Goal: Task Accomplishment & Management: Manage account settings

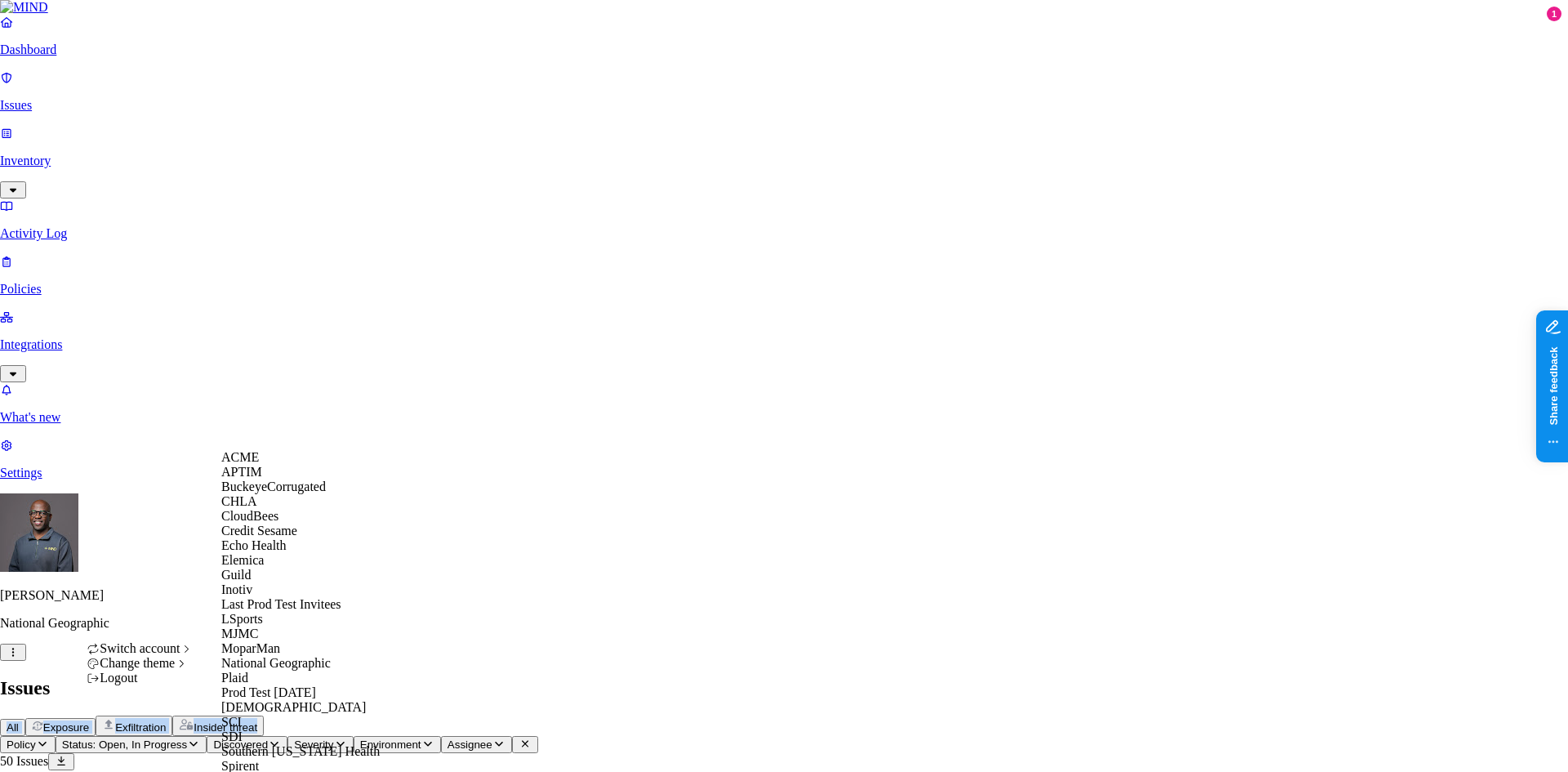
click at [283, 465] on div "ACME" at bounding box center [300, 457] width 158 height 14
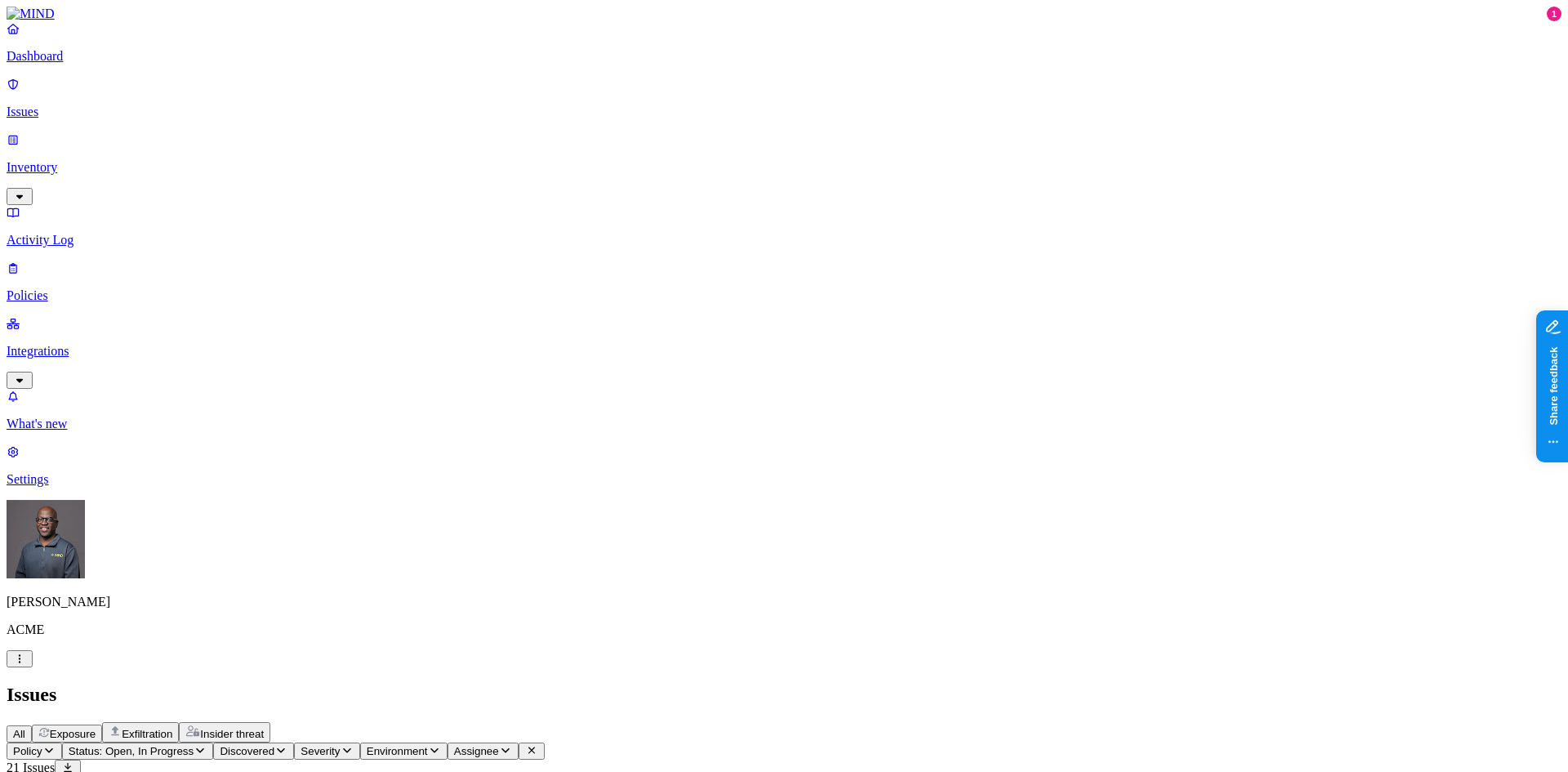
click at [72, 64] on p "Dashboard" at bounding box center [784, 55] width 1556 height 14
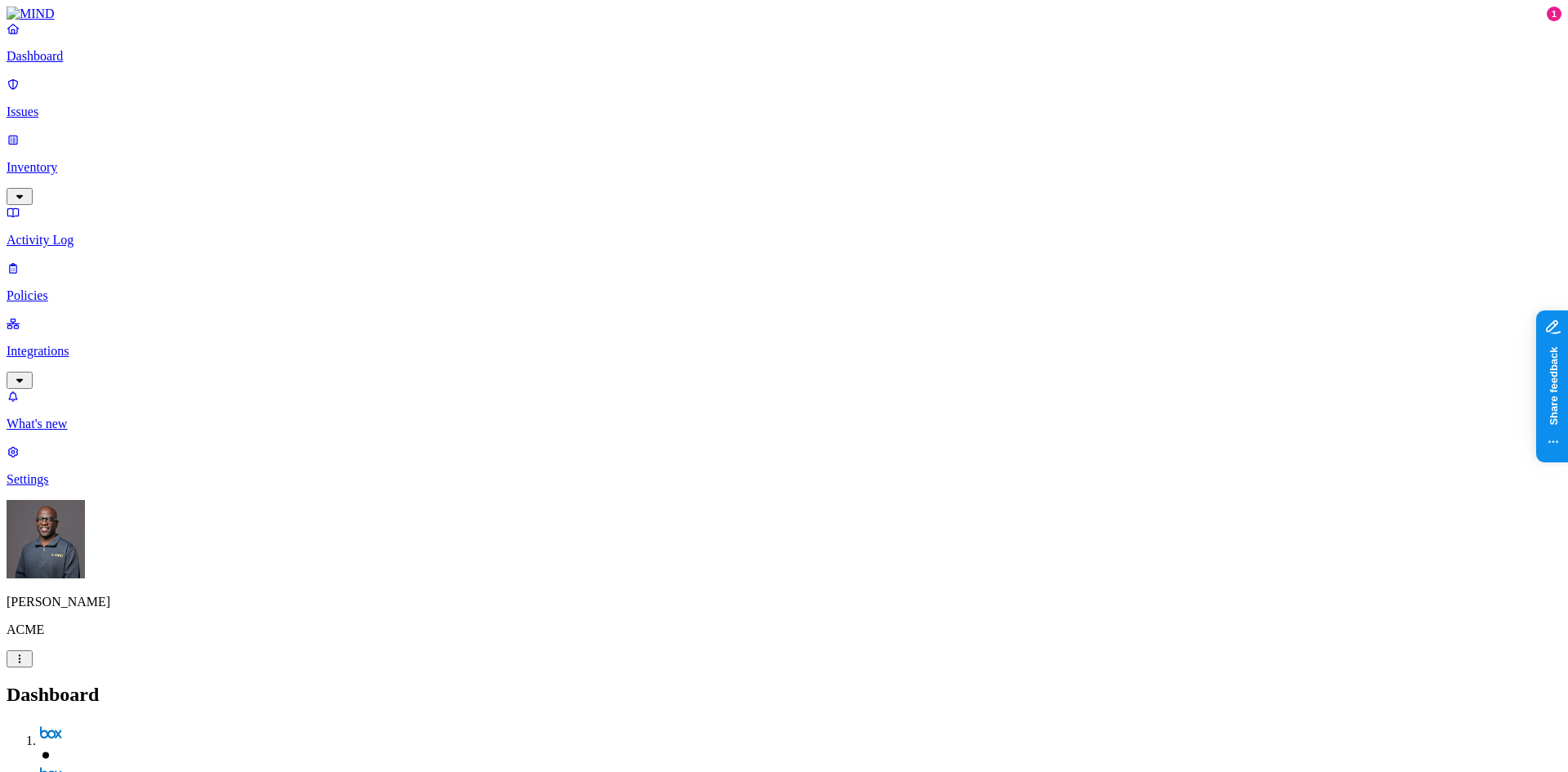
click at [75, 160] on p "Inventory" at bounding box center [784, 167] width 1556 height 14
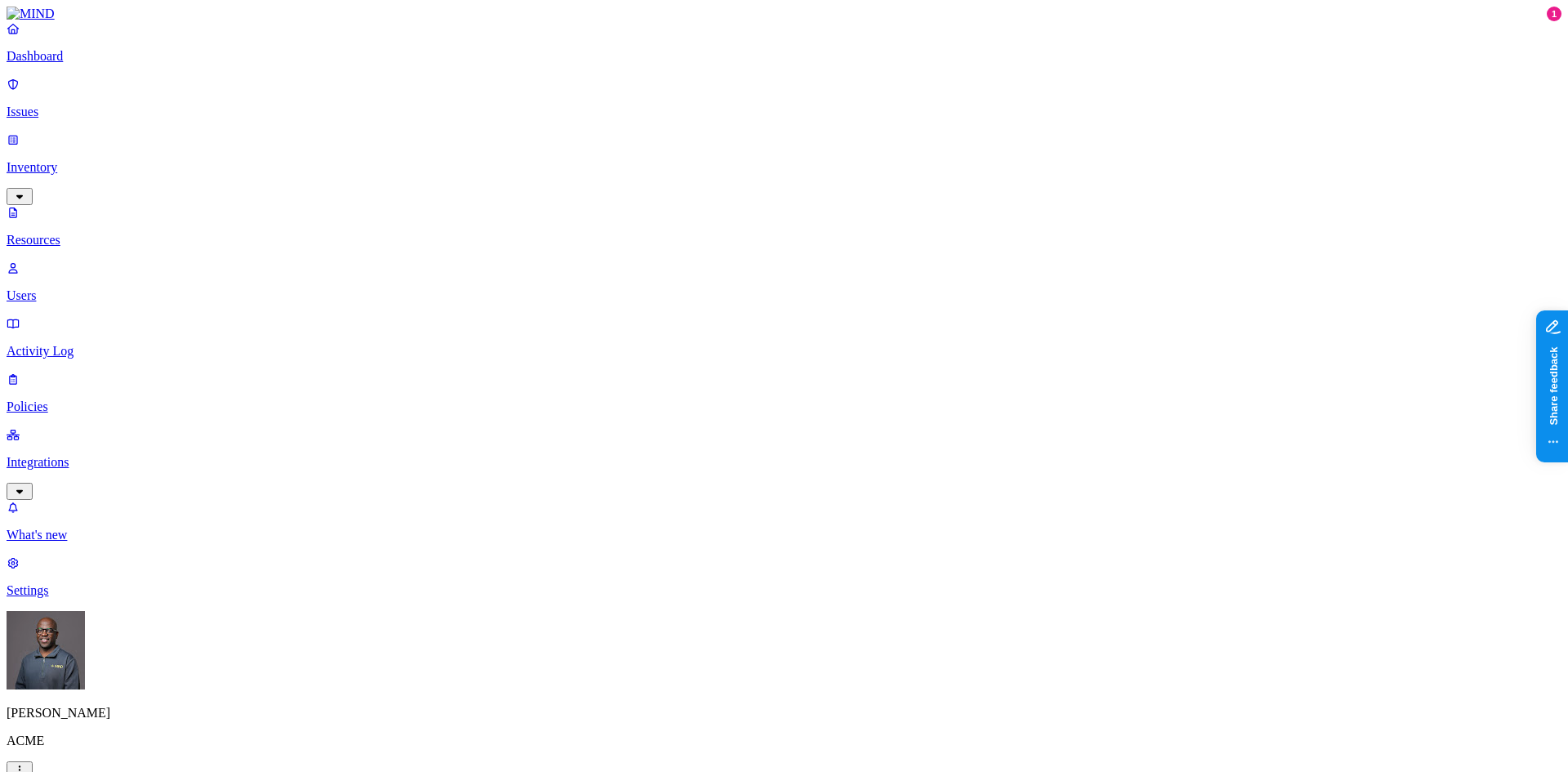
click at [490, 136] on button "button" at bounding box center [497, 138] width 13 height 5
click at [822, 267] on button "button" at bounding box center [829, 269] width 13 height 5
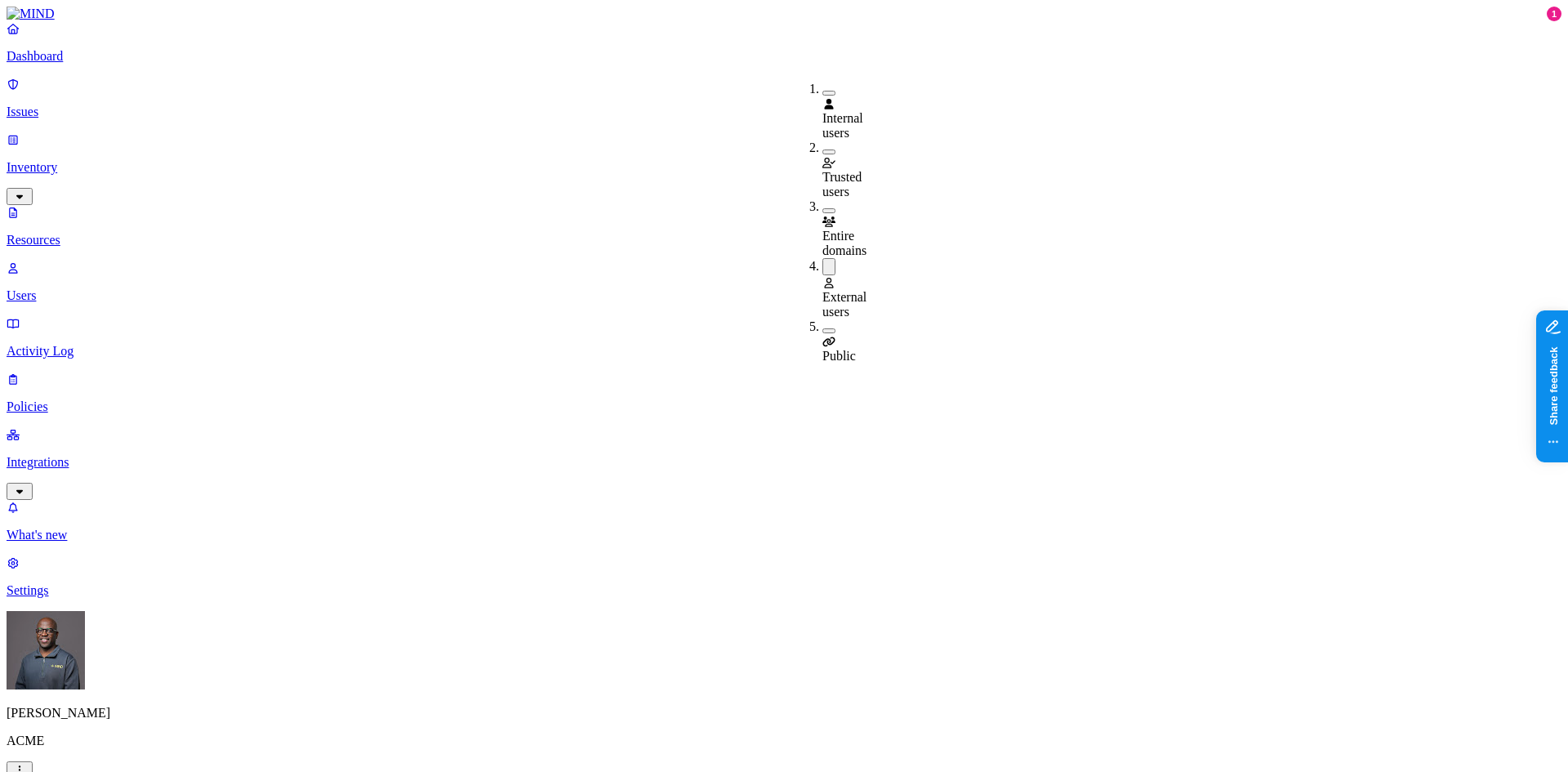
click at [822, 328] on button "button" at bounding box center [829, 330] width 13 height 5
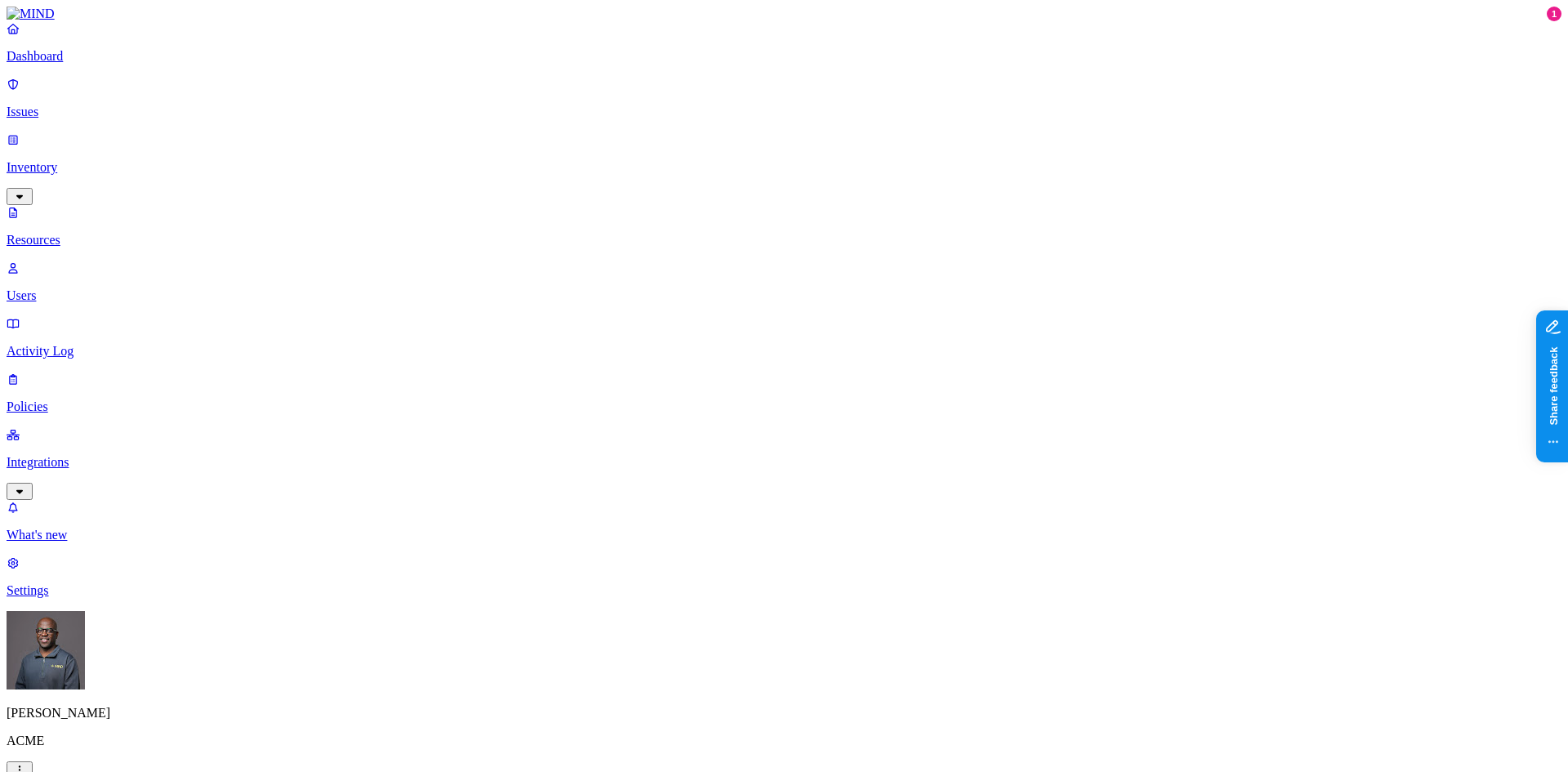
click at [66, 64] on p "Dashboard" at bounding box center [784, 55] width 1556 height 14
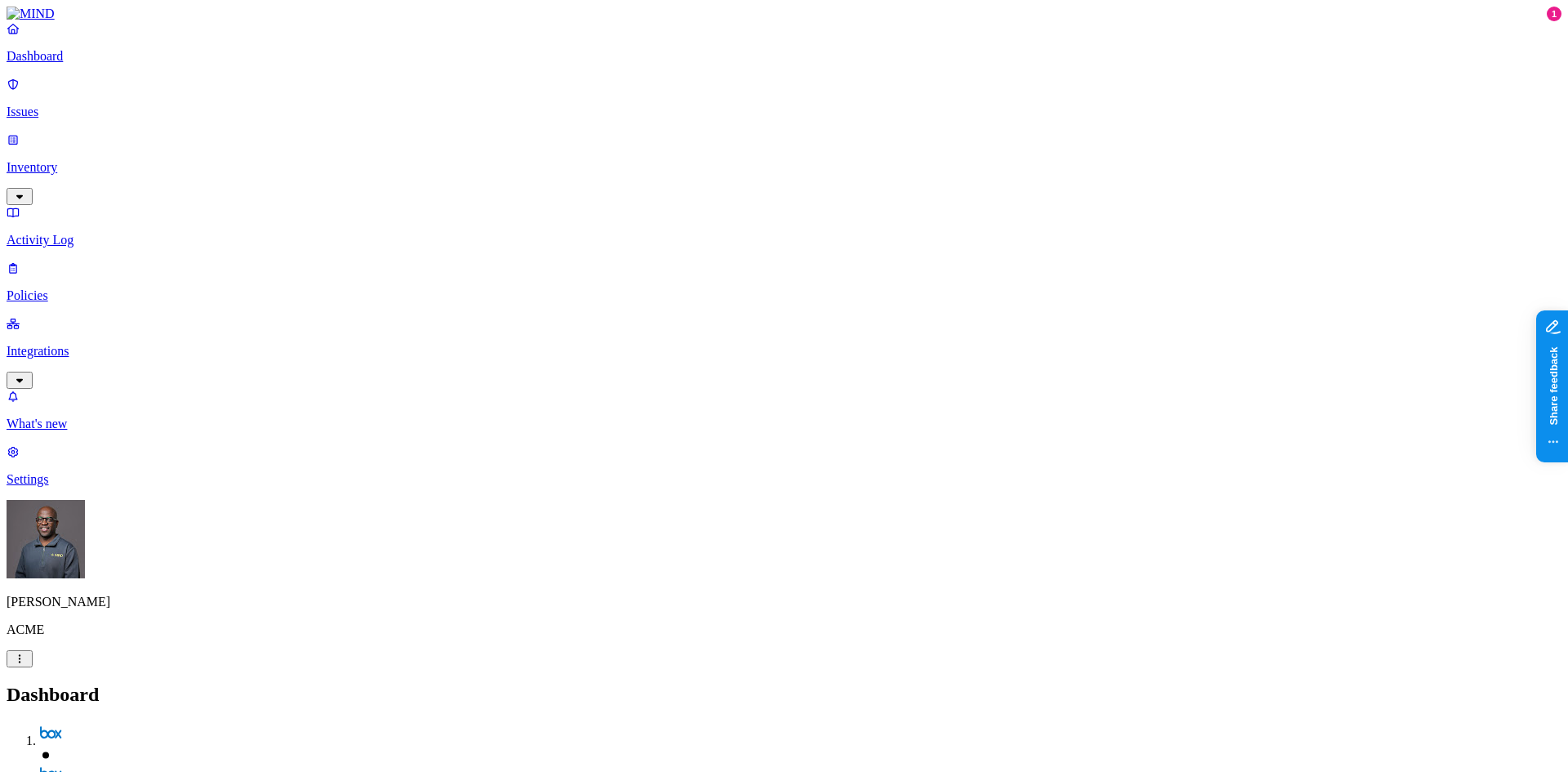
click at [69, 160] on p "Inventory" at bounding box center [784, 167] width 1556 height 14
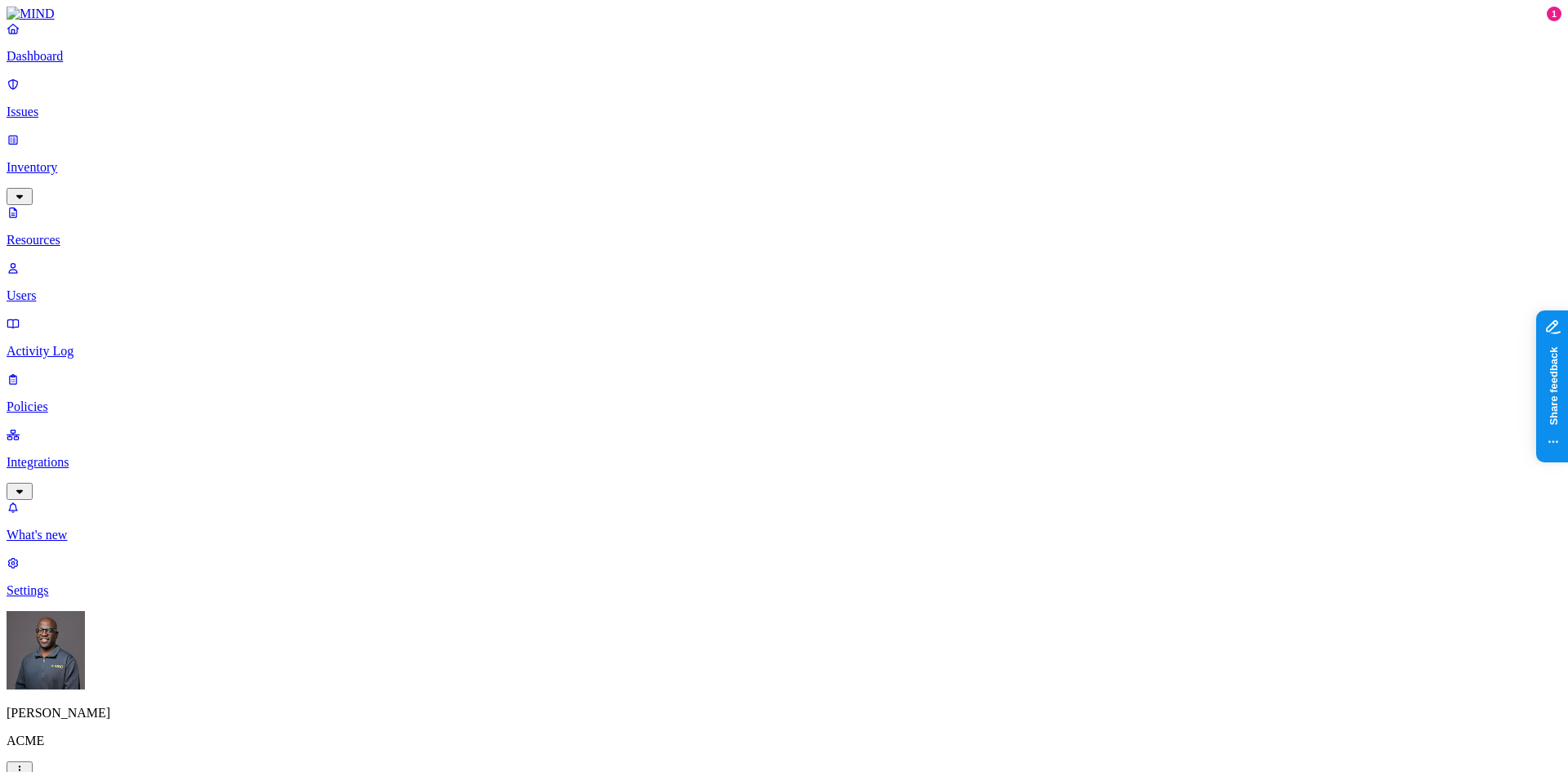
click at [83, 64] on p "Dashboard" at bounding box center [784, 55] width 1556 height 14
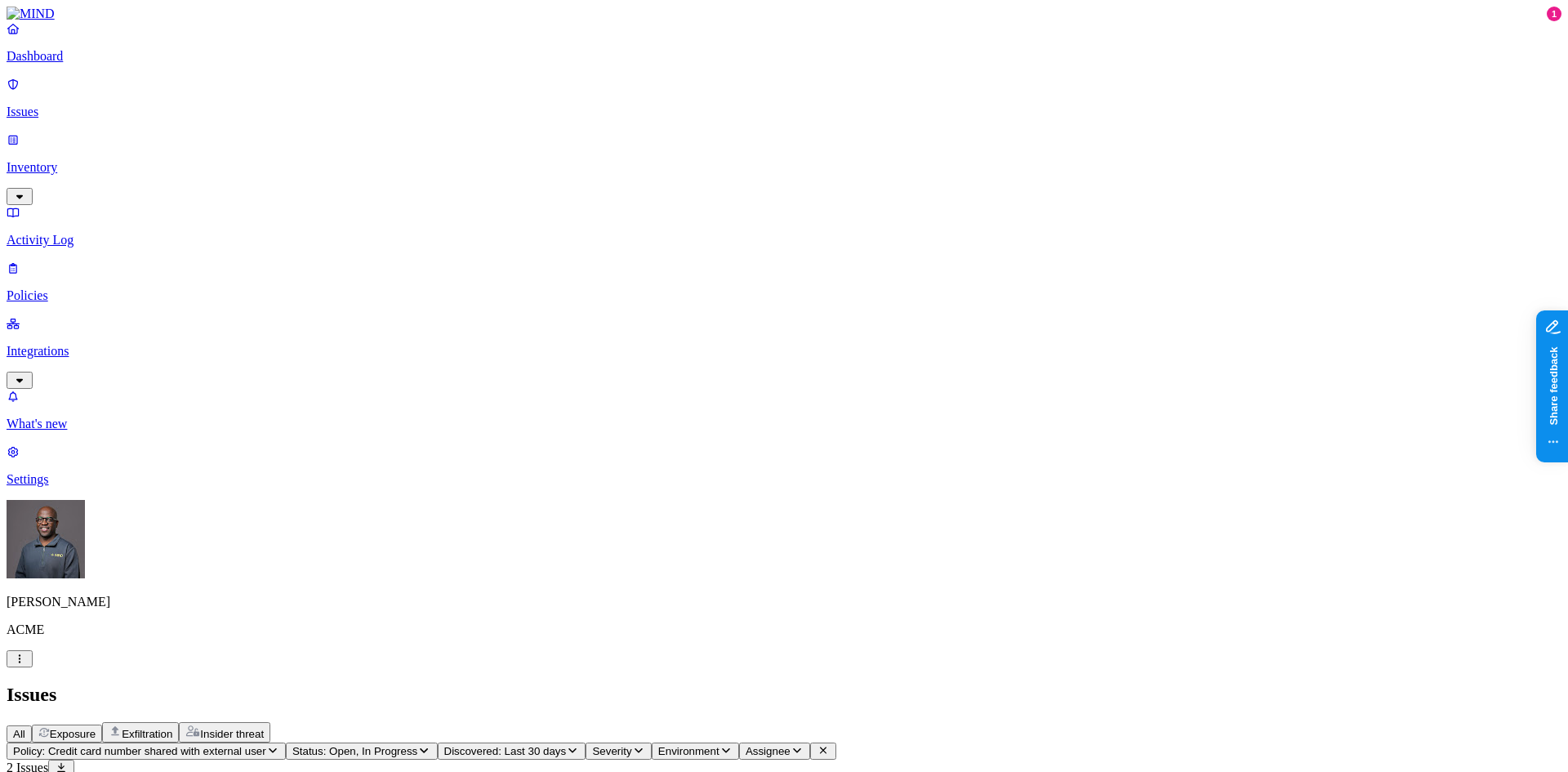
click at [173, 728] on span "Exfiltration" at bounding box center [147, 734] width 51 height 12
click at [264, 728] on span "Insider threat" at bounding box center [232, 734] width 64 height 12
click at [95, 728] on span "Exposure" at bounding box center [72, 734] width 46 height 12
click at [26, 728] on span "All" at bounding box center [19, 734] width 12 height 12
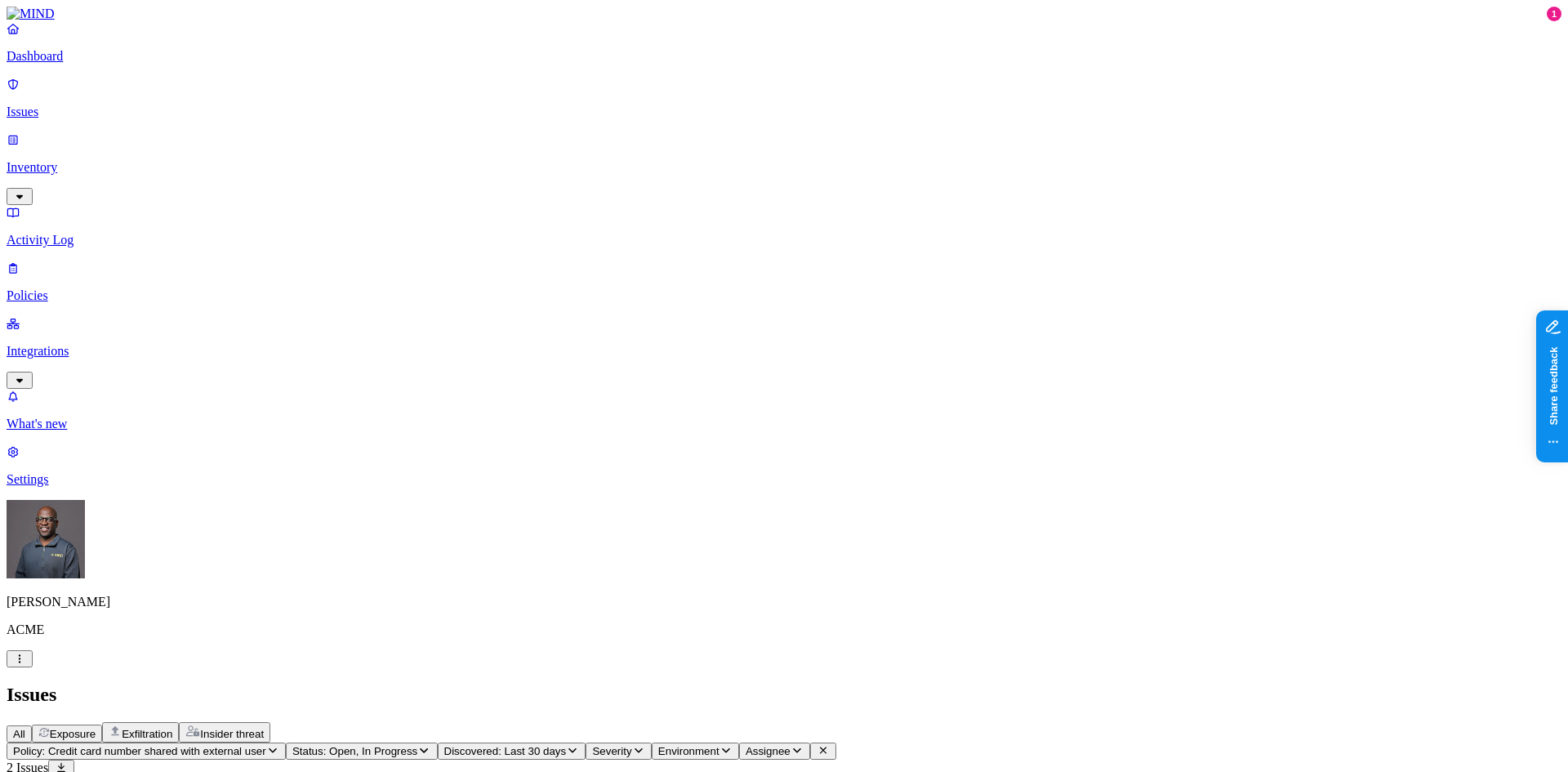
scroll to position [490, 0]
click at [63, 64] on p "Dashboard" at bounding box center [784, 55] width 1556 height 14
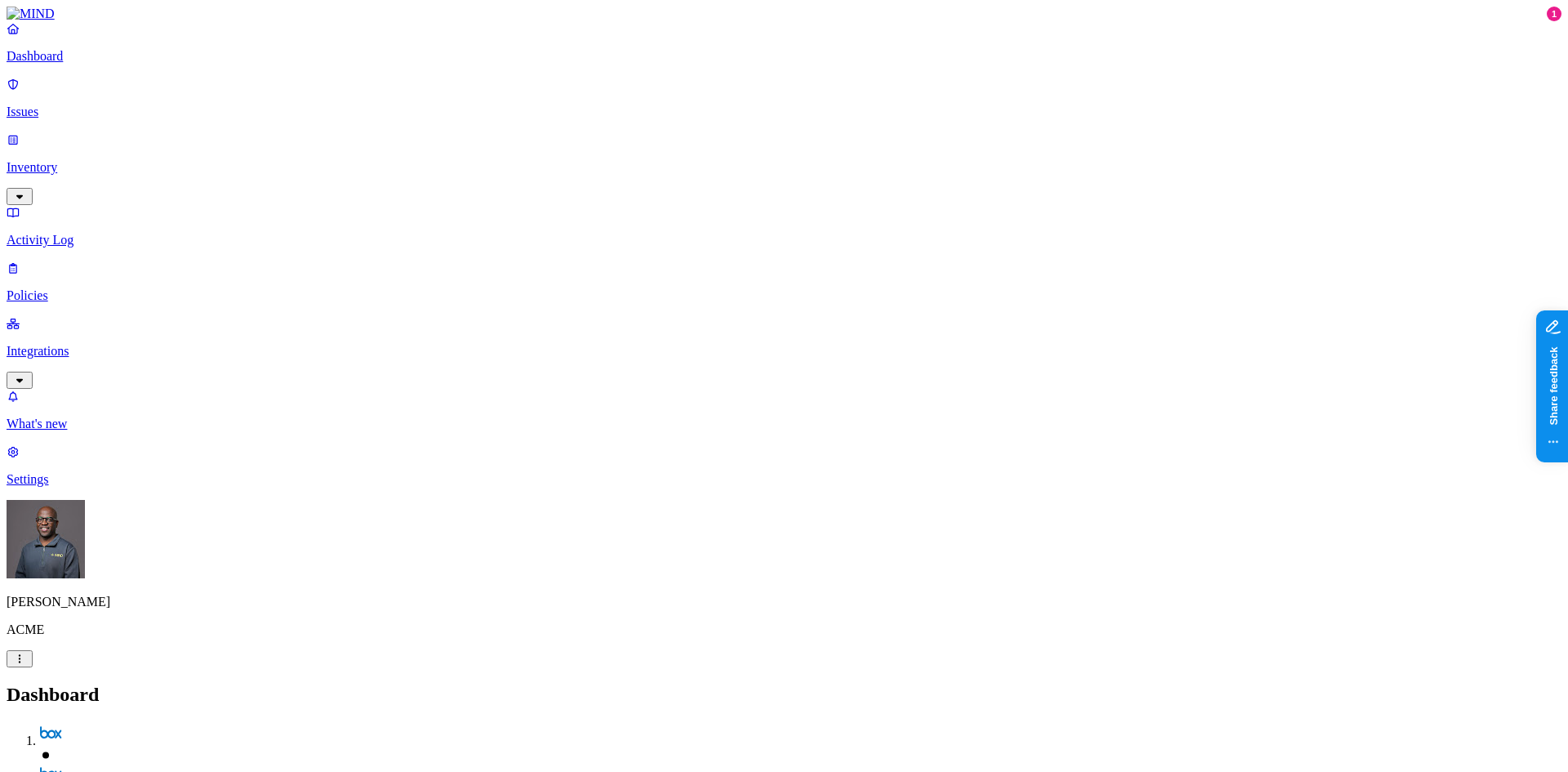
click at [83, 288] on p "Policies" at bounding box center [784, 295] width 1556 height 14
click at [98, 722] on button "Create Policy" at bounding box center [52, 731] width 92 height 17
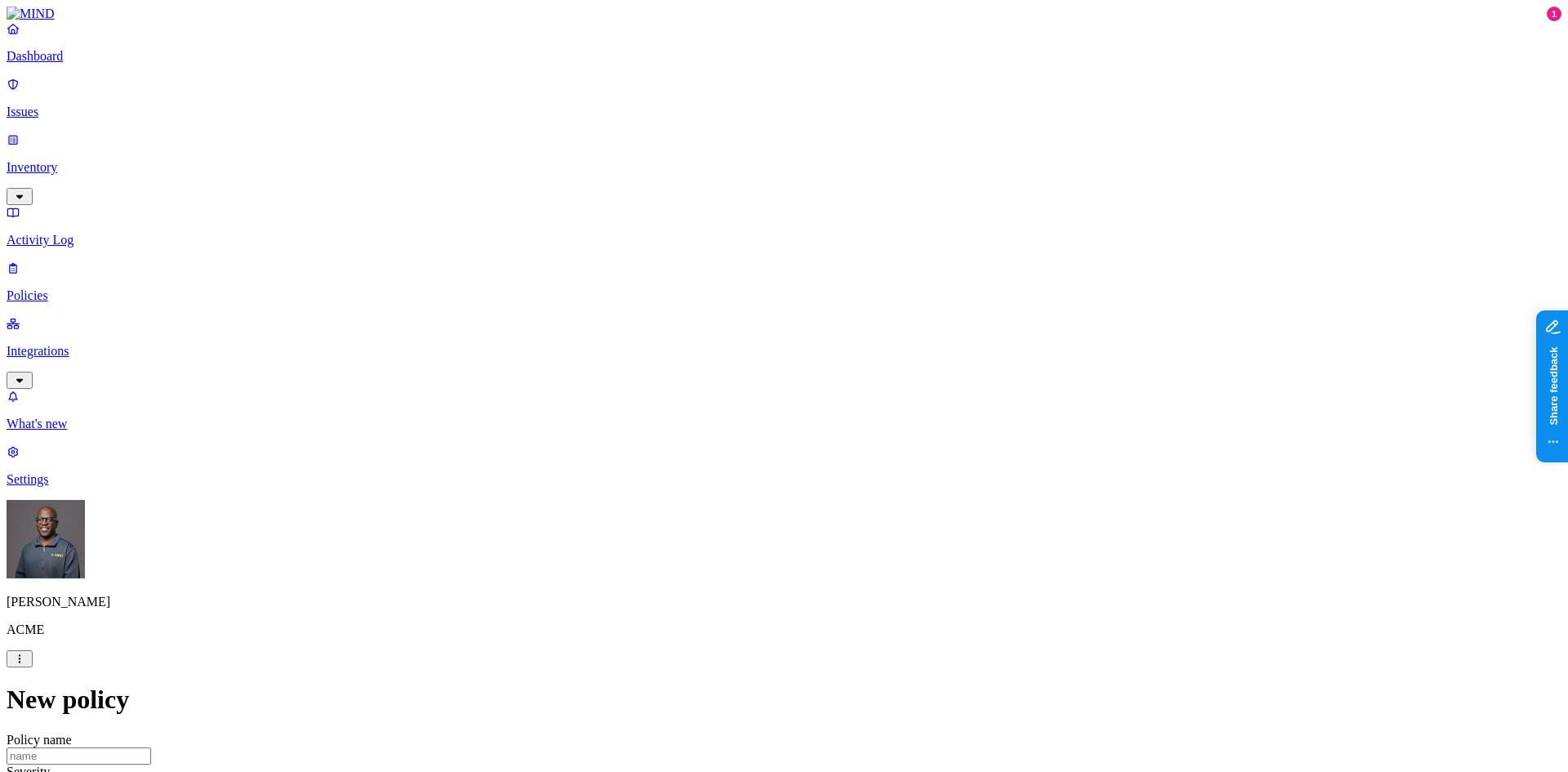
click at [714, 332] on label "Classification" at bounding box center [697, 324] width 72 height 14
click at [674, 470] on button "button" at bounding box center [669, 468] width 13 height 5
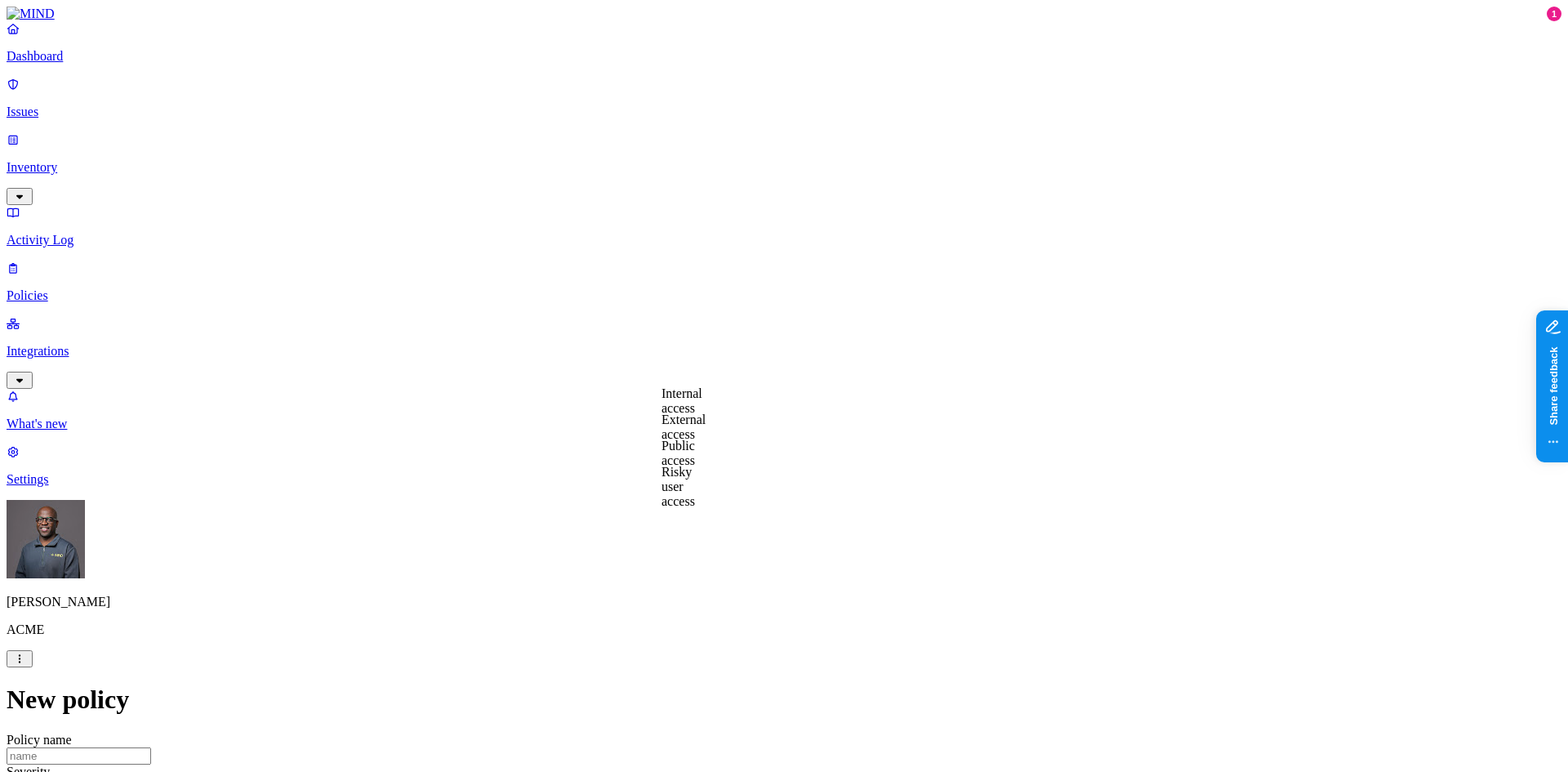
click at [704, 428] on label "External access" at bounding box center [684, 428] width 44 height 29
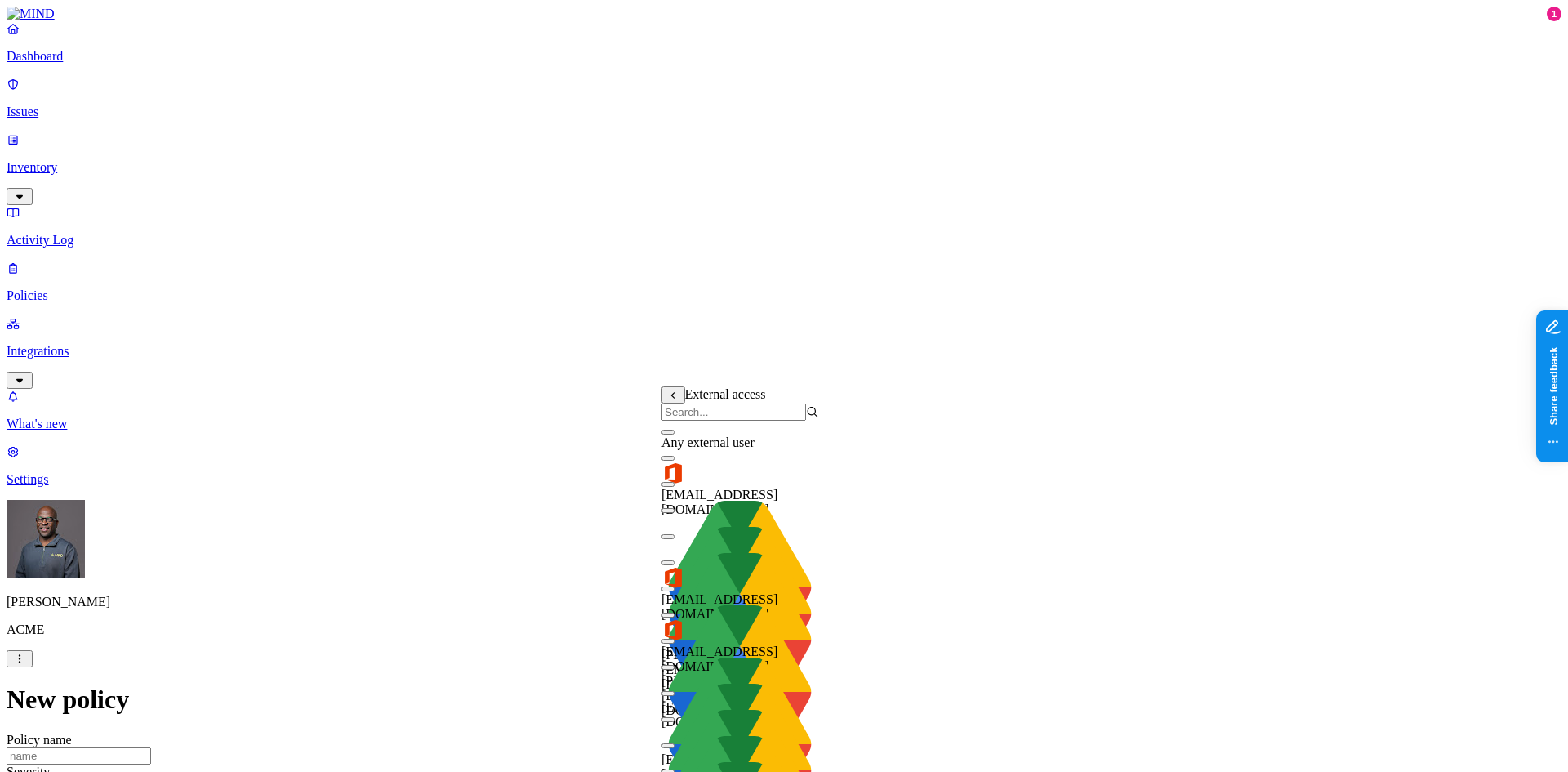
click at [674, 435] on button "button" at bounding box center [669, 432] width 13 height 5
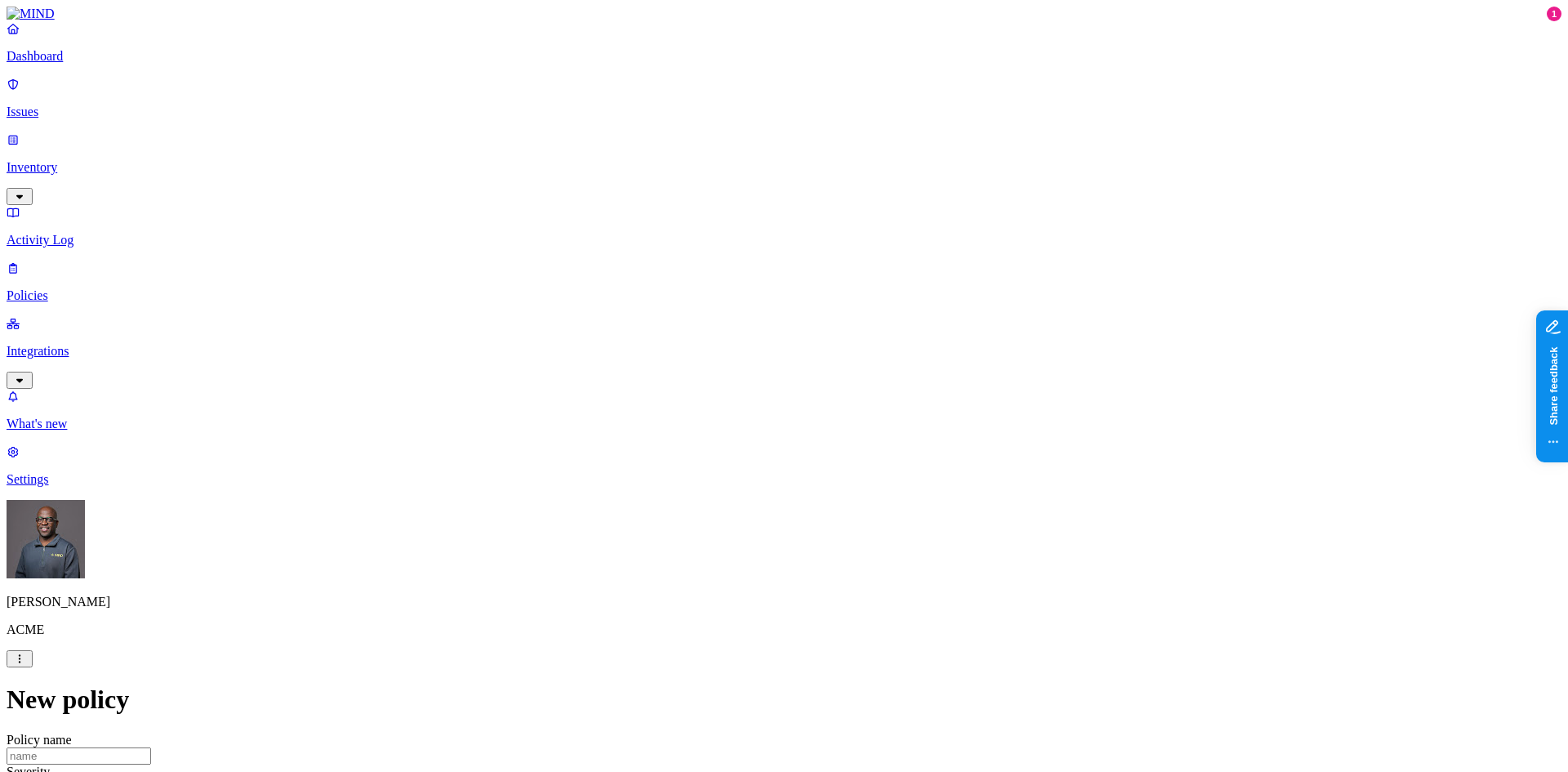
click at [714, 472] on label "Application type" at bounding box center [692, 469] width 62 height 29
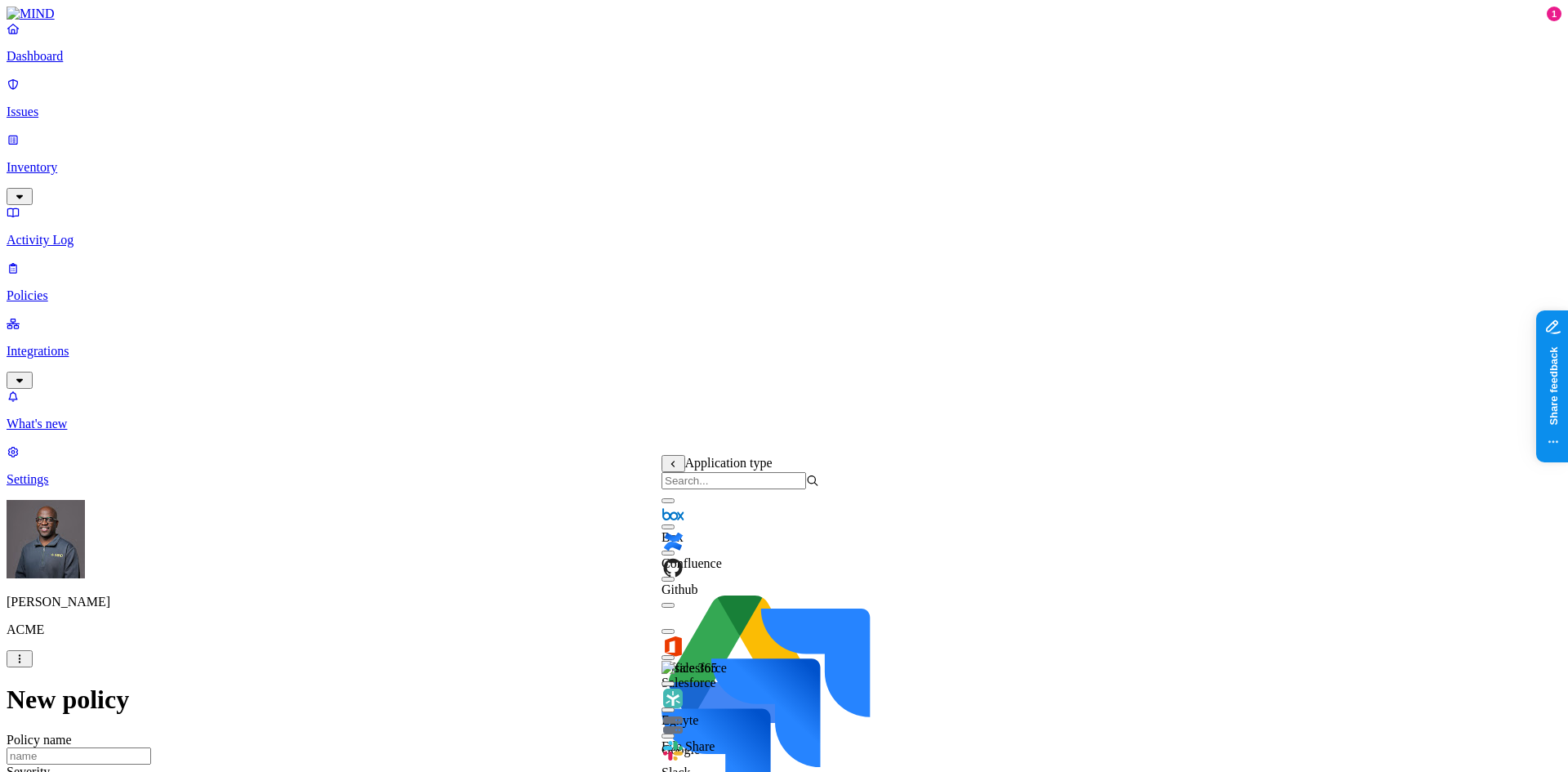
click at [674, 504] on button "button" at bounding box center [669, 500] width 13 height 5
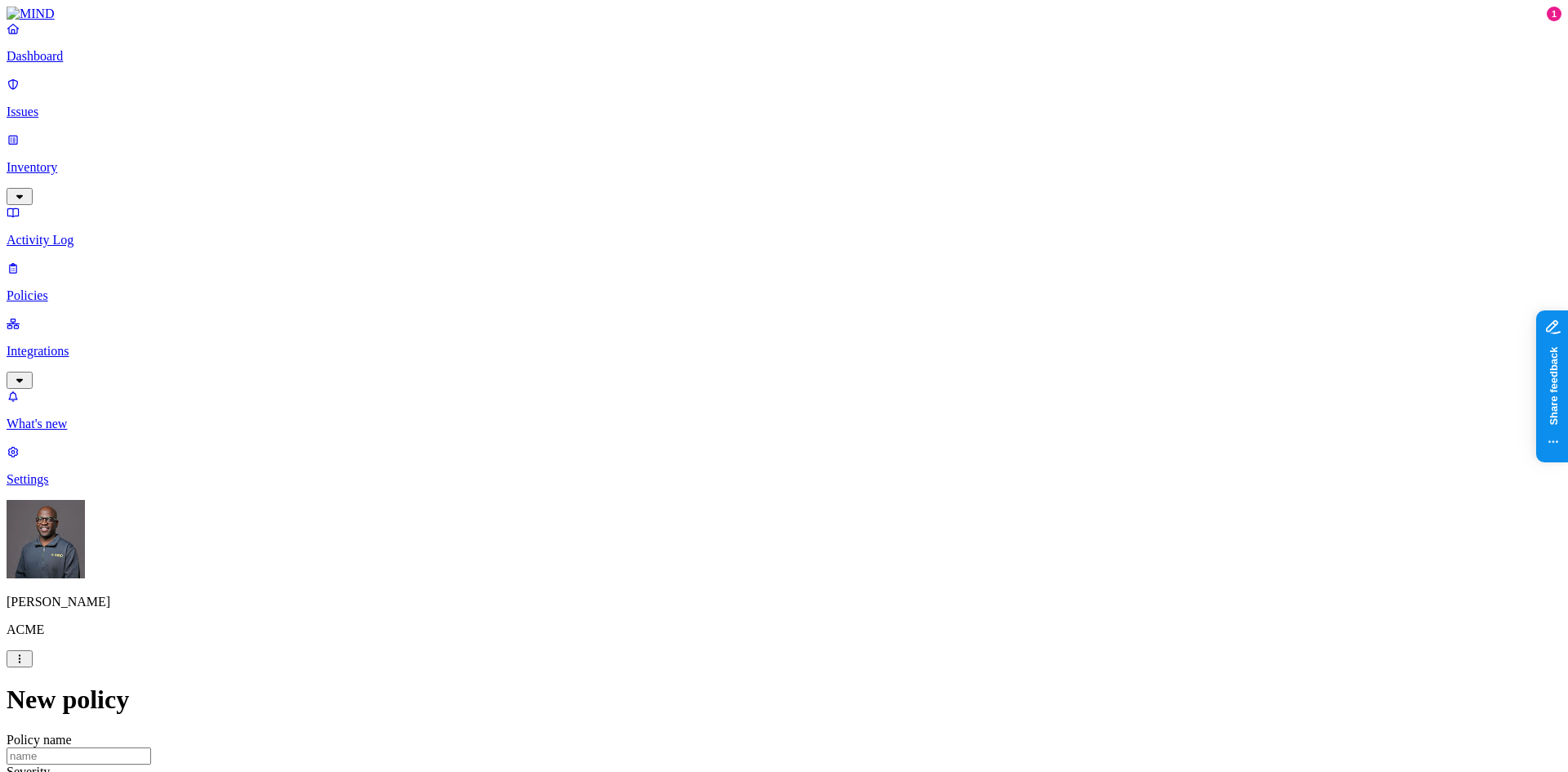
scroll to position [0, 0]
click at [54, 64] on p "Dashboard" at bounding box center [784, 55] width 1556 height 14
click at [137, 344] on p "Integrations" at bounding box center [784, 351] width 1556 height 14
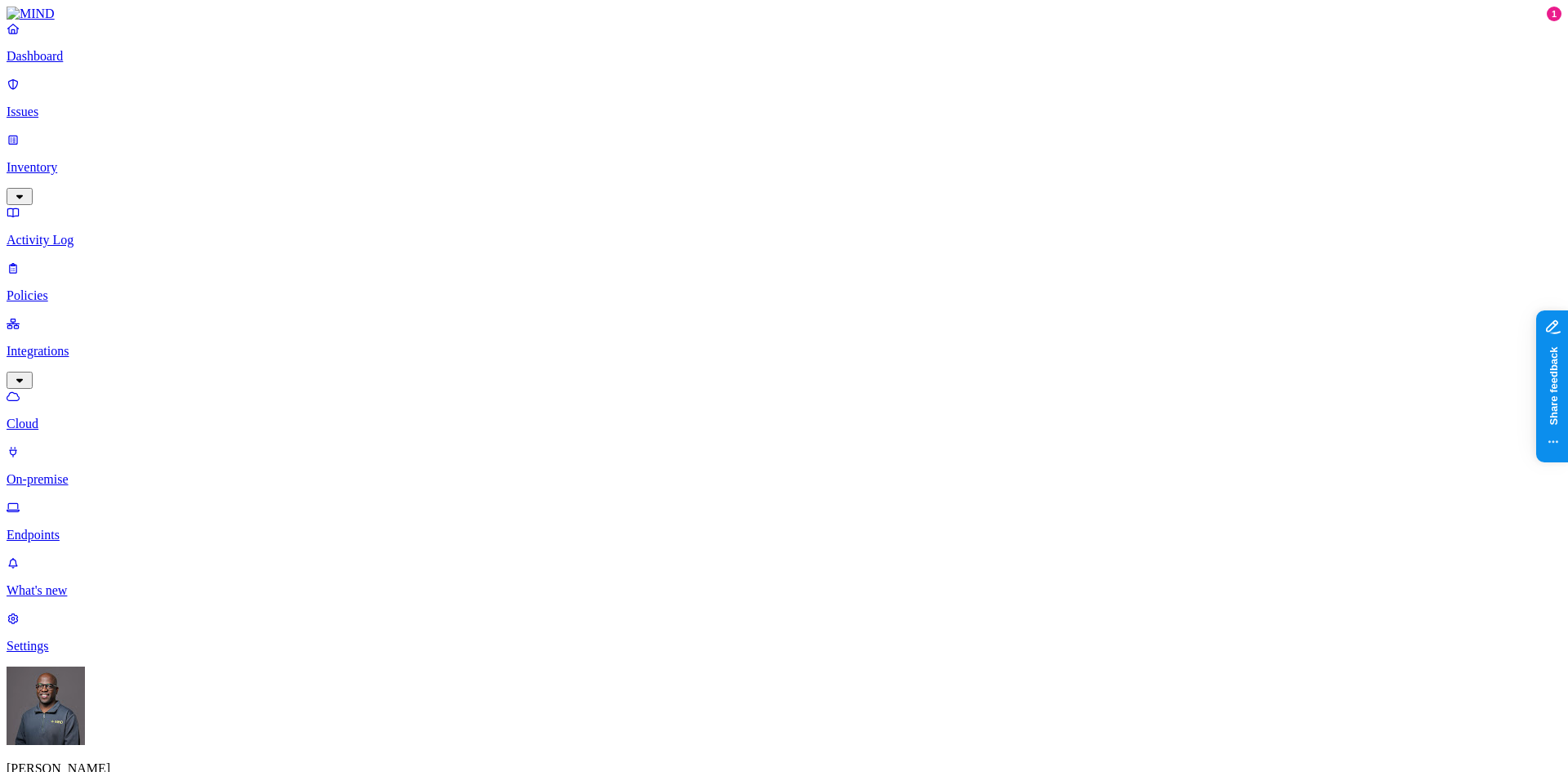
click at [86, 528] on p "Endpoints" at bounding box center [784, 534] width 1556 height 14
click at [75, 64] on p "Dashboard" at bounding box center [784, 55] width 1556 height 14
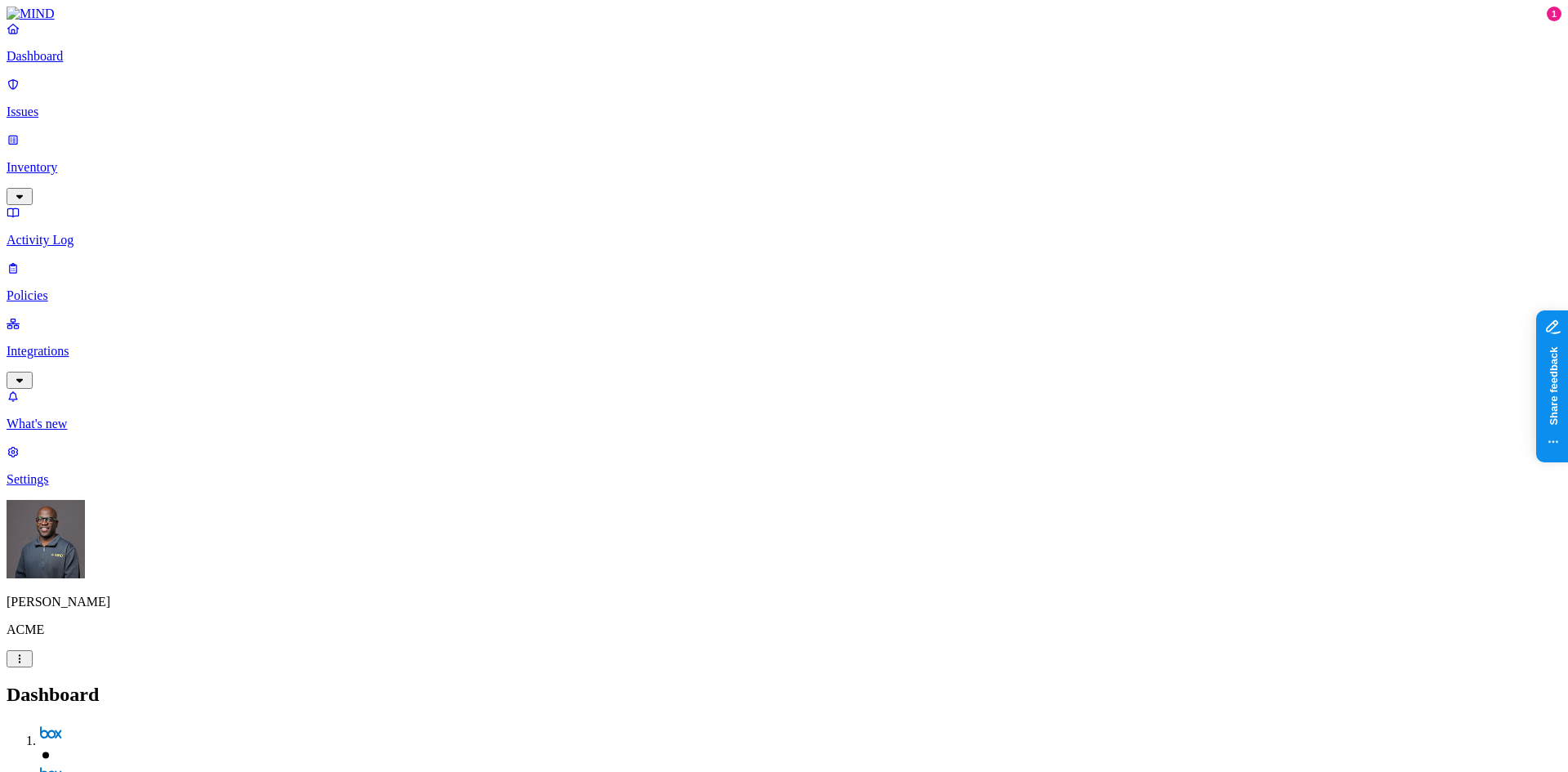
click at [78, 288] on p "Policies" at bounding box center [784, 295] width 1556 height 14
click at [26, 725] on icon at bounding box center [20, 730] width 13 height 10
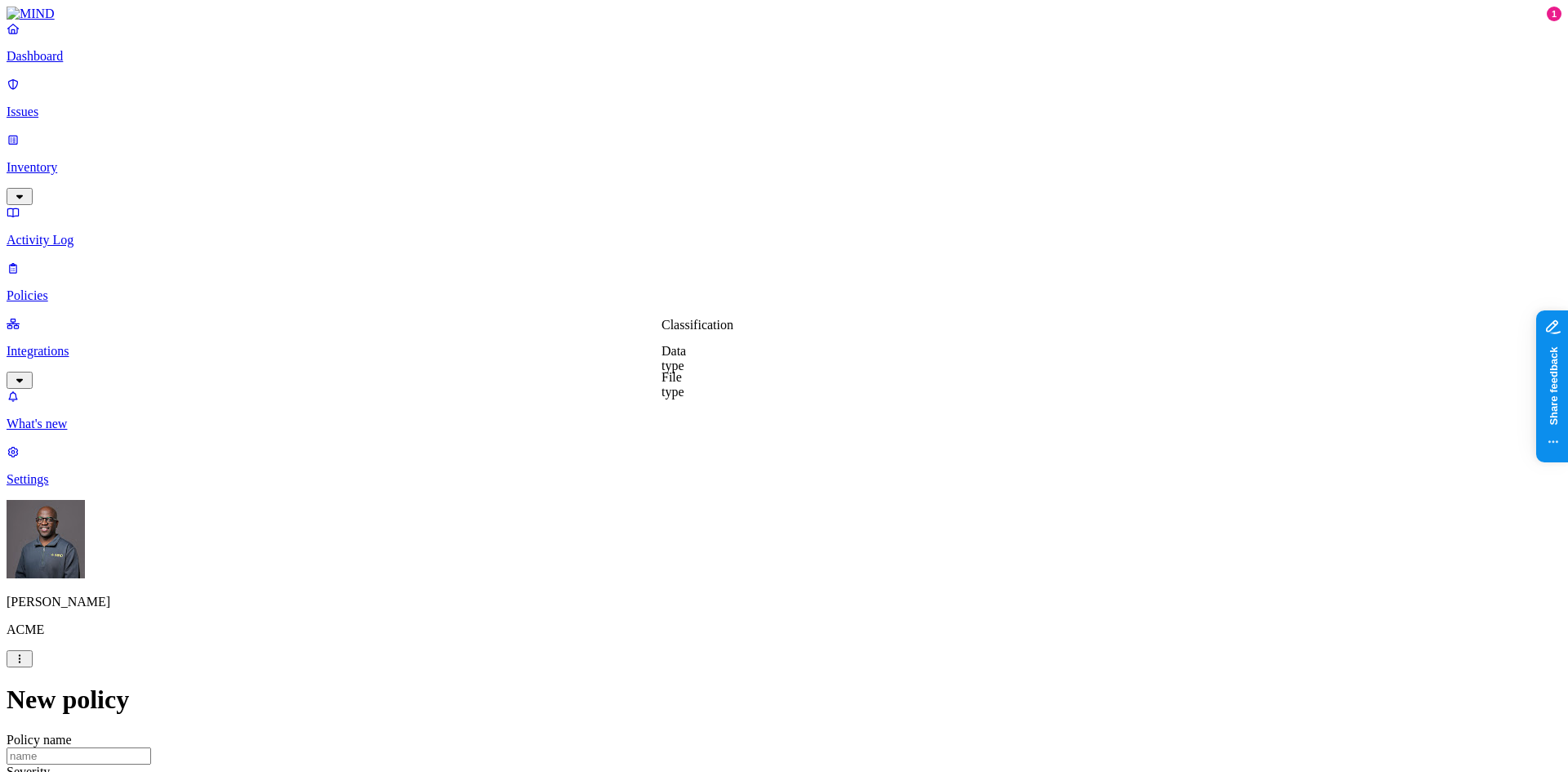
click at [731, 332] on label "Classification" at bounding box center [697, 324] width 72 height 14
click at [686, 359] on label "Data type" at bounding box center [674, 359] width 25 height 29
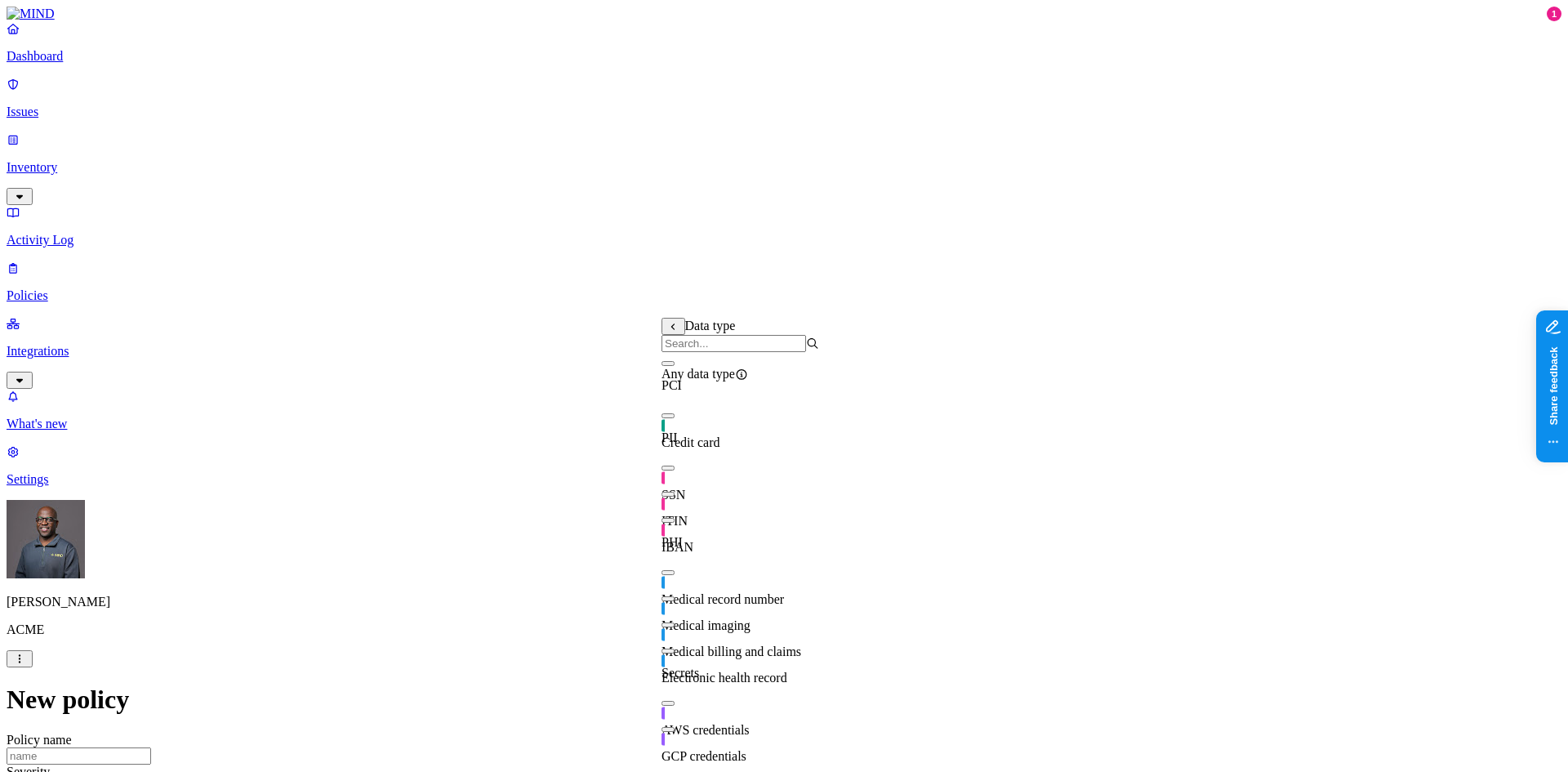
click at [674, 419] on button "button" at bounding box center [669, 415] width 13 height 5
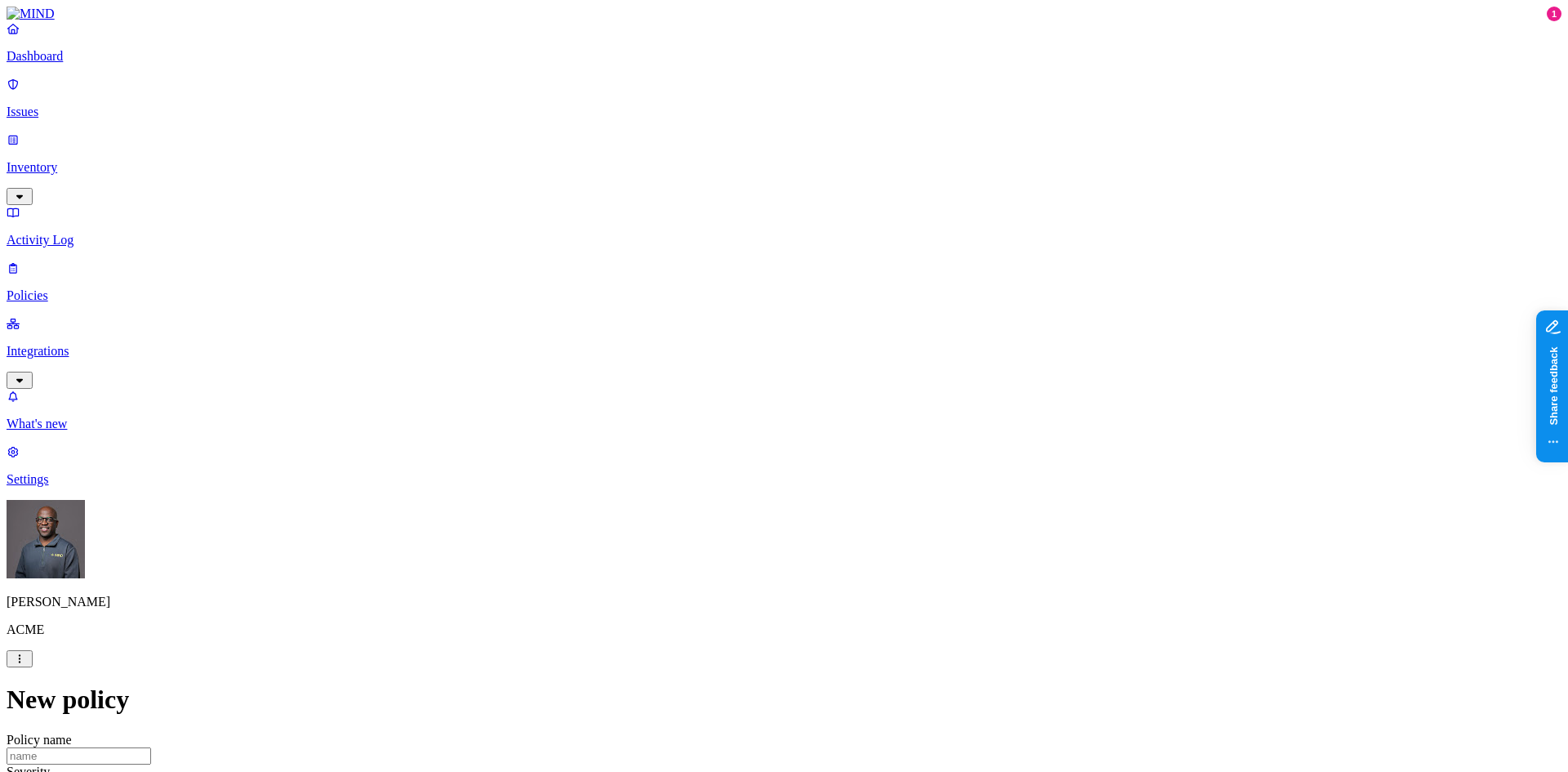
click at [733, 428] on label "Web Domain" at bounding box center [712, 428] width 43 height 29
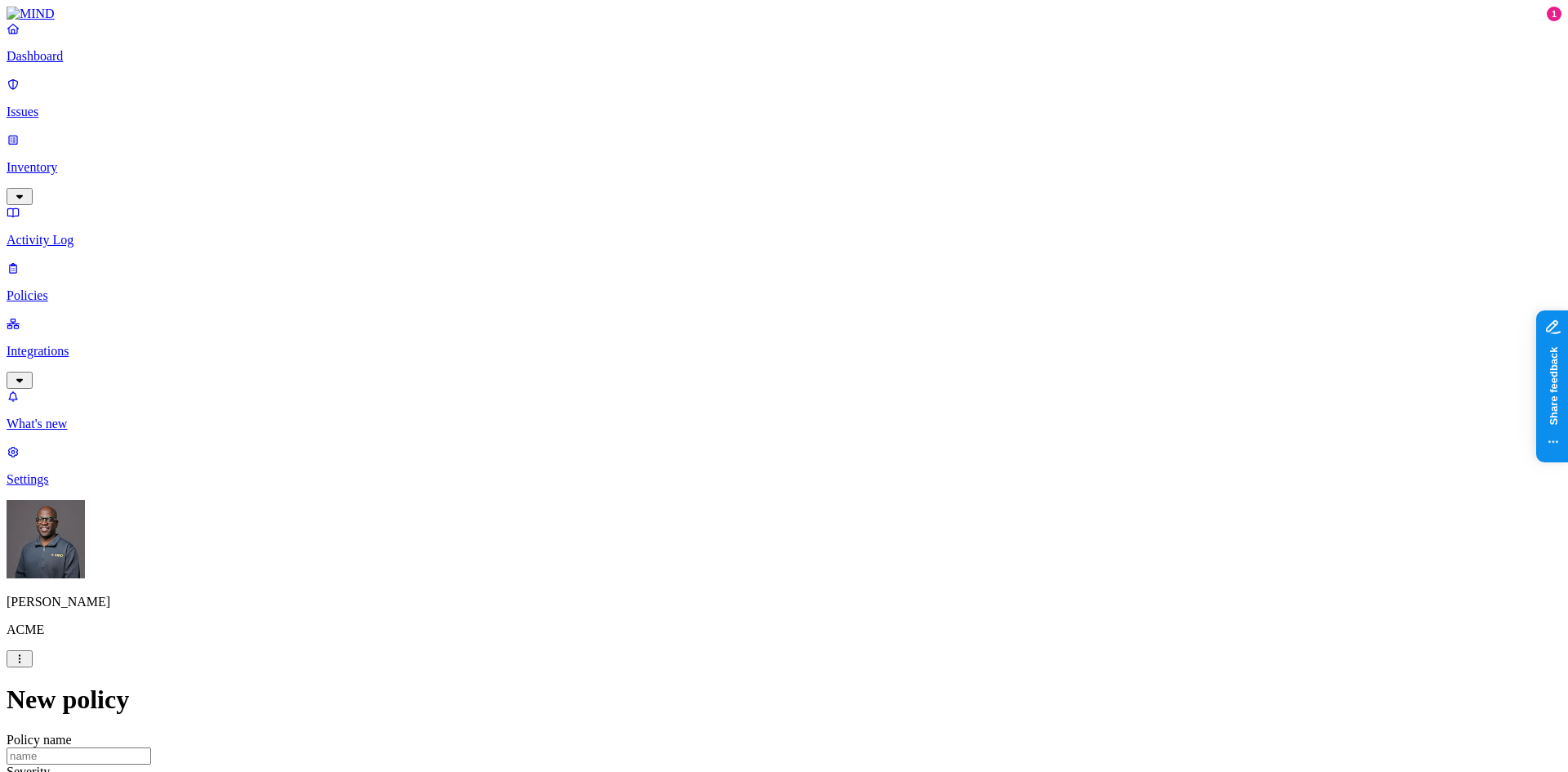
click at [739, 469] on label "Web Category" at bounding box center [715, 469] width 49 height 29
click at [704, 504] on button "button" at bounding box center [698, 500] width 13 height 5
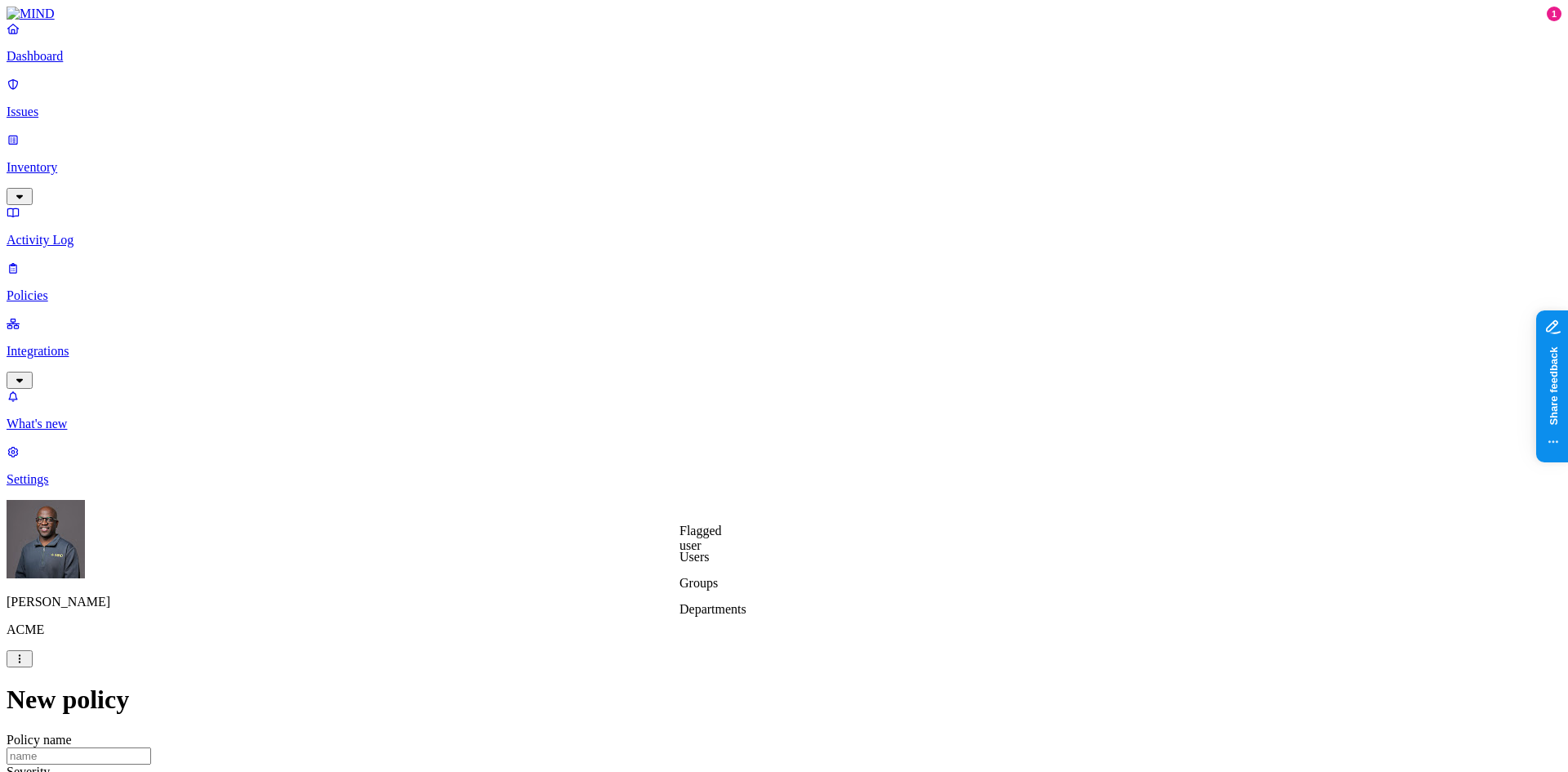
click at [737, 616] on label "Departments" at bounding box center [713, 609] width 67 height 14
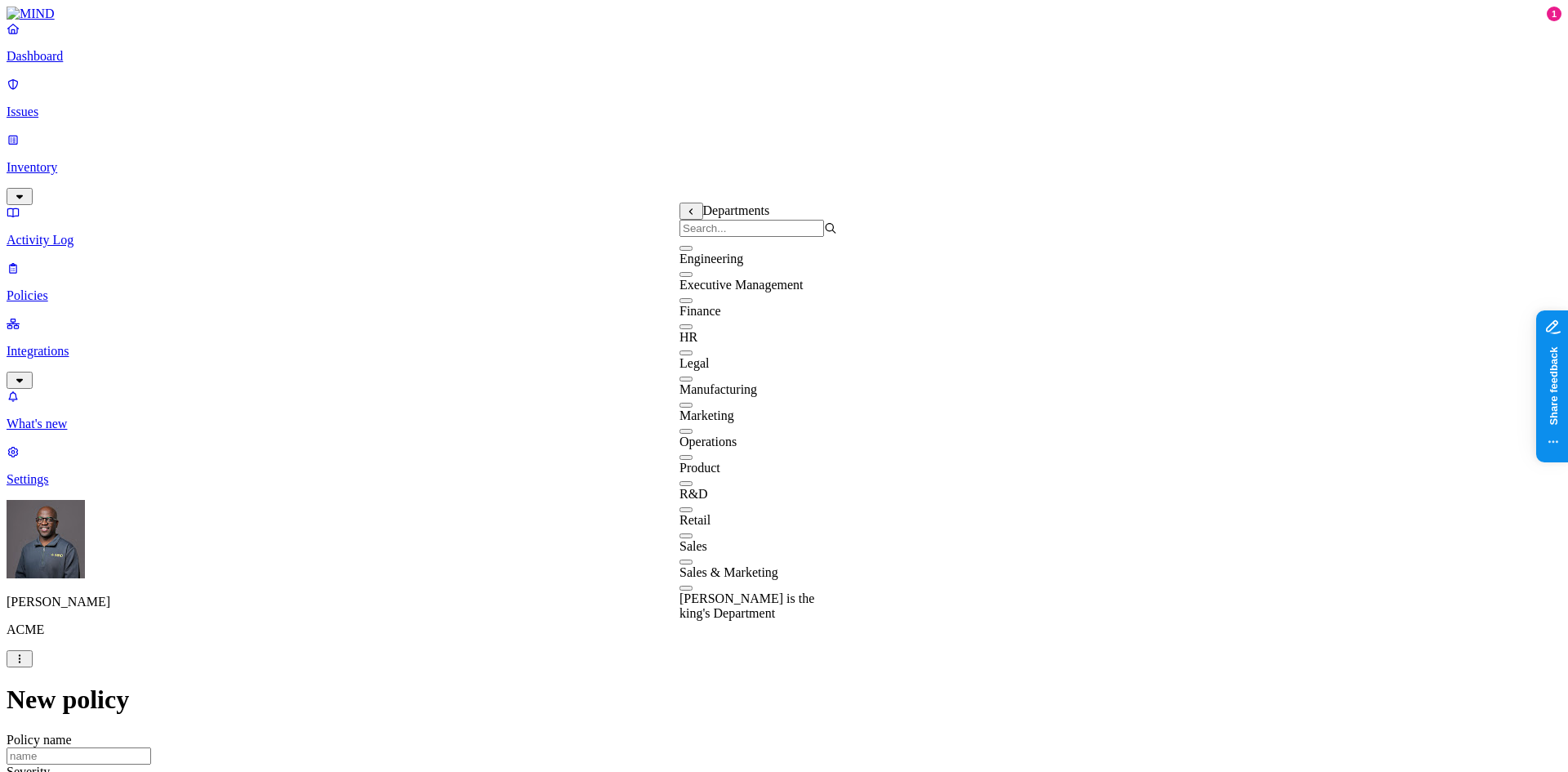
click at [692, 277] on button "button" at bounding box center [687, 274] width 13 height 5
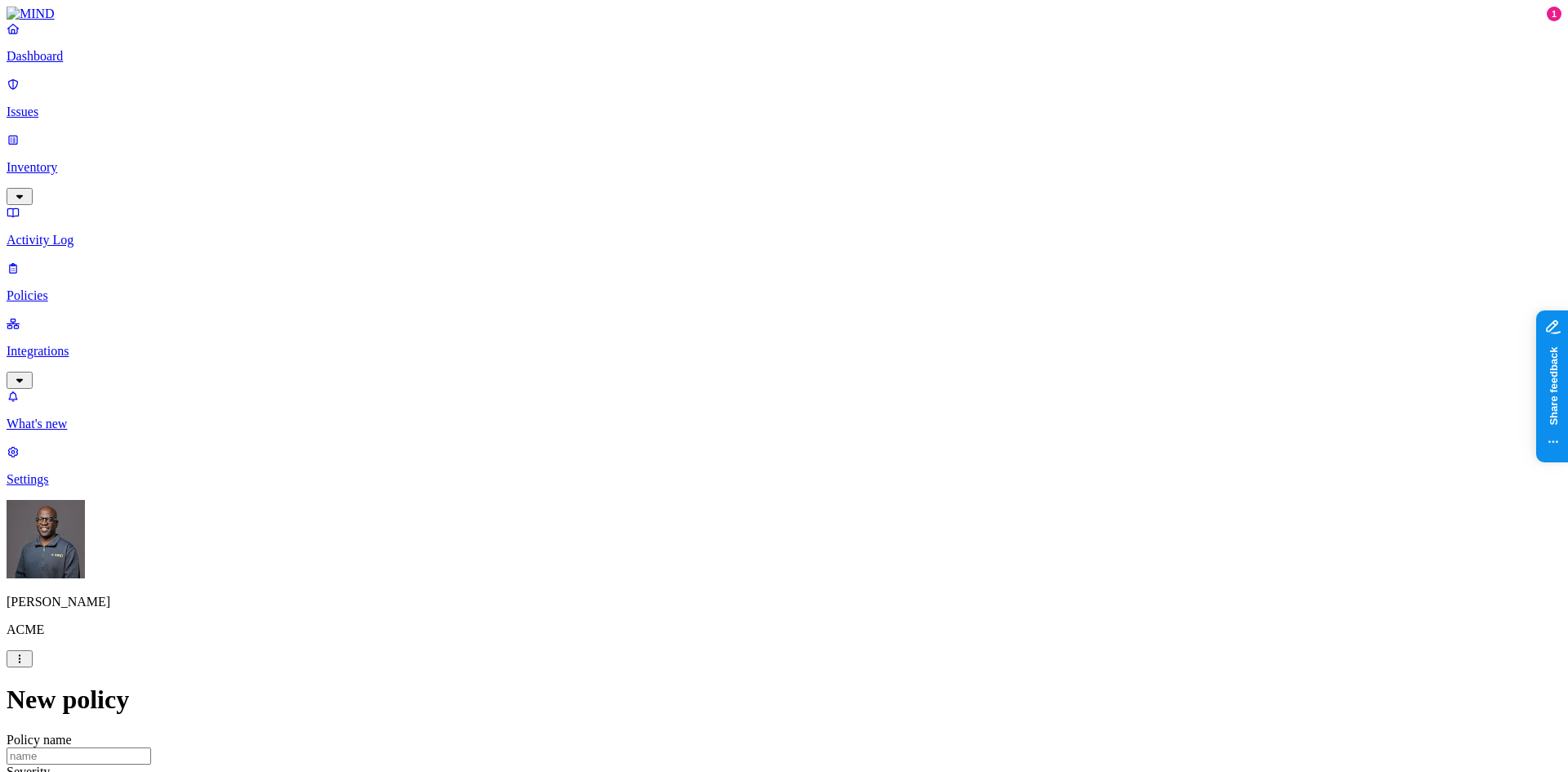
scroll to position [654, 0]
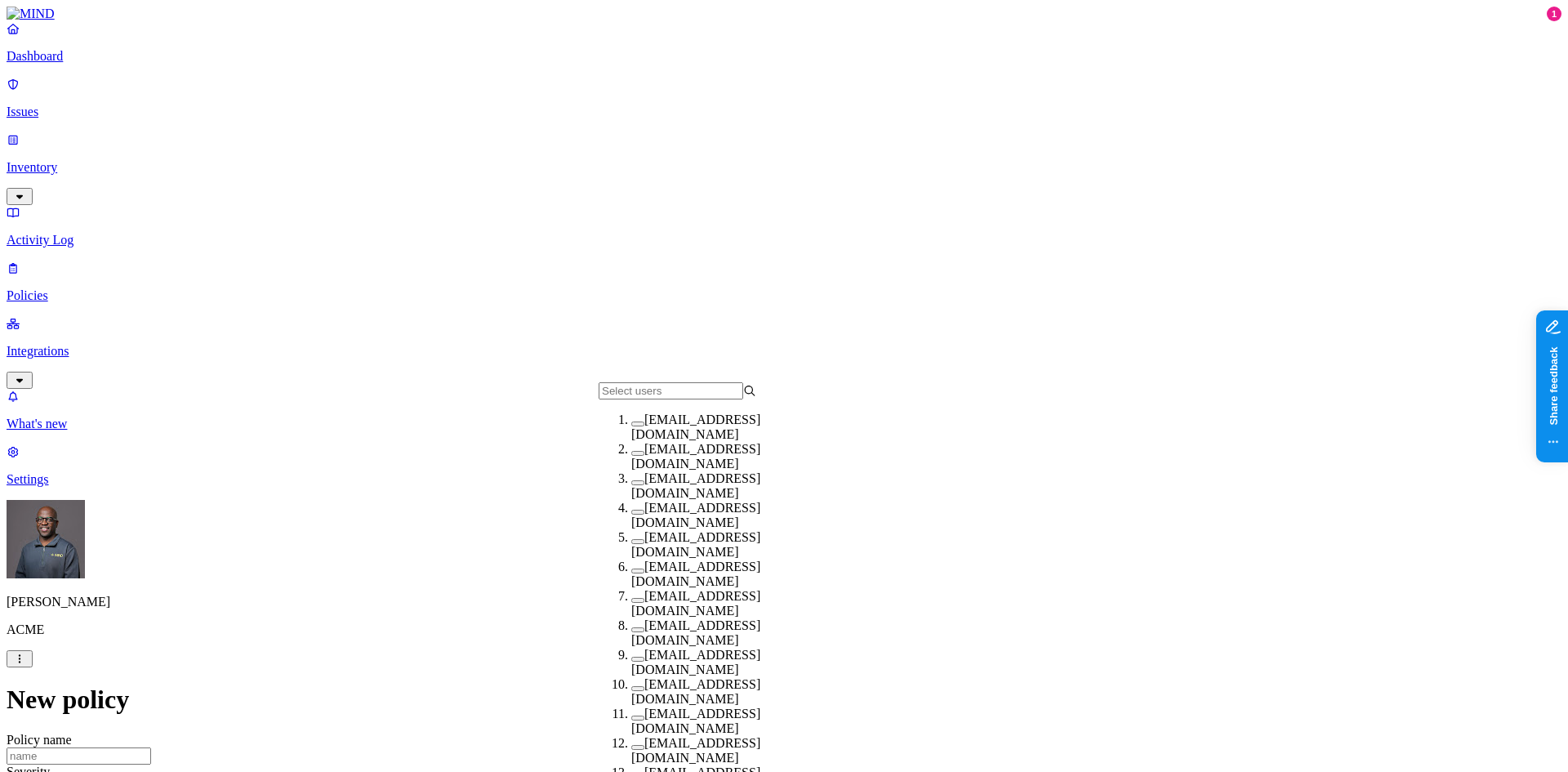
click at [631, 456] on button "button" at bounding box center [638, 453] width 13 height 5
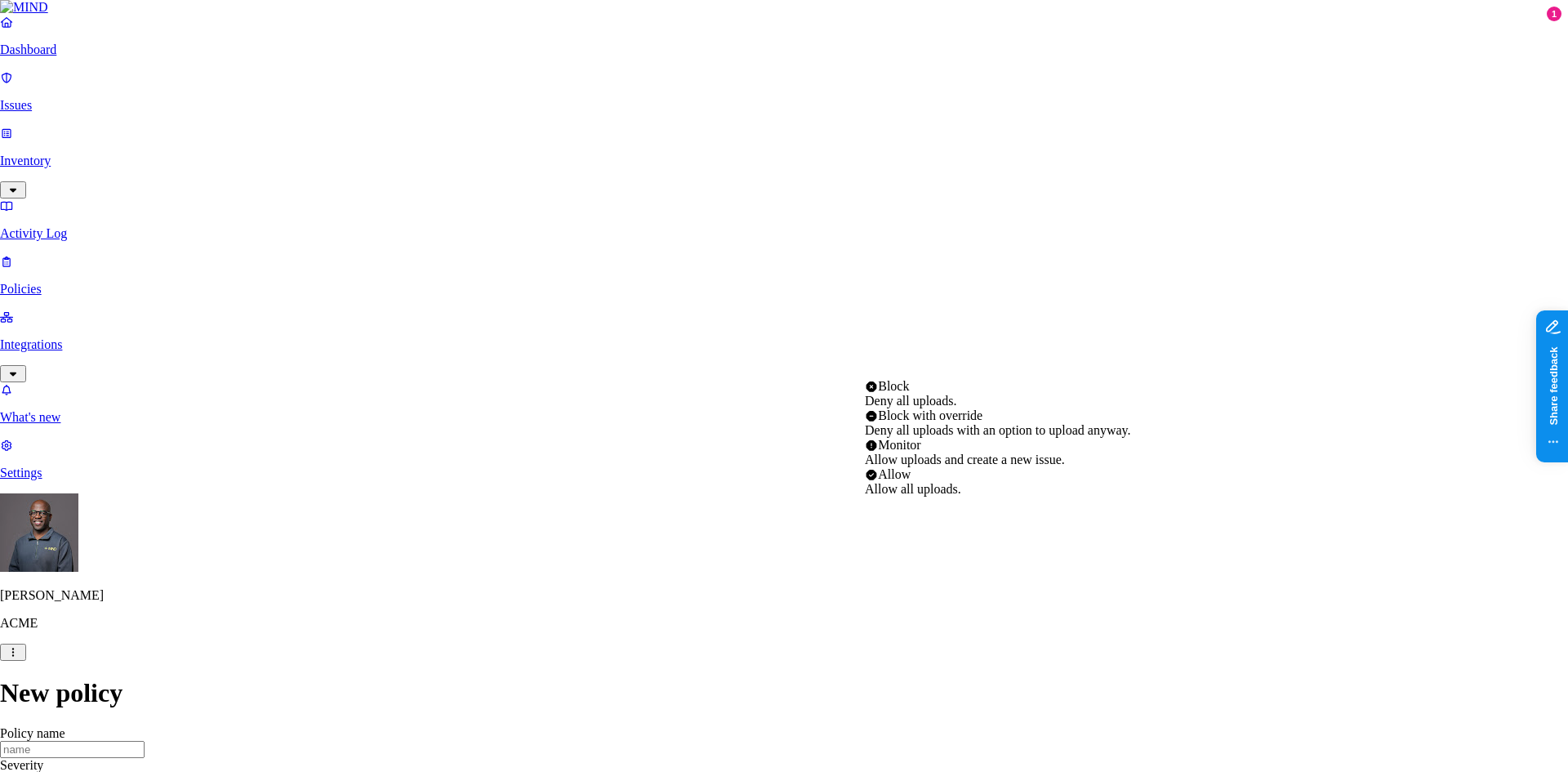
select select "2"
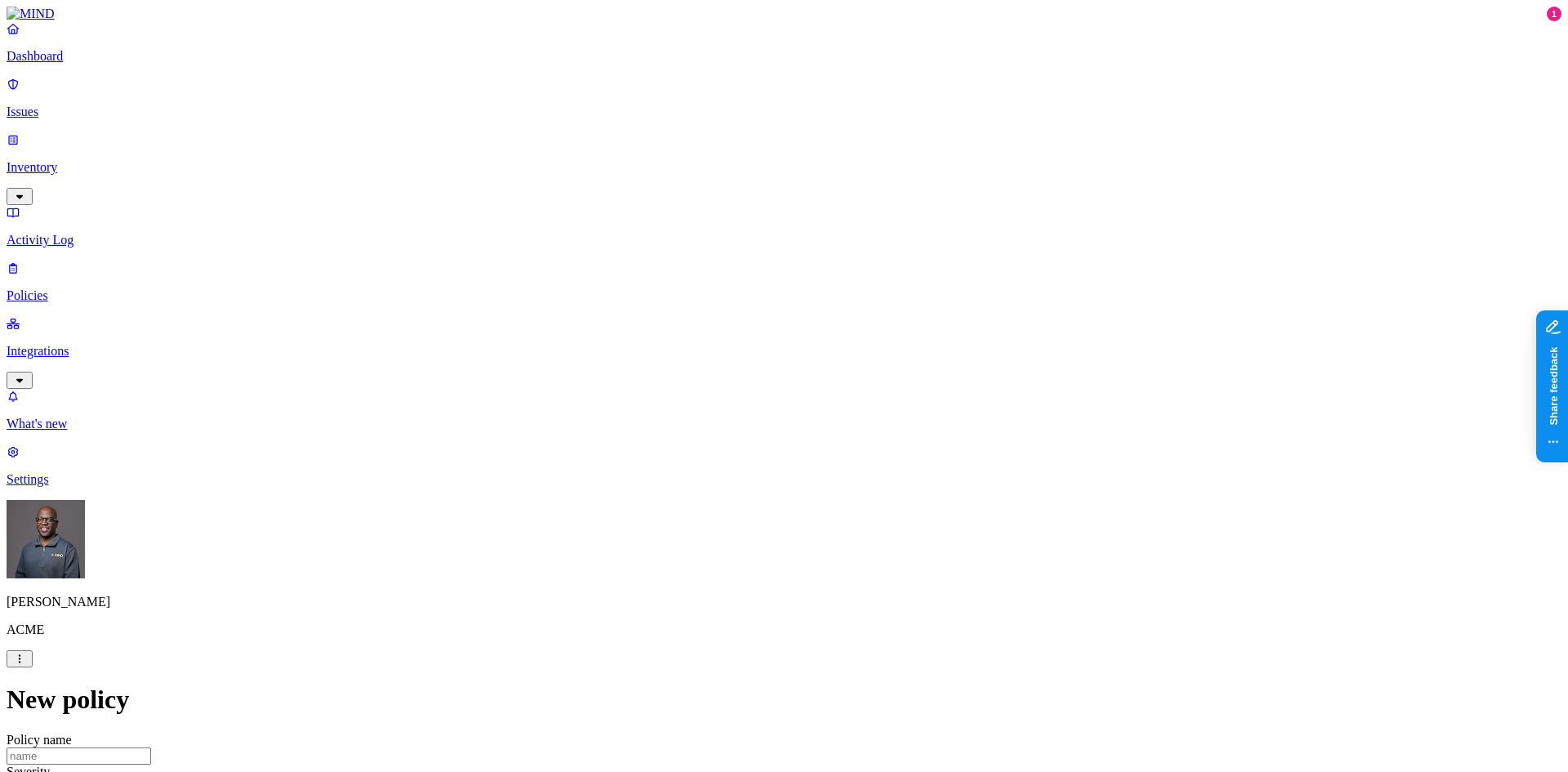
click at [65, 233] on p "Activity Log" at bounding box center [784, 240] width 1556 height 14
click at [94, 64] on p "Dashboard" at bounding box center [784, 55] width 1556 height 14
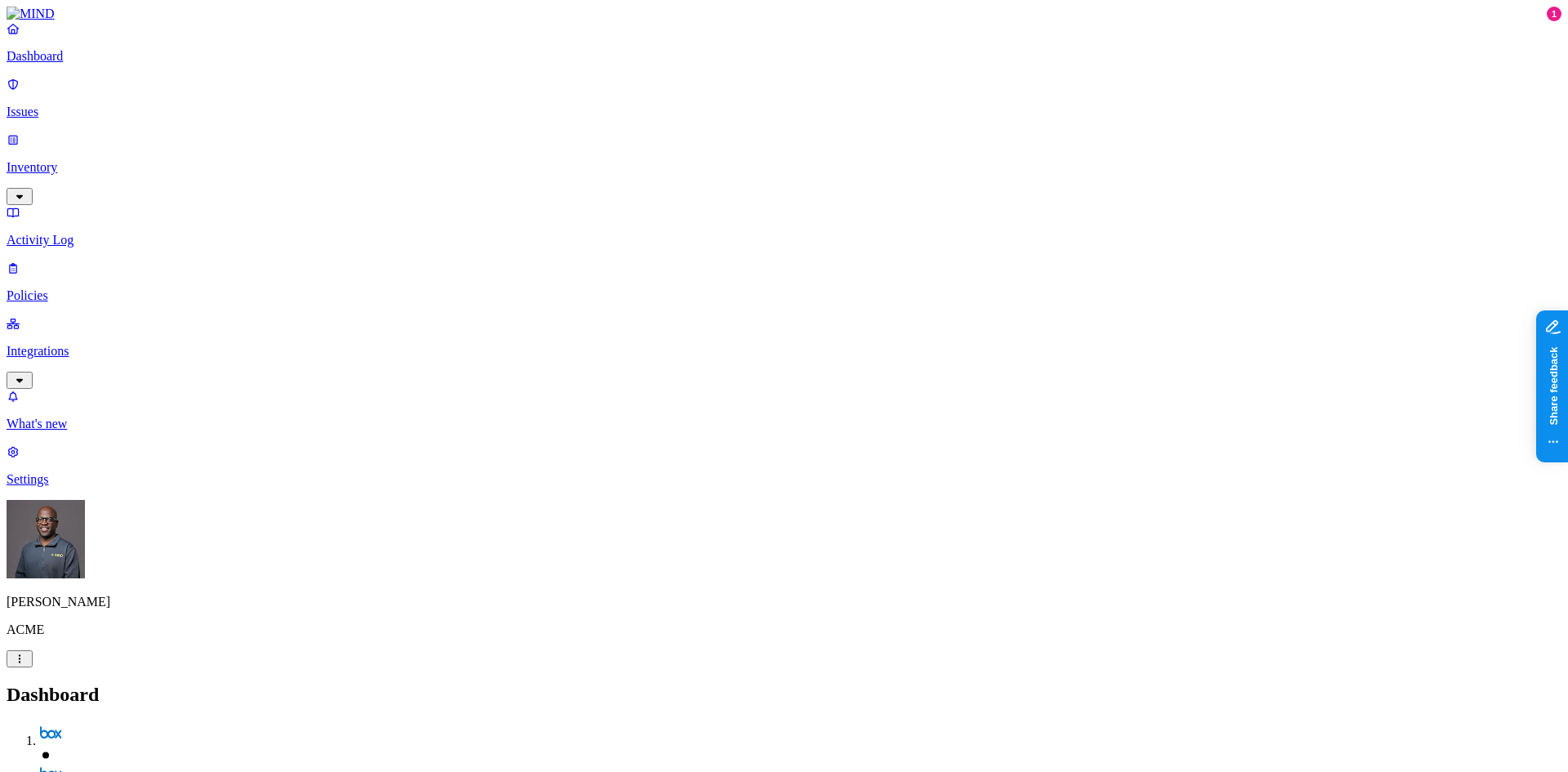
click at [77, 344] on p "Integrations" at bounding box center [784, 351] width 1556 height 14
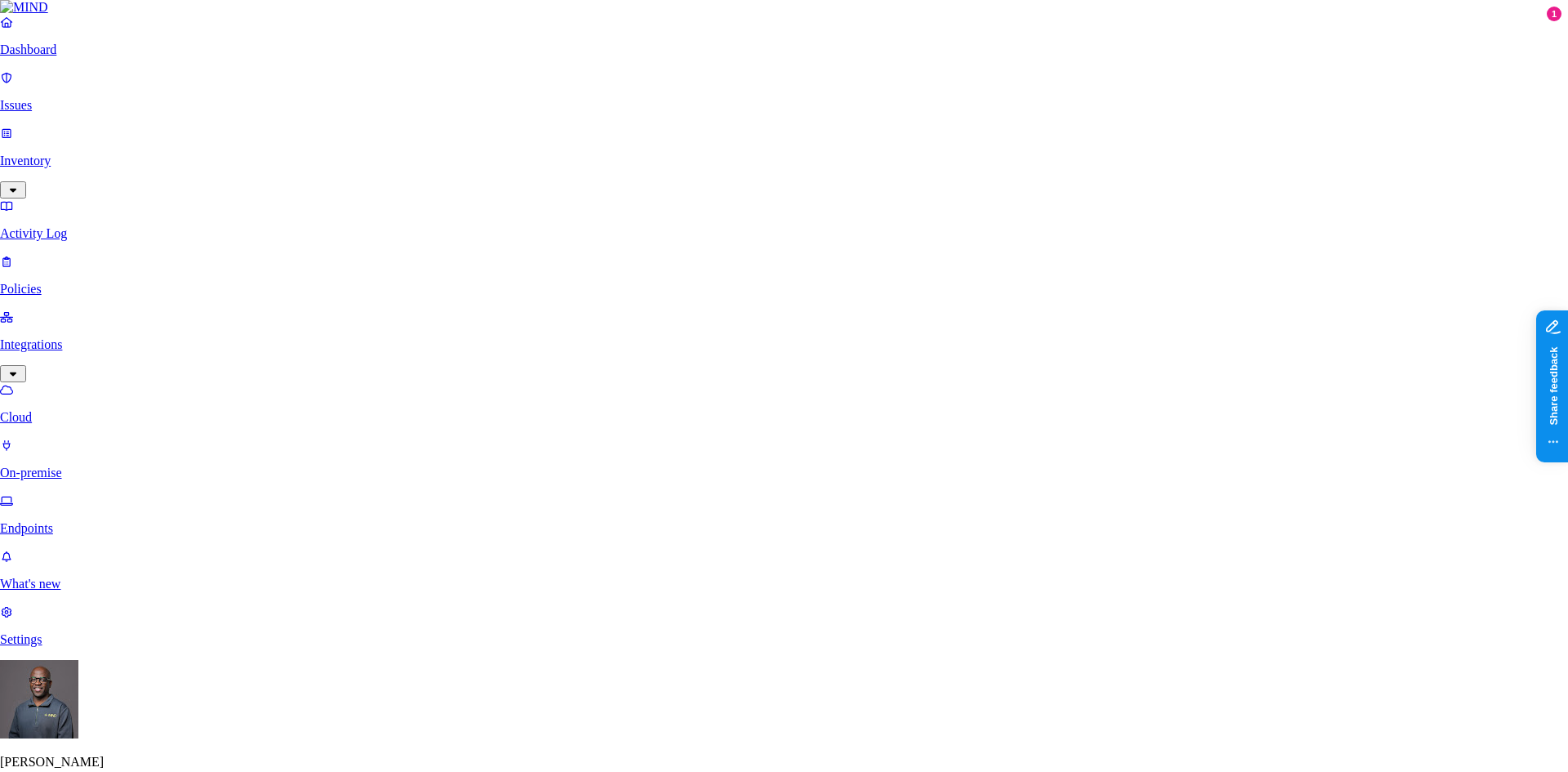
scroll to position [55, 0]
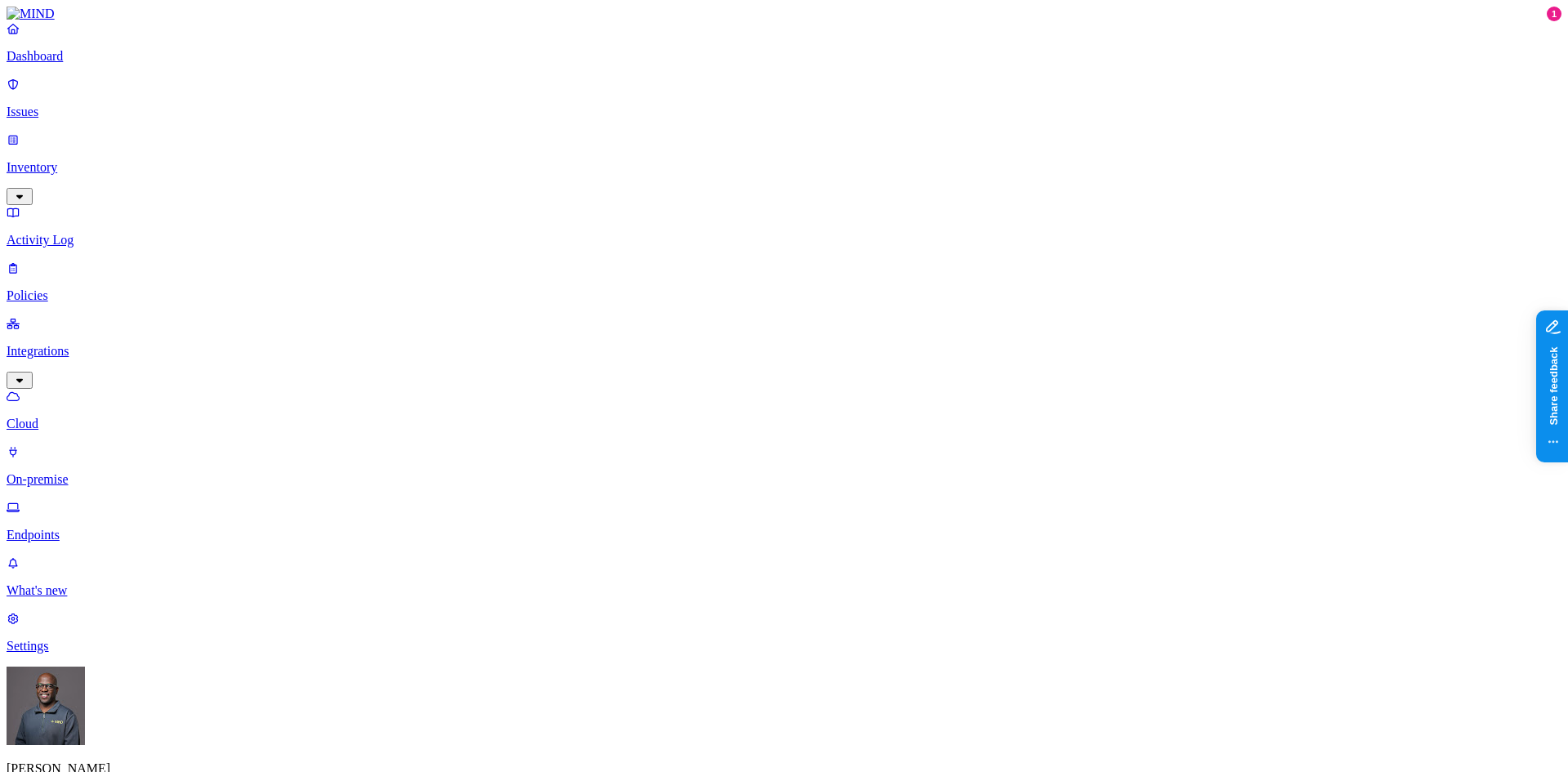
click at [66, 528] on p "Endpoints" at bounding box center [784, 534] width 1556 height 14
click at [87, 64] on p "Dashboard" at bounding box center [784, 55] width 1556 height 14
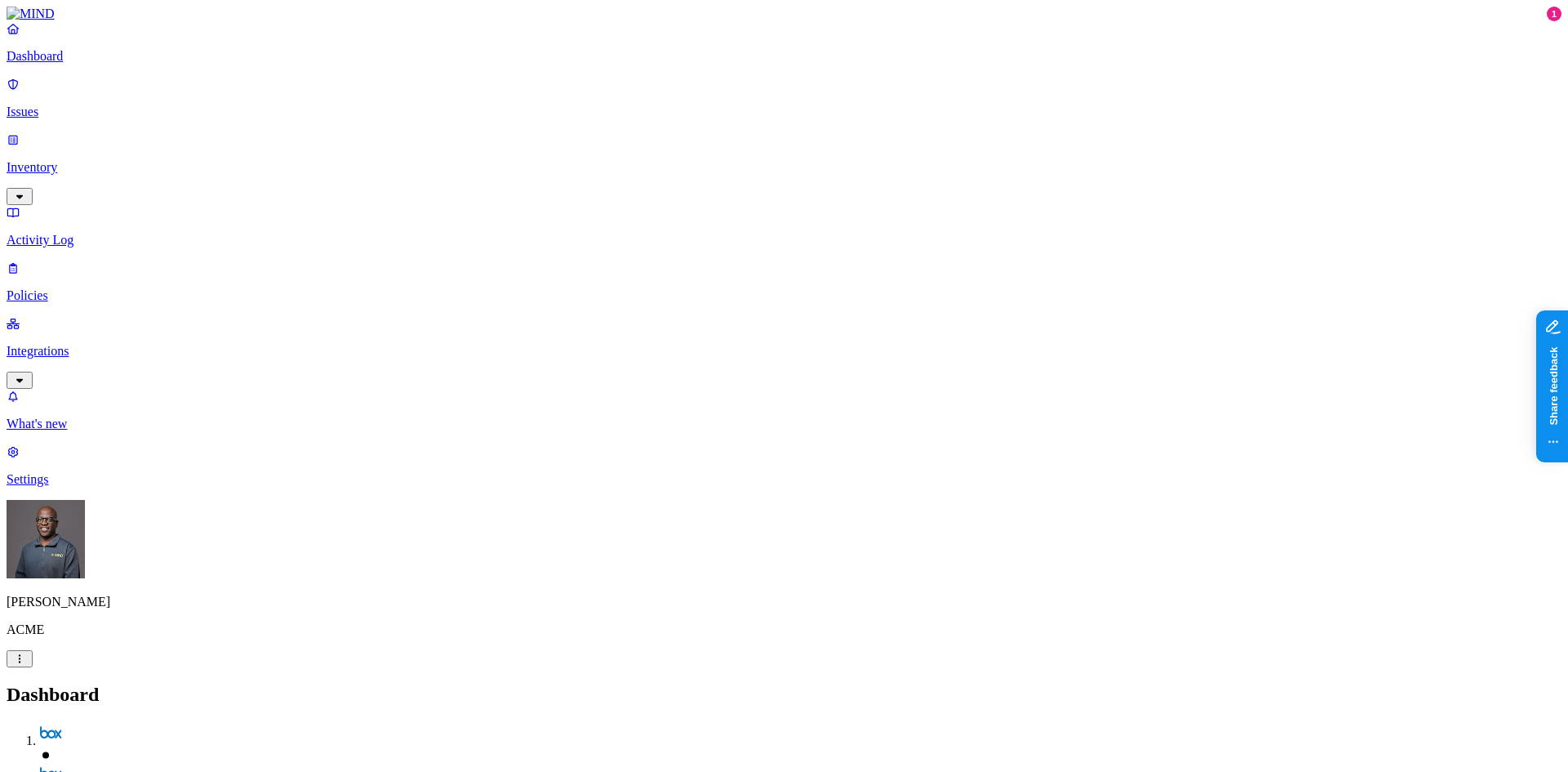
click at [99, 344] on p "Integrations" at bounding box center [784, 351] width 1556 height 14
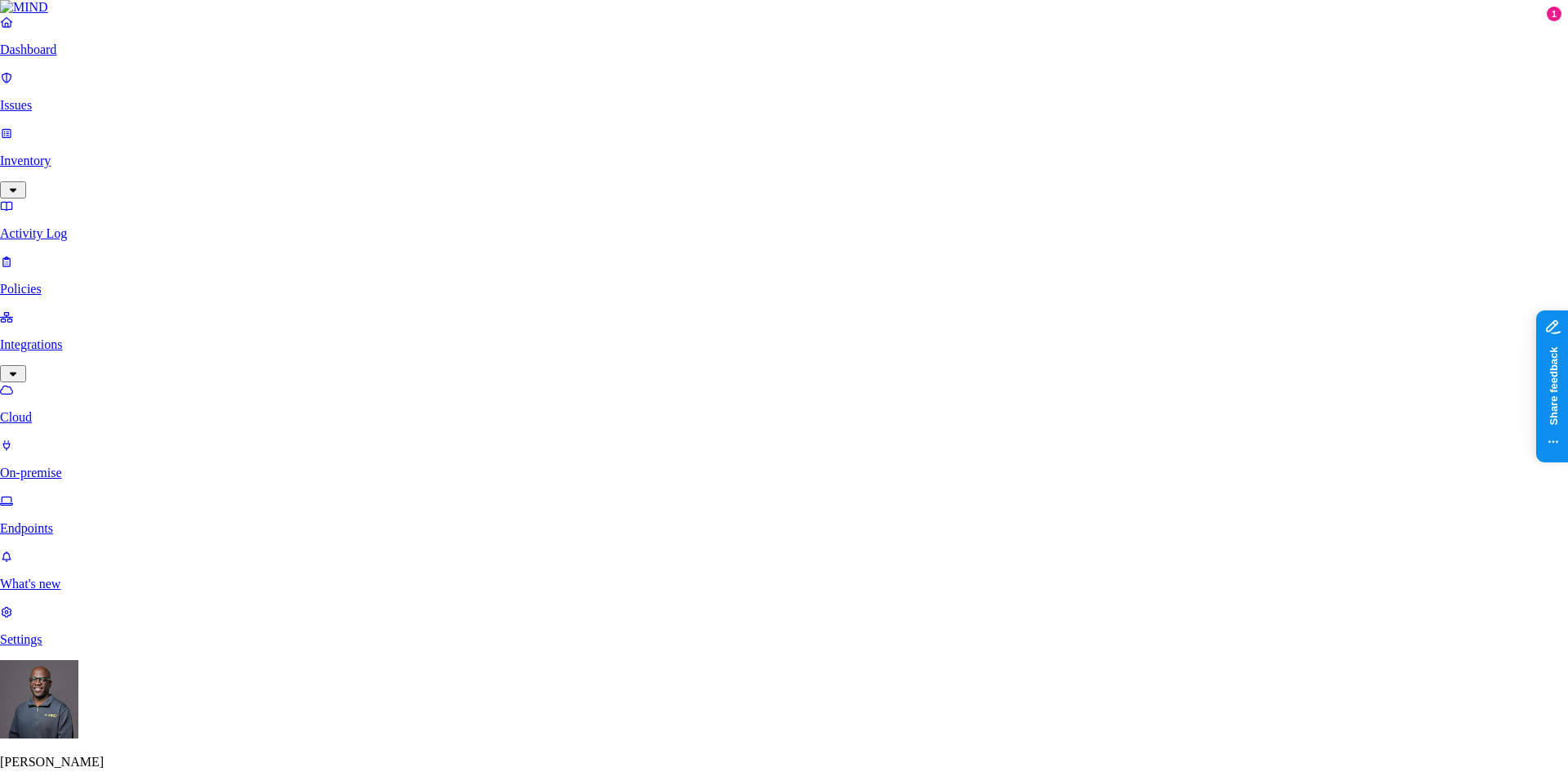
scroll to position [365, 0]
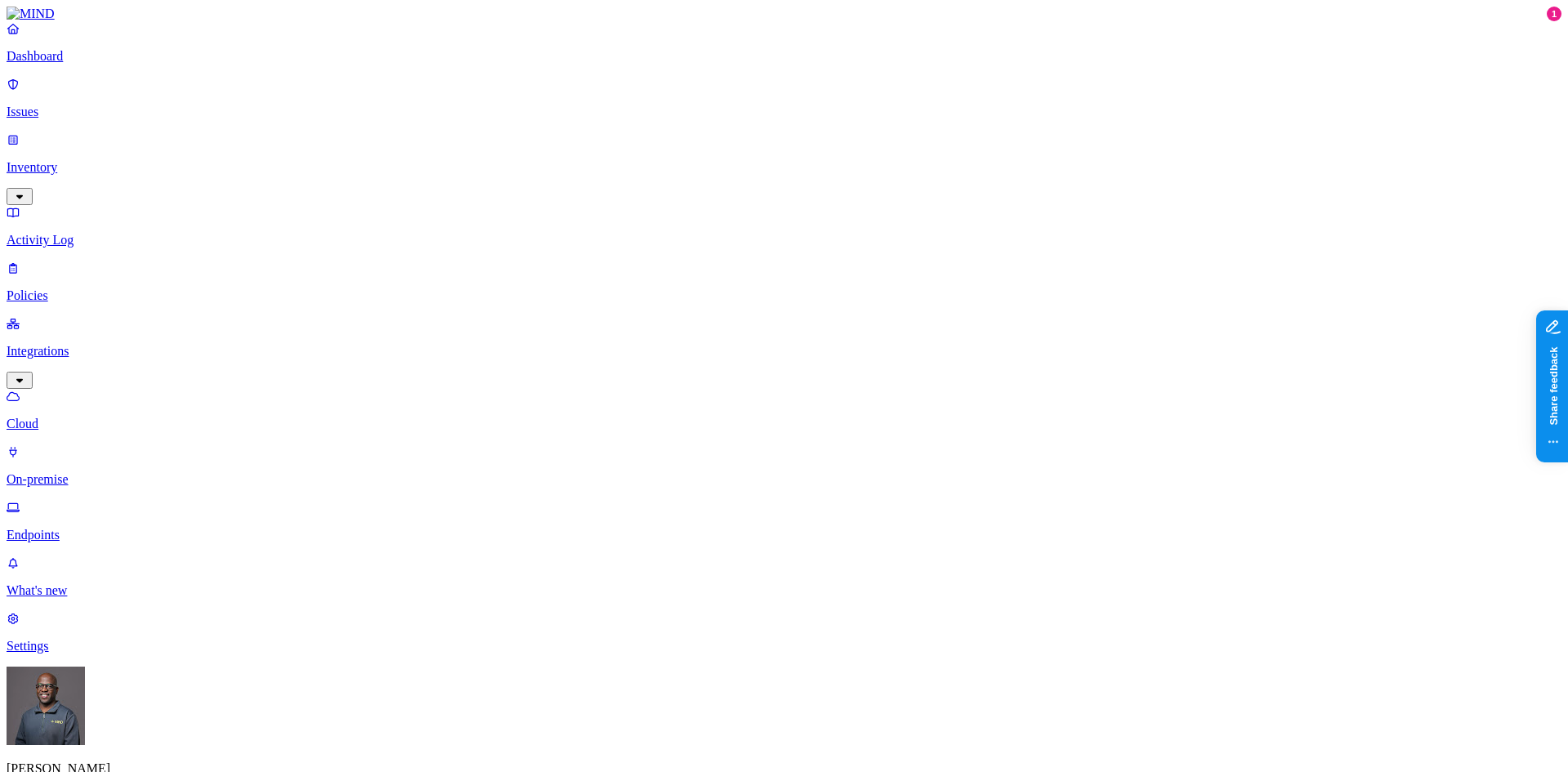
click at [64, 654] on p "Settings" at bounding box center [784, 646] width 1556 height 14
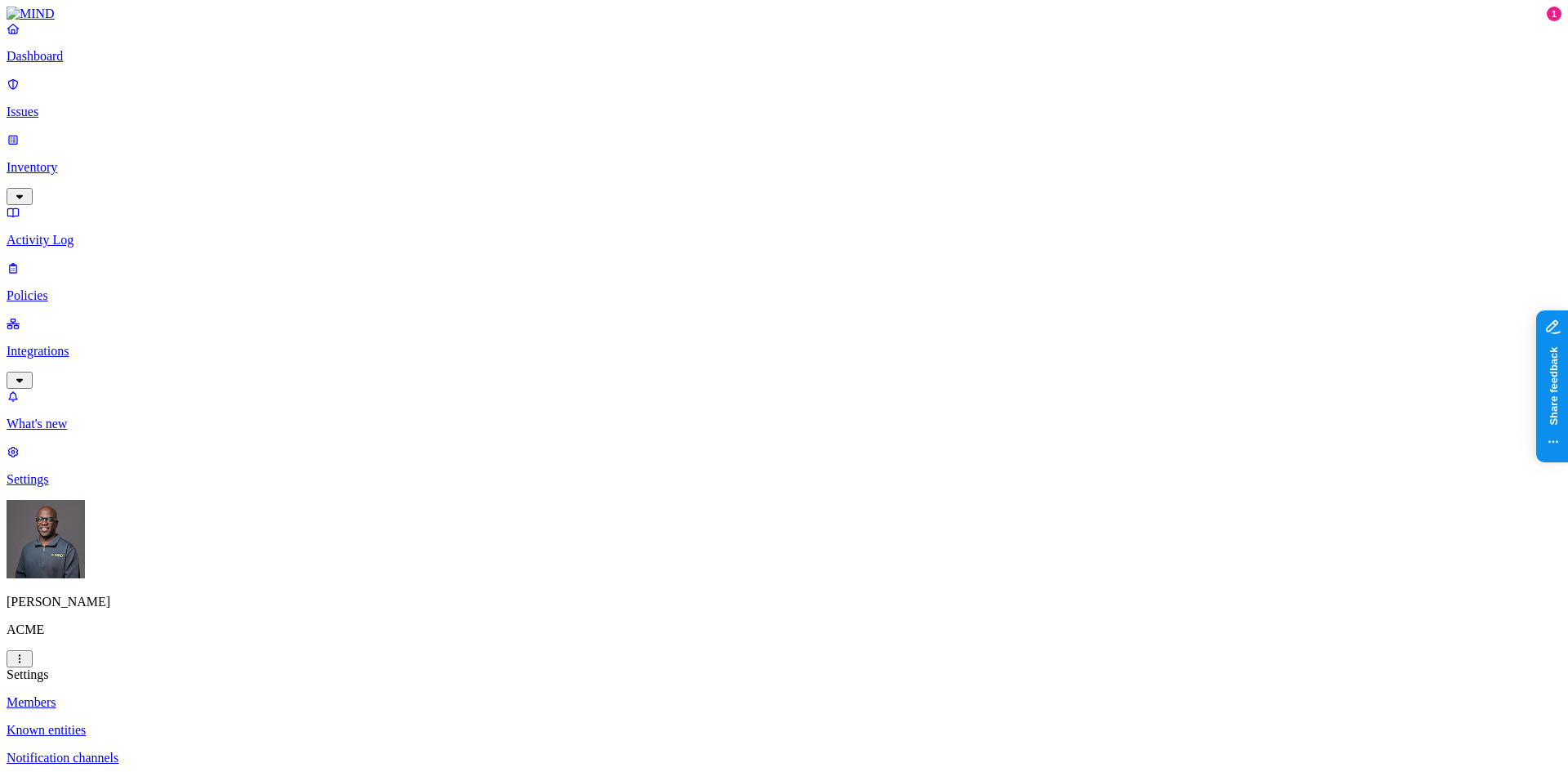
click at [229, 751] on p "Notification channels" at bounding box center [784, 758] width 1556 height 14
click at [48, 105] on p "Issues" at bounding box center [784, 112] width 1556 height 14
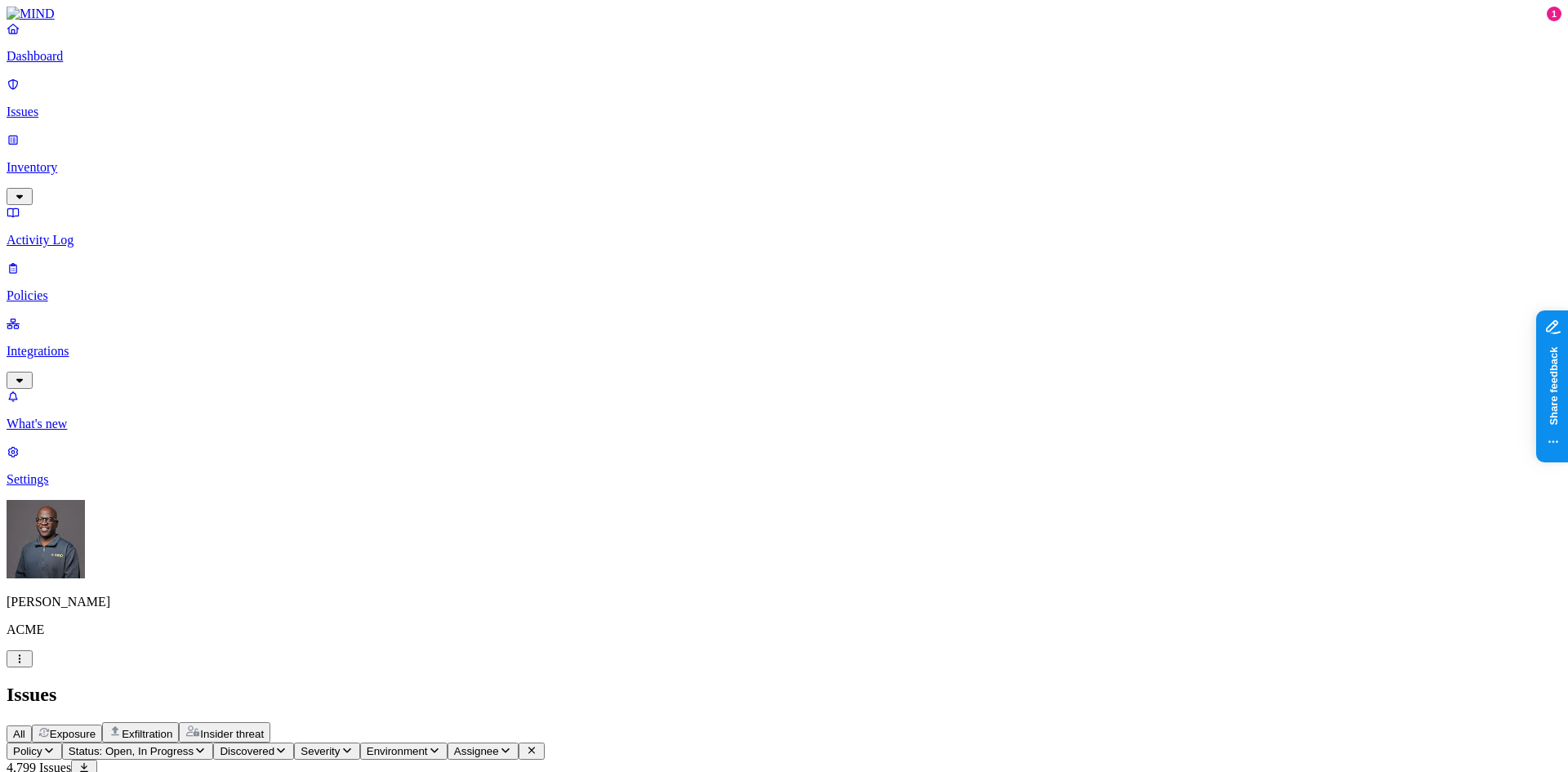
click at [95, 728] on span "Exposure" at bounding box center [72, 734] width 46 height 12
click at [26, 728] on span "All" at bounding box center [19, 734] width 12 height 12
click at [95, 728] on span "Exposure" at bounding box center [72, 734] width 46 height 12
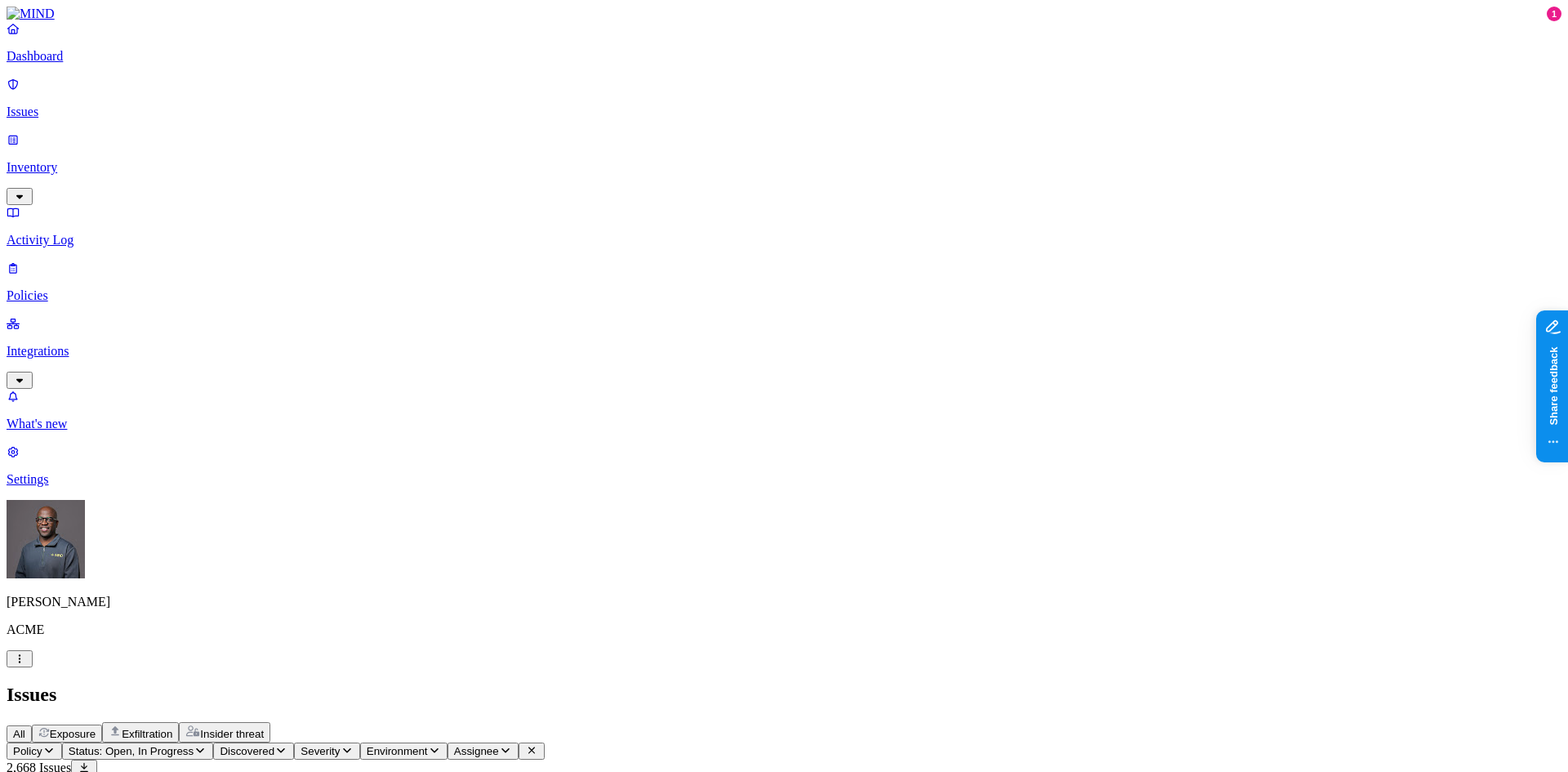
click at [55, 160] on p "Inventory" at bounding box center [784, 167] width 1556 height 14
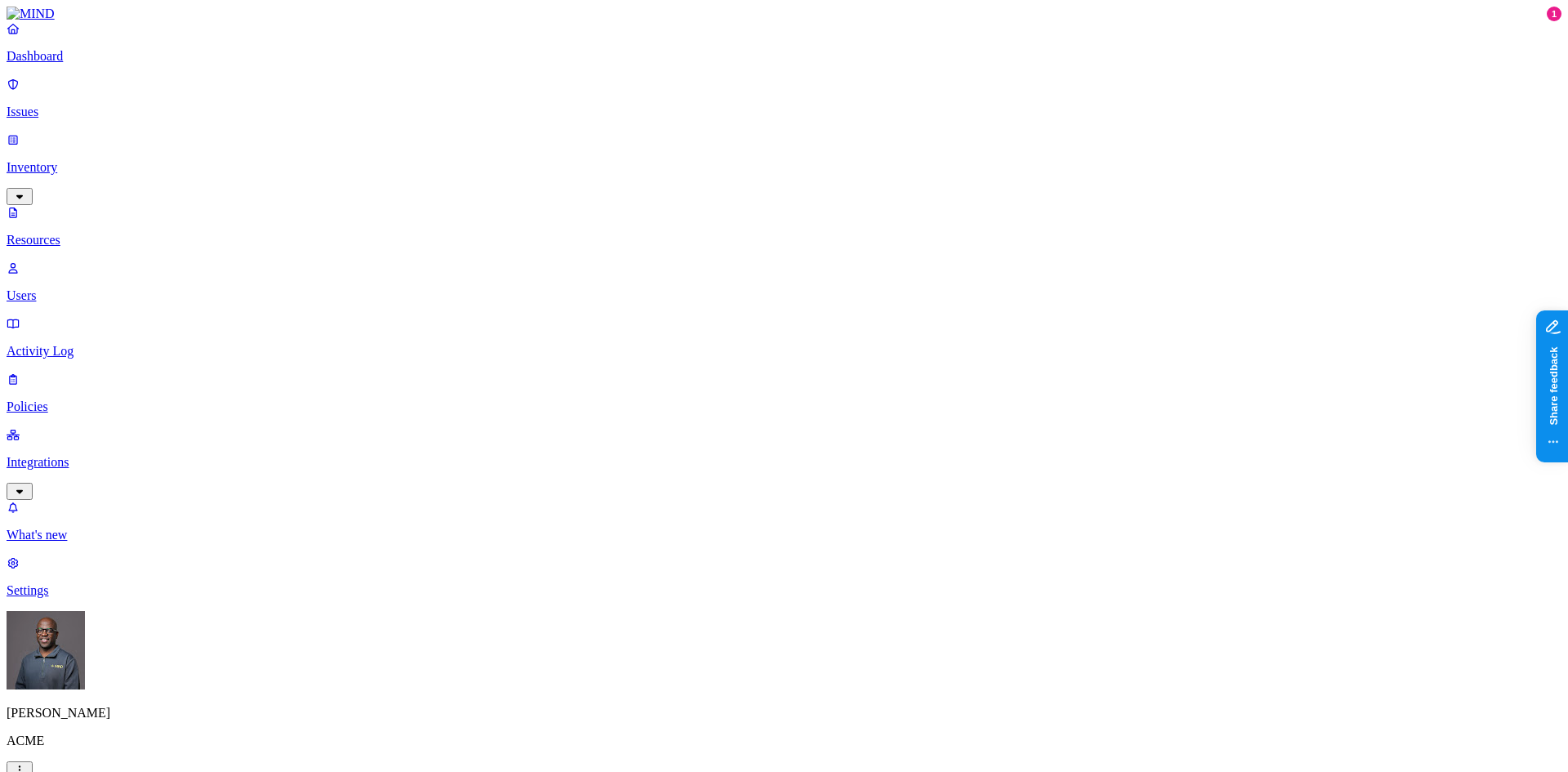
click at [72, 288] on p "Users" at bounding box center [784, 295] width 1556 height 14
click at [61, 400] on p "Policies" at bounding box center [784, 407] width 1556 height 14
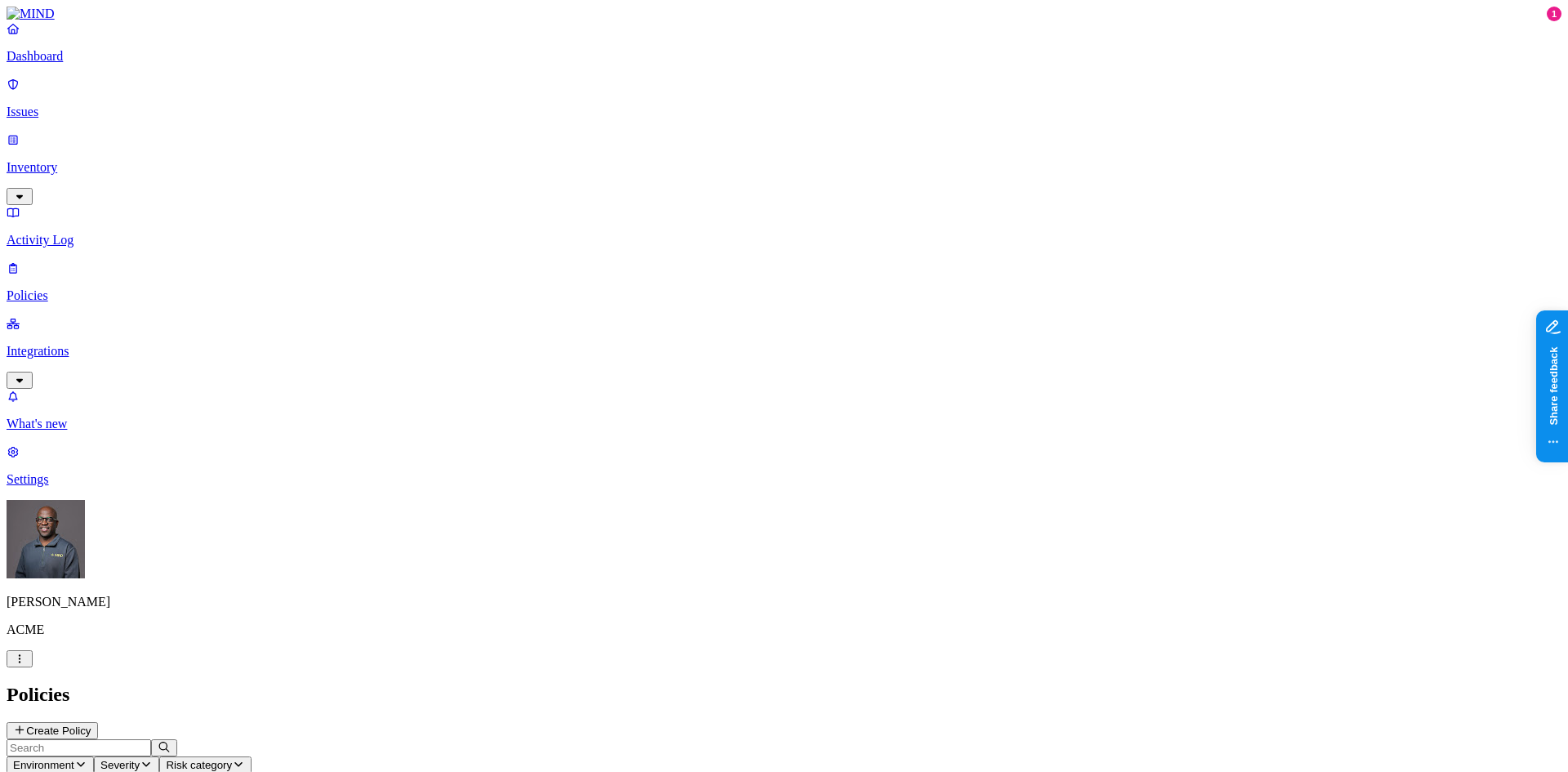
click at [60, 288] on p "Policies" at bounding box center [784, 295] width 1556 height 14
click at [98, 722] on button "Create Policy" at bounding box center [52, 731] width 92 height 17
click at [729, 452] on label "Departments" at bounding box center [713, 446] width 67 height 14
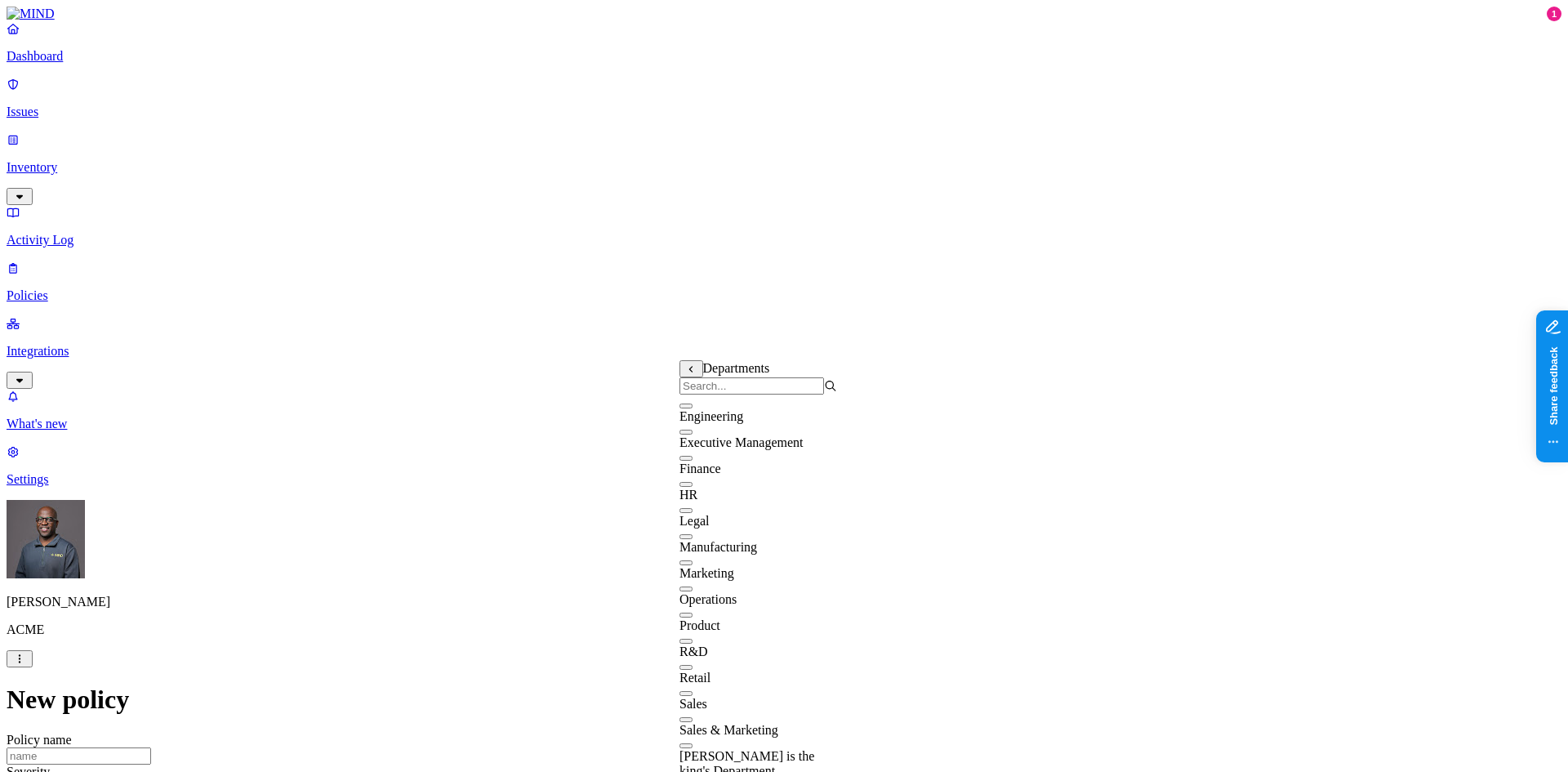
scroll to position [15, 0]
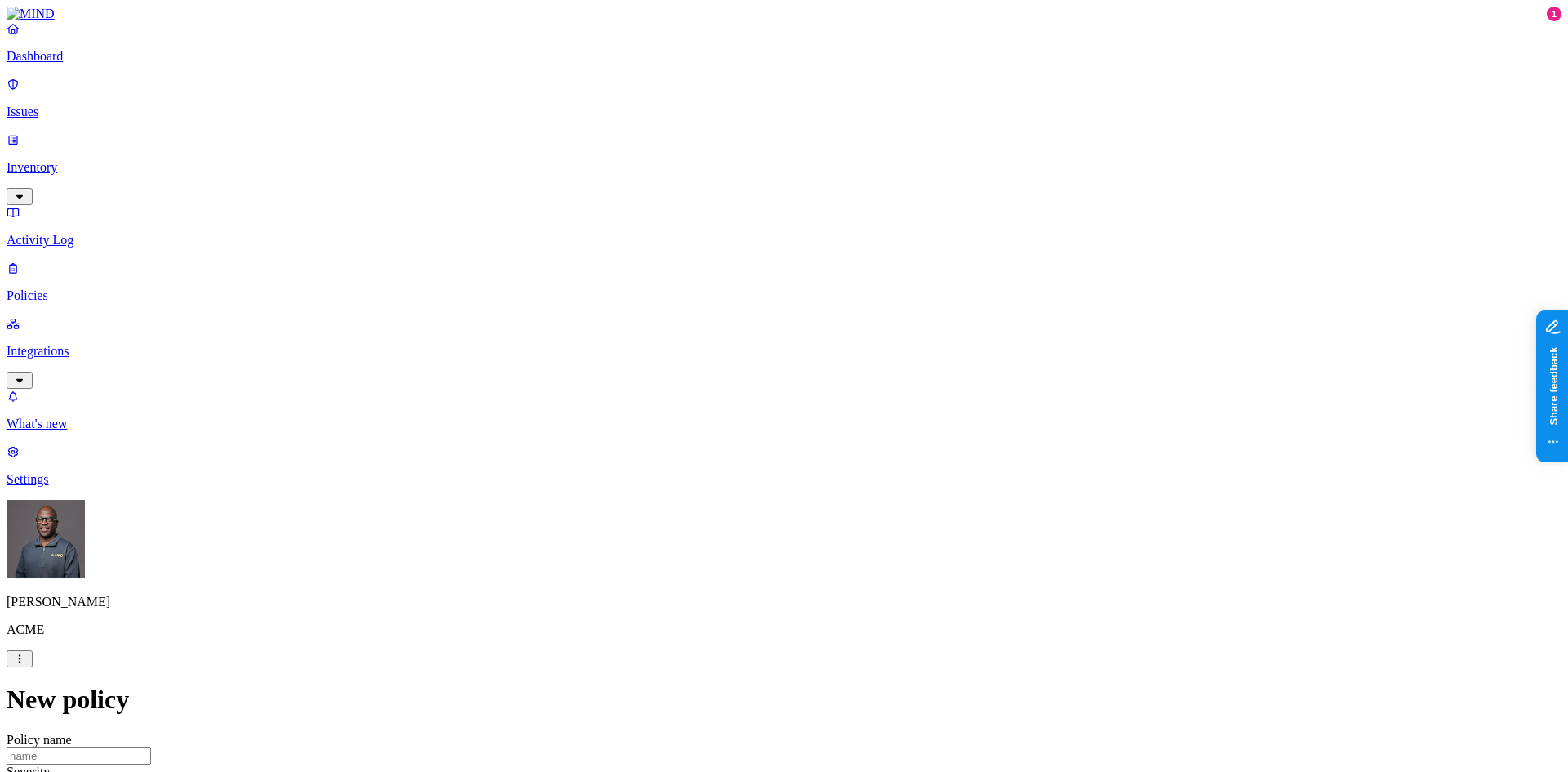
click at [718, 427] on label "Groups" at bounding box center [699, 420] width 38 height 14
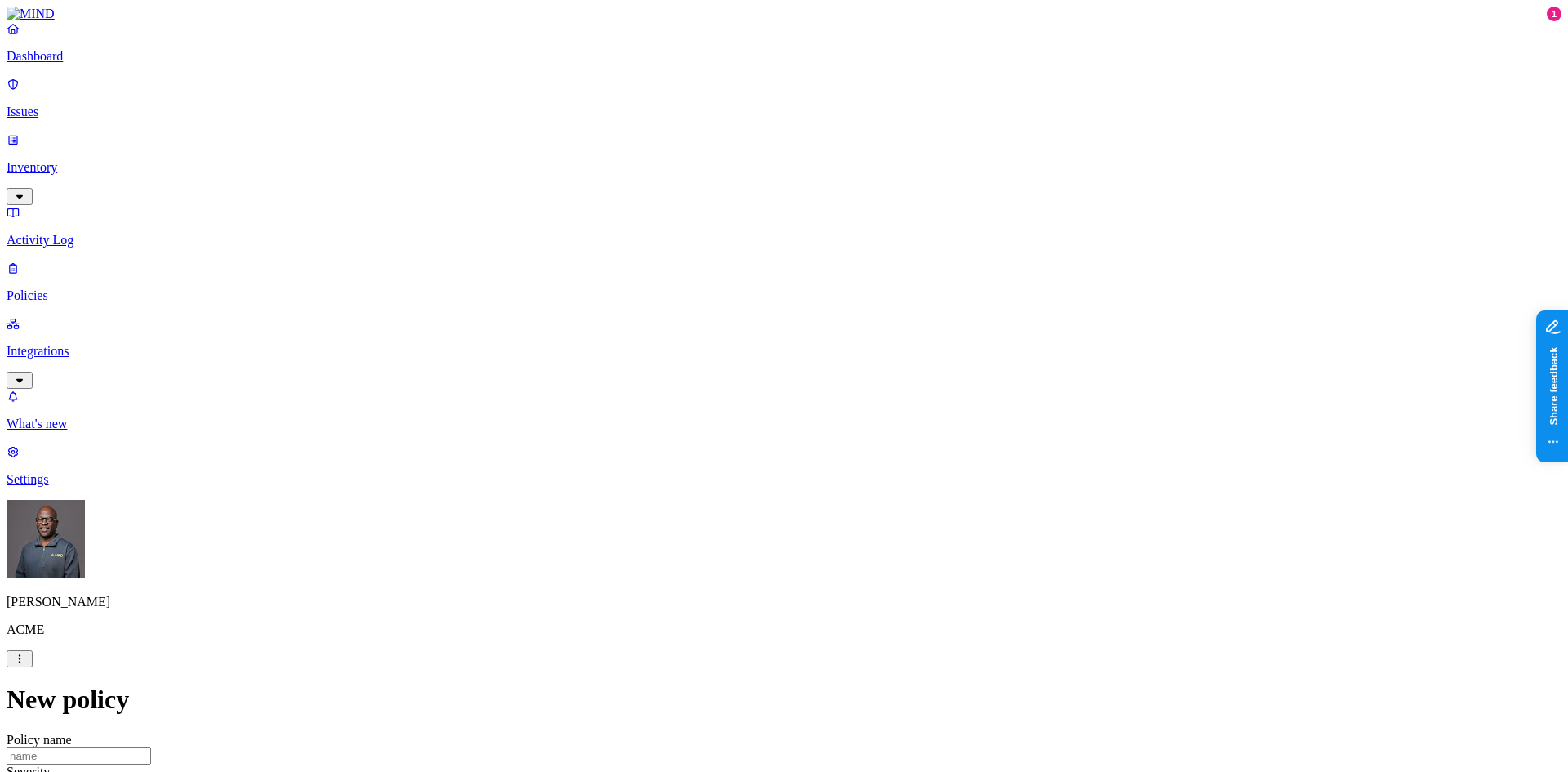
drag, startPoint x: 846, startPoint y: 320, endPoint x: 658, endPoint y: 292, distance: 190.1
click at [718, 427] on label "Groups" at bounding box center [699, 420] width 38 height 14
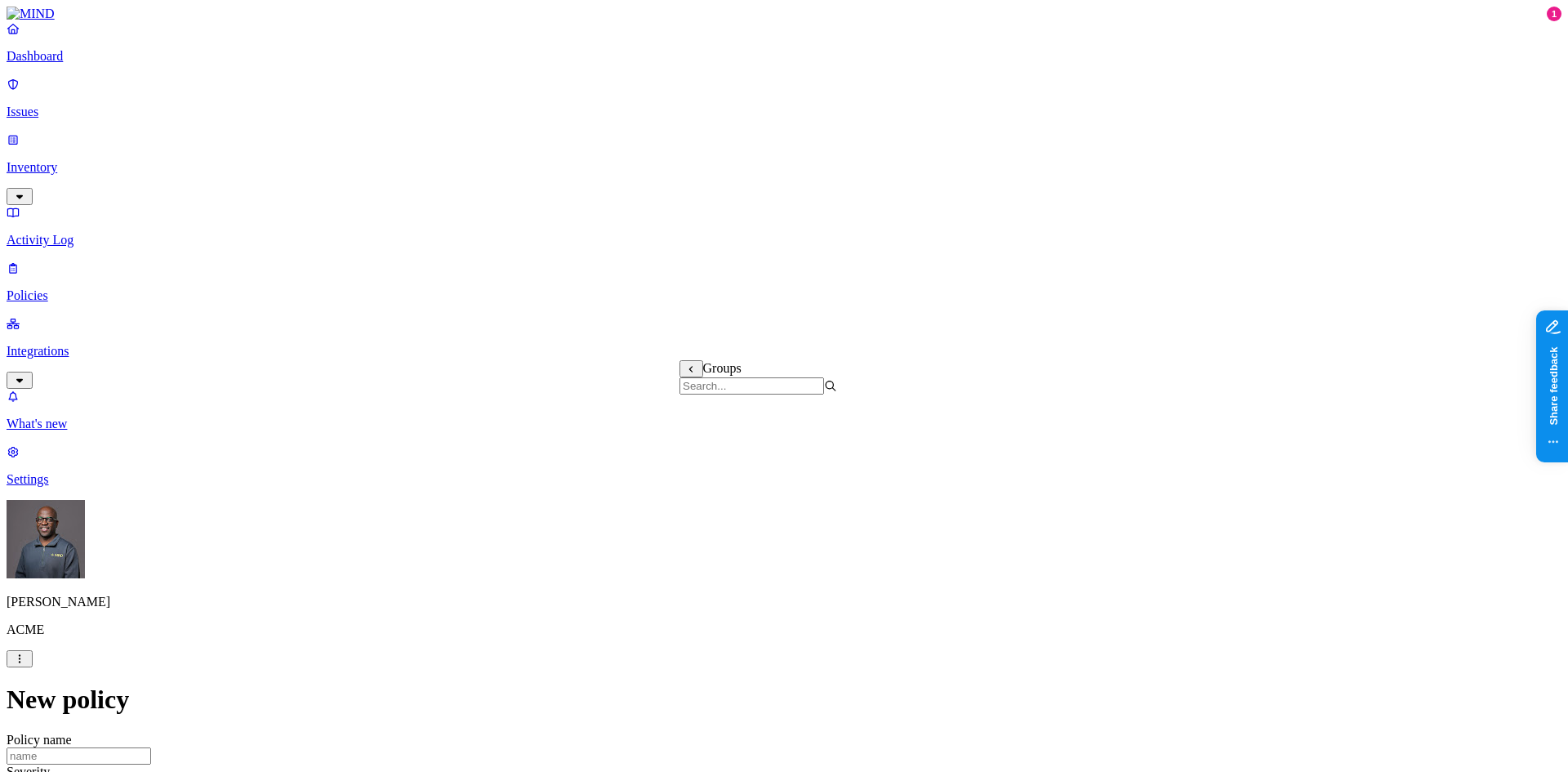
scroll to position [4007, 0]
click at [64, 64] on p "Dashboard" at bounding box center [784, 55] width 1556 height 14
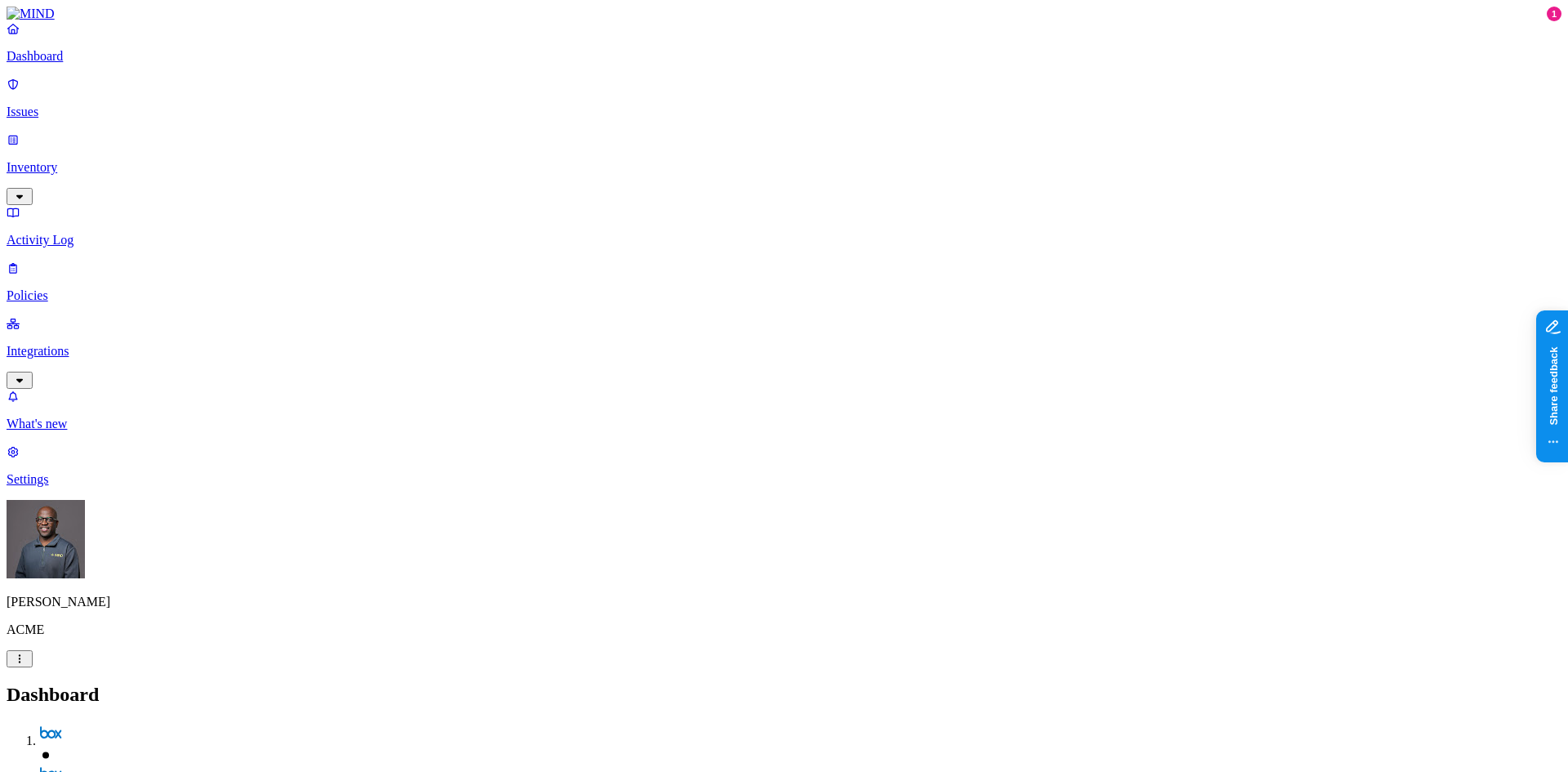
click at [85, 105] on p "Issues" at bounding box center [784, 112] width 1556 height 14
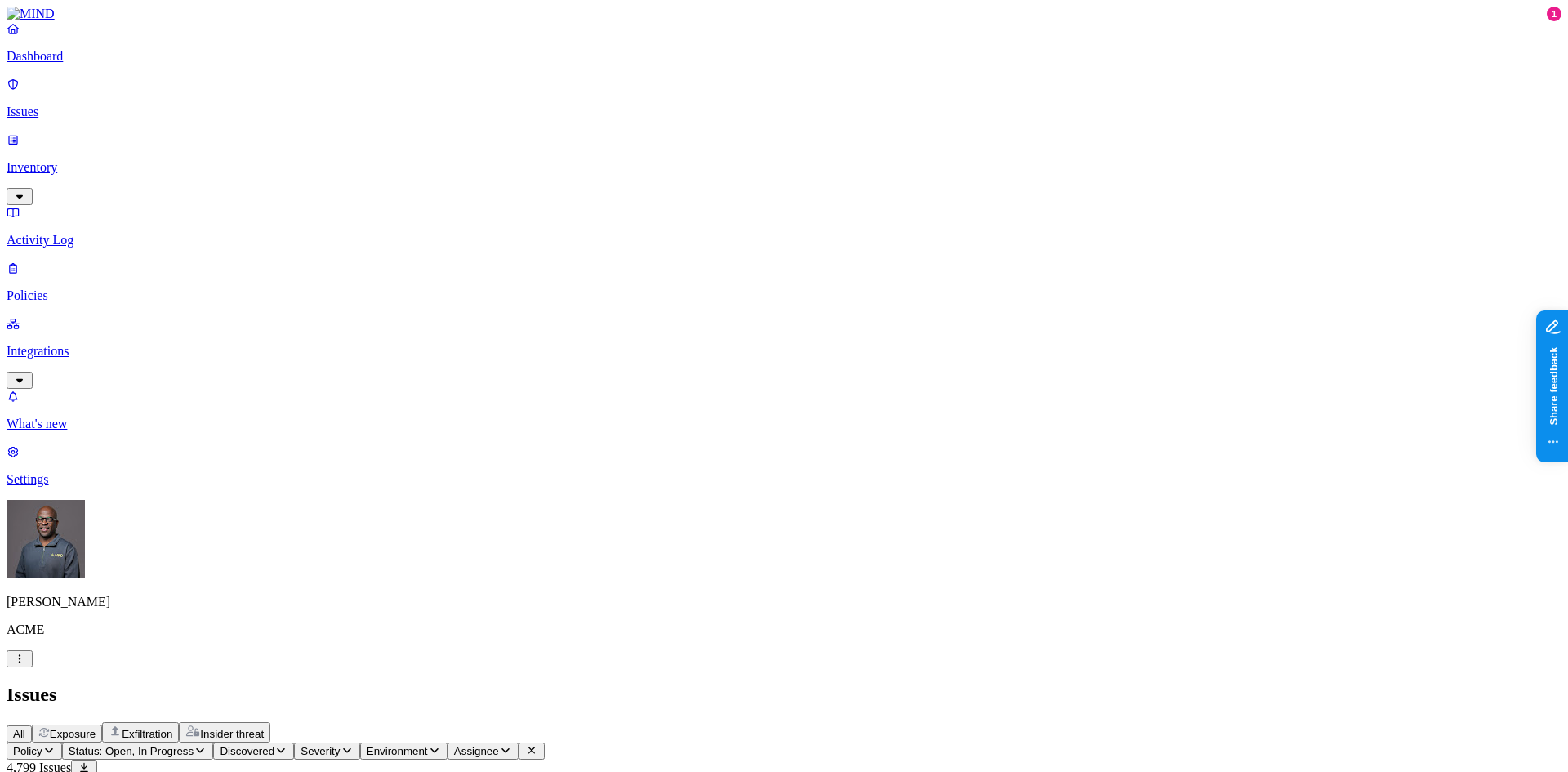
click at [95, 728] on span "Exposure" at bounding box center [72, 734] width 46 height 12
click at [55, 745] on icon "button" at bounding box center [50, 750] width 13 height 10
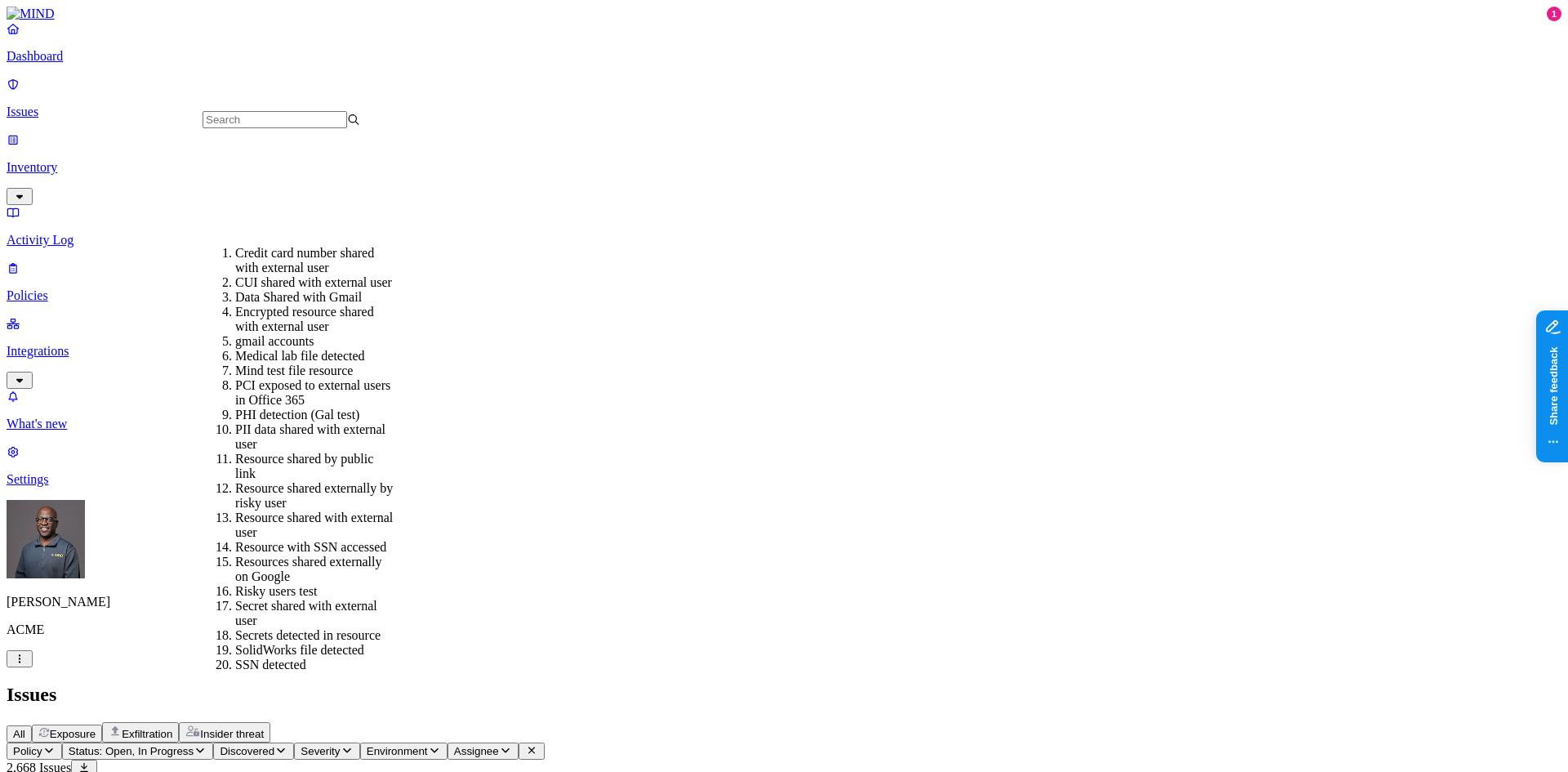
scroll to position [260, 0]
click at [272, 379] on div "PCI exposed to external users in Office 365" at bounding box center [314, 393] width 157 height 30
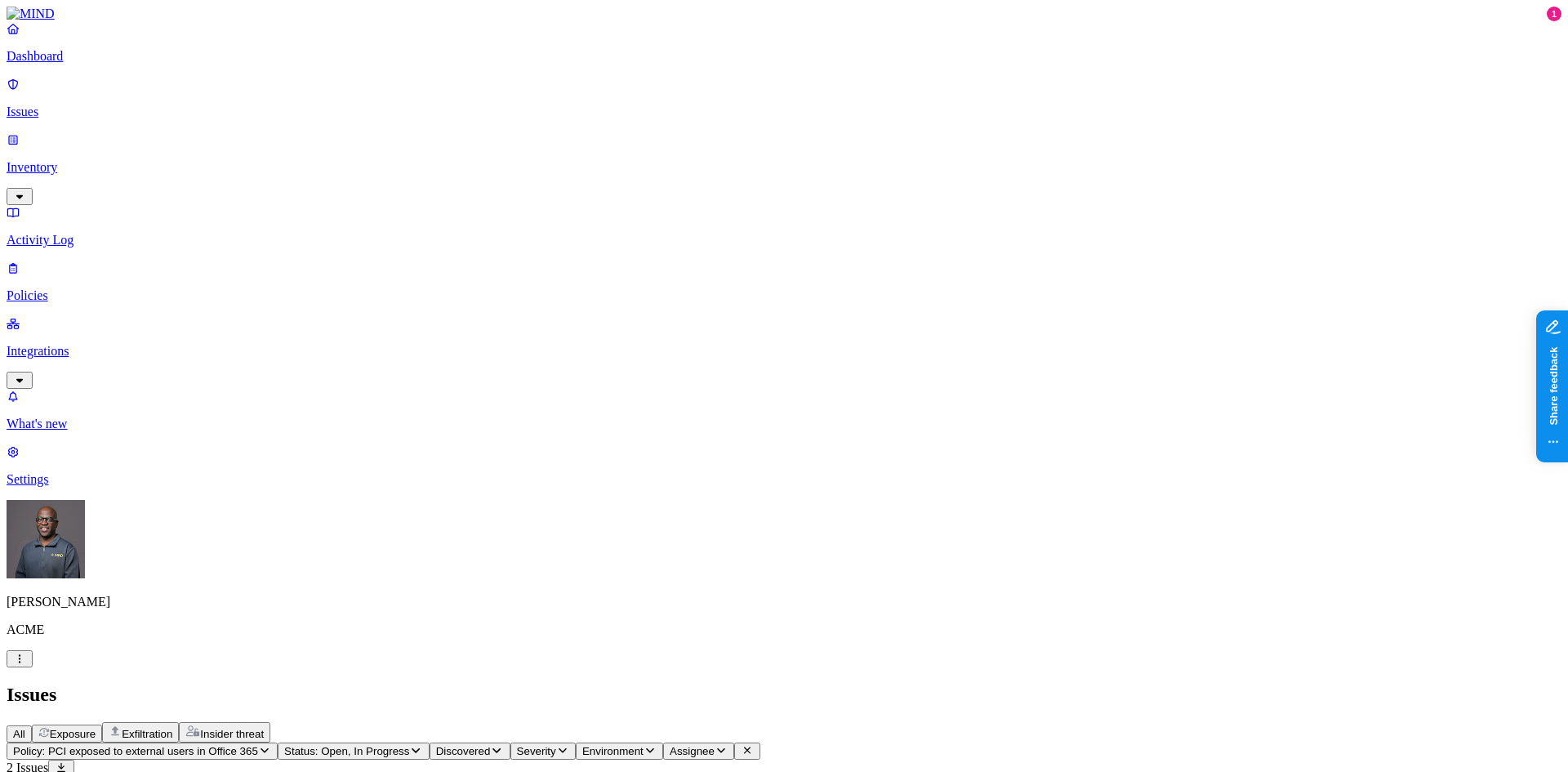
drag, startPoint x: 1113, startPoint y: 132, endPoint x: 1195, endPoint y: 121, distance: 82.7
click at [264, 728] on span "Insider threat" at bounding box center [232, 734] width 64 height 12
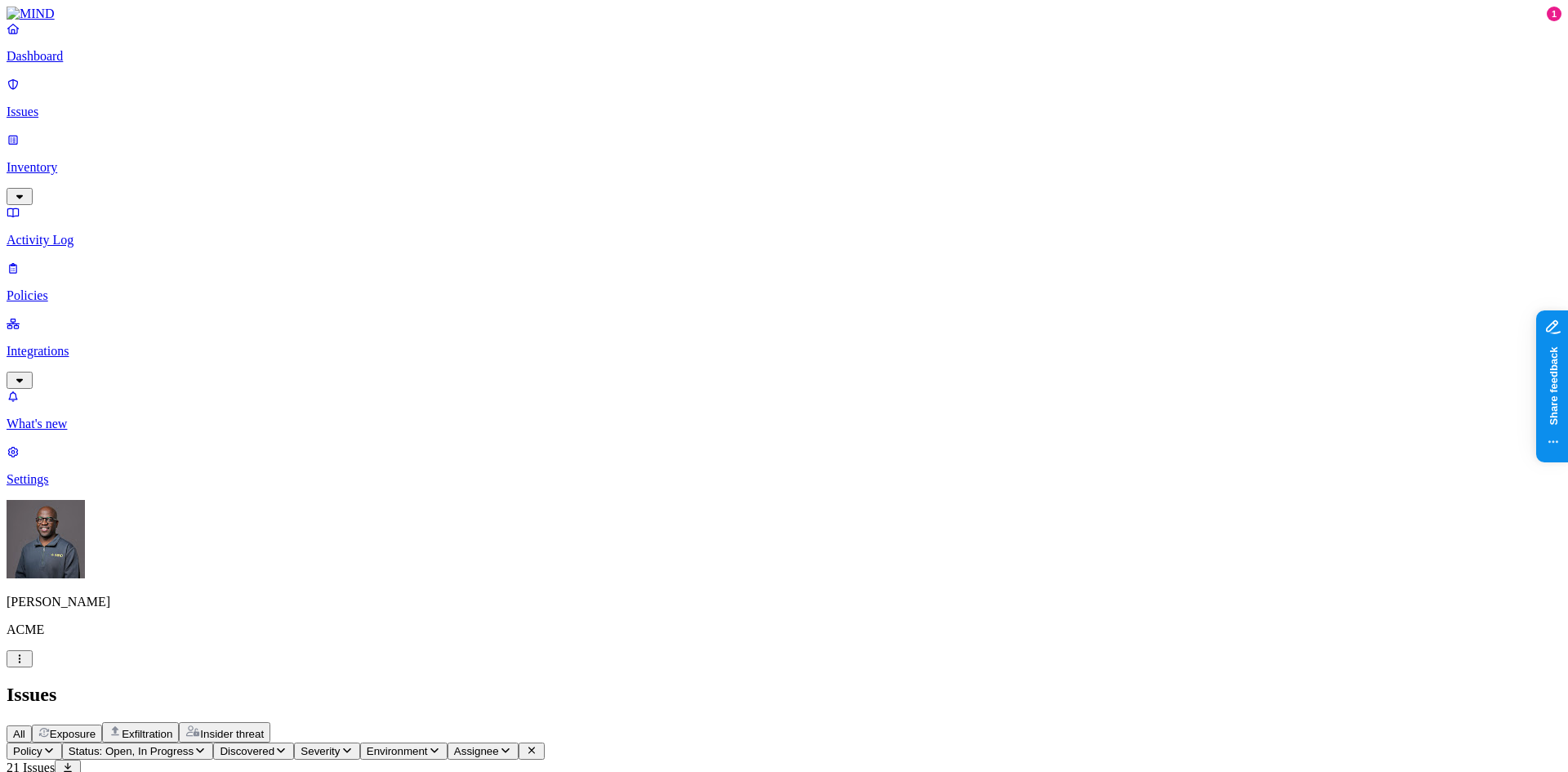
scroll to position [163, 0]
click at [74, 64] on p "Dashboard" at bounding box center [784, 55] width 1556 height 14
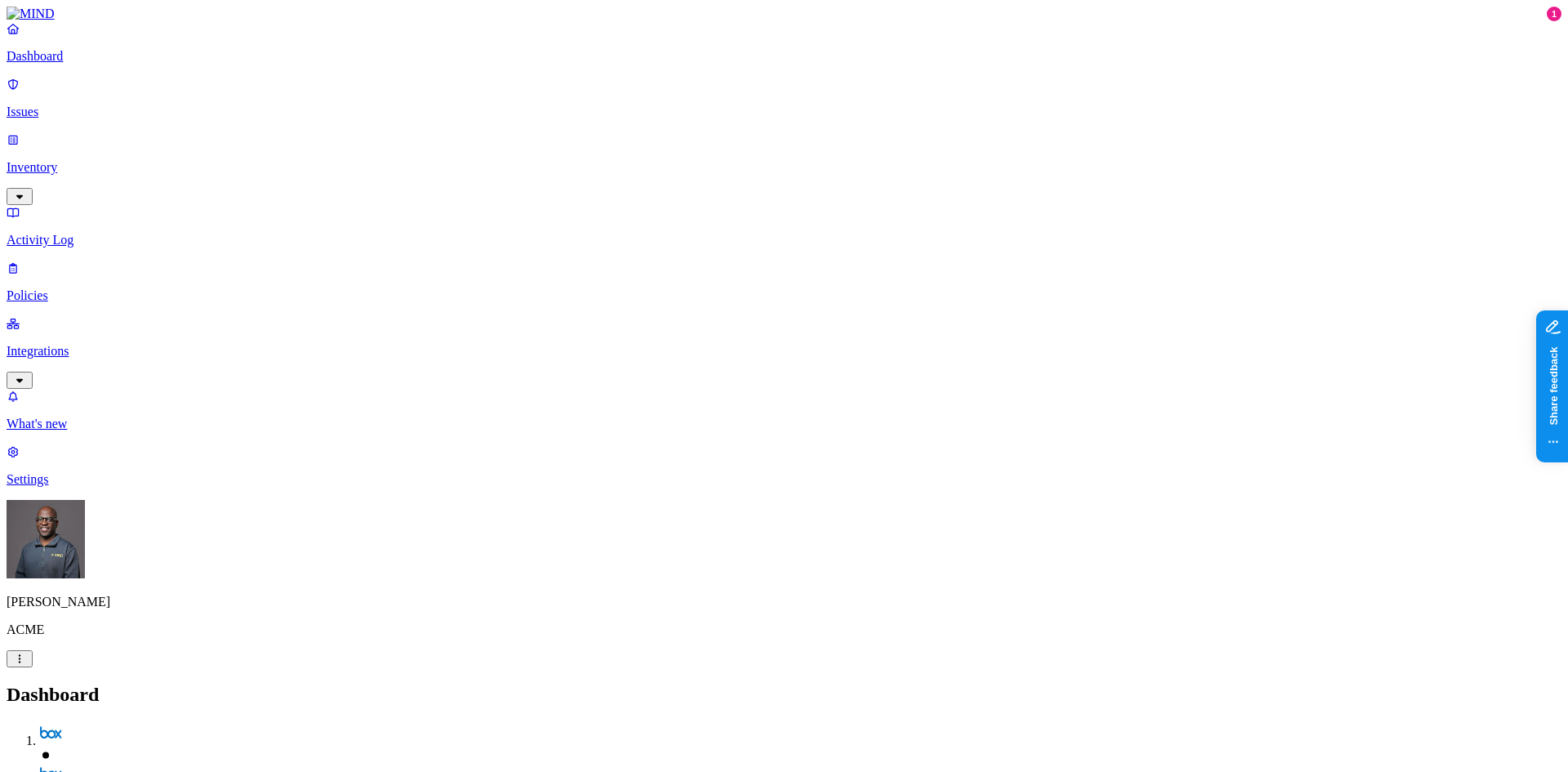
click at [78, 344] on p "Integrations" at bounding box center [784, 351] width 1556 height 14
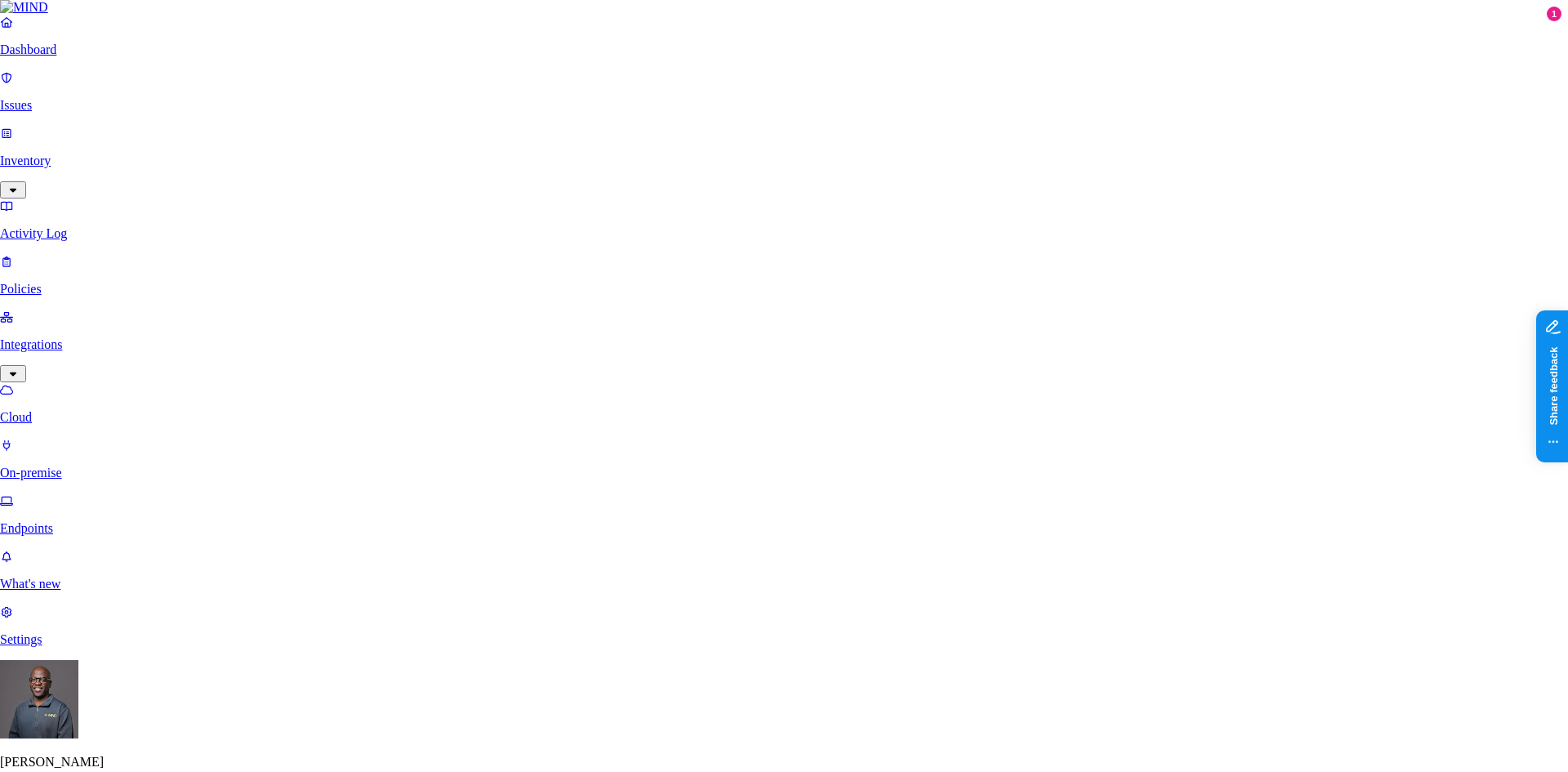
scroll to position [373, 0]
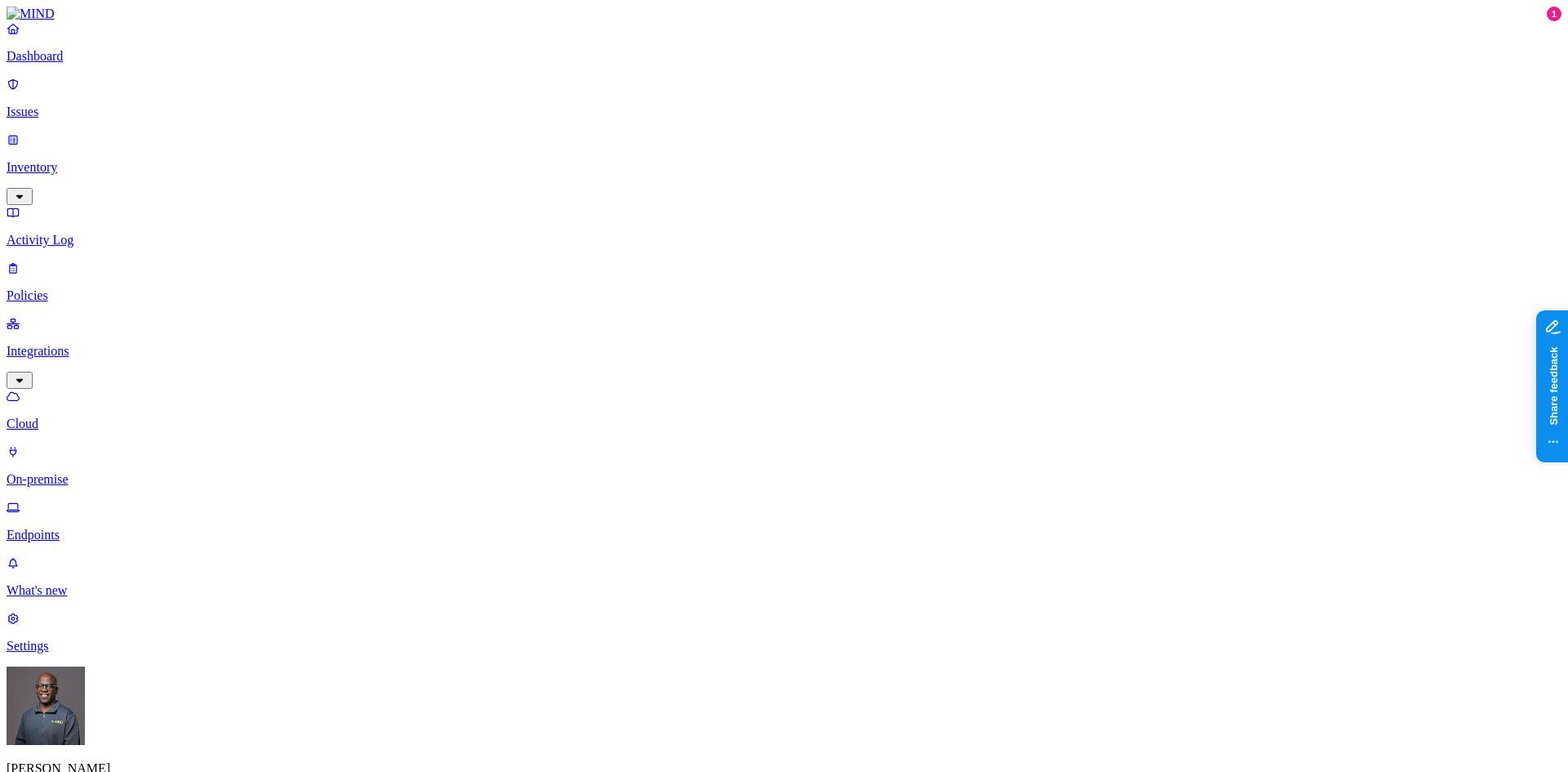
click at [99, 160] on p "Inventory" at bounding box center [784, 167] width 1556 height 14
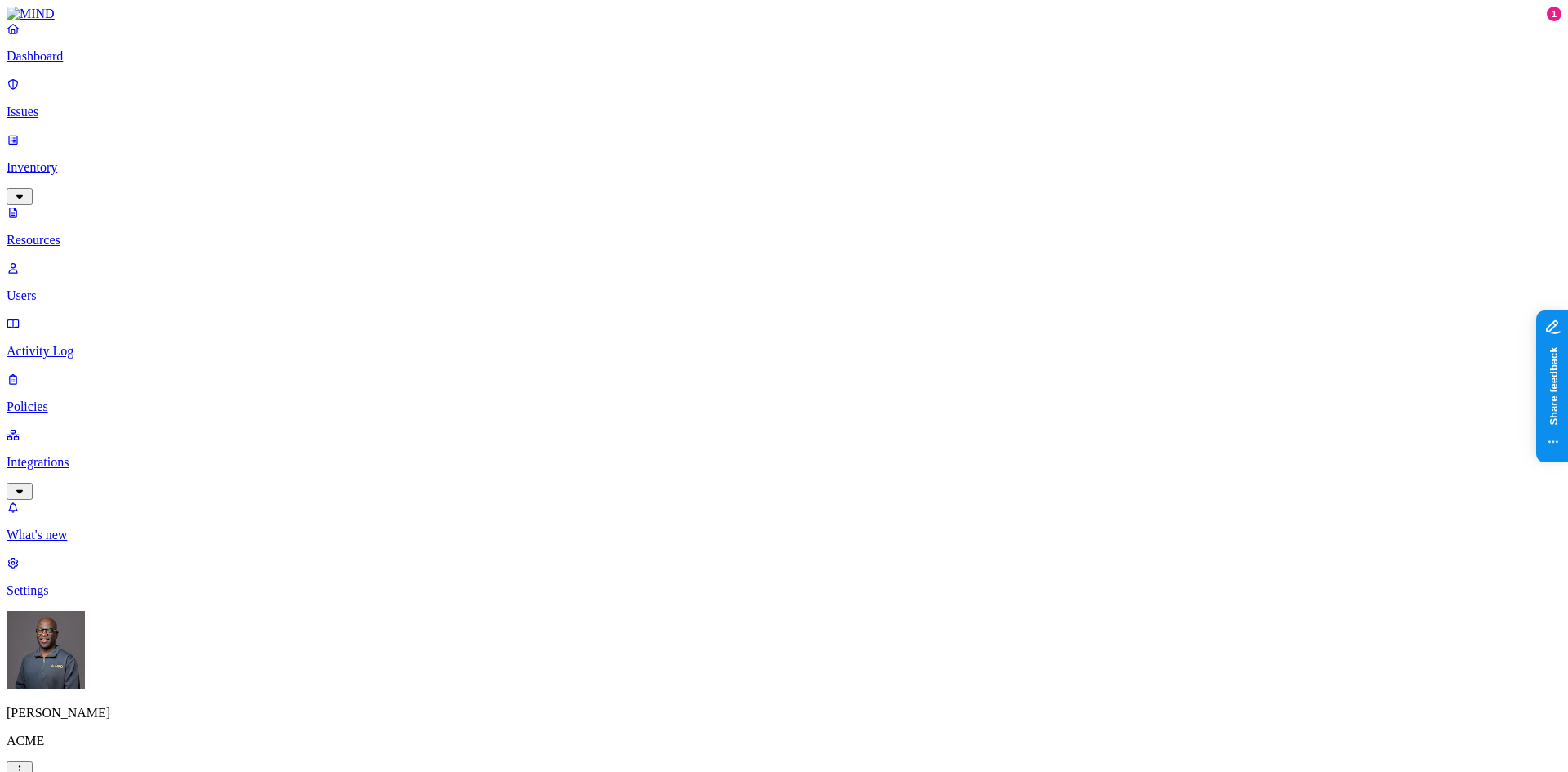
click at [490, 91] on button "button" at bounding box center [497, 93] width 13 height 5
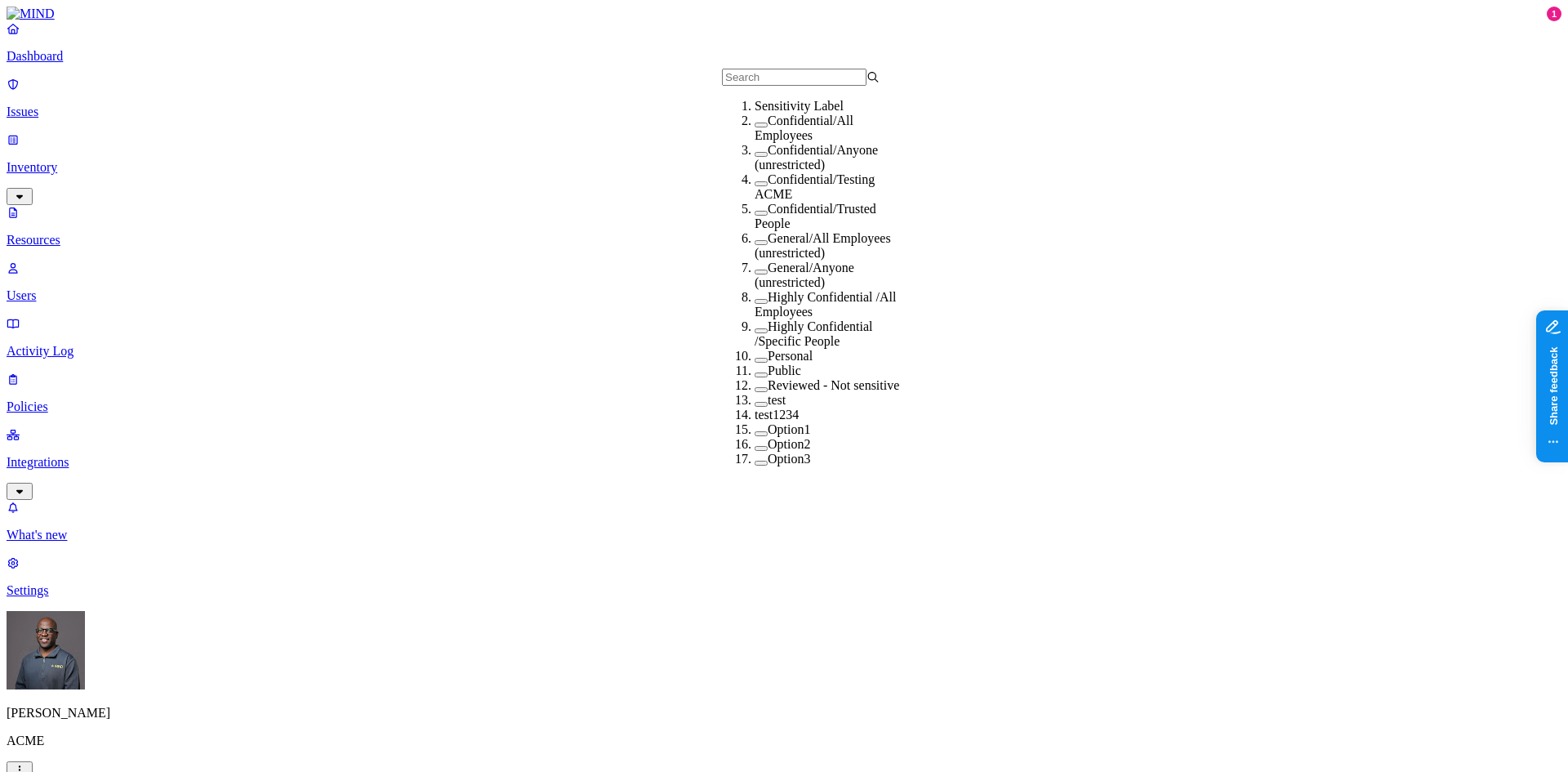
scroll to position [88, 0]
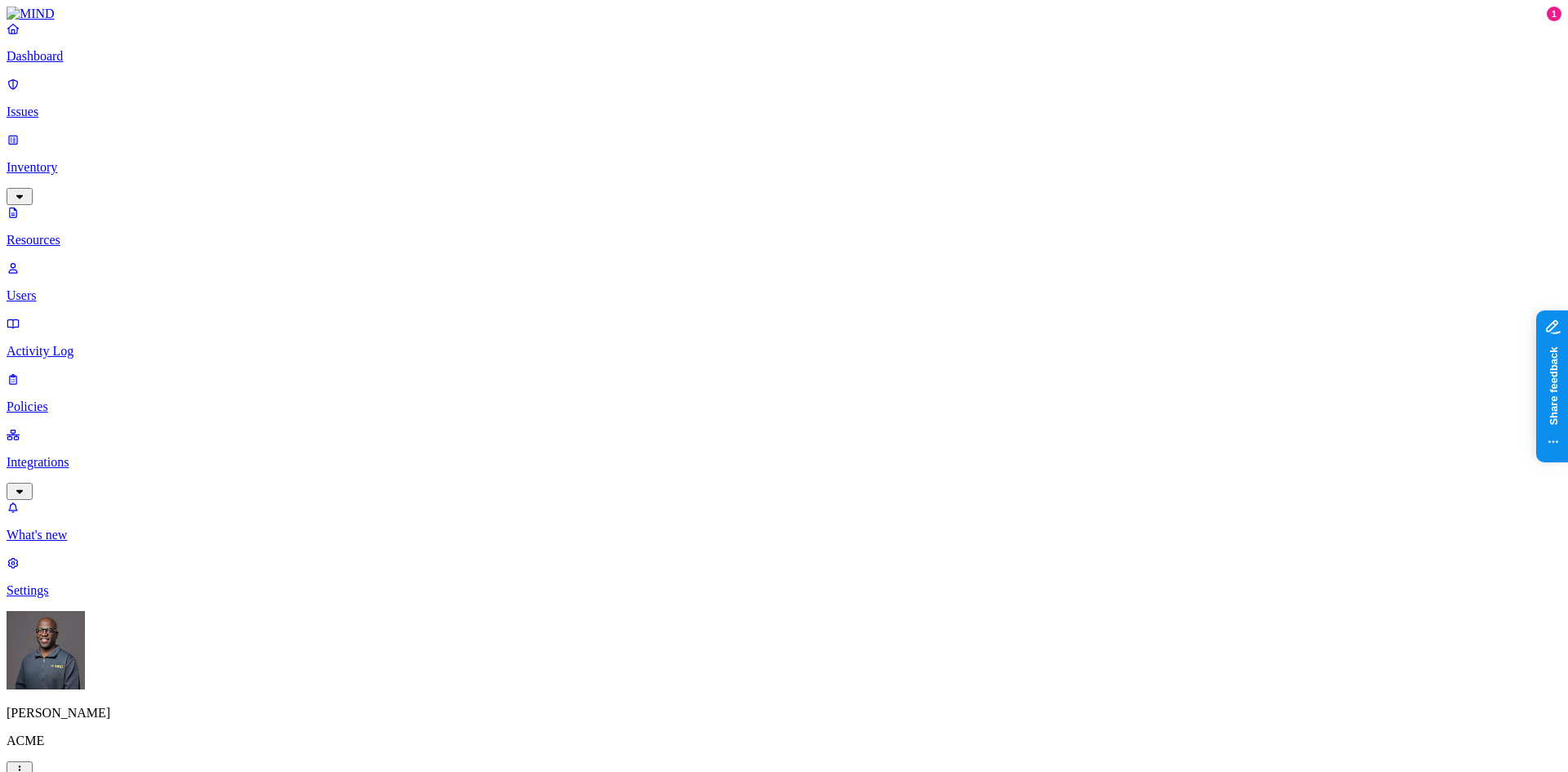
click at [63, 105] on p "Issues" at bounding box center [784, 112] width 1556 height 14
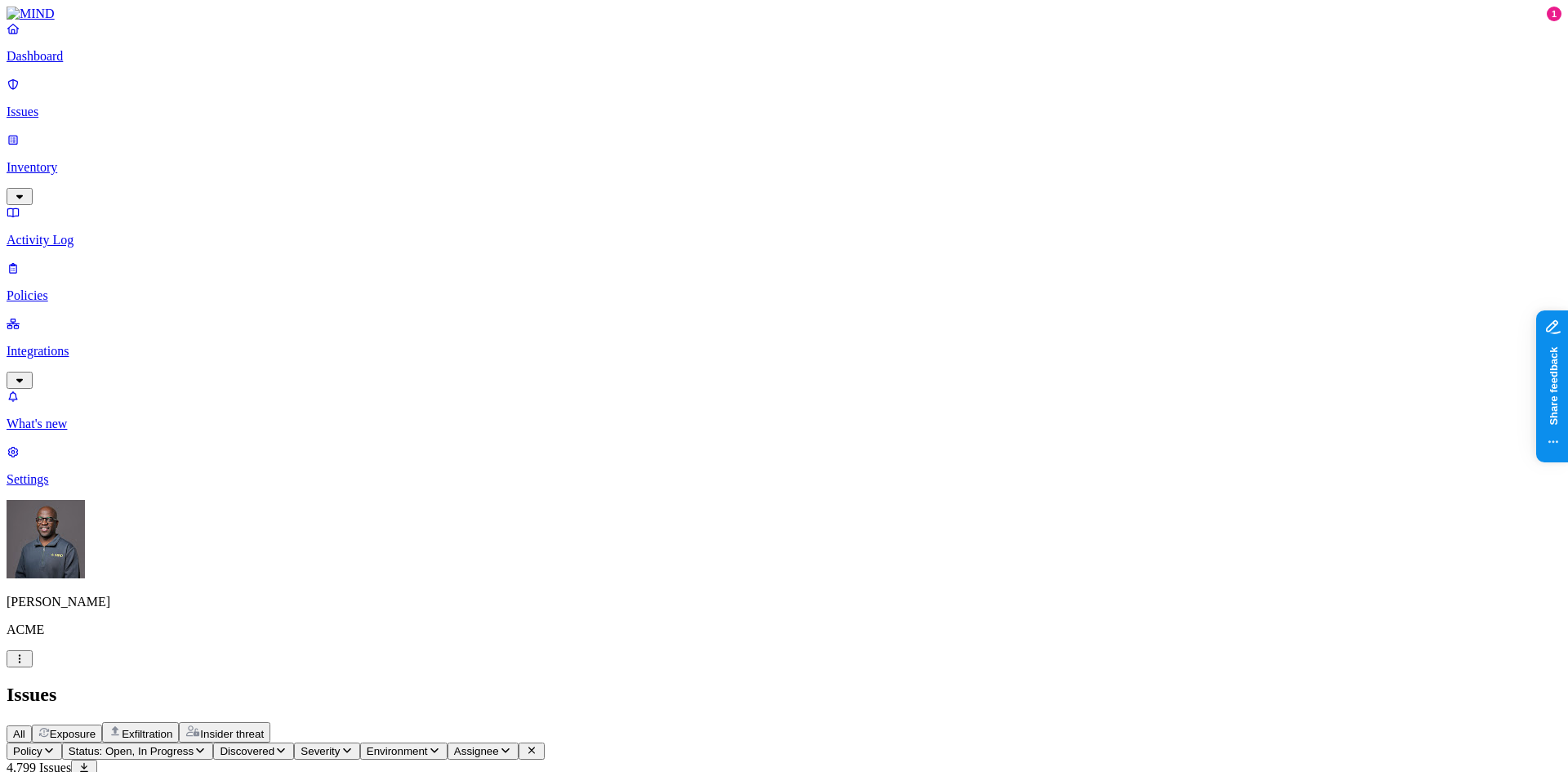
click at [26, 728] on span "All" at bounding box center [19, 734] width 12 height 12
click at [95, 728] on span "Exposure" at bounding box center [72, 734] width 46 height 12
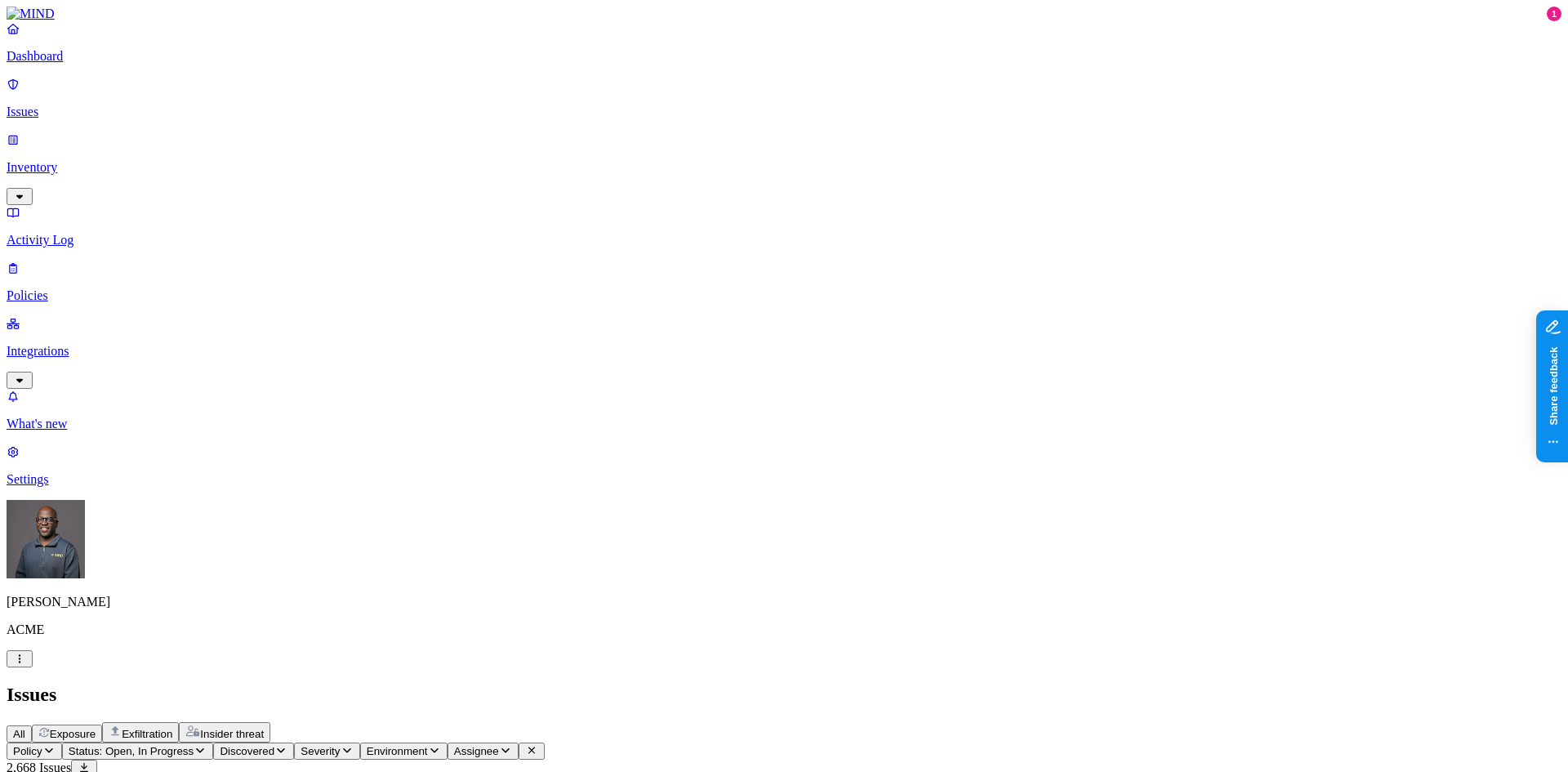
click at [66, 64] on p "Dashboard" at bounding box center [784, 55] width 1556 height 14
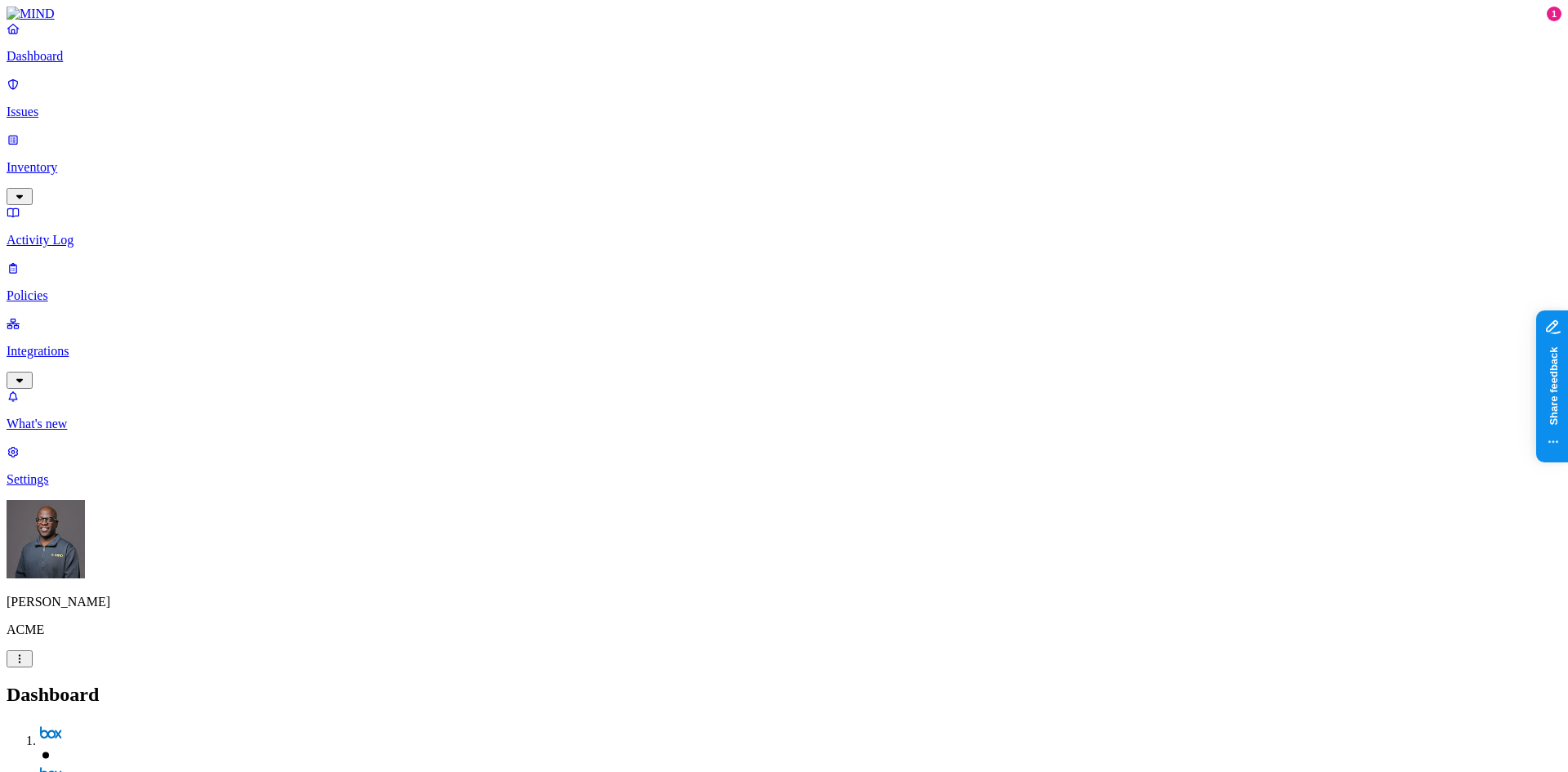
click at [76, 160] on p "Inventory" at bounding box center [784, 167] width 1556 height 14
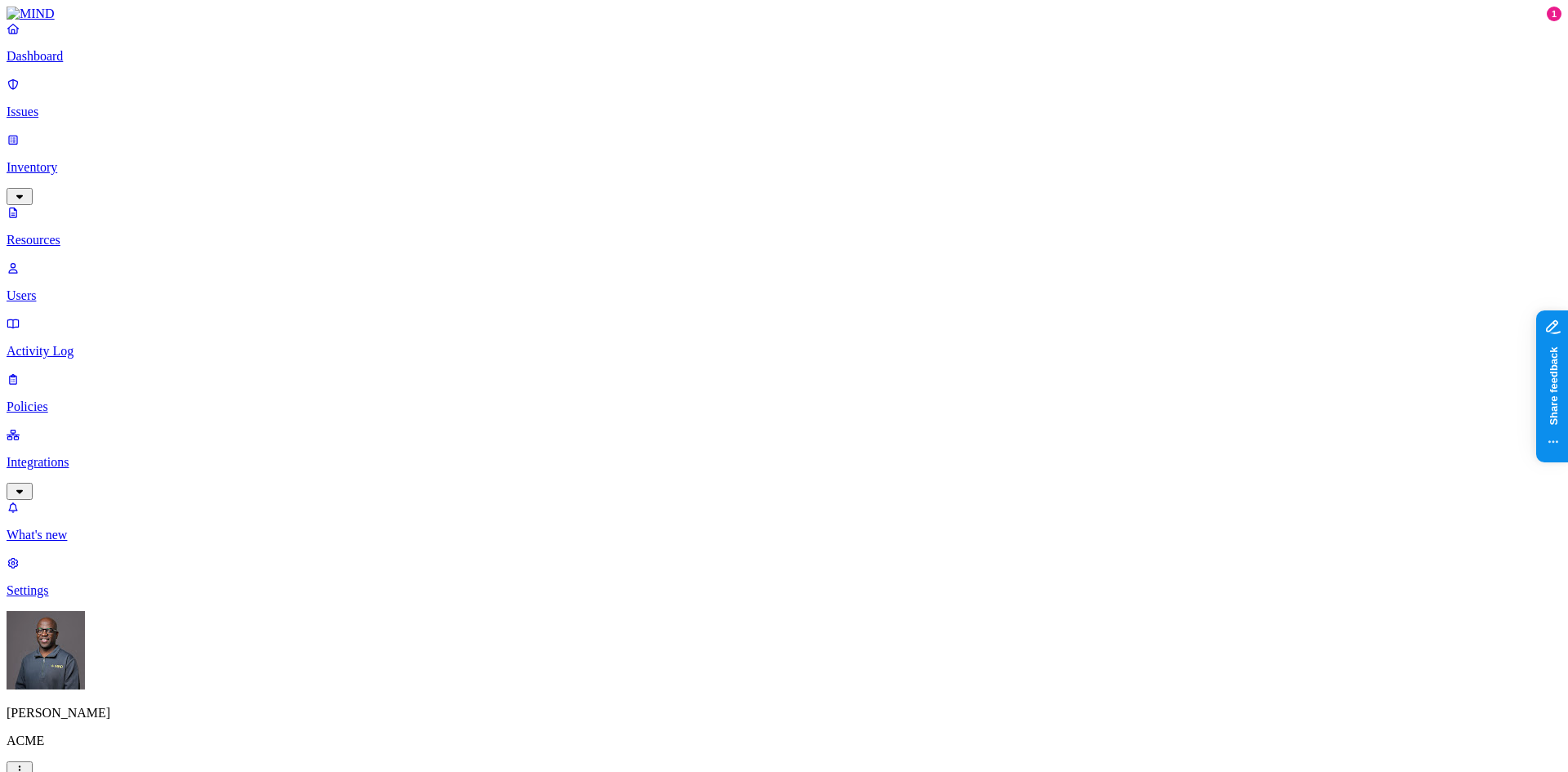
click at [490, 87] on div "PII" at bounding box center [490, 105] width 0 height 46
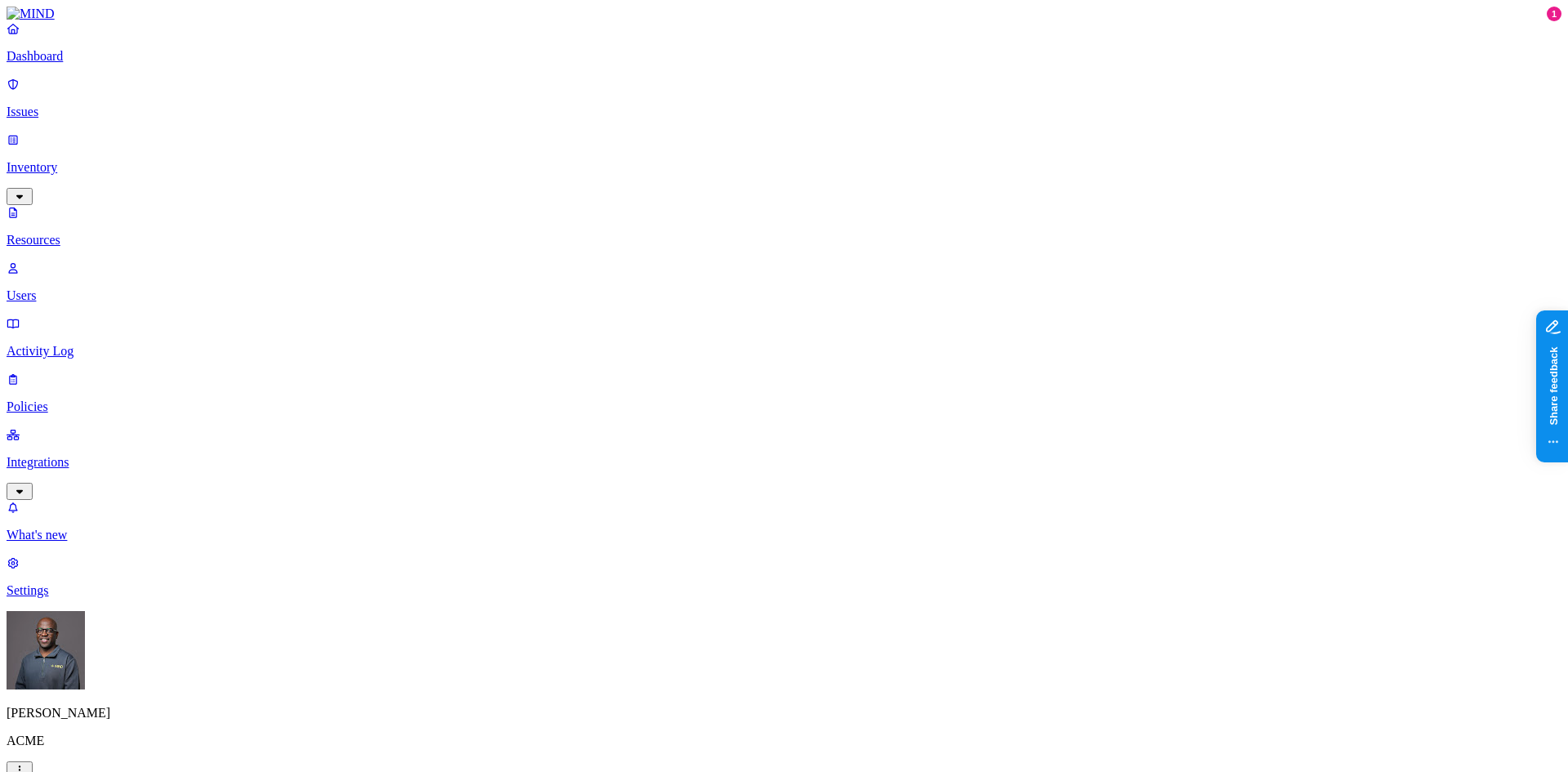
click at [818, 326] on button "button" at bounding box center [825, 328] width 13 height 5
click at [818, 267] on button "button" at bounding box center [825, 269] width 13 height 5
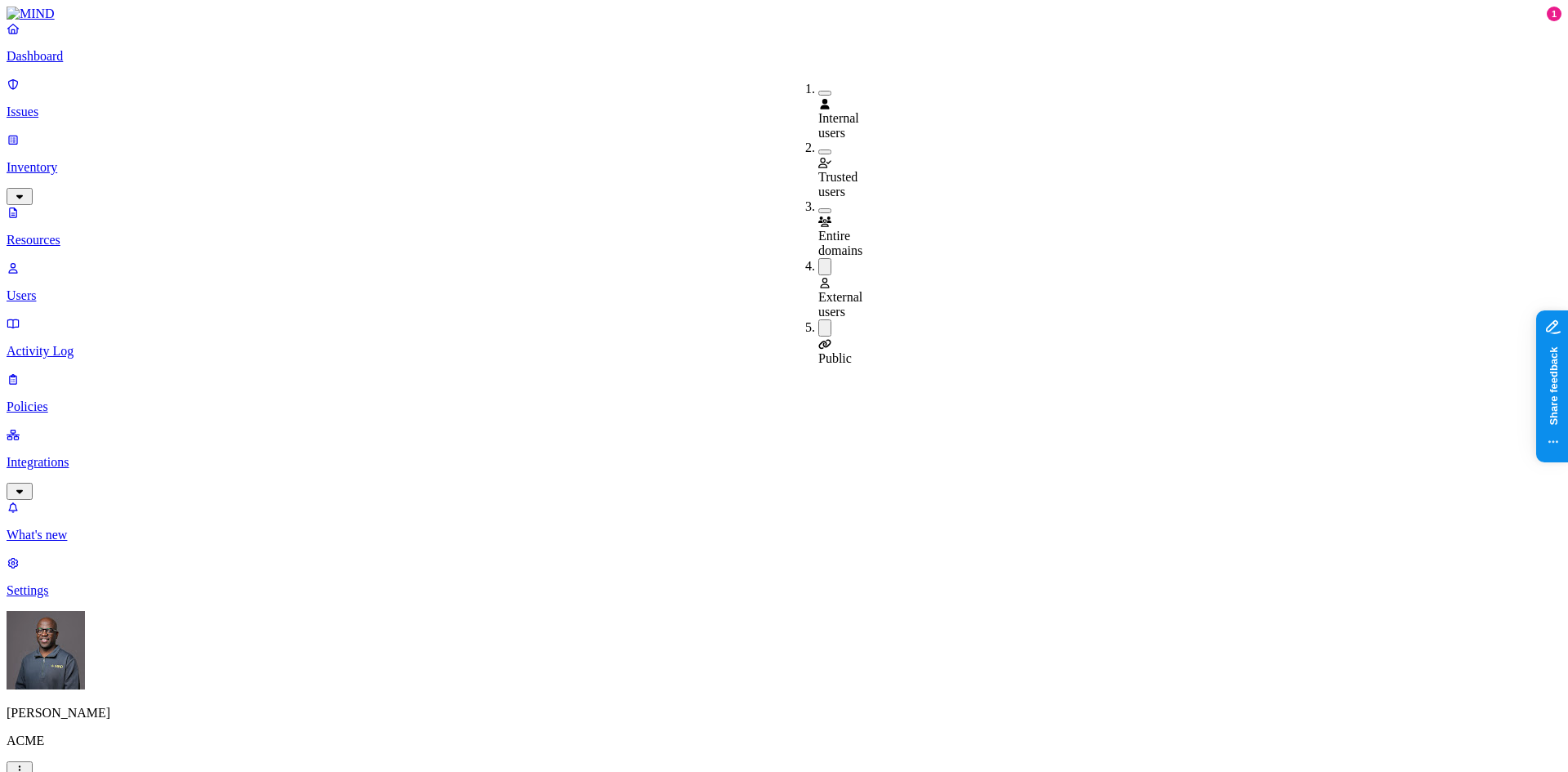
click at [68, 64] on p "Dashboard" at bounding box center [784, 55] width 1556 height 14
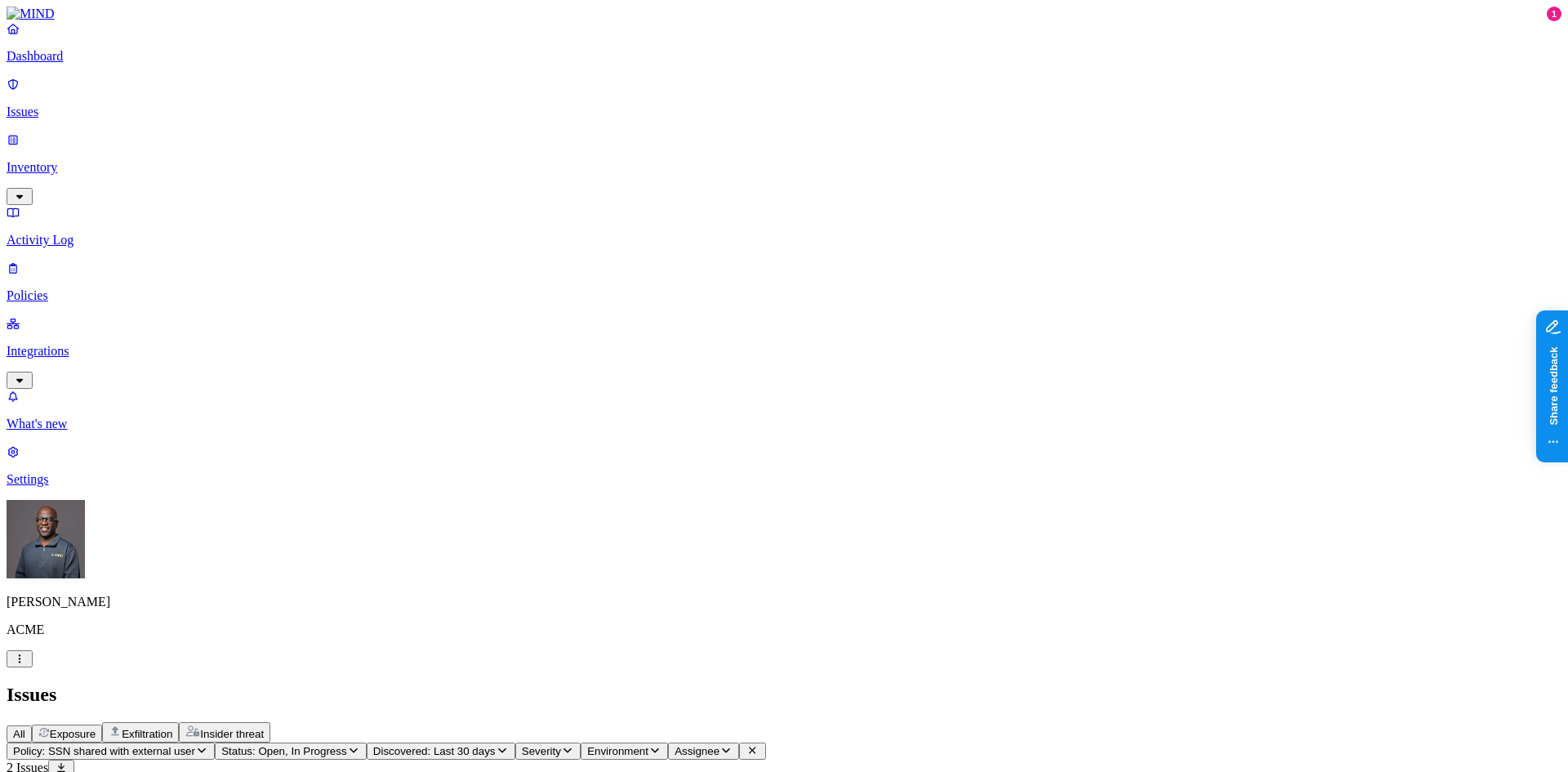
click at [264, 728] on span "Insider threat" at bounding box center [232, 734] width 64 height 12
click at [26, 728] on span "All" at bounding box center [19, 734] width 12 height 12
click at [264, 728] on span "Insider threat" at bounding box center [232, 734] width 64 height 12
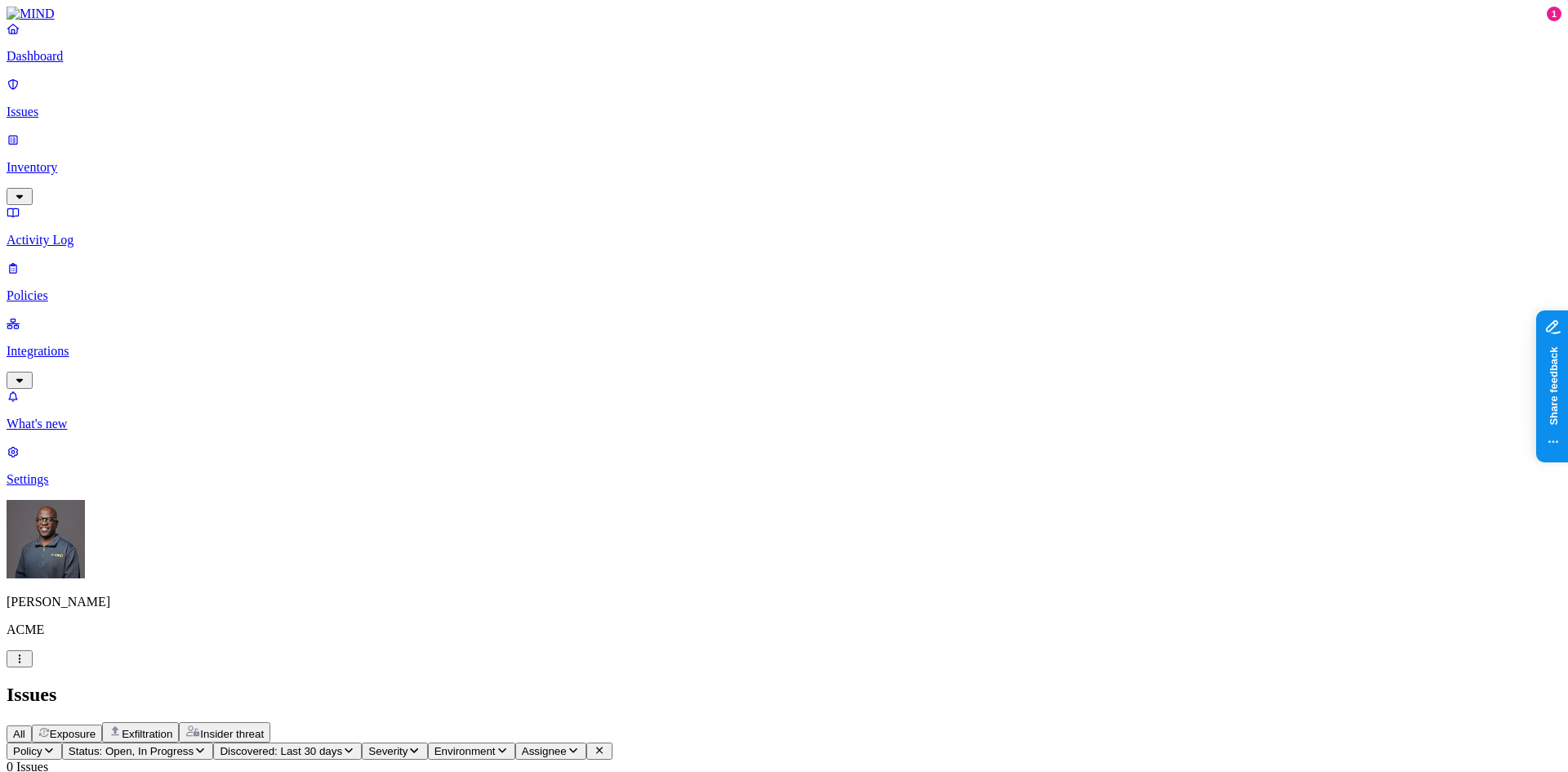
click at [207, 745] on icon "button" at bounding box center [200, 750] width 13 height 10
click at [297, 244] on button "button" at bounding box center [303, 246] width 13 height 5
click at [682, 684] on h2 "Issues" at bounding box center [784, 695] width 1556 height 22
click at [68, 288] on p "Policies" at bounding box center [784, 295] width 1556 height 14
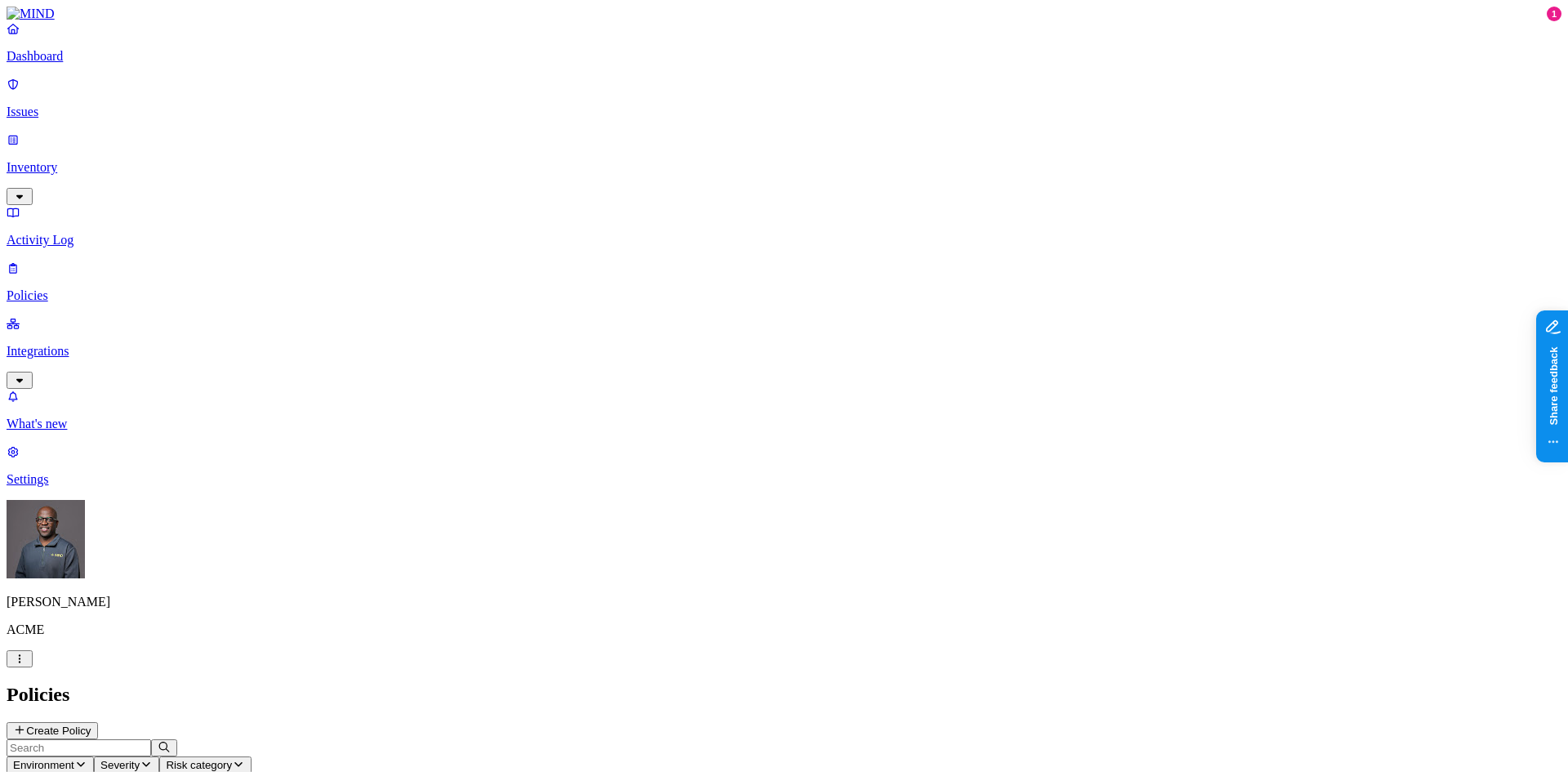
click at [88, 760] on icon "button" at bounding box center [81, 764] width 13 height 10
click at [452, 684] on h2 "Policies" at bounding box center [784, 695] width 1556 height 22
click at [26, 725] on icon at bounding box center [20, 730] width 13 height 10
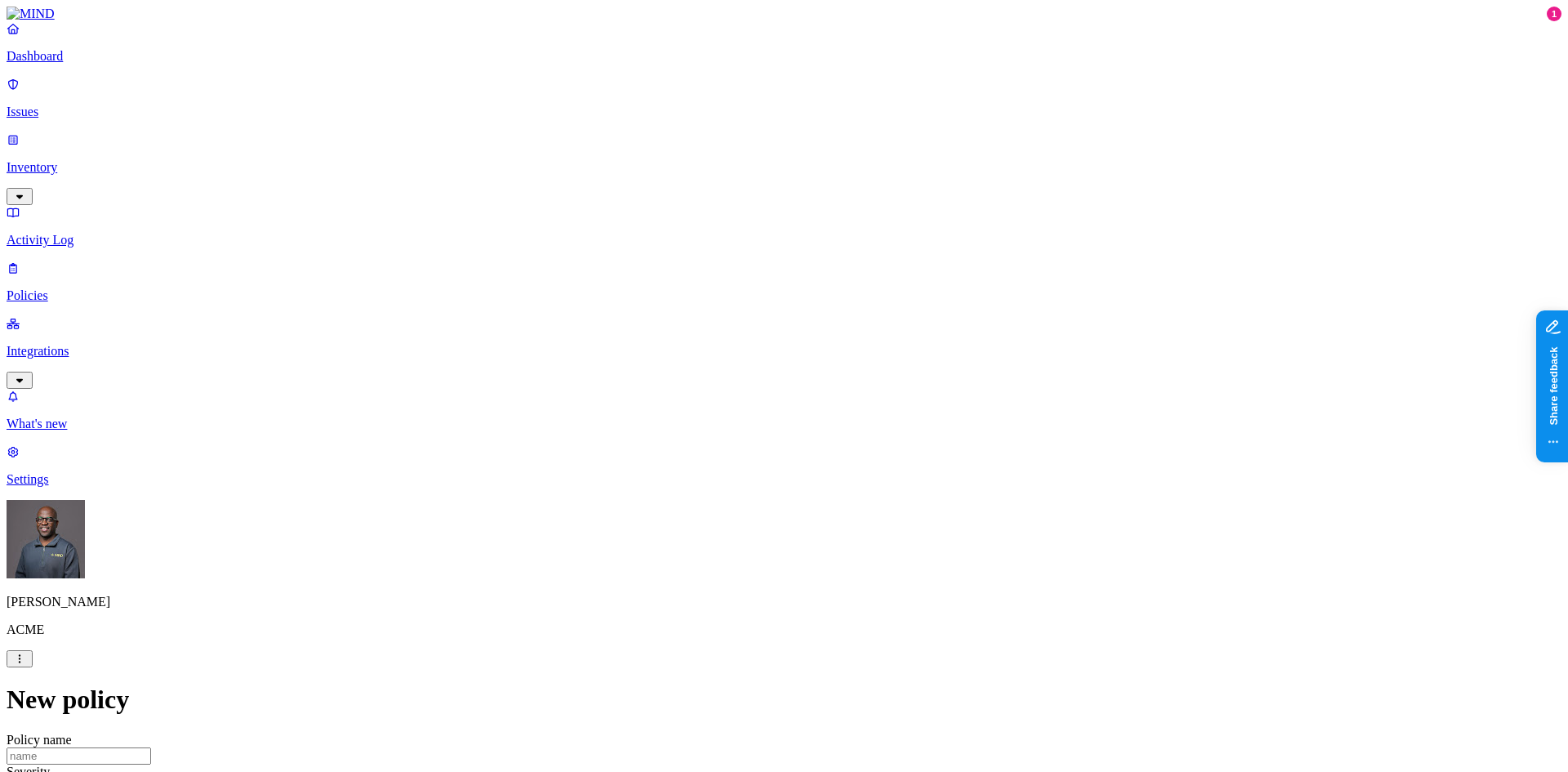
click at [685, 303] on label "File type" at bounding box center [673, 303] width 23 height 29
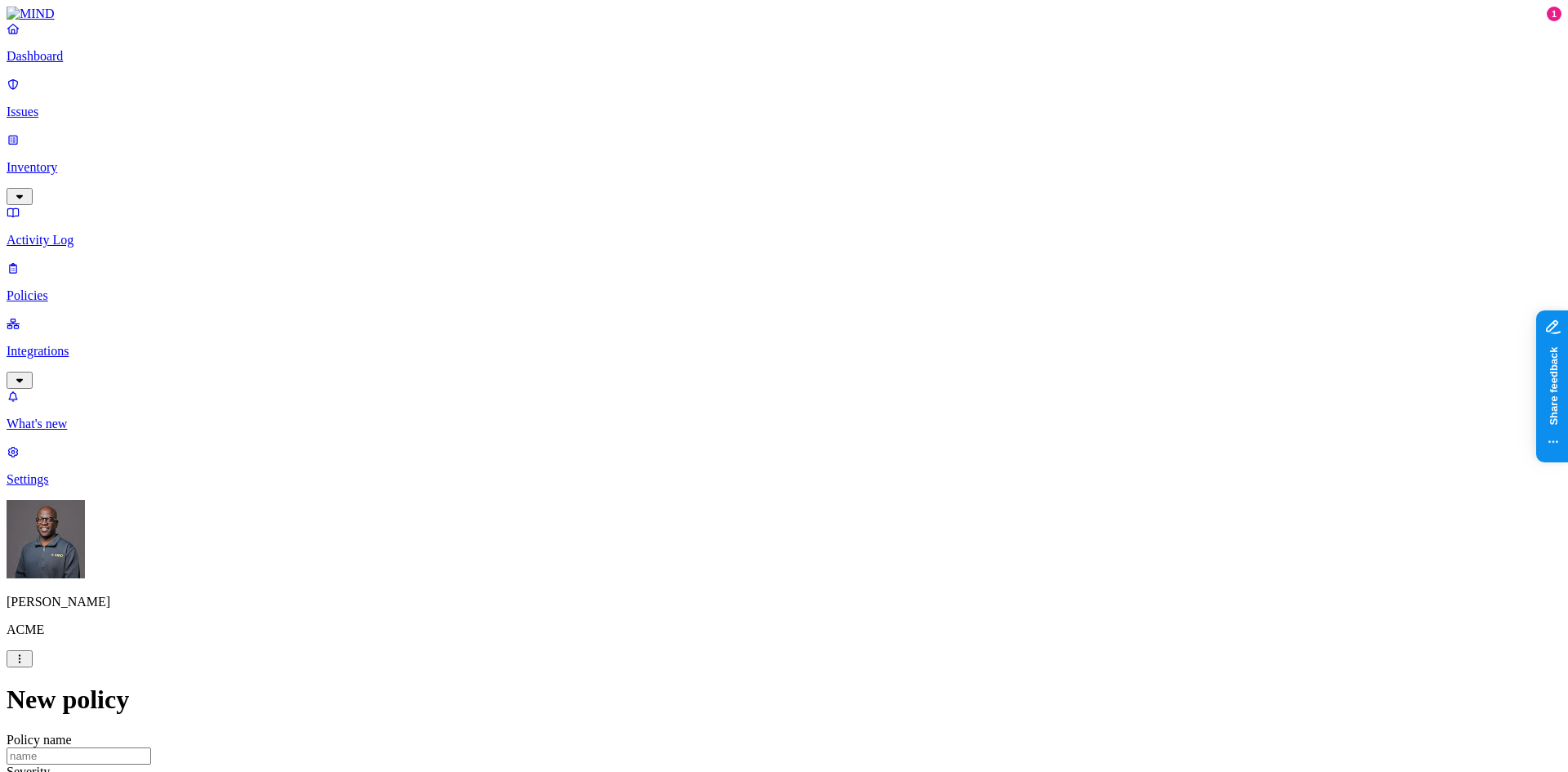
click at [717, 250] on label "Classification" at bounding box center [697, 243] width 72 height 14
click at [674, 310] on button "button" at bounding box center [669, 307] width 13 height 5
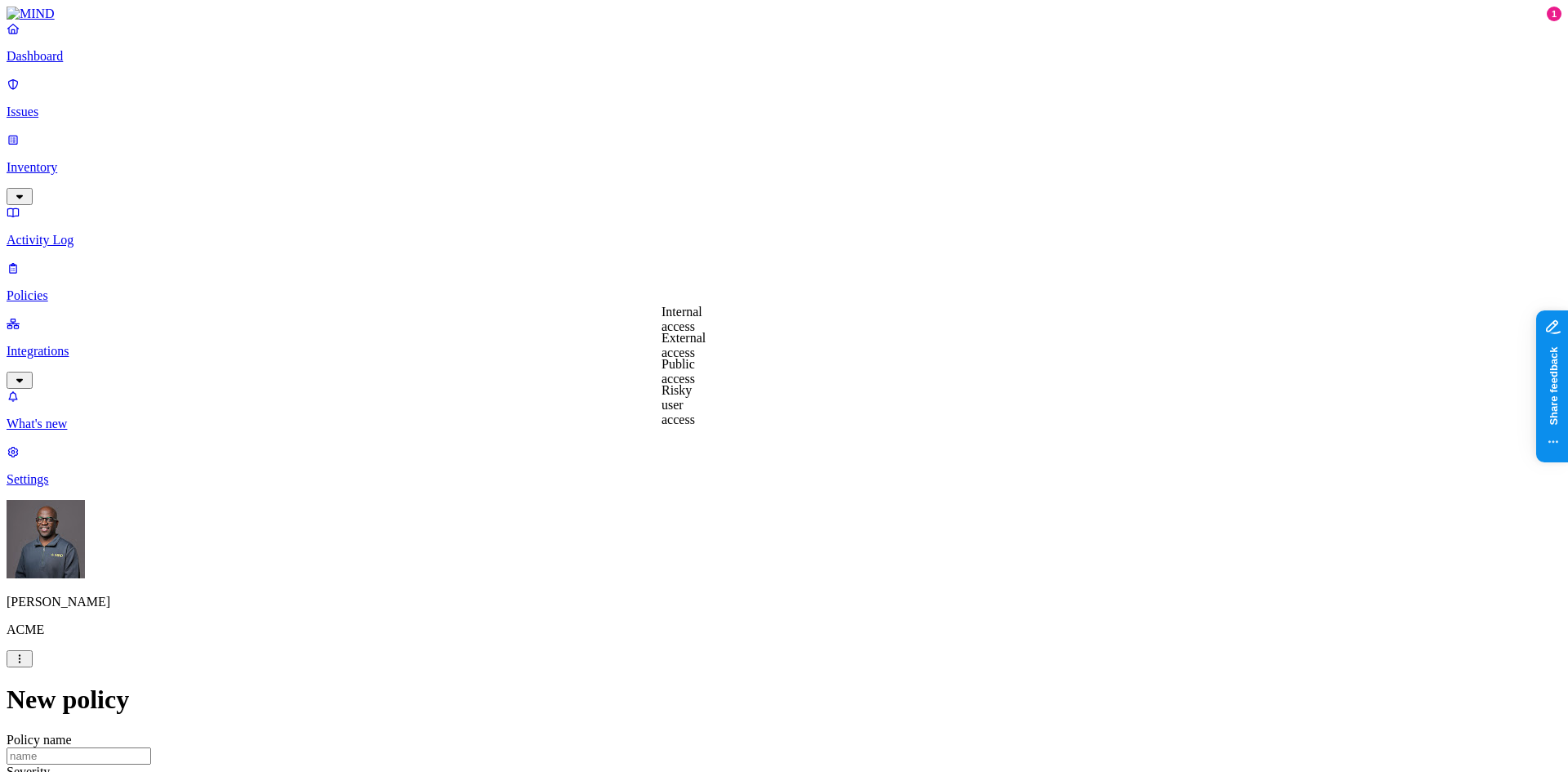
click at [706, 348] on label "External access" at bounding box center [684, 345] width 44 height 29
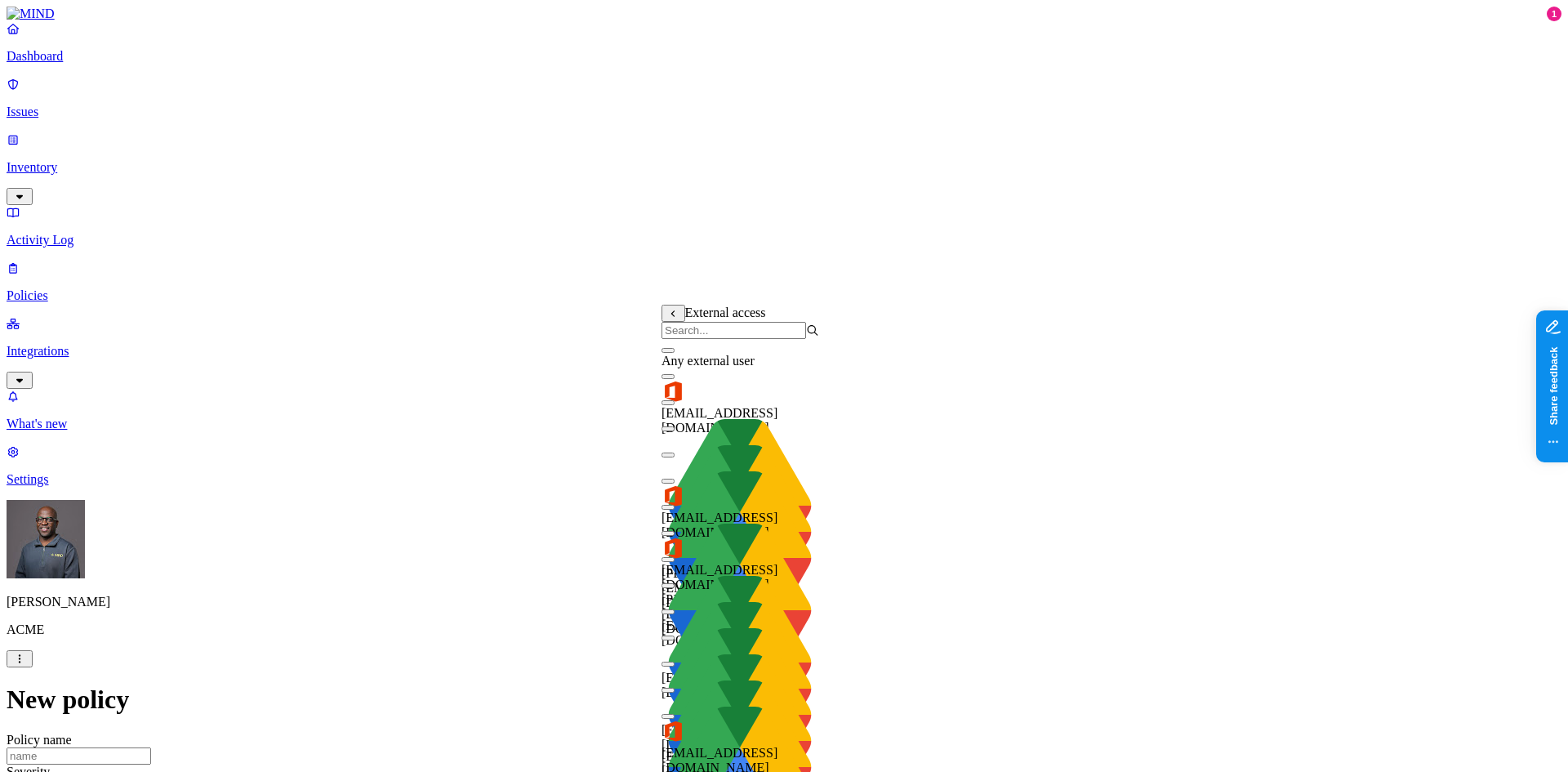
click at [674, 353] on button "button" at bounding box center [669, 350] width 13 height 5
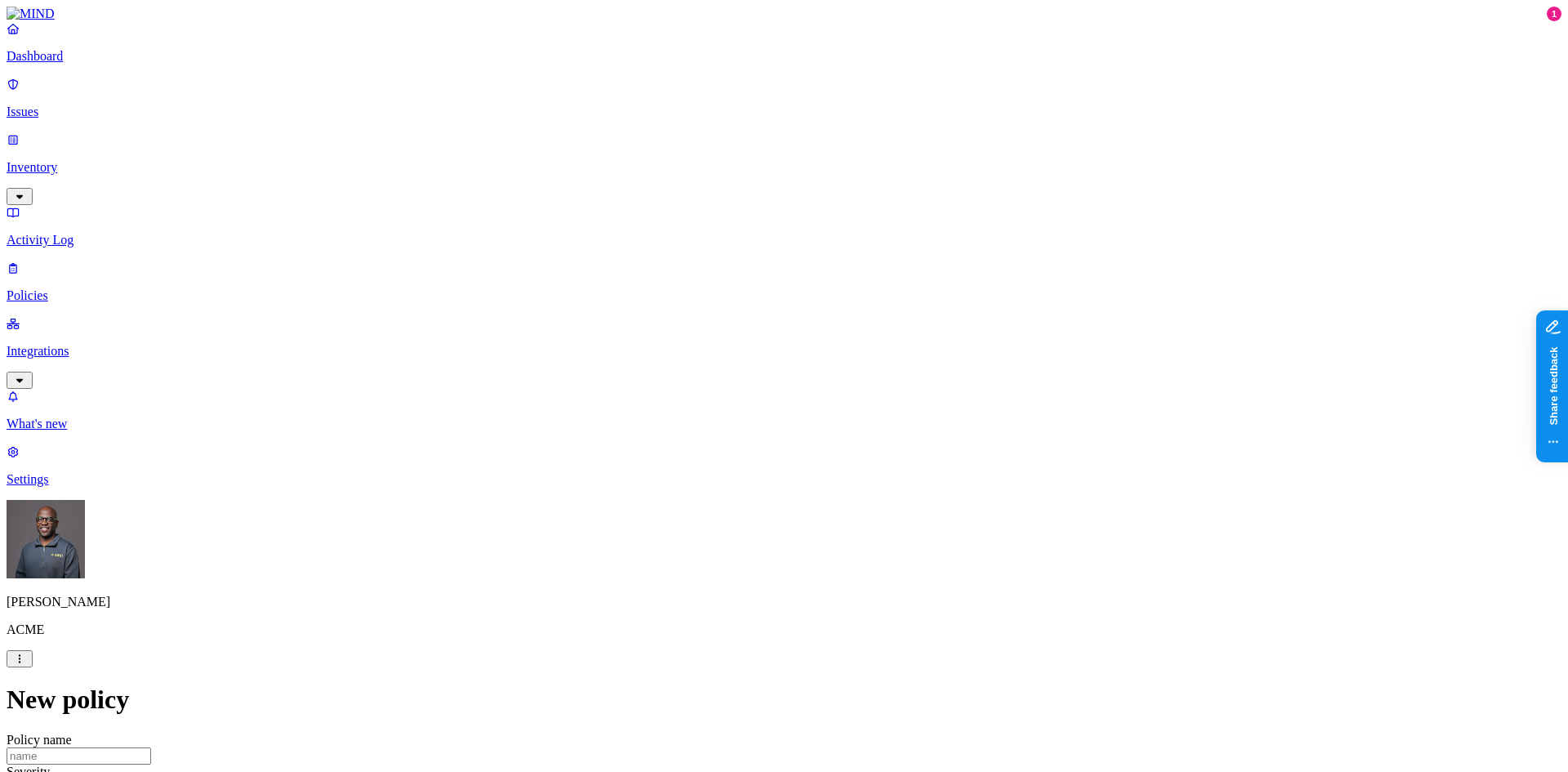
click at [870, 344] on label "AND" at bounding box center [856, 338] width 29 height 14
click at [875, 396] on label "Public access" at bounding box center [857, 388] width 33 height 29
click at [891, 346] on label "Anyone with link" at bounding box center [881, 336] width 81 height 29
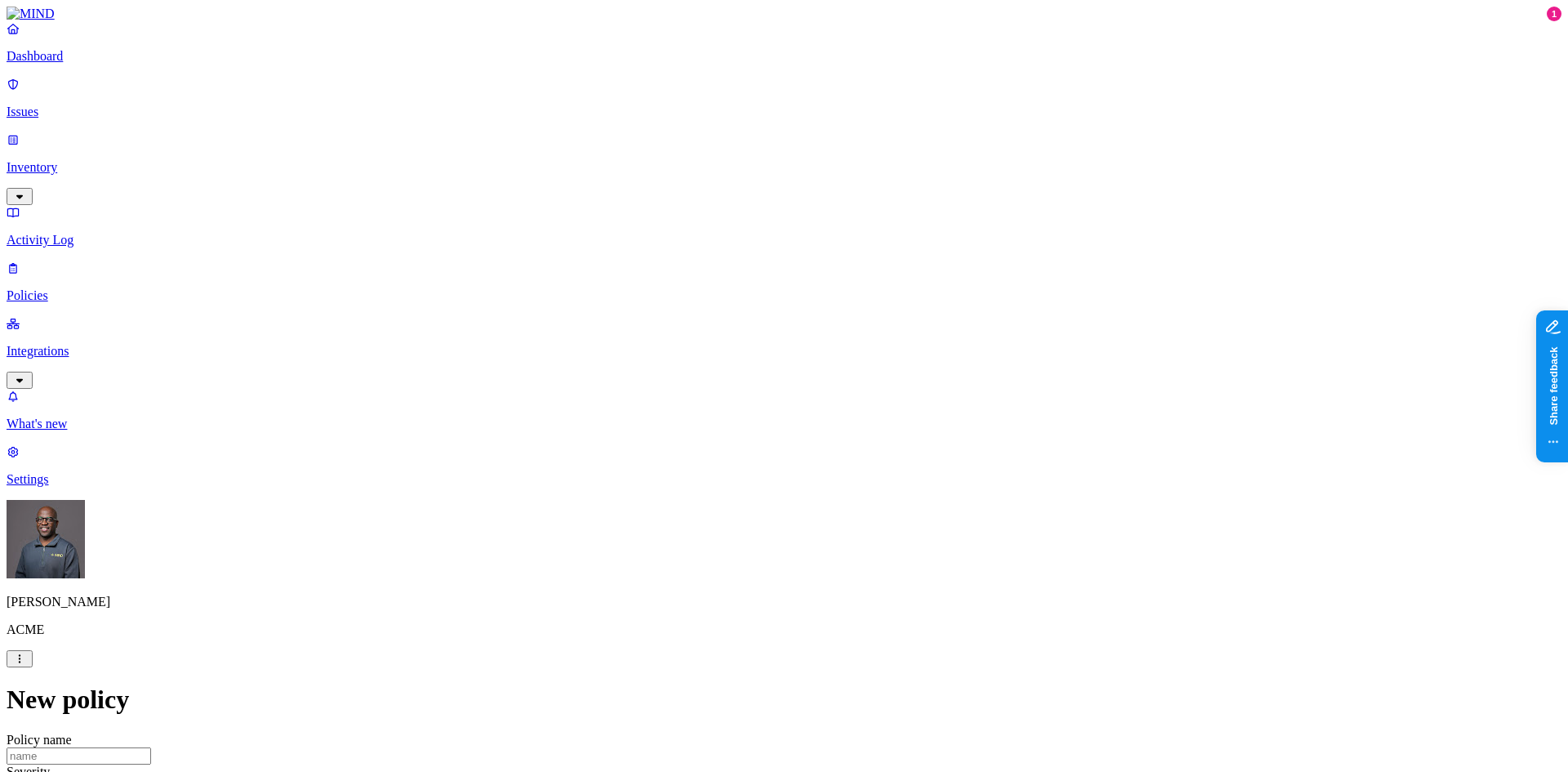
click at [724, 415] on label "Application type" at bounding box center [692, 414] width 62 height 29
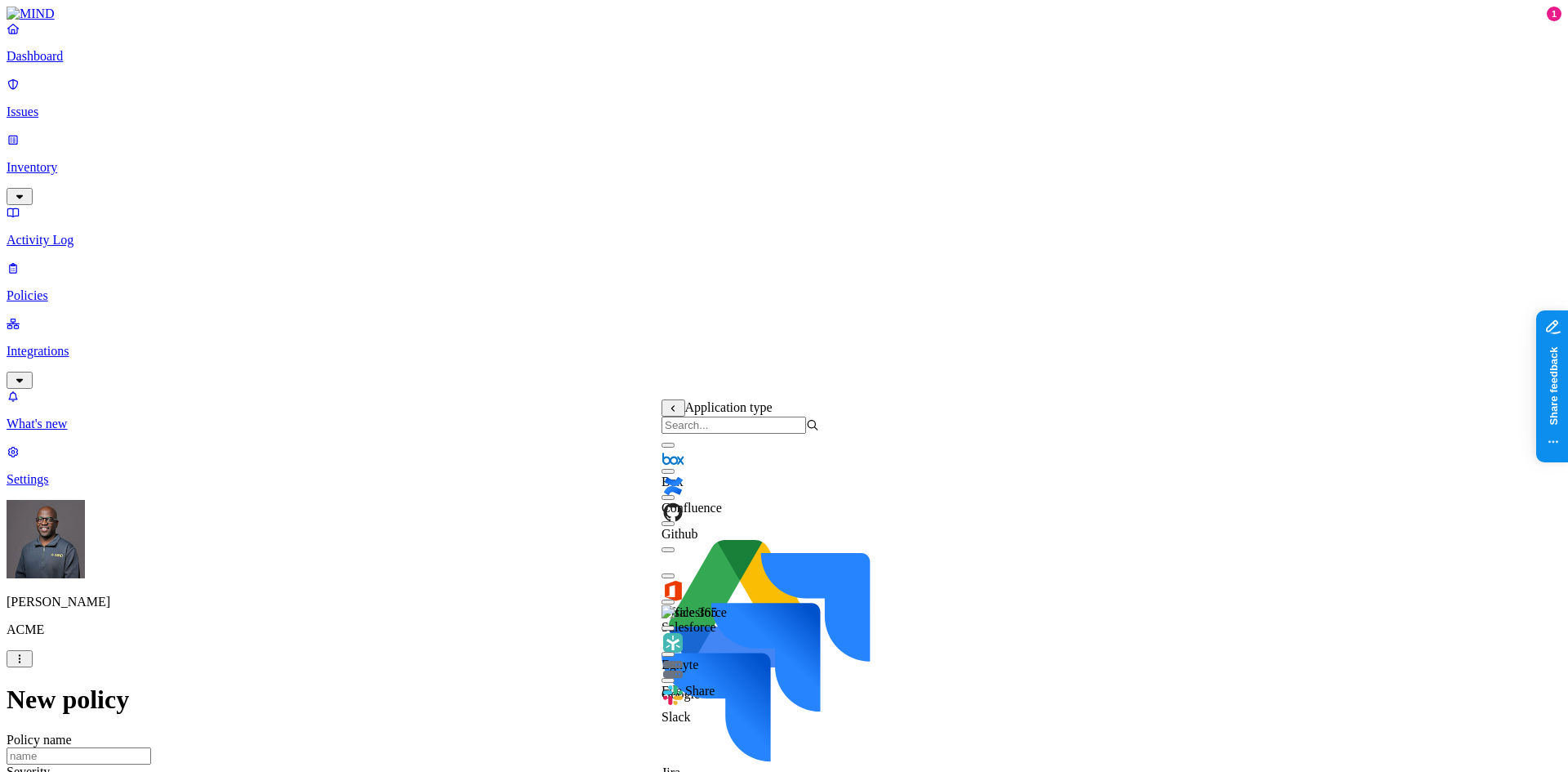
scroll to position [0, 0]
click at [674, 448] on button "button" at bounding box center [669, 445] width 13 height 5
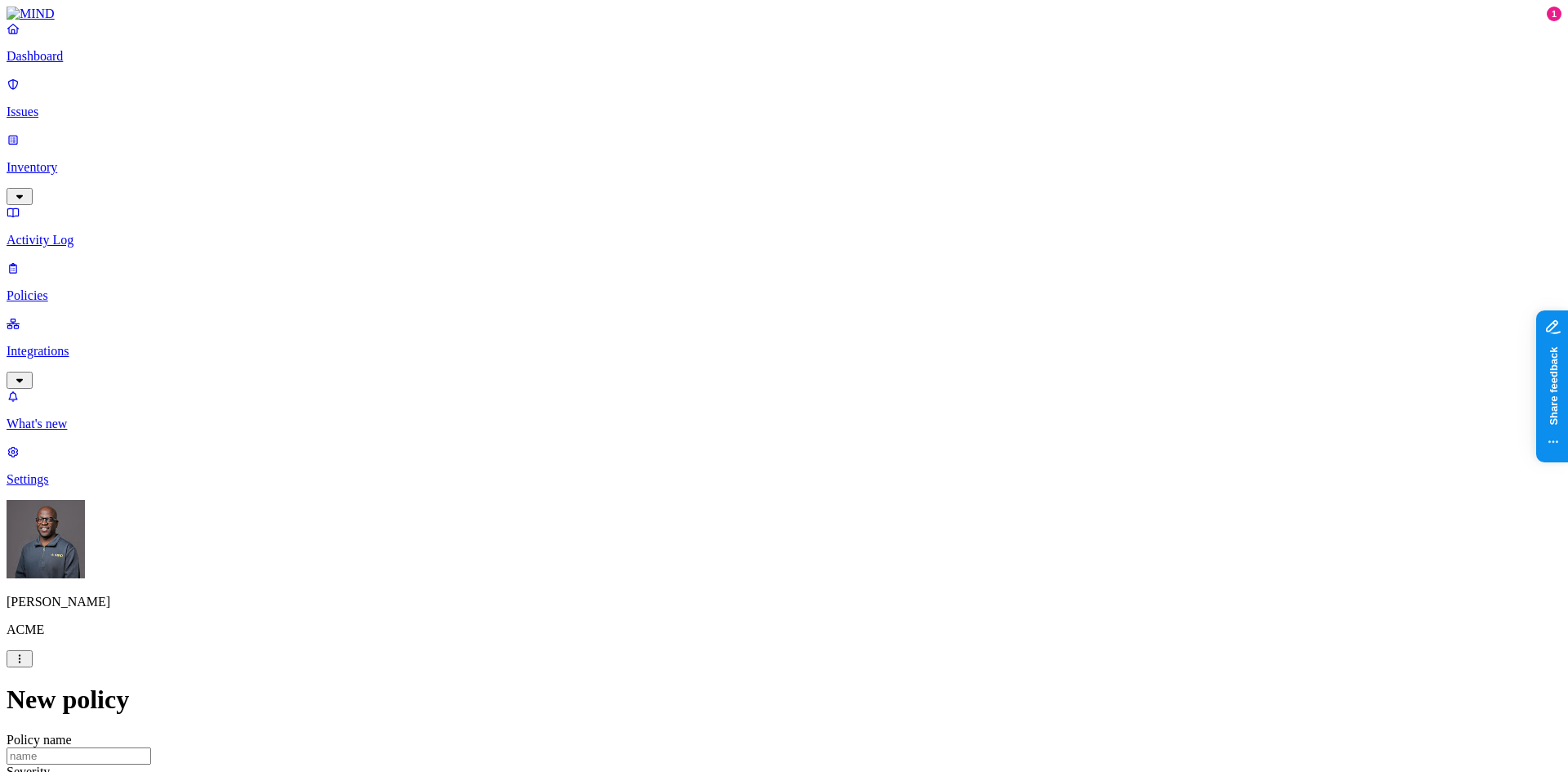
drag, startPoint x: 390, startPoint y: 410, endPoint x: 543, endPoint y: 481, distance: 168.7
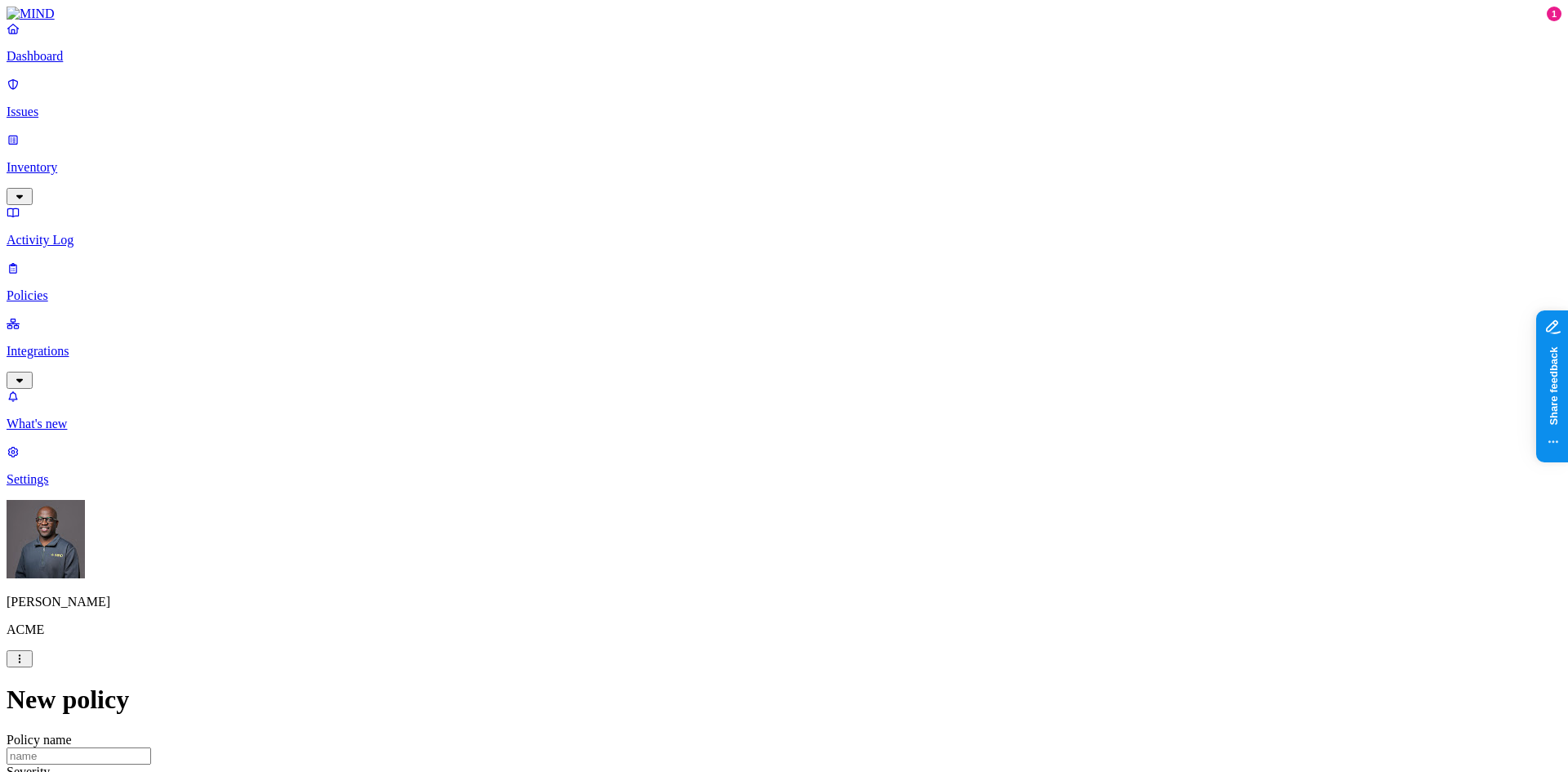
scroll to position [0, 0]
click at [60, 105] on p "Issues" at bounding box center [784, 112] width 1556 height 14
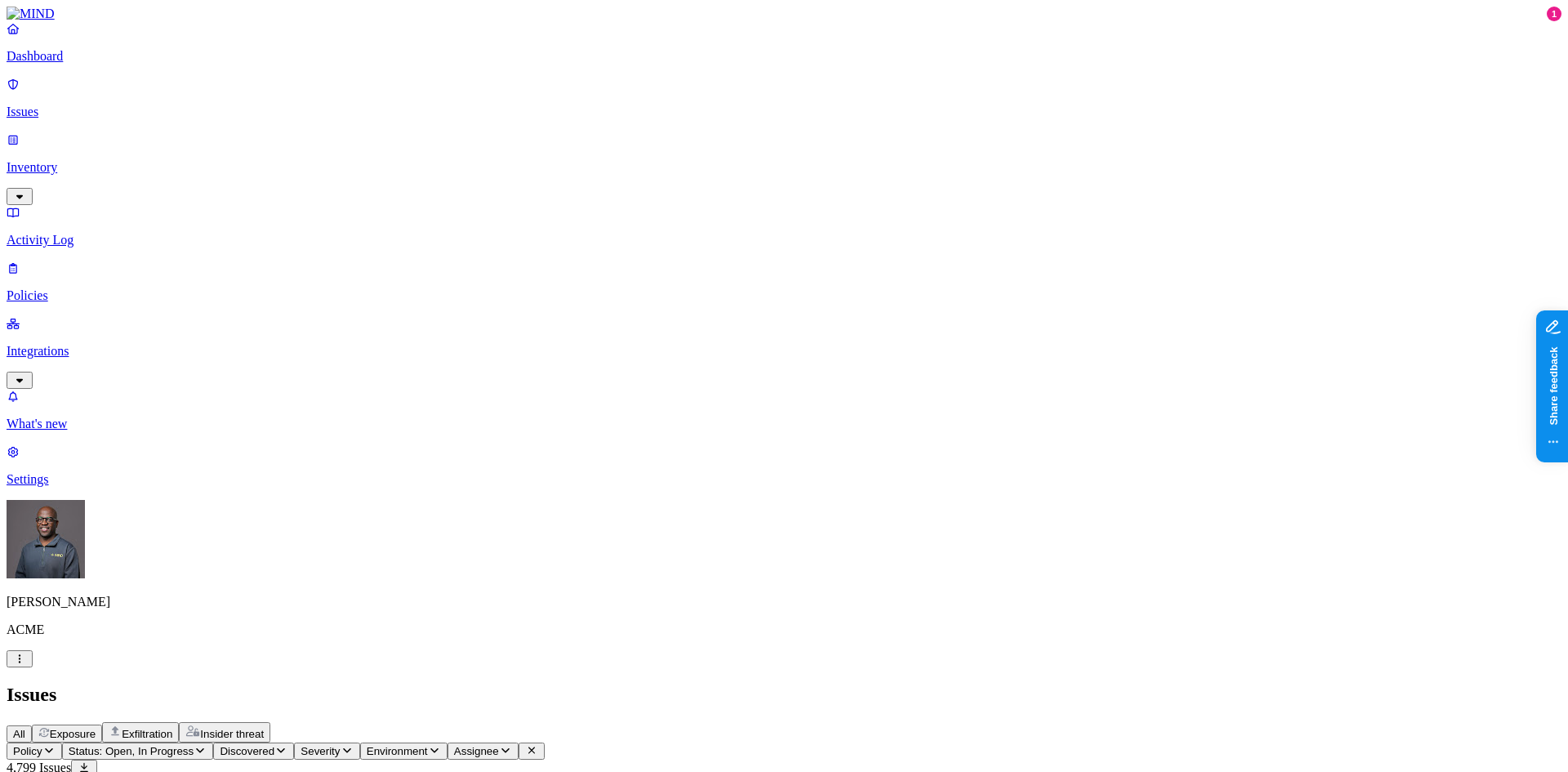
click at [95, 728] on span "Exposure" at bounding box center [72, 734] width 46 height 12
click at [55, 745] on icon "button" at bounding box center [50, 750] width 13 height 10
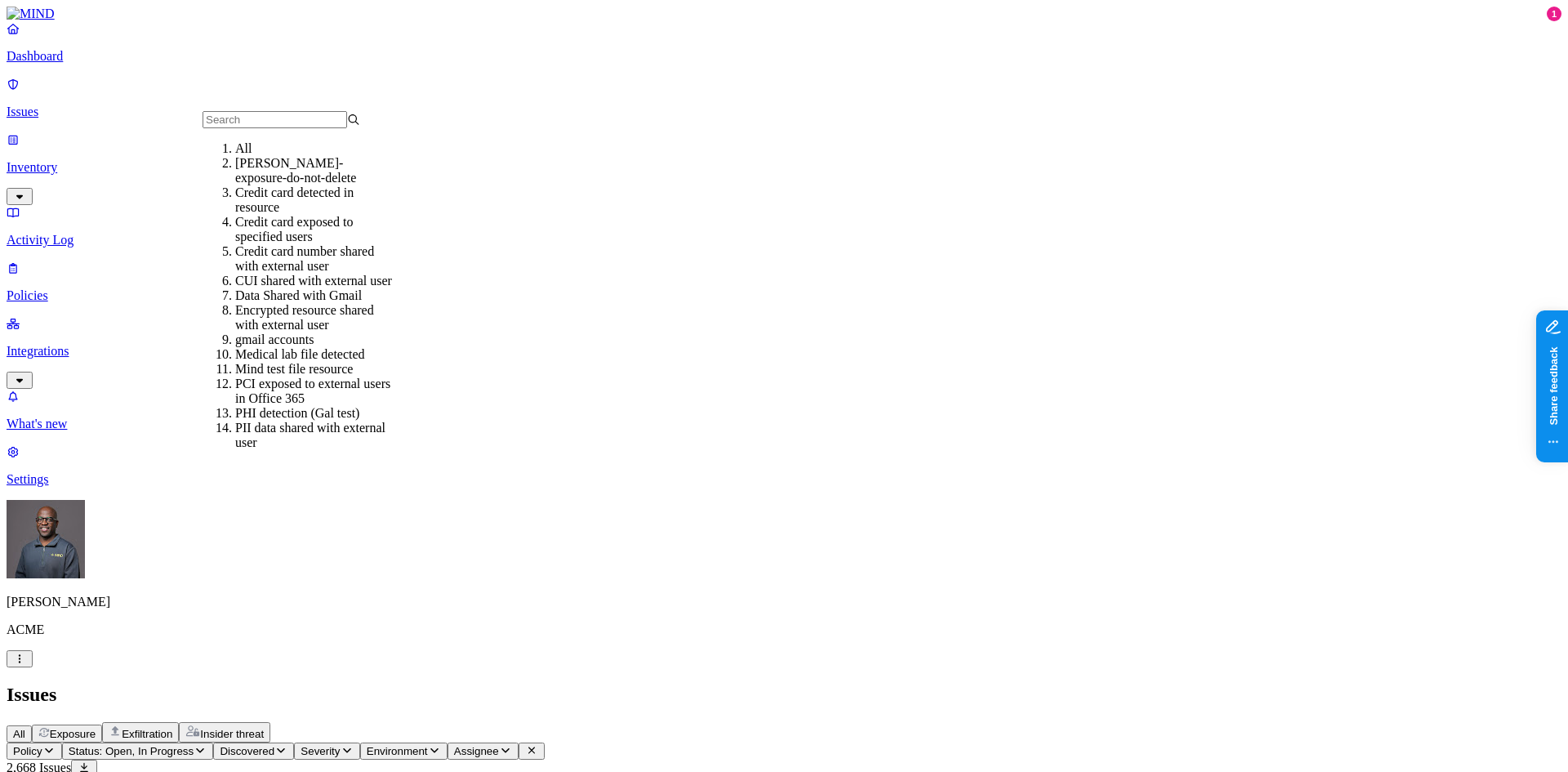
click at [404, 684] on h2 "Issues" at bounding box center [784, 695] width 1556 height 22
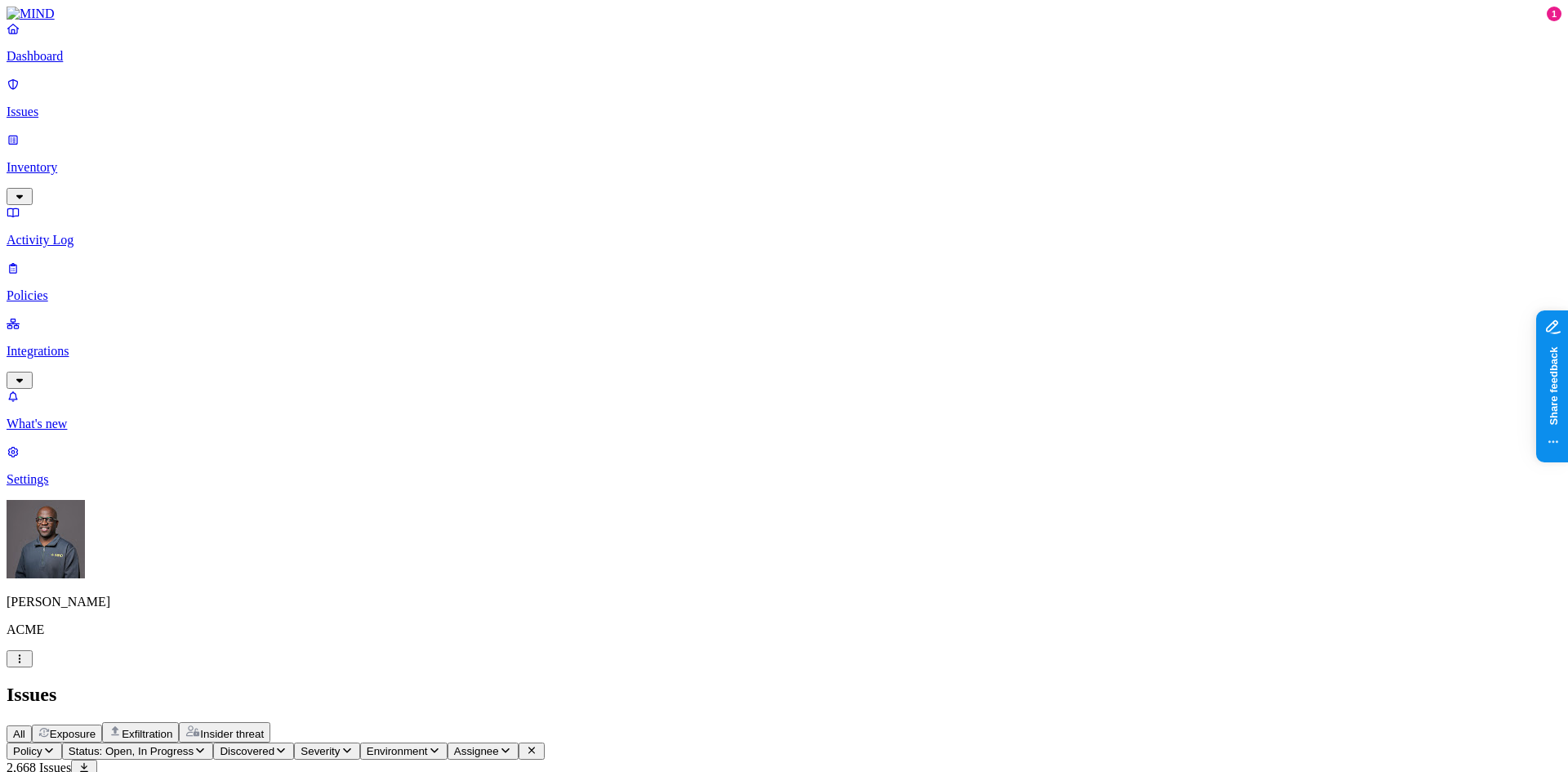
click at [58, 288] on p "Policies" at bounding box center [784, 295] width 1556 height 14
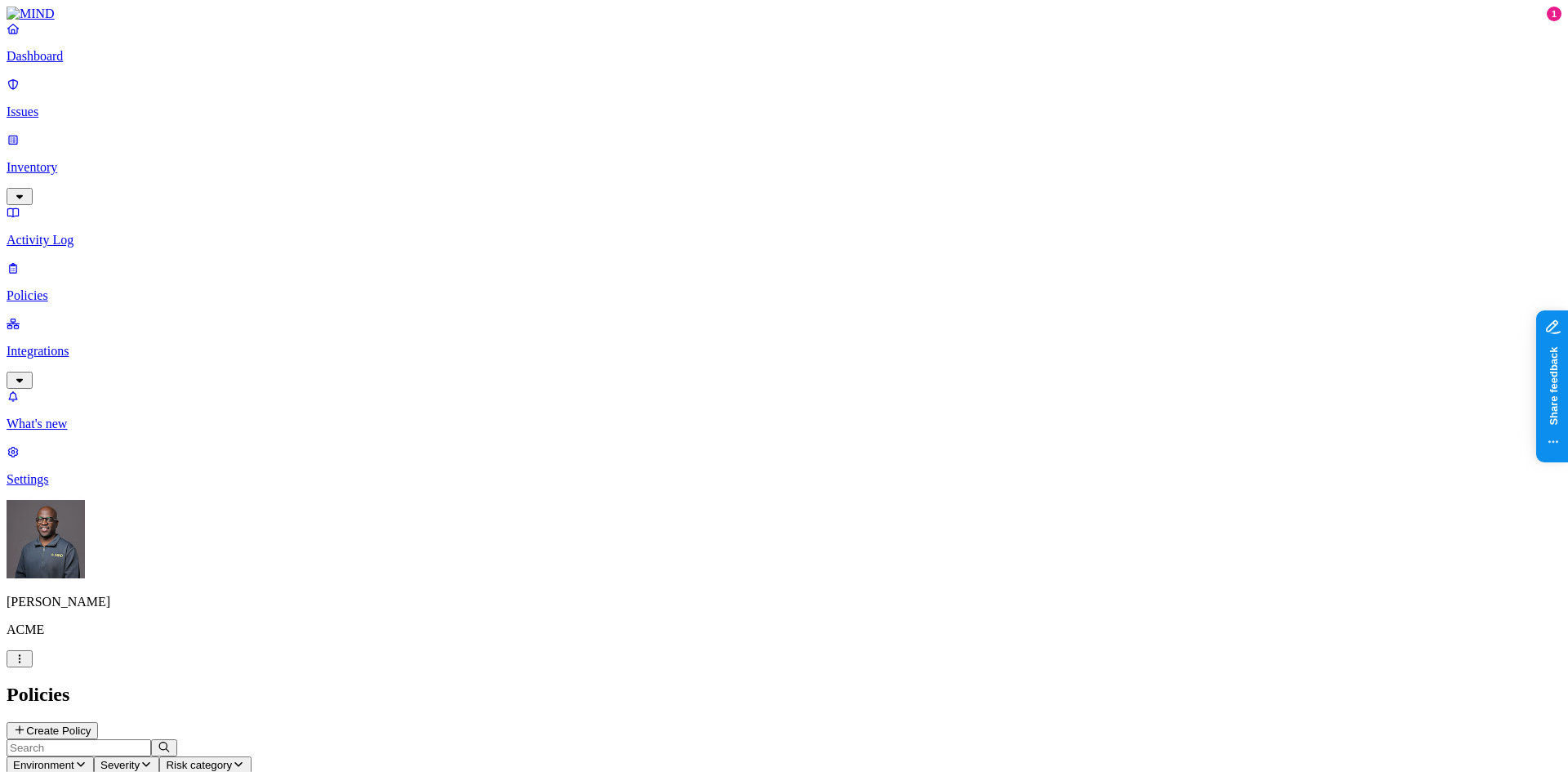
click at [88, 760] on icon "button" at bounding box center [81, 764] width 13 height 10
click at [373, 143] on icon at bounding box center [370, 147] width 13 height 9
click at [772, 684] on h2 "Policies" at bounding box center [784, 695] width 1556 height 22
click at [87, 344] on p "Integrations" at bounding box center [784, 351] width 1556 height 14
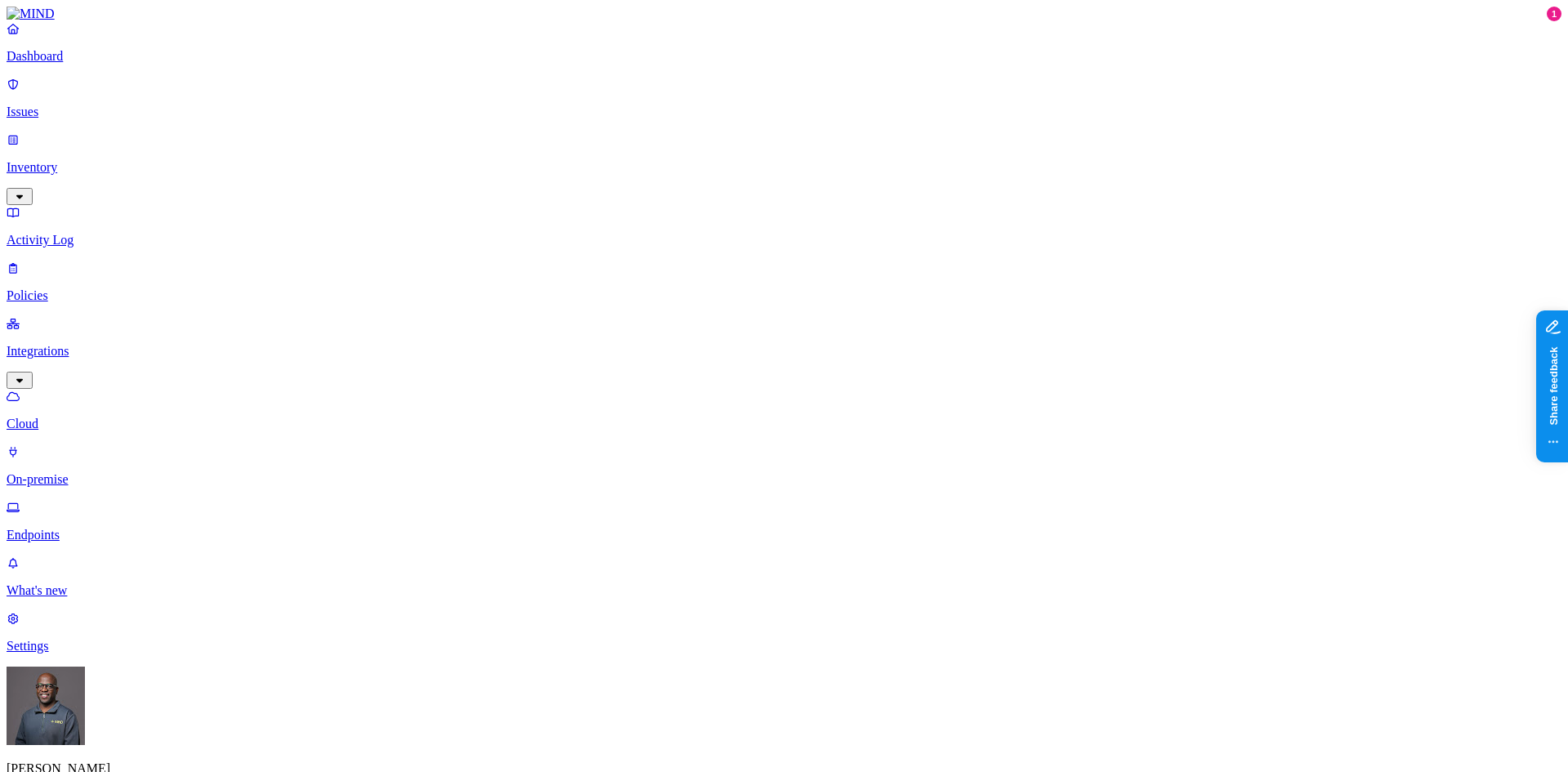
click at [74, 528] on p "Endpoints" at bounding box center [784, 534] width 1556 height 14
click at [74, 288] on p "Policies" at bounding box center [784, 295] width 1556 height 14
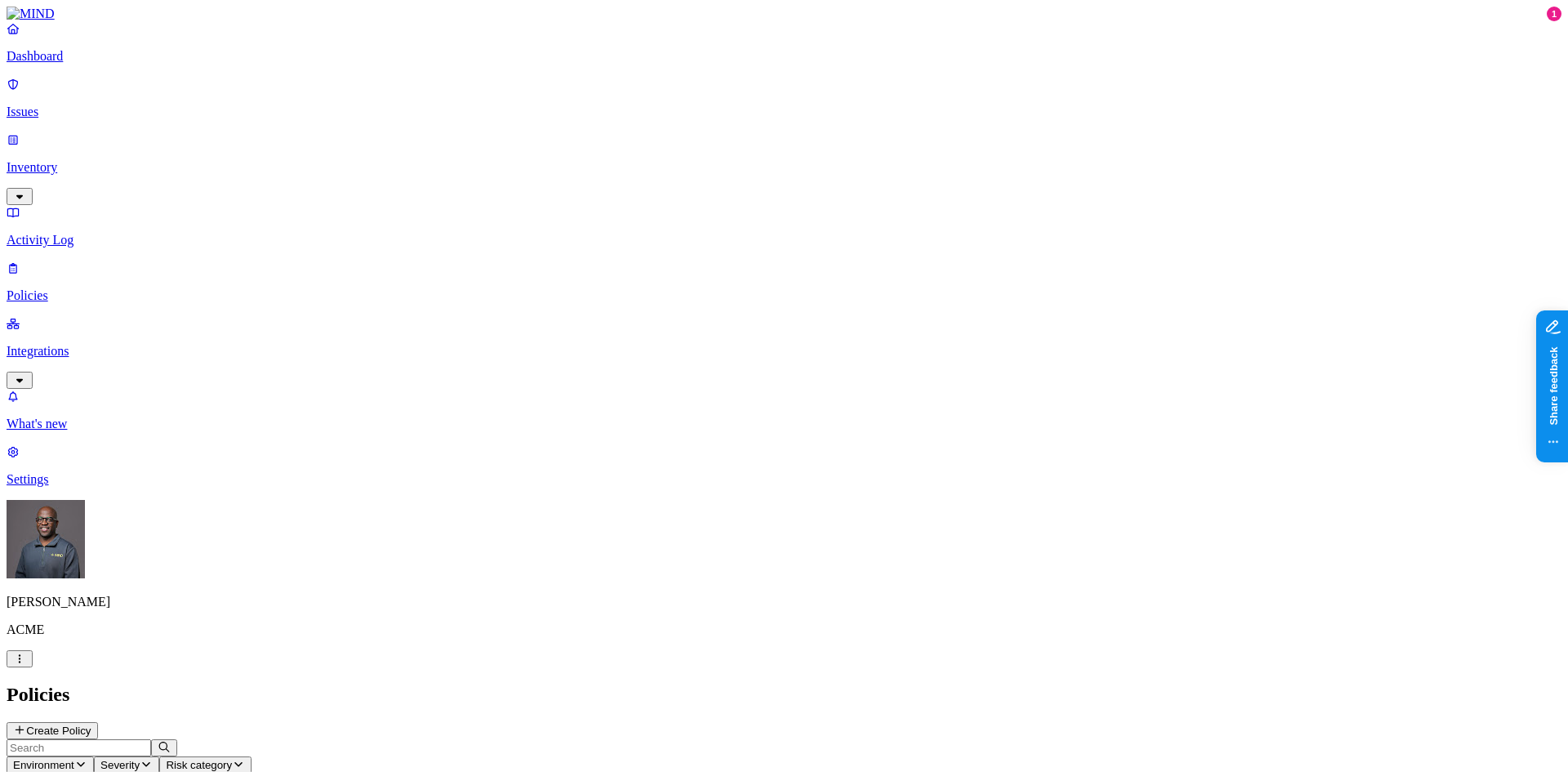
click at [98, 722] on button "Create Policy" at bounding box center [52, 731] width 92 height 17
click at [723, 330] on label "Classification" at bounding box center [697, 324] width 72 height 14
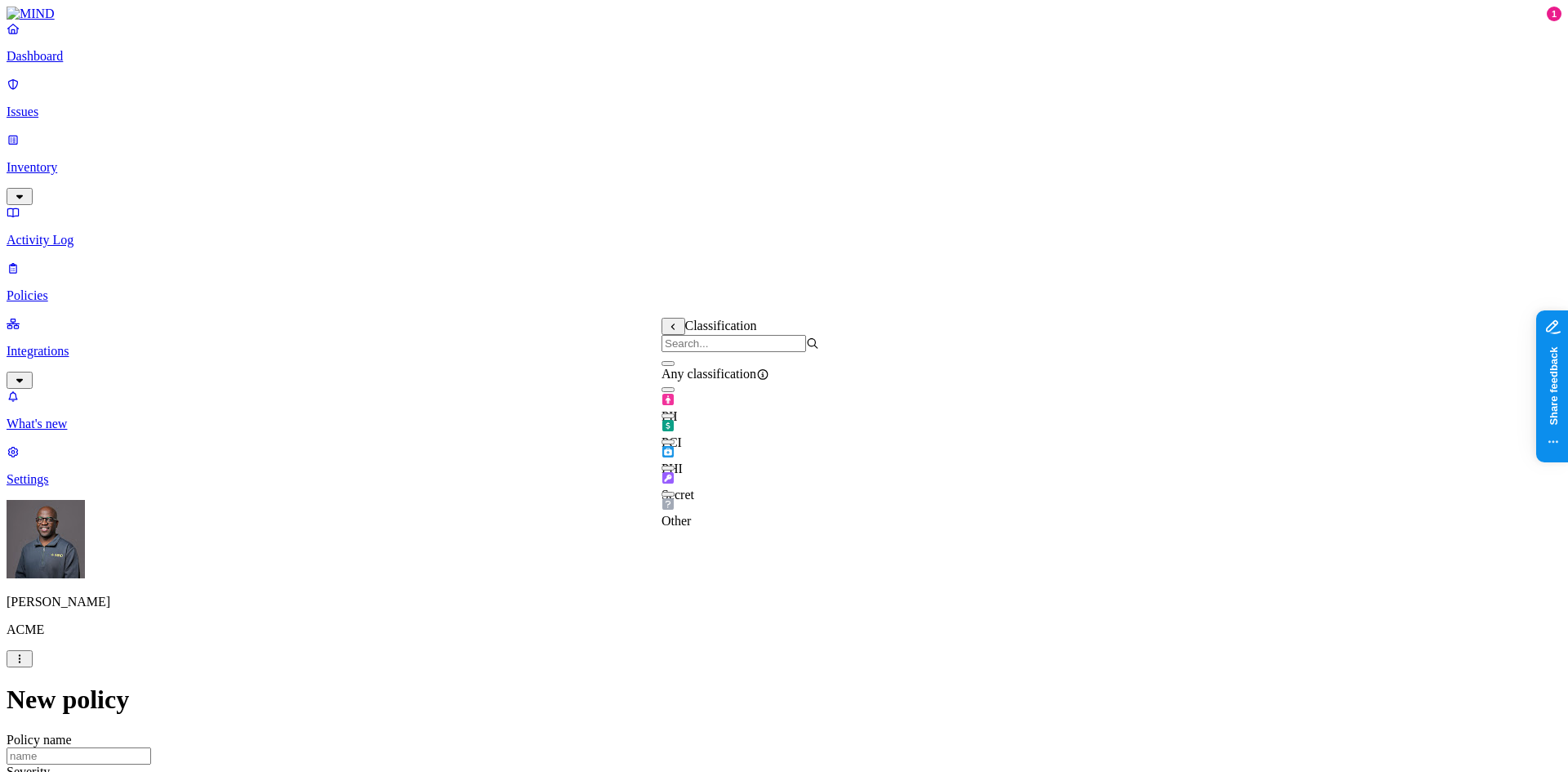
click at [674, 392] on button "button" at bounding box center [669, 389] width 13 height 5
click at [739, 406] on label "Web Category" at bounding box center [715, 401] width 49 height 29
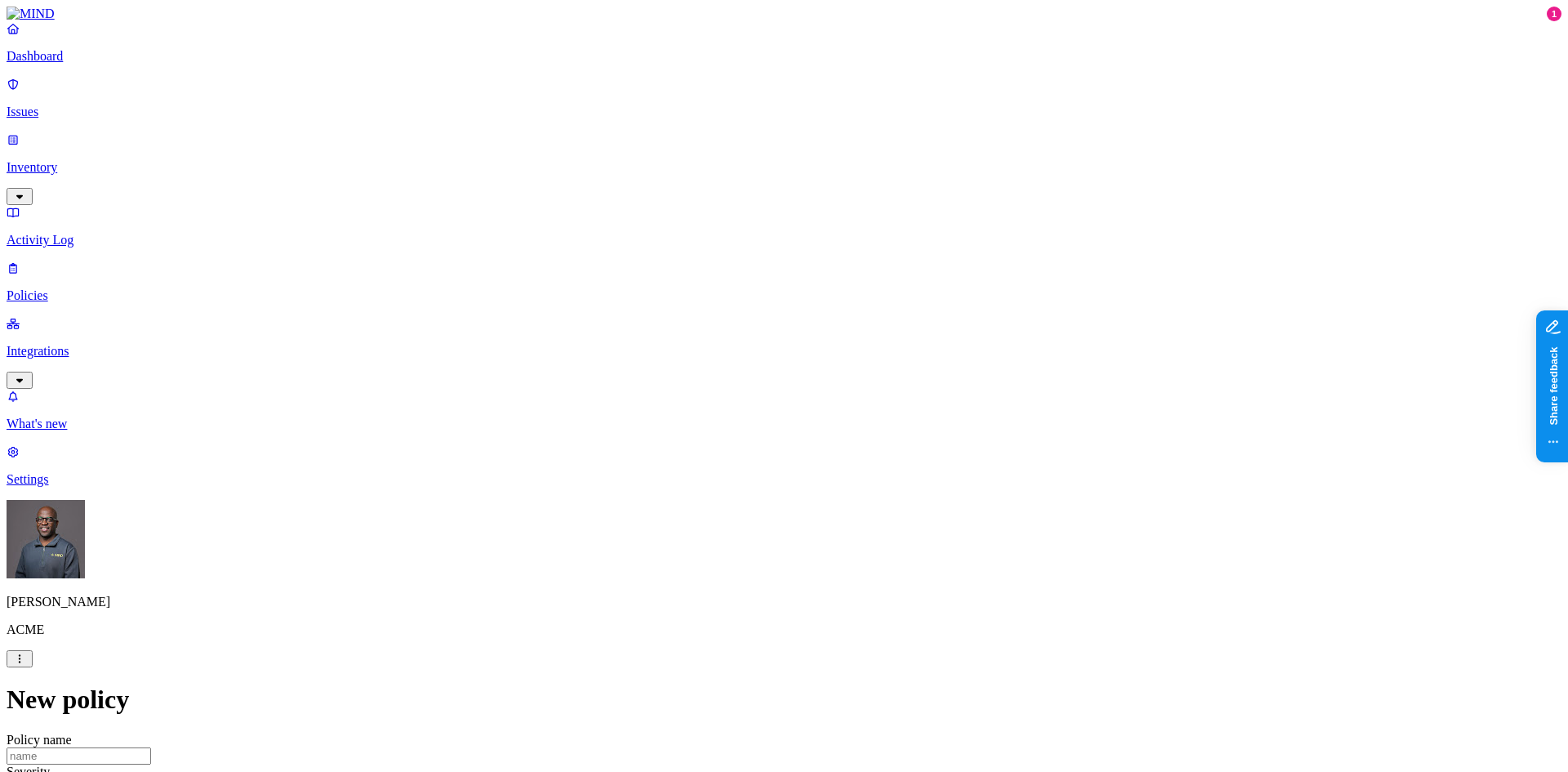
click at [733, 428] on label "Web Domain" at bounding box center [712, 428] width 43 height 29
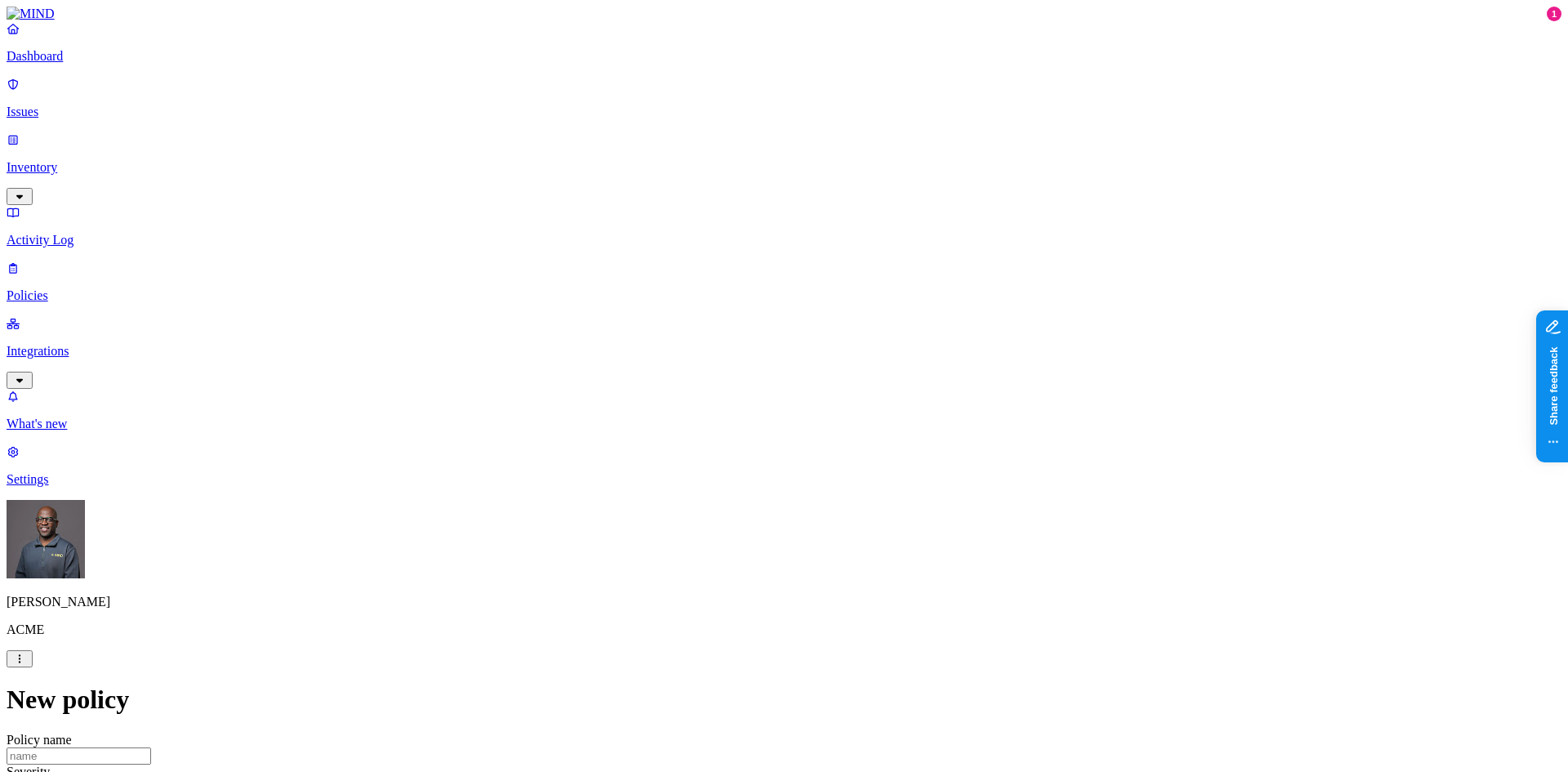
click at [733, 497] on label "Web Domain" at bounding box center [712, 495] width 43 height 29
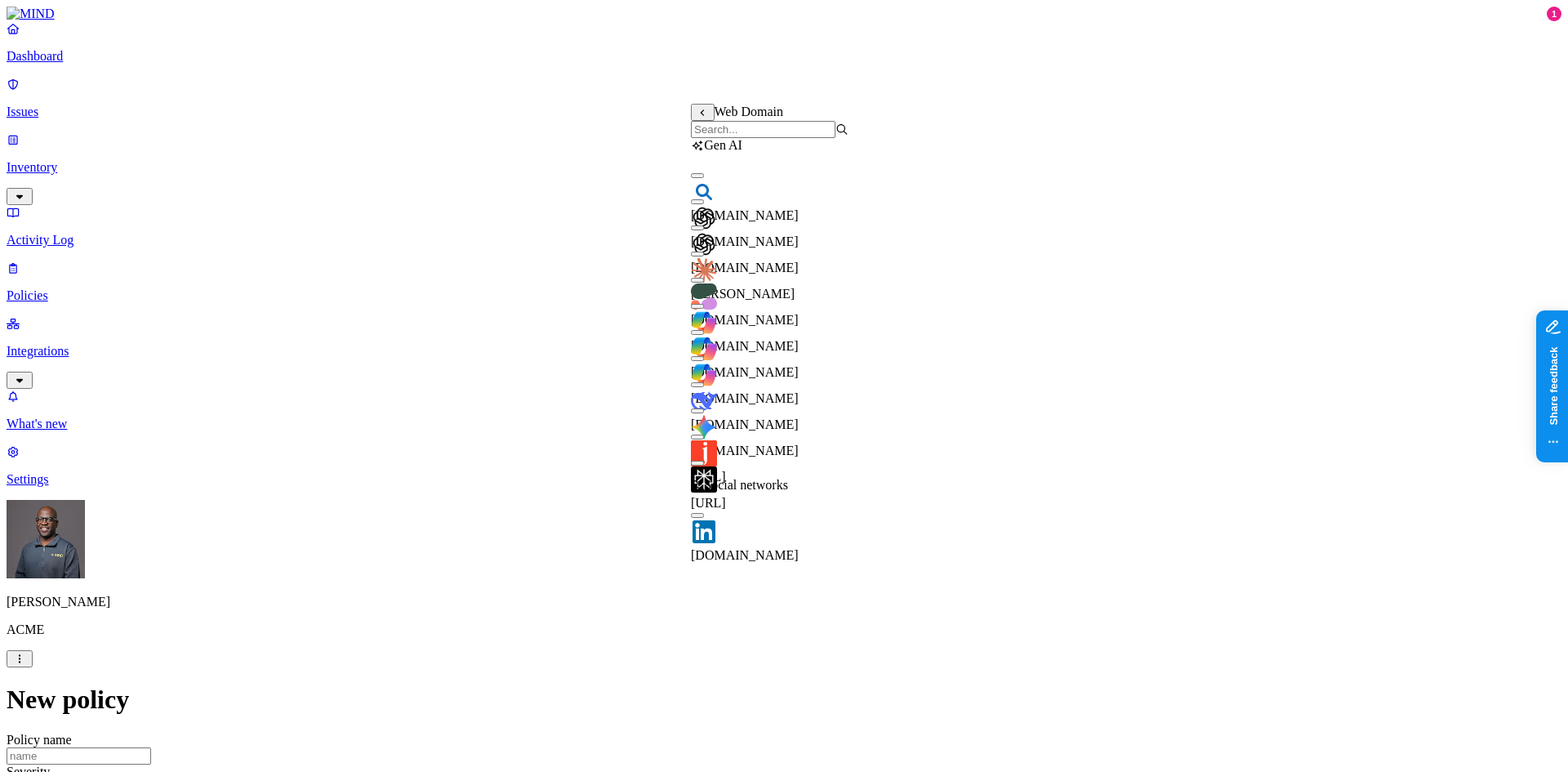
click at [704, 309] on button "button" at bounding box center [698, 306] width 13 height 5
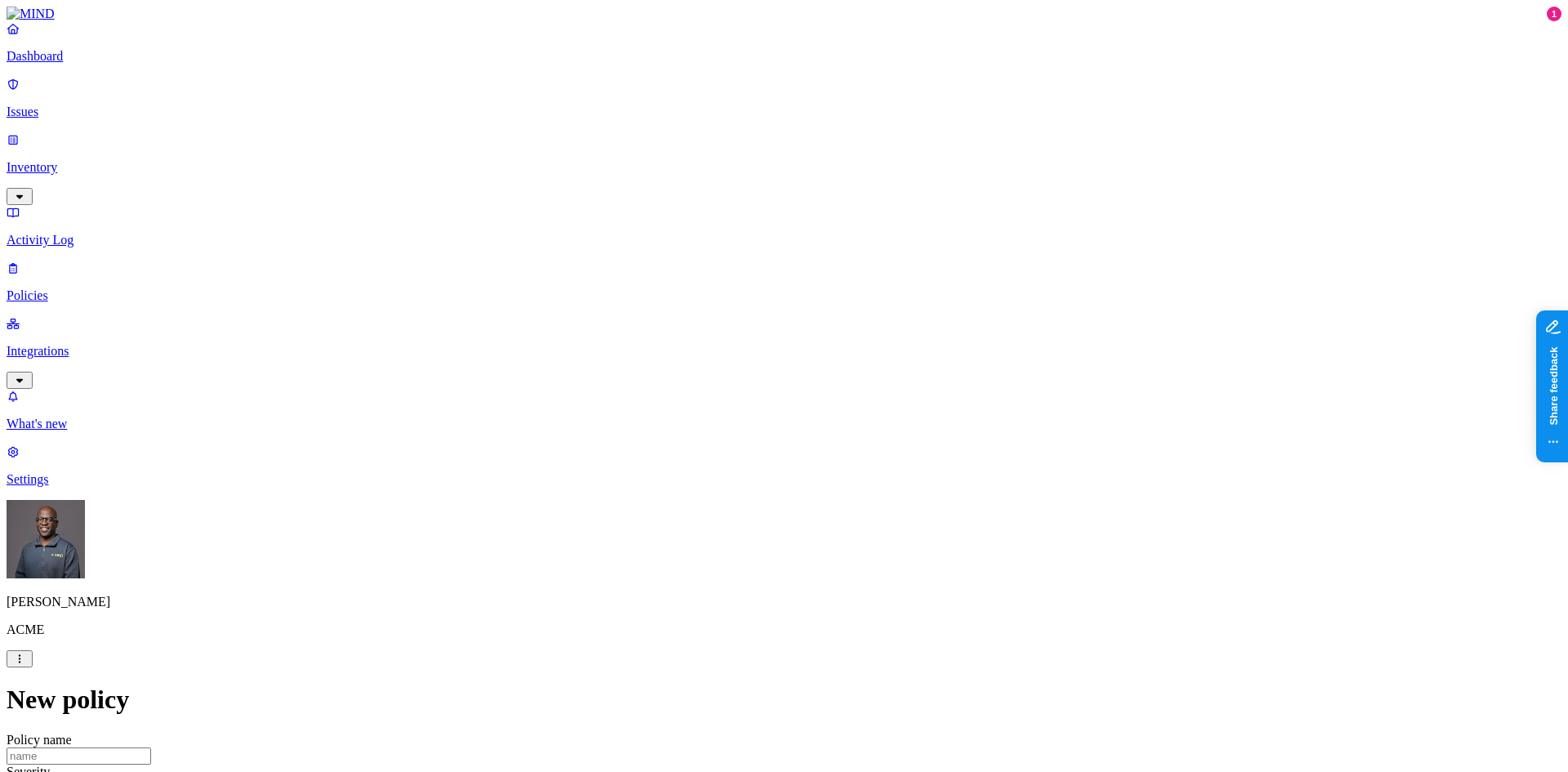
click at [724, 534] on label "Departments" at bounding box center [713, 528] width 67 height 14
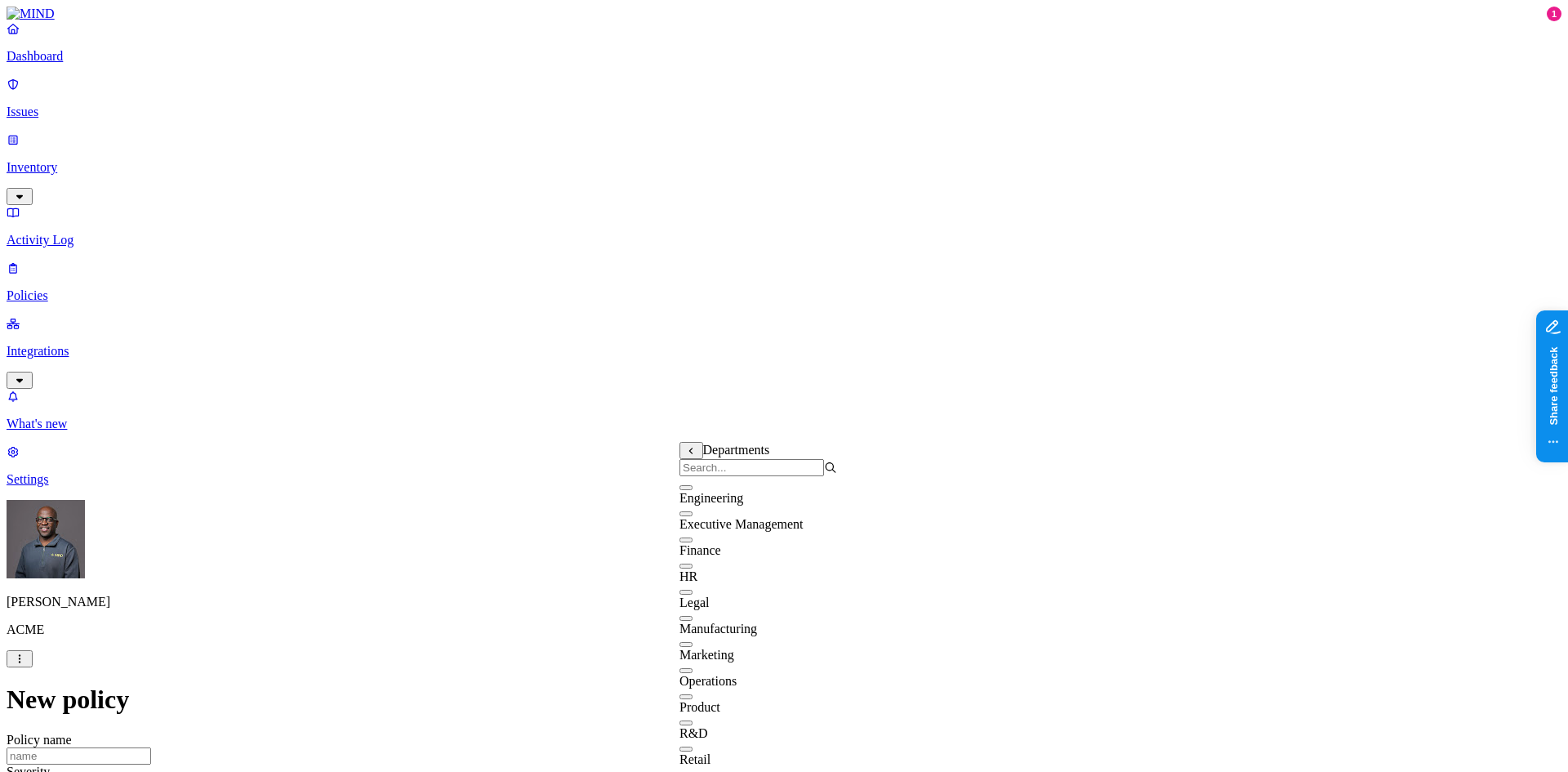
scroll to position [32, 0]
click at [692, 564] on button "button" at bounding box center [687, 566] width 13 height 5
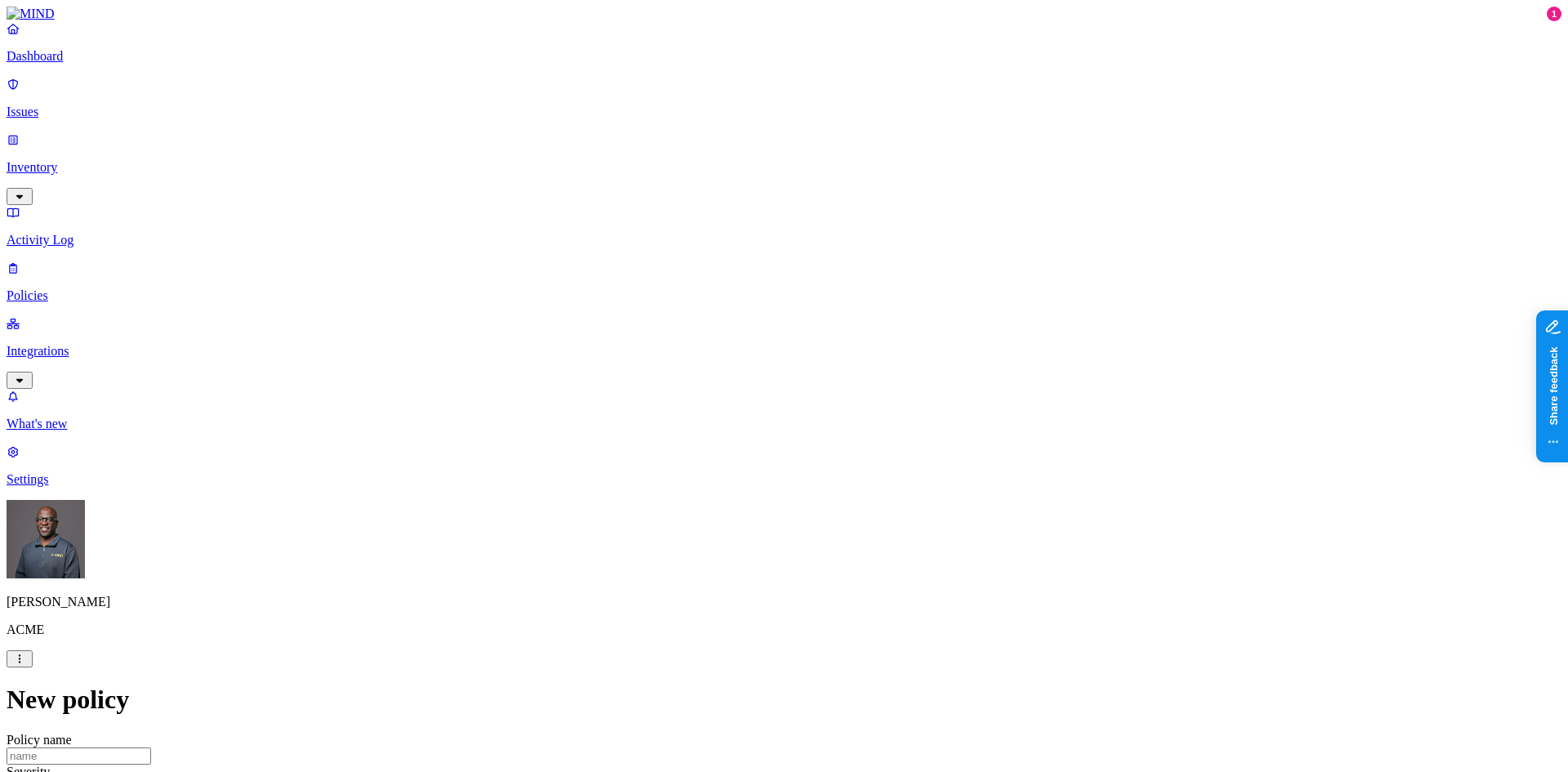
scroll to position [817, 0]
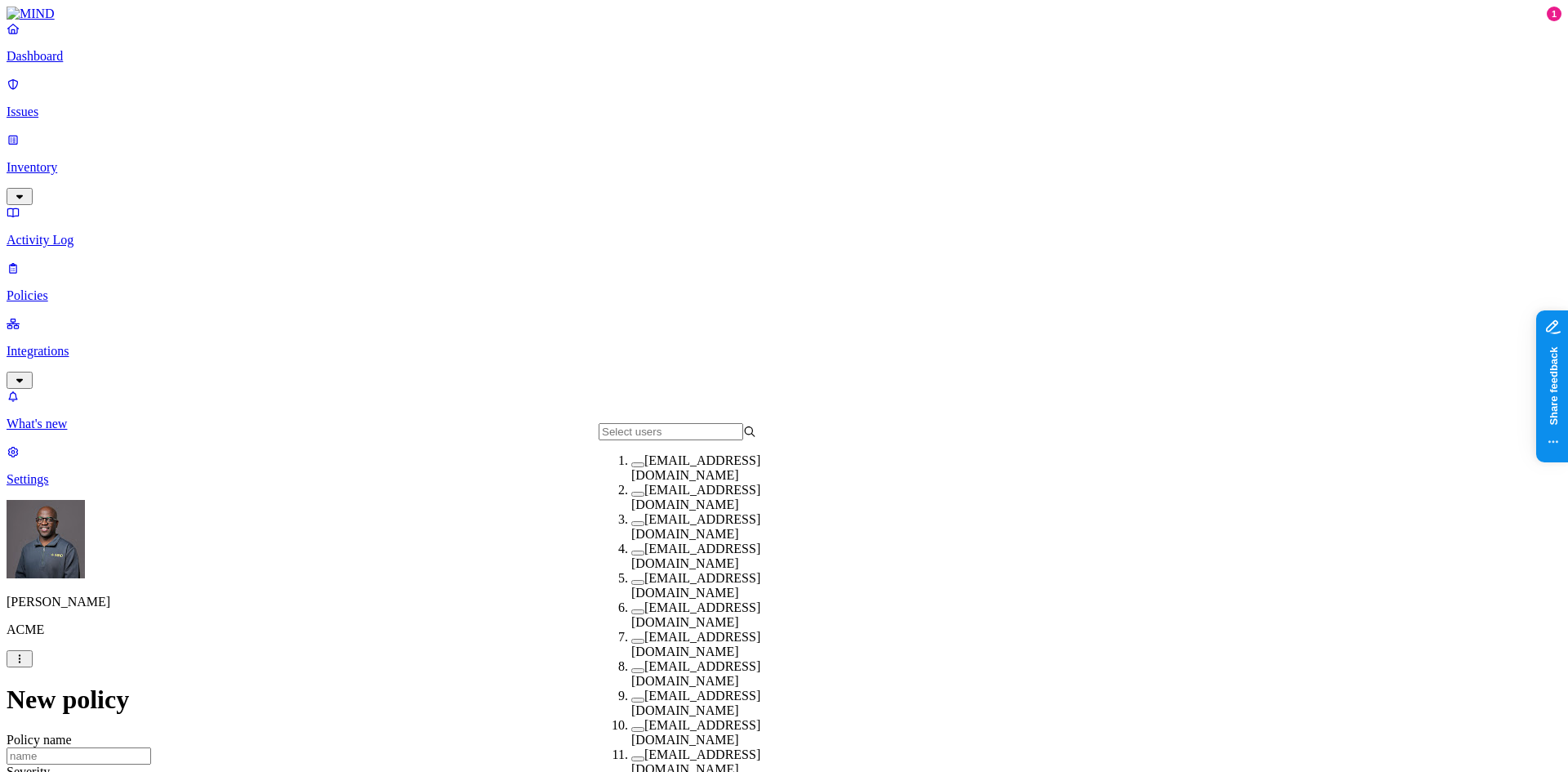
click at [631, 468] on button "button" at bounding box center [638, 465] width 13 height 5
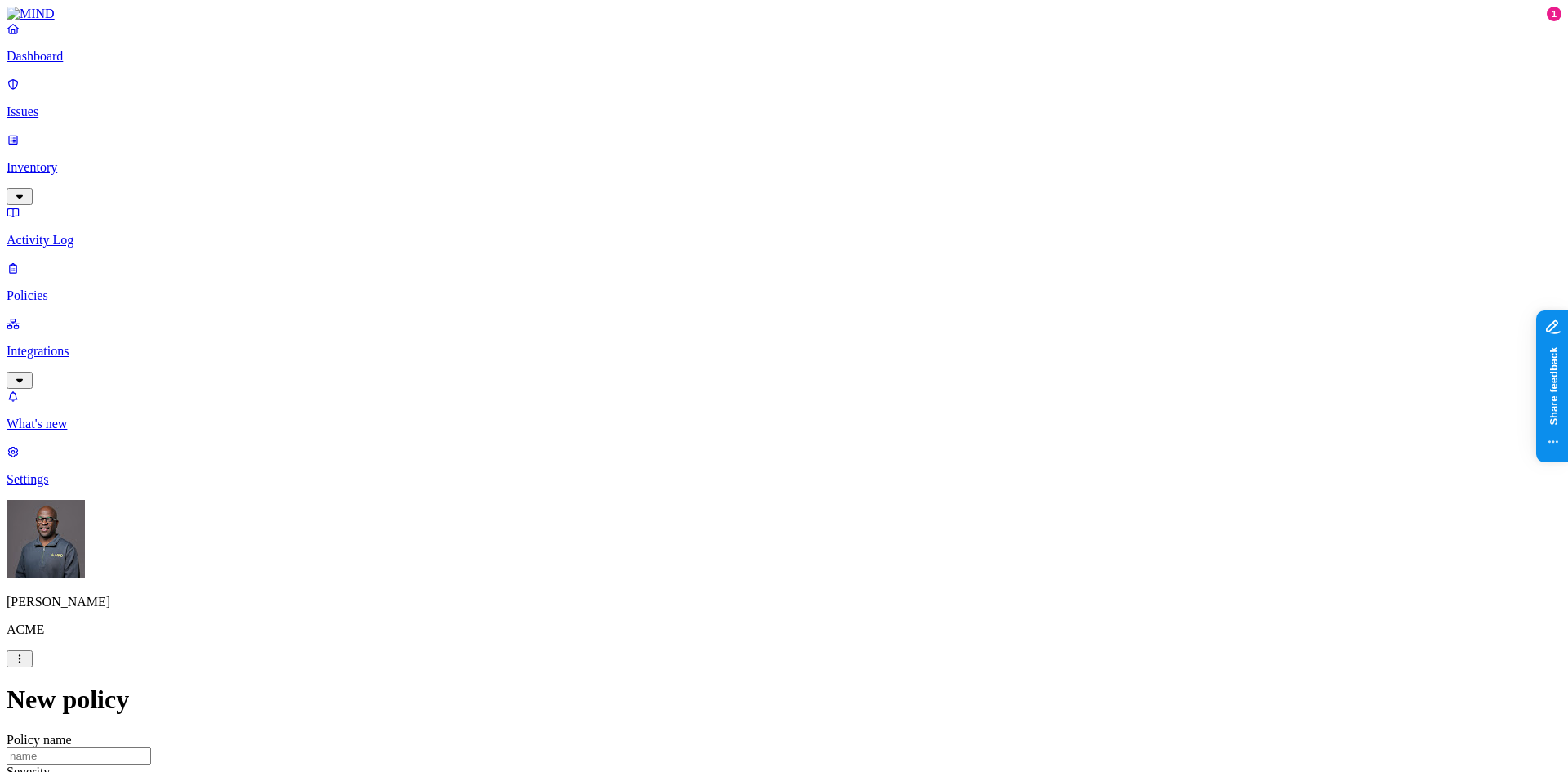
click at [70, 233] on p "Activity Log" at bounding box center [784, 240] width 1556 height 14
click at [77, 64] on p "Dashboard" at bounding box center [784, 55] width 1556 height 14
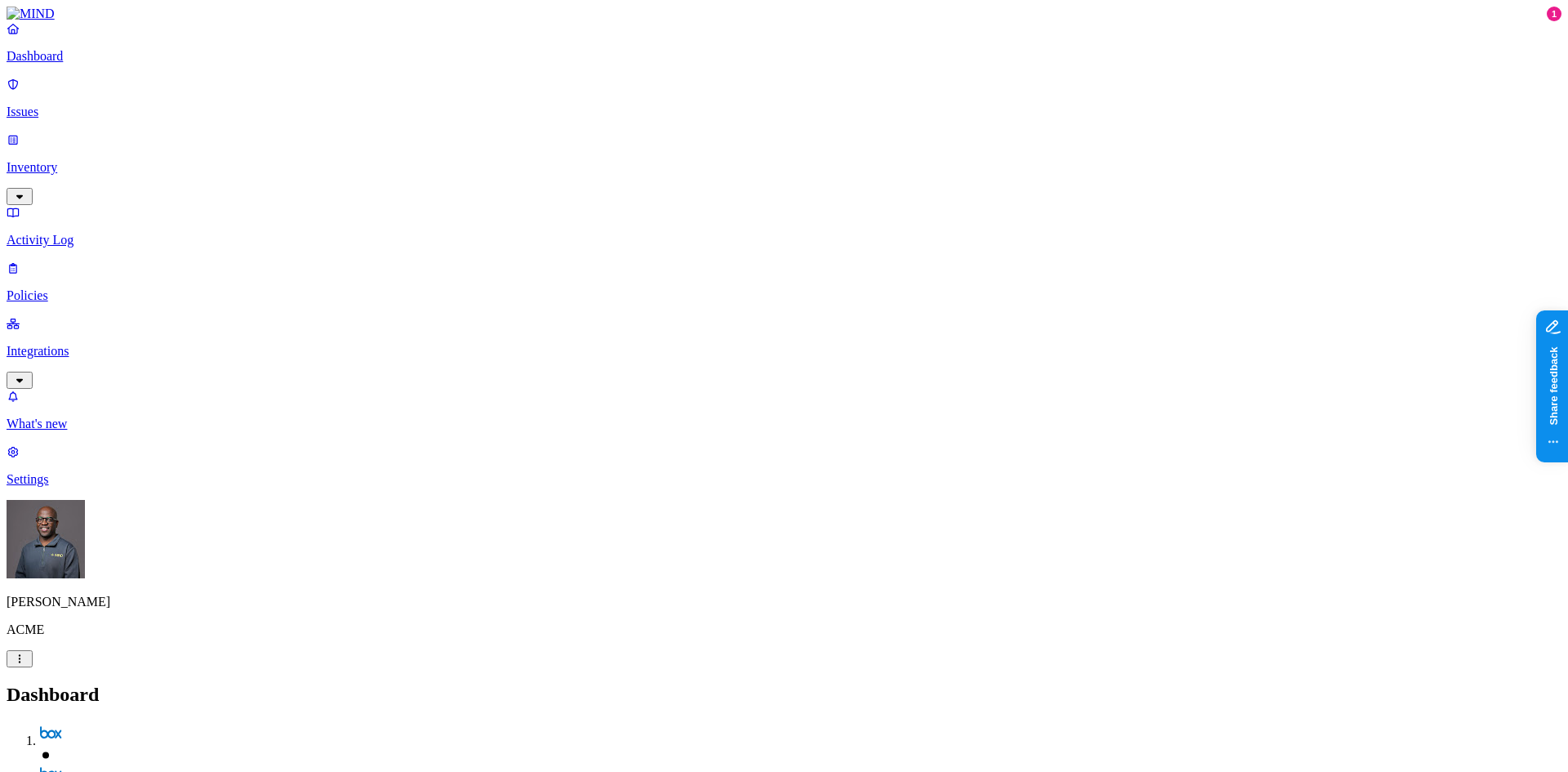
scroll to position [63, 0]
click at [96, 418] on nav "Dashboard Issues Inventory Activity Log Policies Integrations What's new 1 Sett…" at bounding box center [784, 254] width 1556 height 466
click at [77, 64] on p "Dashboard" at bounding box center [784, 55] width 1556 height 14
click at [63, 64] on p "Dashboard" at bounding box center [784, 55] width 1556 height 14
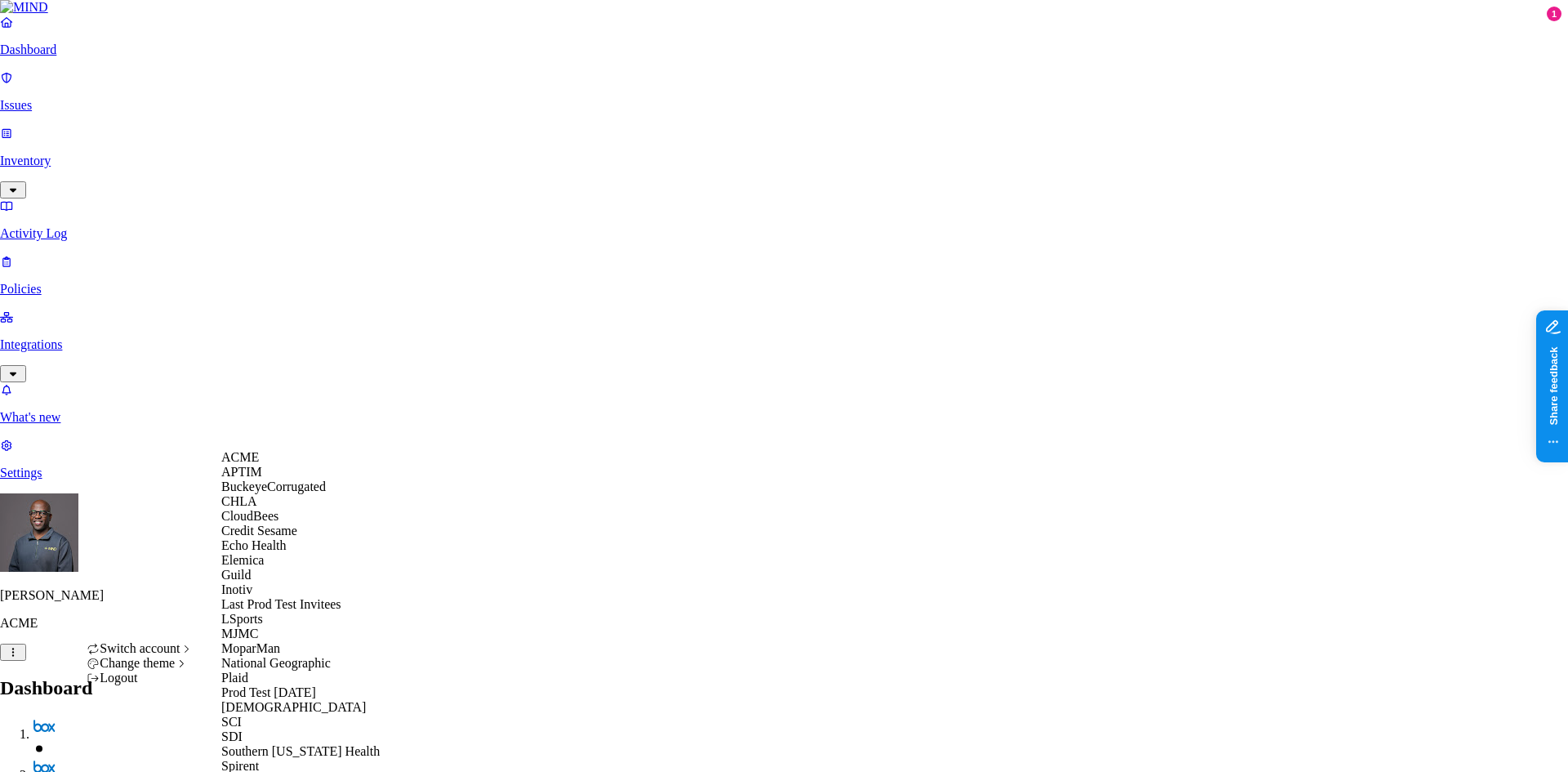
scroll to position [75, 0]
click at [290, 538] on span "Credit Sesame" at bounding box center [259, 531] width 76 height 14
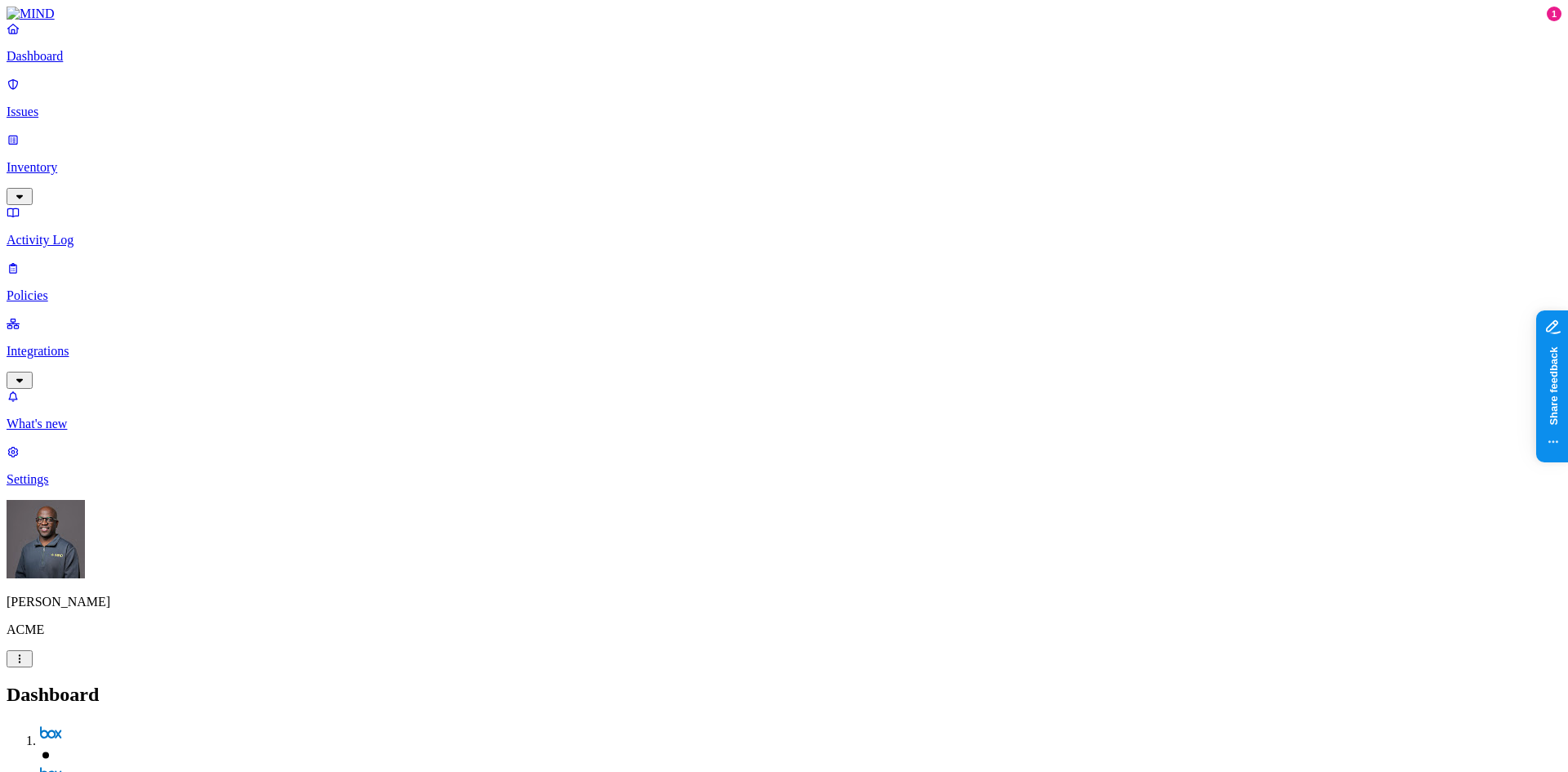
drag, startPoint x: 373, startPoint y: 724, endPoint x: 402, endPoint y: 715, distance: 30.4
drag, startPoint x: 559, startPoint y: 728, endPoint x: 526, endPoint y: 727, distance: 33.0
drag, startPoint x: 681, startPoint y: 726, endPoint x: 619, endPoint y: 726, distance: 62.0
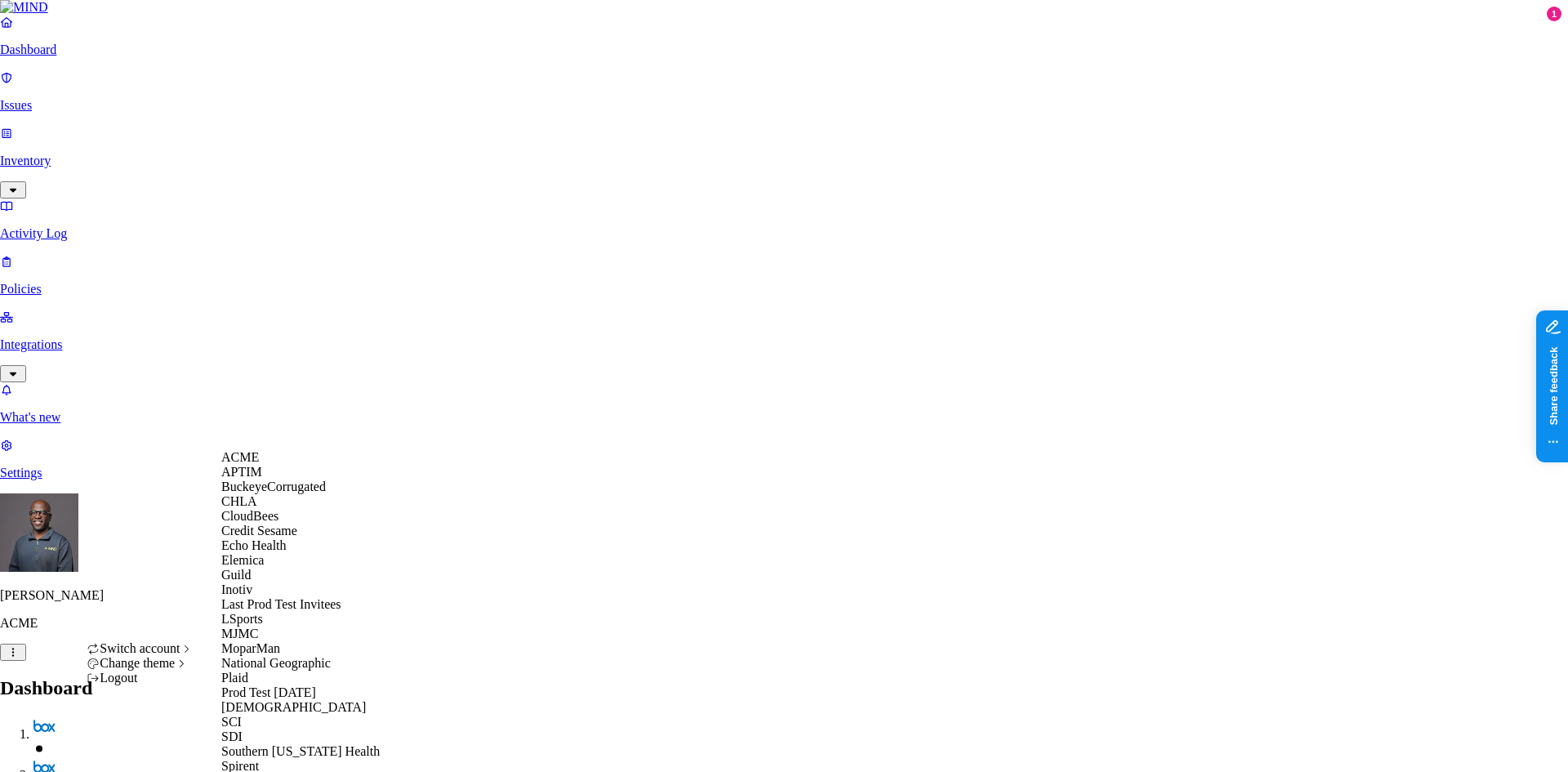
scroll to position [348, 0]
click at [281, 657] on span "National Geographic" at bounding box center [276, 663] width 110 height 14
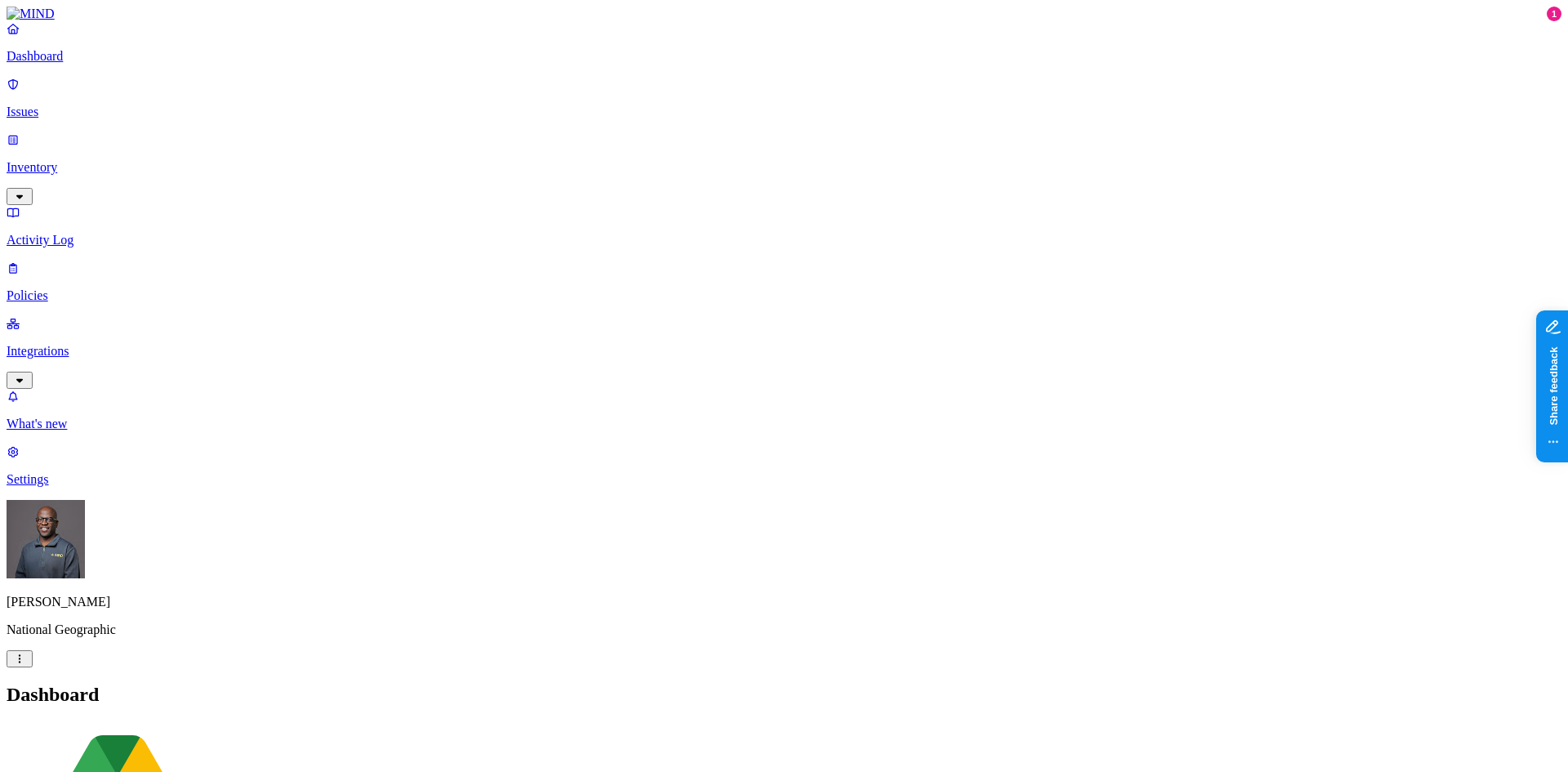
click at [62, 288] on p "Policies" at bounding box center [784, 295] width 1556 height 14
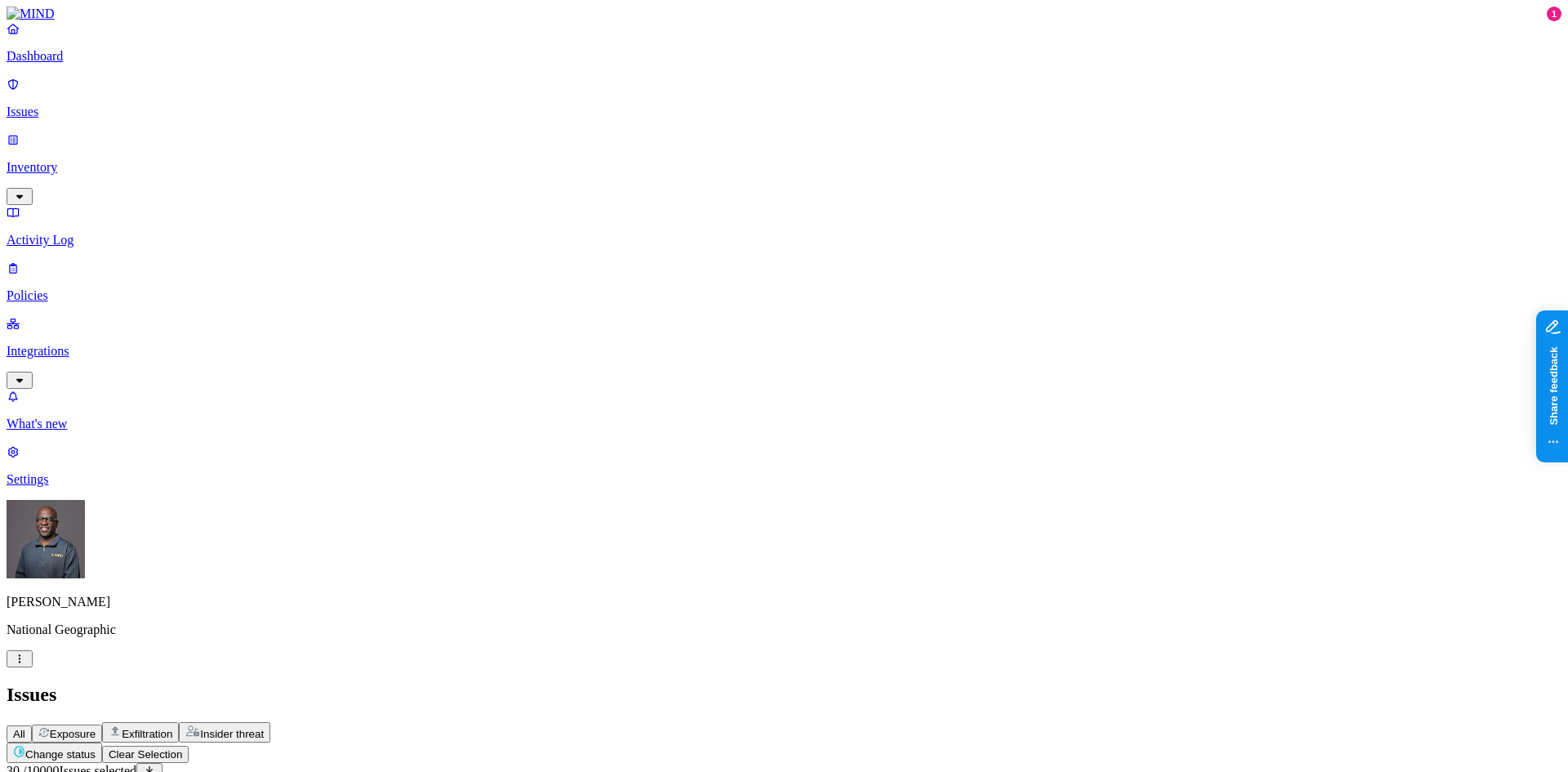
click at [67, 64] on p "Dashboard" at bounding box center [784, 55] width 1556 height 14
click at [96, 105] on p "Issues" at bounding box center [784, 112] width 1556 height 14
click at [95, 728] on span "Exposure" at bounding box center [72, 734] width 46 height 12
click at [59, 288] on p "Policies" at bounding box center [784, 295] width 1556 height 14
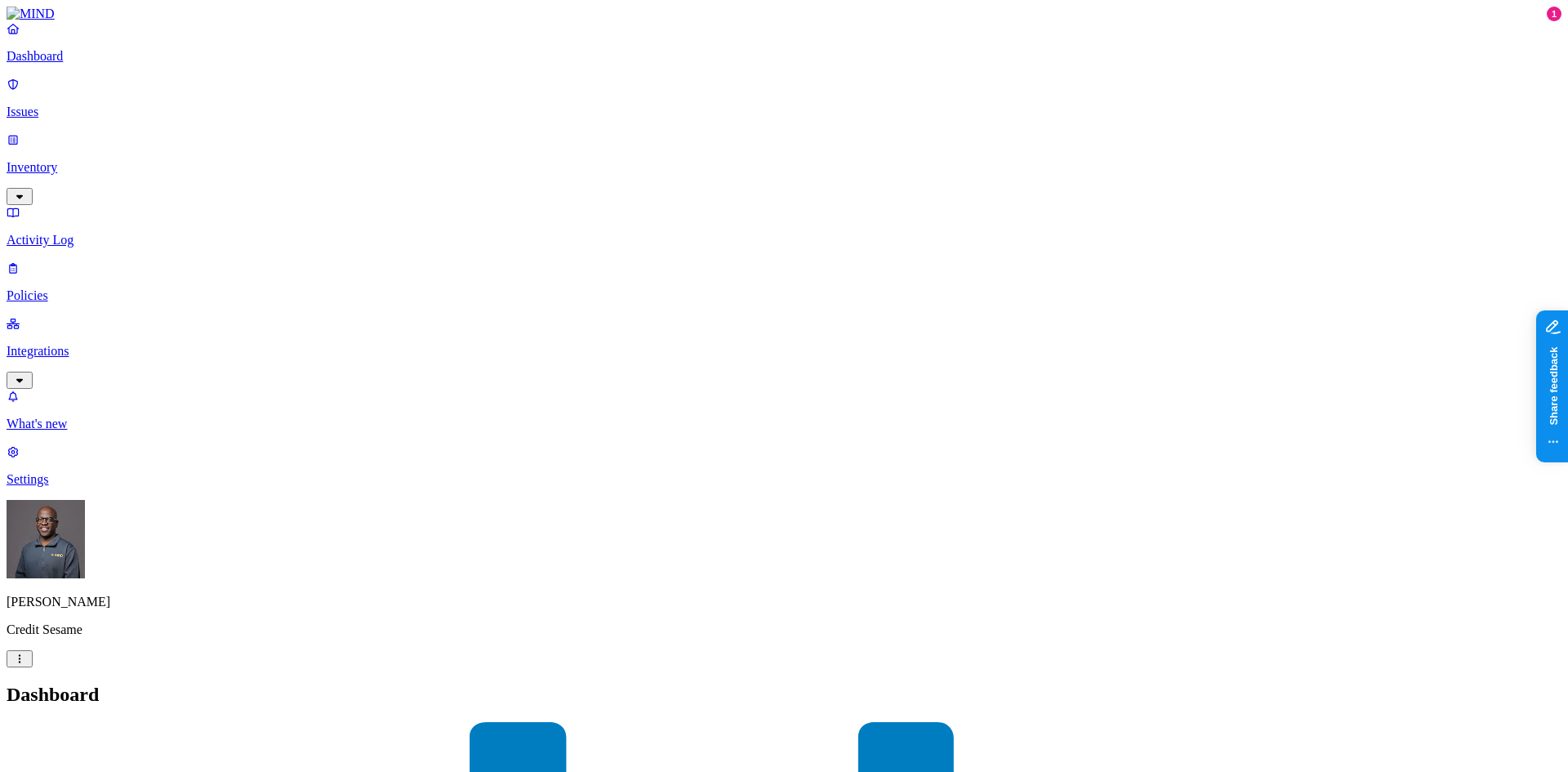
click at [98, 344] on p "Integrations" at bounding box center [784, 351] width 1556 height 14
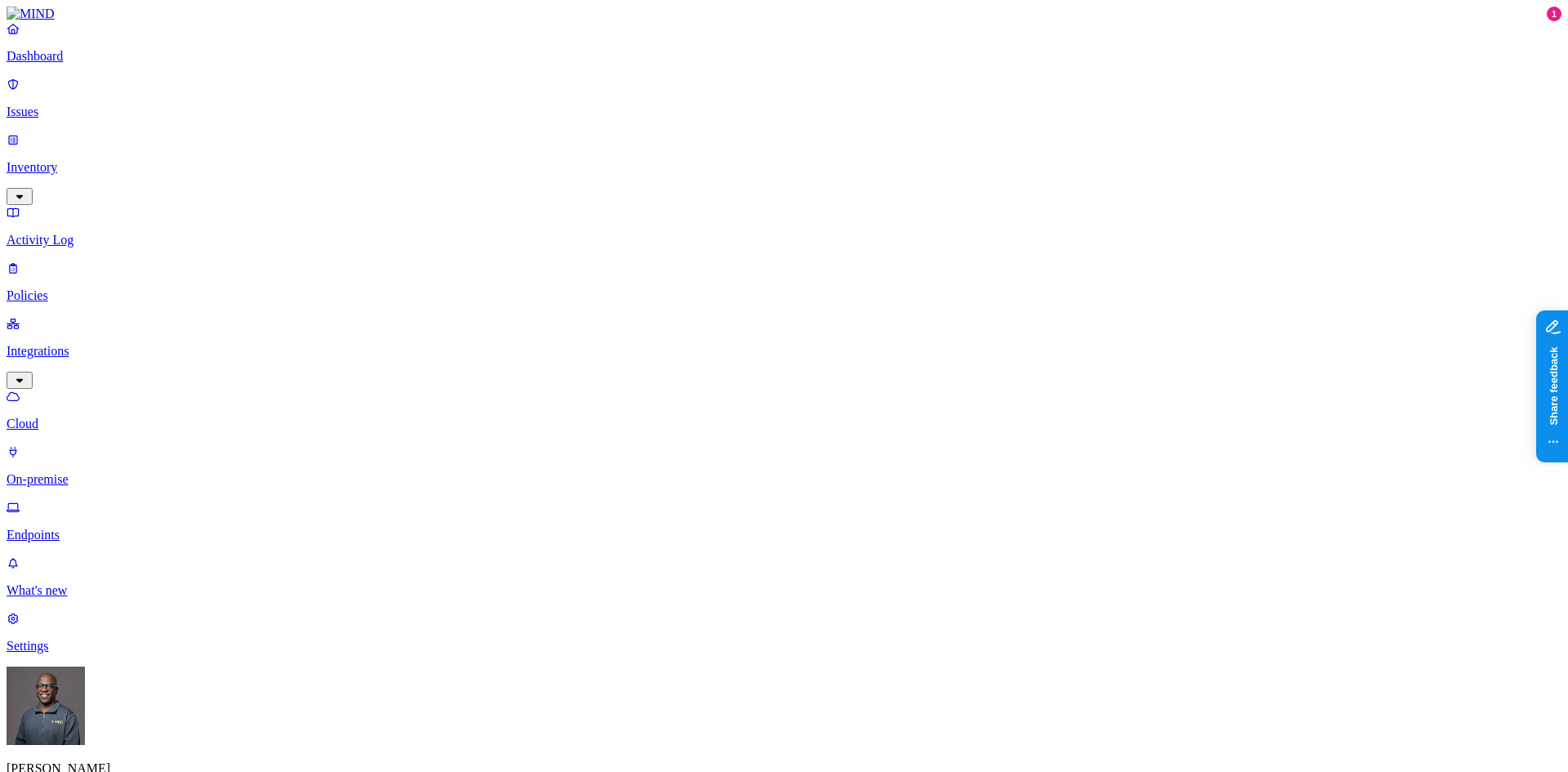
click at [77, 528] on p "Endpoints" at bounding box center [784, 534] width 1556 height 14
click at [73, 288] on p "Policies" at bounding box center [784, 295] width 1556 height 14
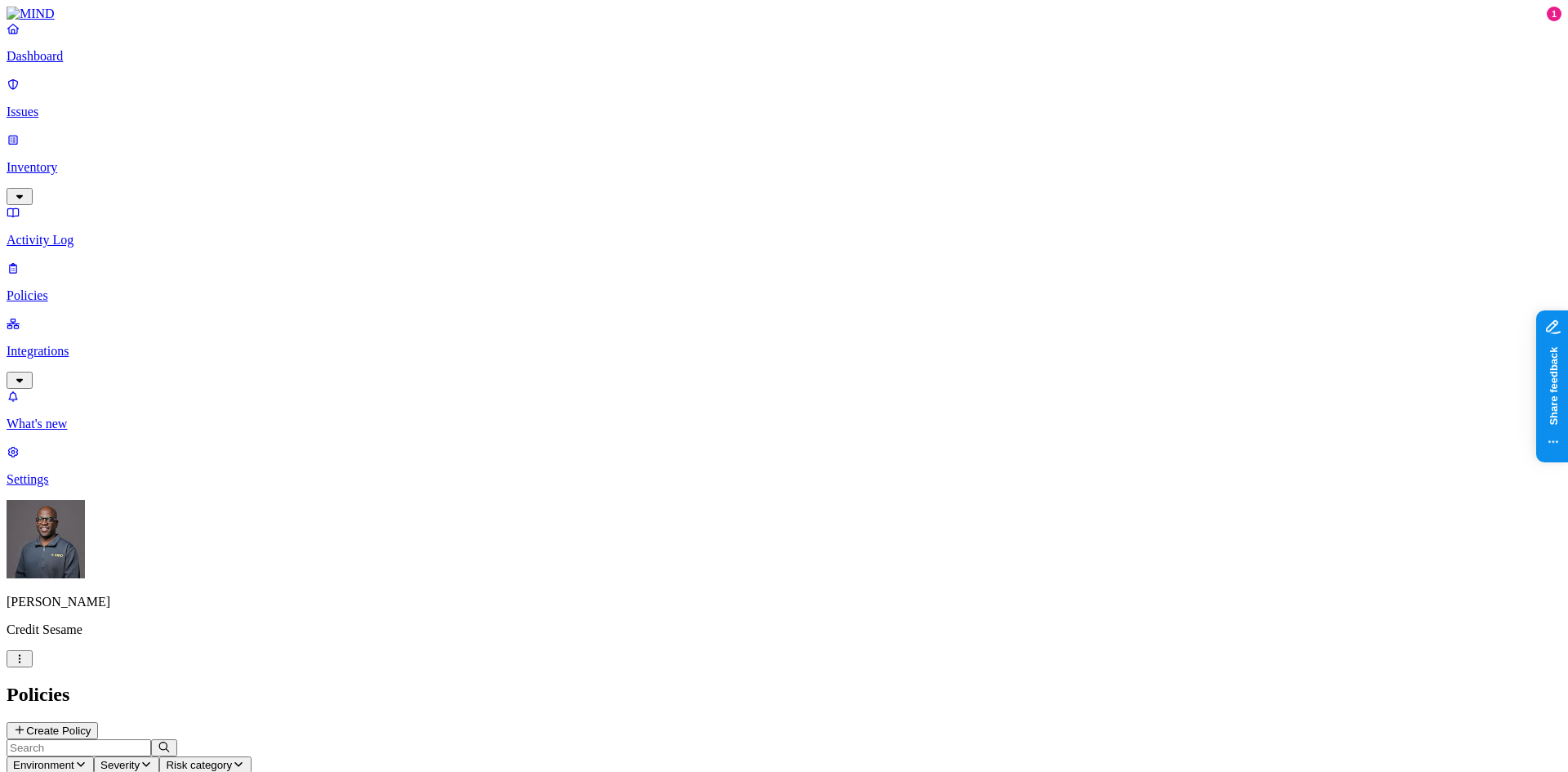
click at [98, 722] on button "Create Policy" at bounding box center [52, 731] width 92 height 17
click at [72, 160] on p "Inventory" at bounding box center [784, 167] width 1556 height 14
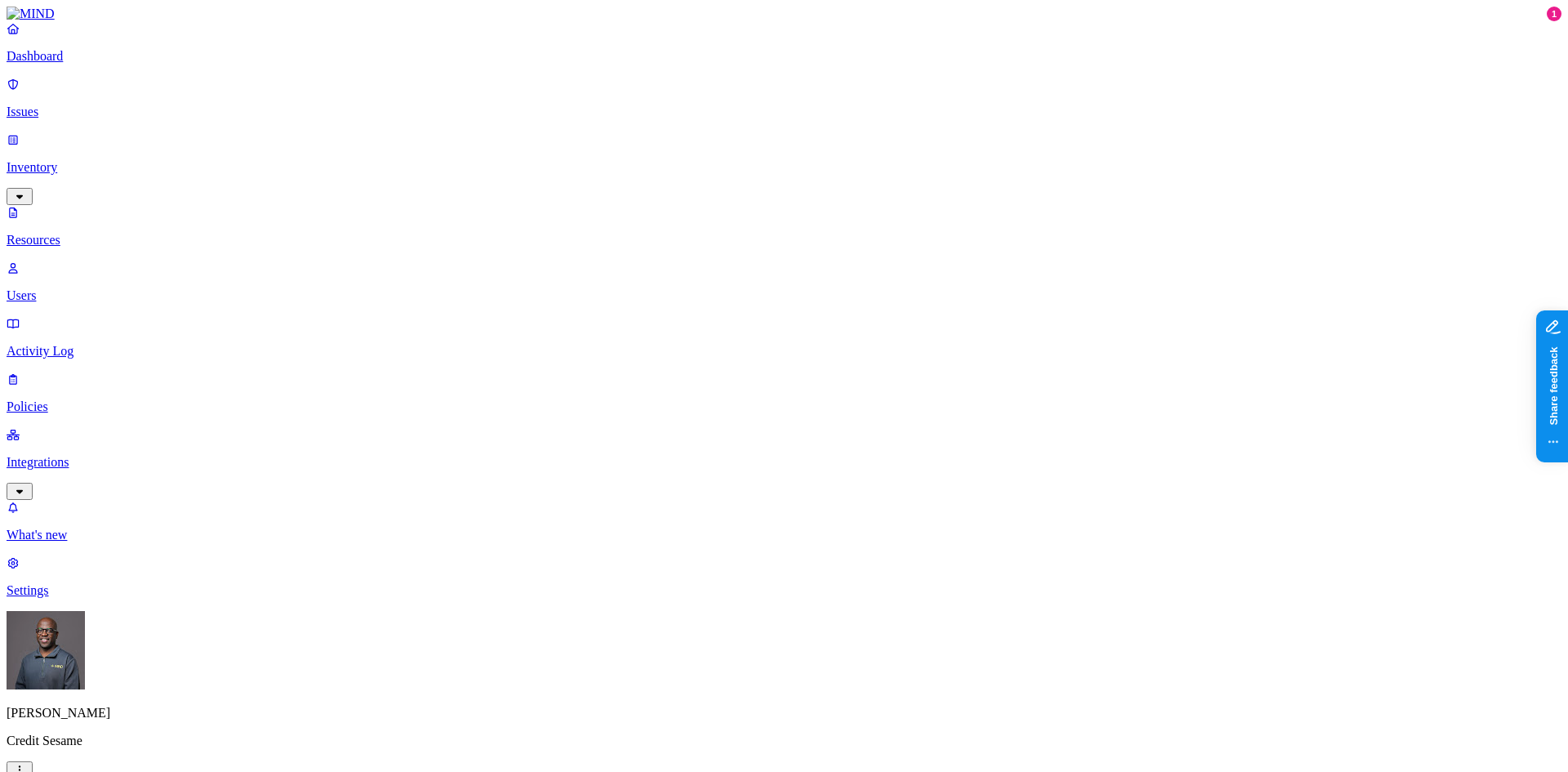
click at [69, 400] on p "Policies" at bounding box center [784, 407] width 1556 height 14
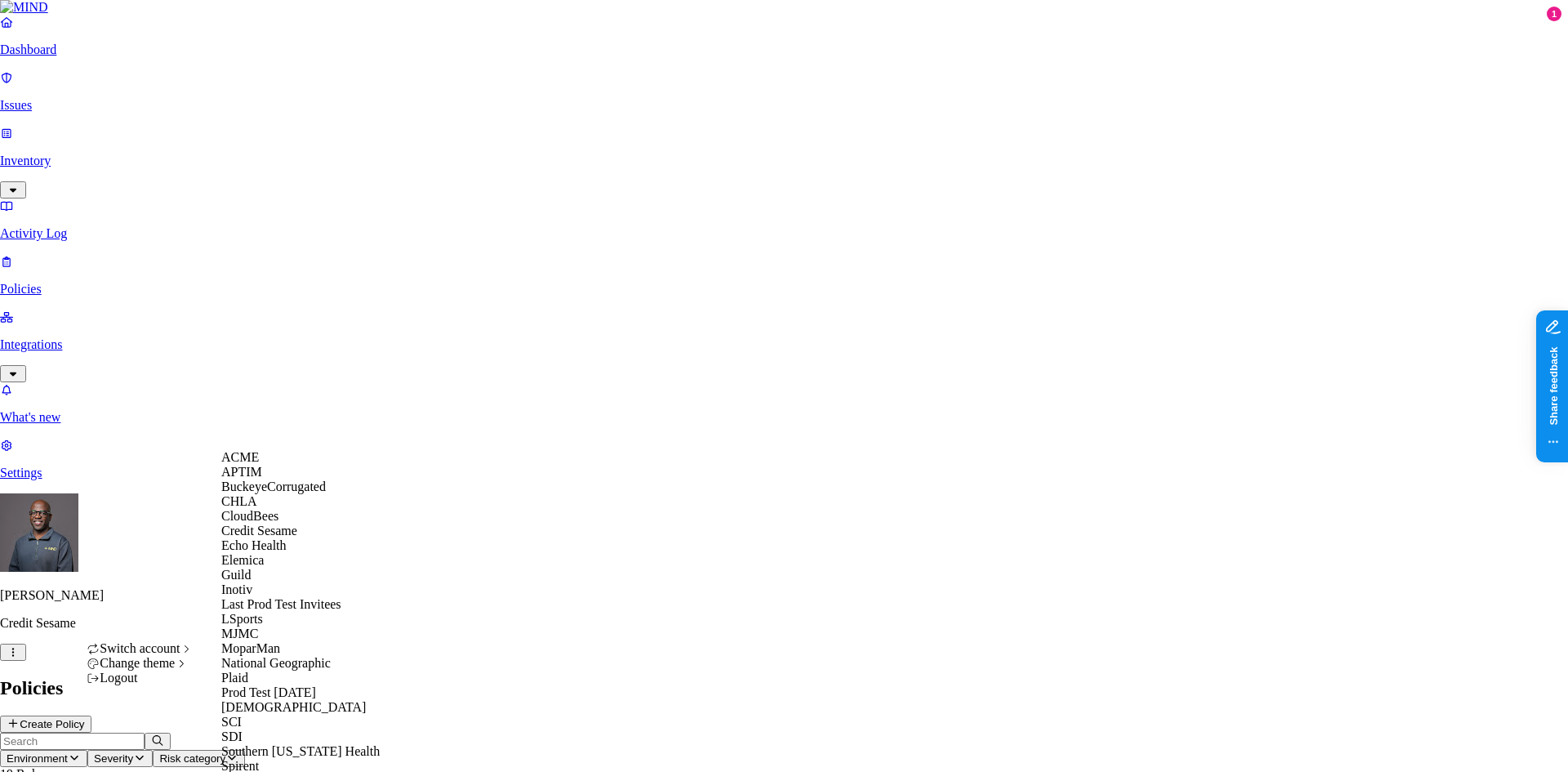
click at [279, 493] on span "BuckeyeCorrugated" at bounding box center [274, 487] width 105 height 14
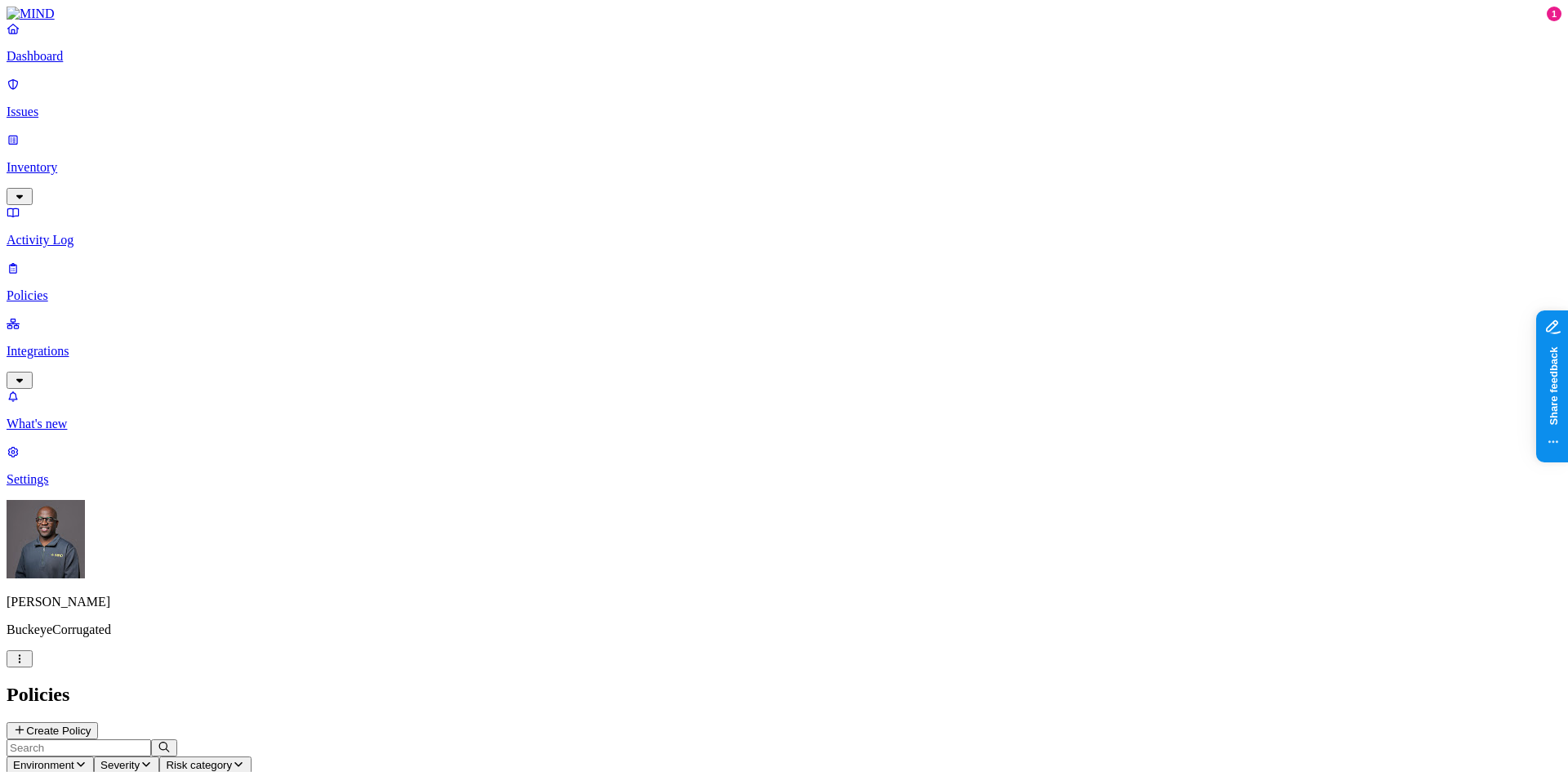
click at [88, 760] on icon "button" at bounding box center [81, 764] width 13 height 10
click at [345, 684] on h2 "Policies" at bounding box center [784, 695] width 1556 height 22
click at [65, 160] on p "Inventory" at bounding box center [784, 167] width 1556 height 14
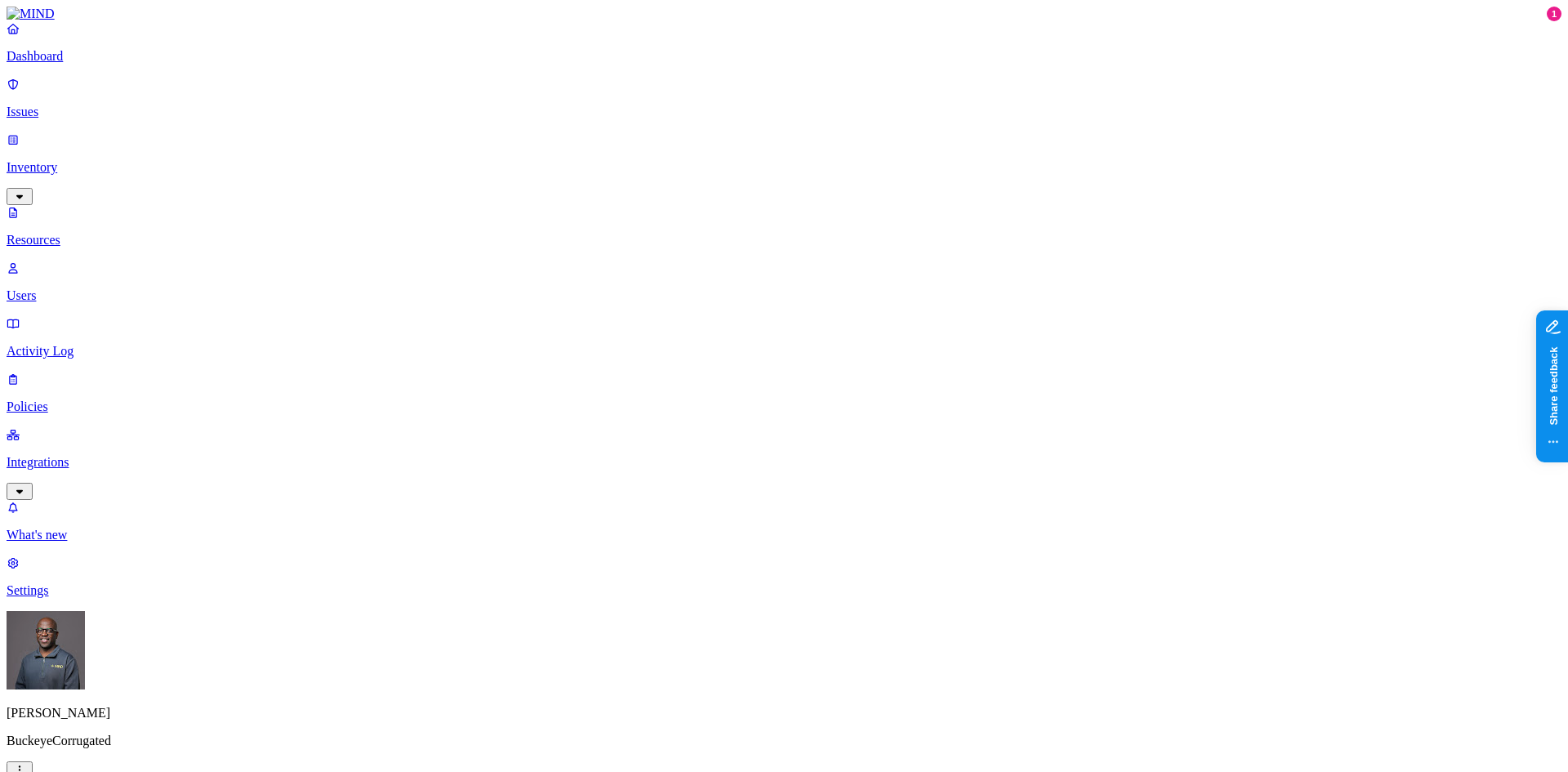
click at [580, 136] on button "button" at bounding box center [587, 138] width 13 height 5
click at [26, 765] on icon "button" at bounding box center [20, 770] width 13 height 10
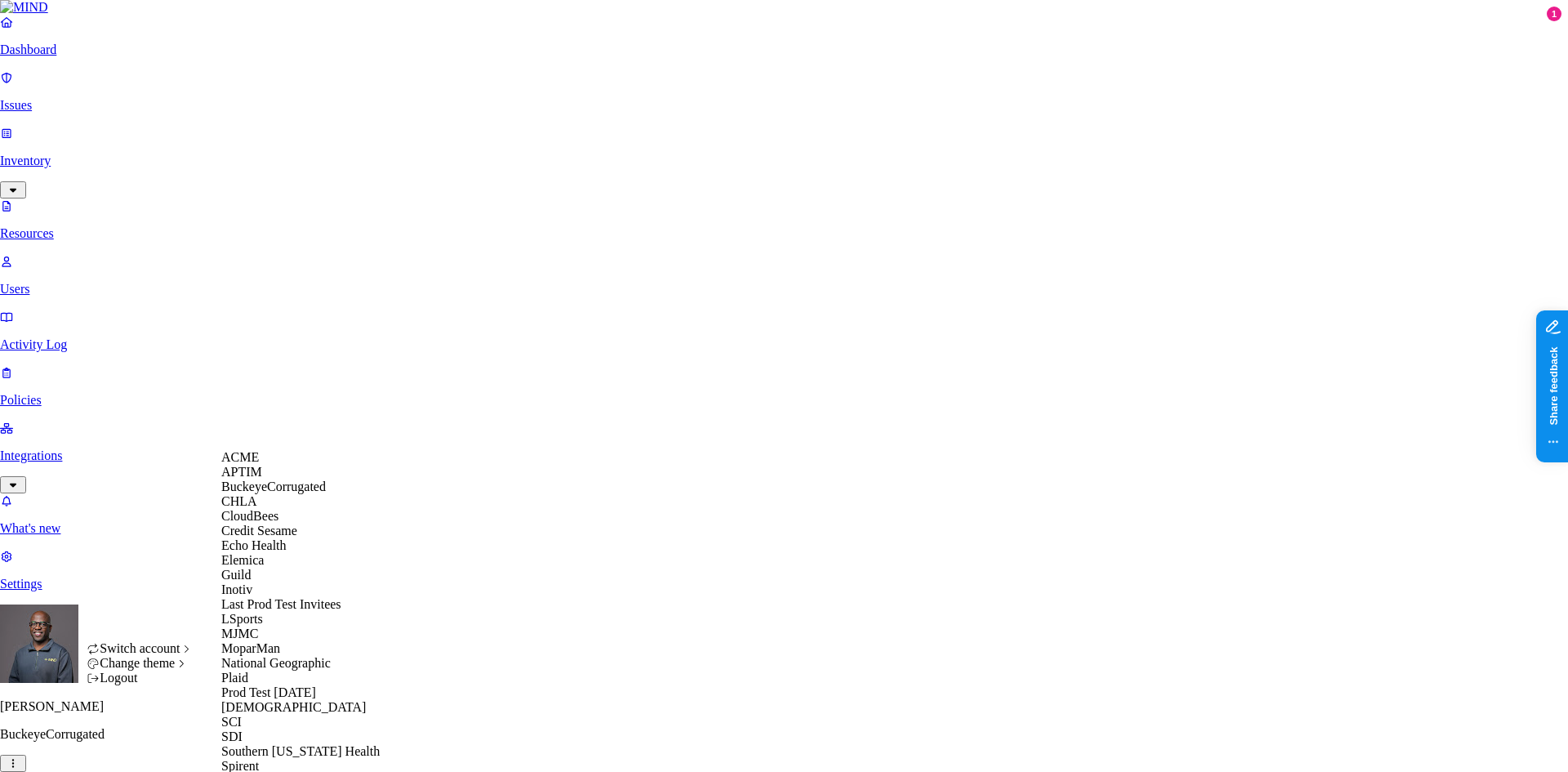
scroll to position [49, 0]
click at [266, 553] on span "Echo Health" at bounding box center [254, 545] width 66 height 14
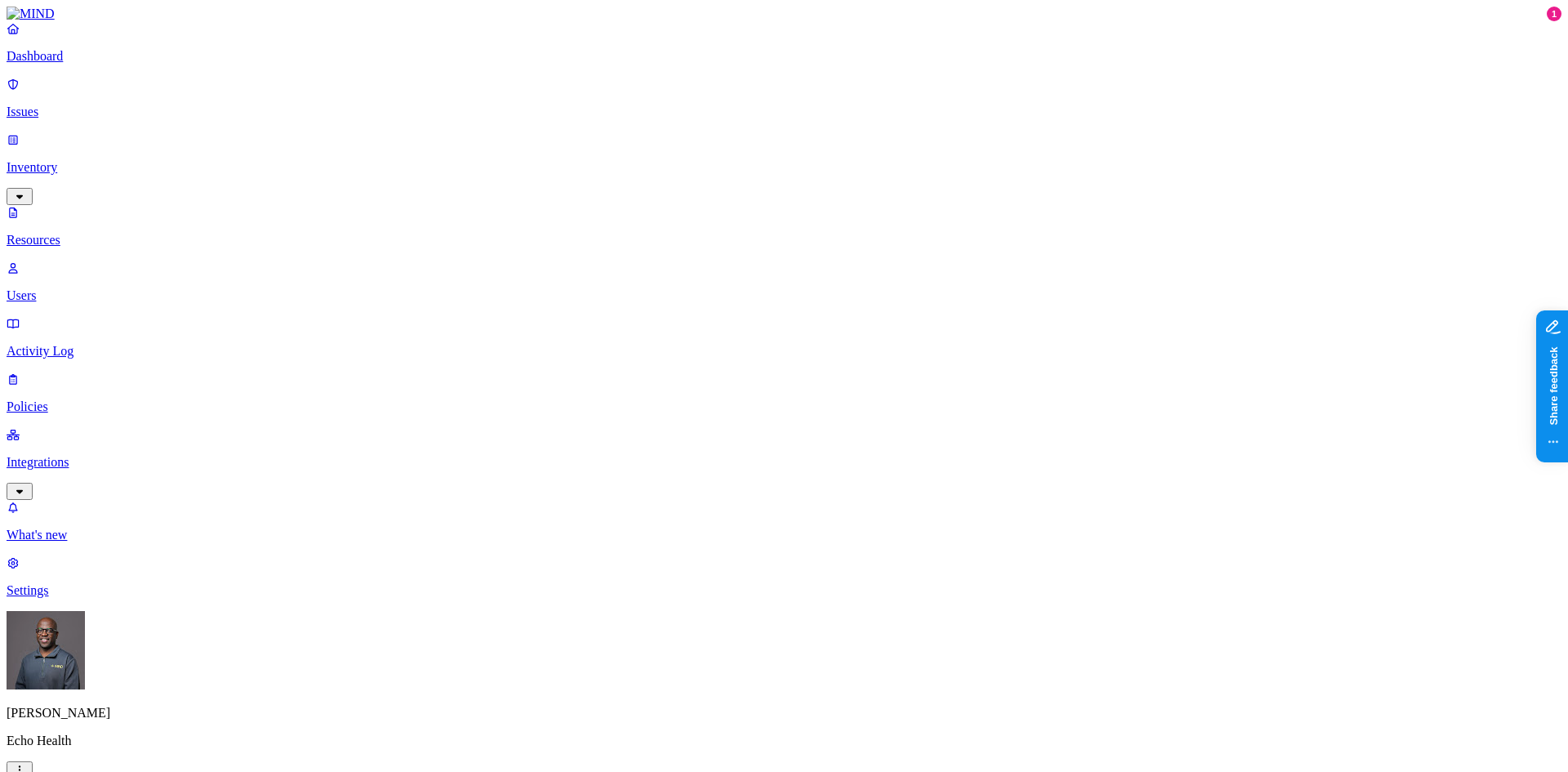
click at [65, 400] on p "Policies" at bounding box center [784, 407] width 1556 height 14
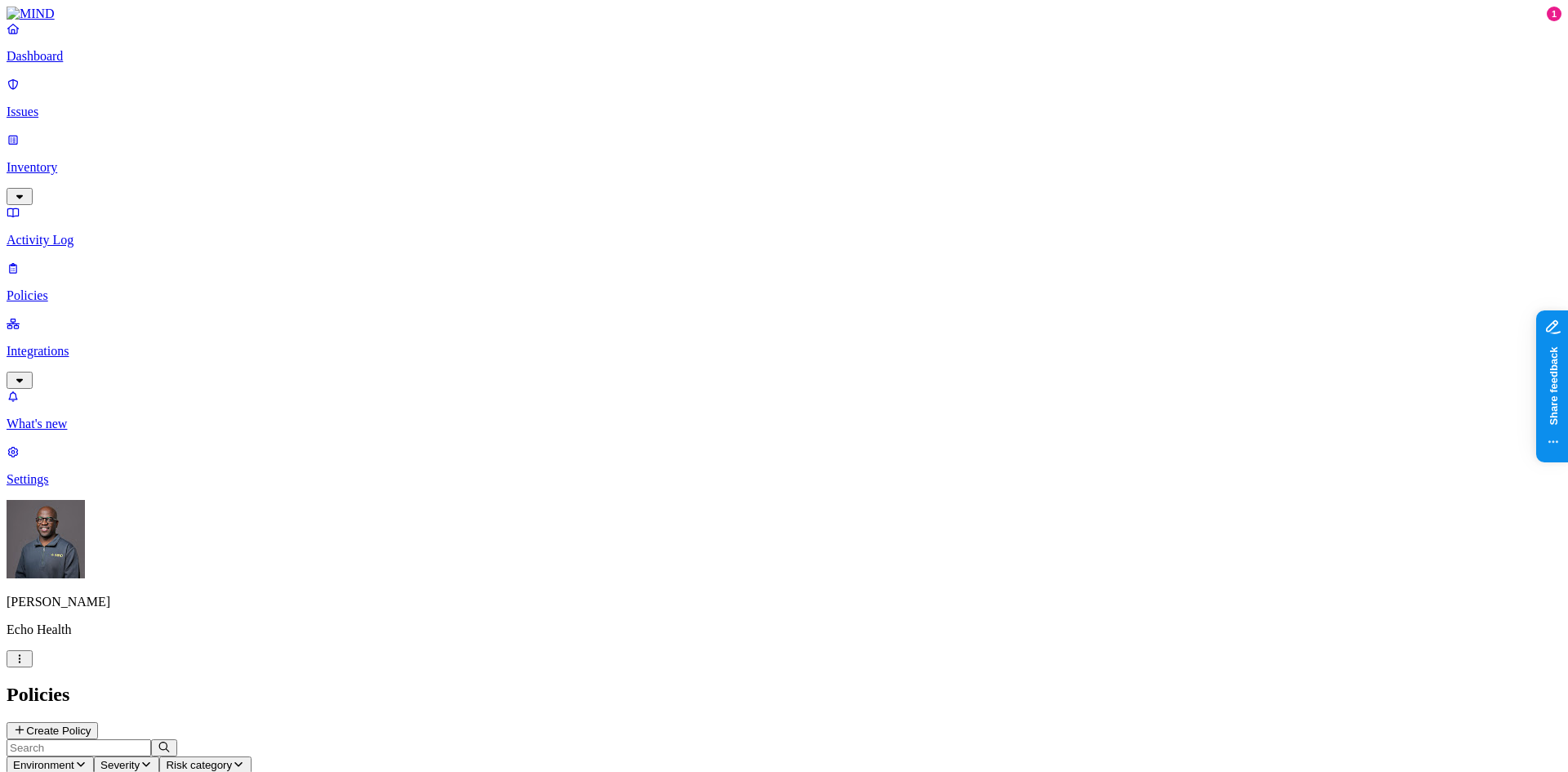
click at [76, 344] on p "Integrations" at bounding box center [784, 351] width 1556 height 14
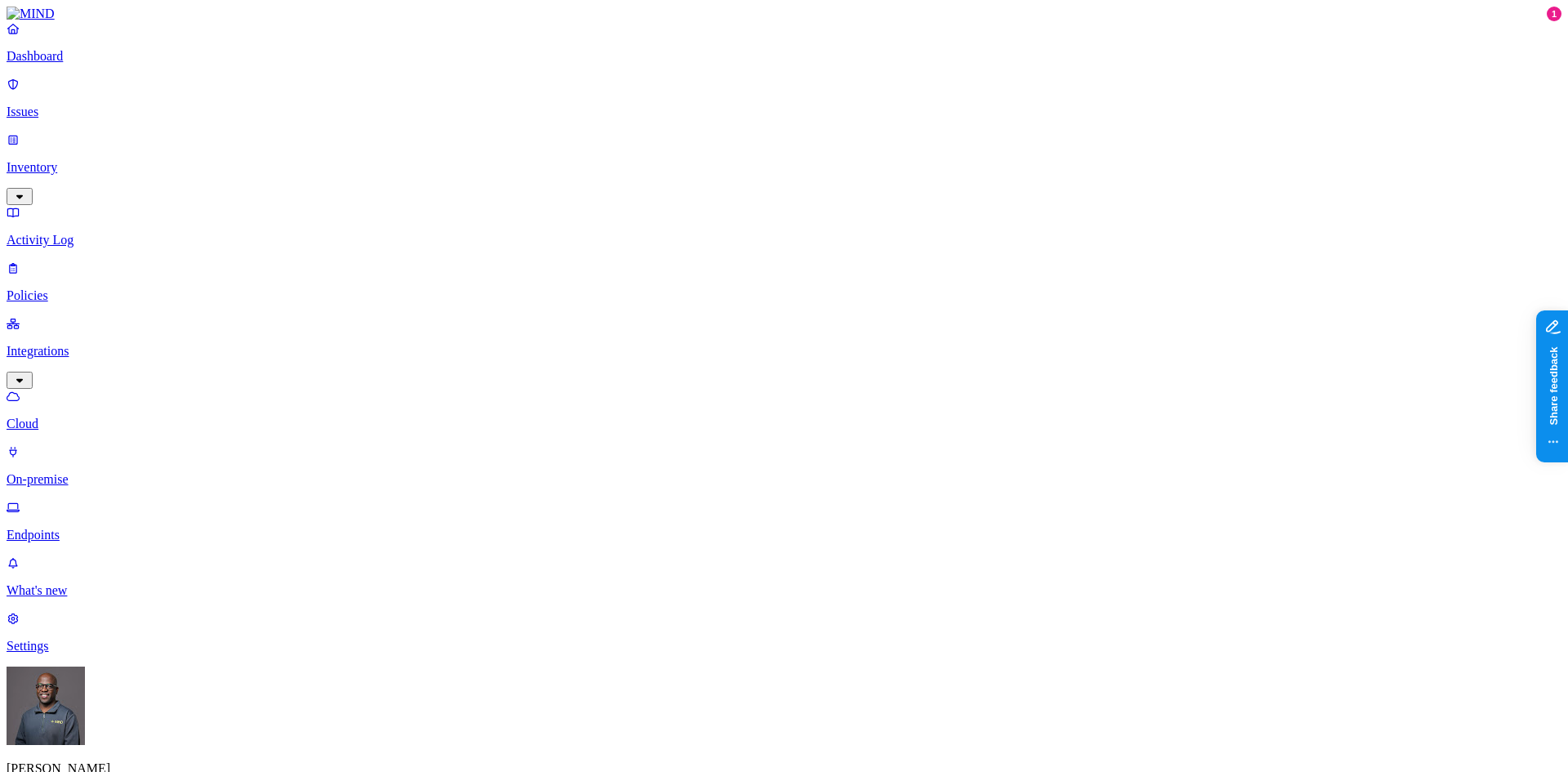
click at [64, 472] on p "On-premise" at bounding box center [784, 479] width 1556 height 14
click at [75, 528] on p "Endpoints" at bounding box center [784, 534] width 1556 height 14
click at [77, 472] on p "On-premise" at bounding box center [784, 479] width 1556 height 14
click at [74, 654] on p "Settings" at bounding box center [784, 646] width 1556 height 14
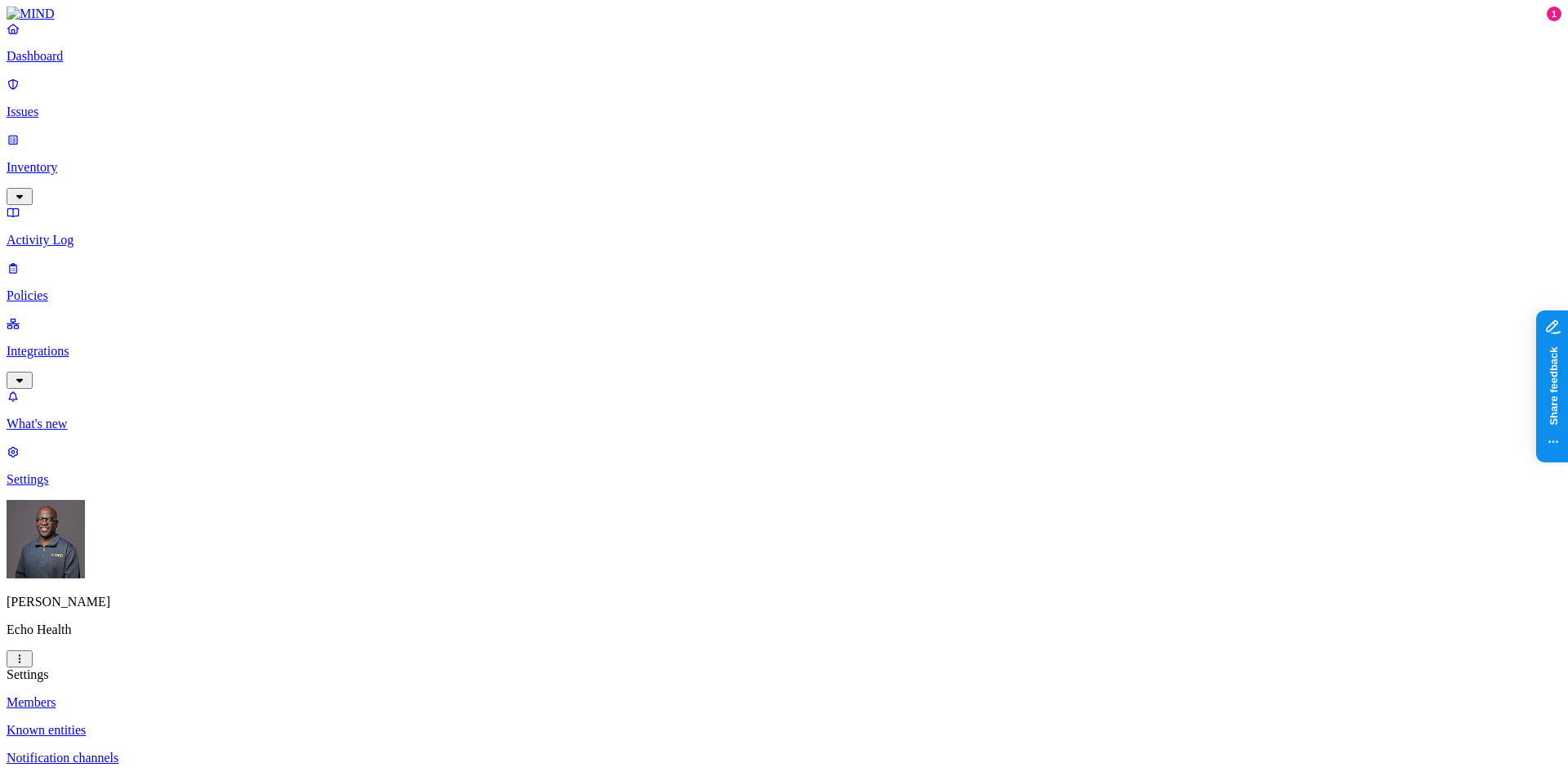
click at [72, 64] on link "Dashboard" at bounding box center [784, 42] width 1556 height 43
click at [72, 105] on p "Issues" at bounding box center [784, 112] width 1556 height 14
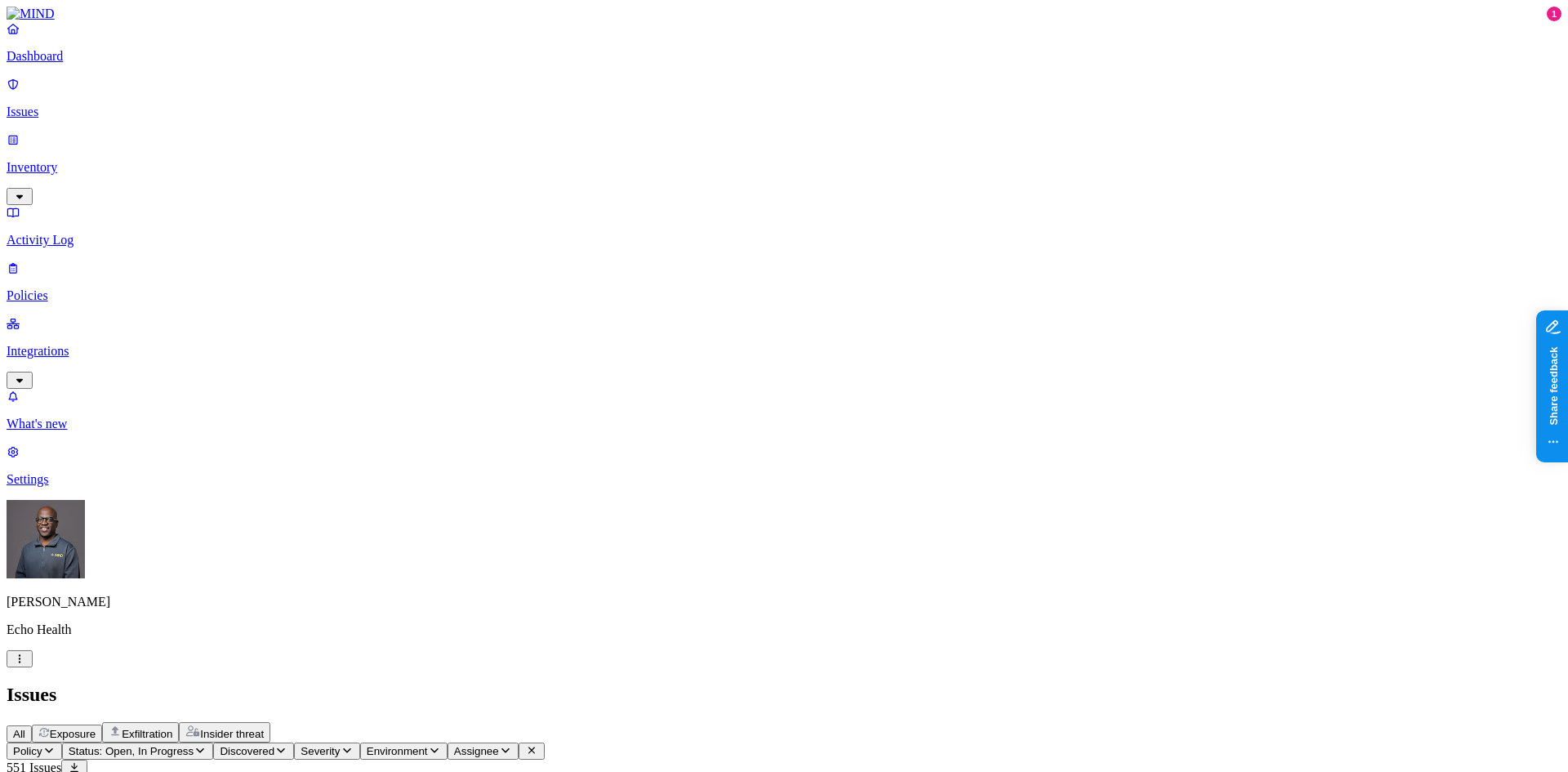
click at [95, 728] on span "Exposure" at bounding box center [72, 734] width 46 height 12
click at [173, 728] on span "Exfiltration" at bounding box center [147, 734] width 51 height 12
click at [63, 344] on p "Integrations" at bounding box center [784, 351] width 1556 height 14
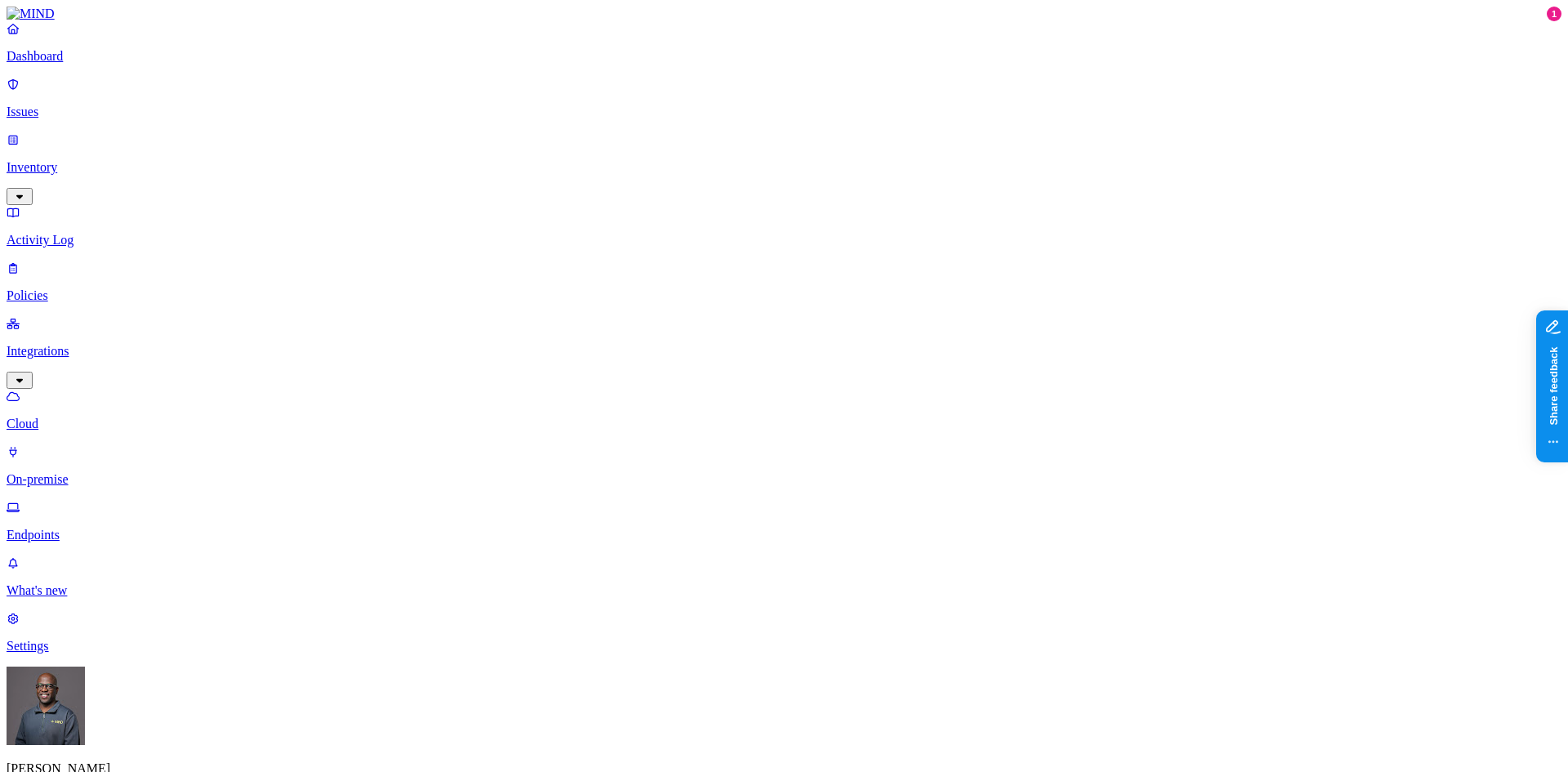
click at [66, 528] on p "Endpoints" at bounding box center [784, 534] width 1556 height 14
click at [59, 64] on p "Dashboard" at bounding box center [784, 55] width 1556 height 14
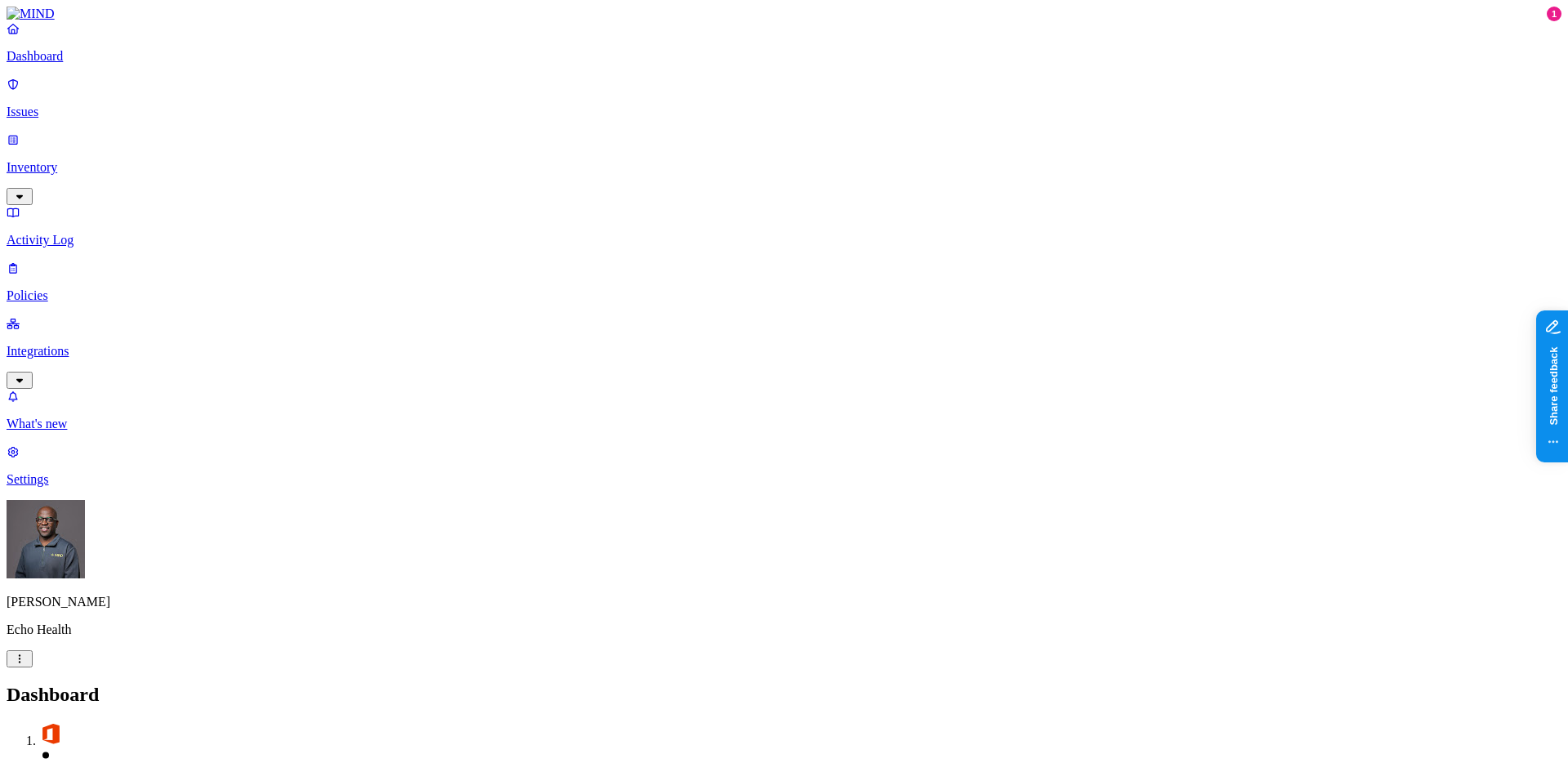
click at [74, 340] on nav "Dashboard Issues Inventory Activity Log Policies Integrations What's new 1 Sett…" at bounding box center [784, 254] width 1556 height 466
click at [61, 344] on p "Integrations" at bounding box center [784, 351] width 1556 height 14
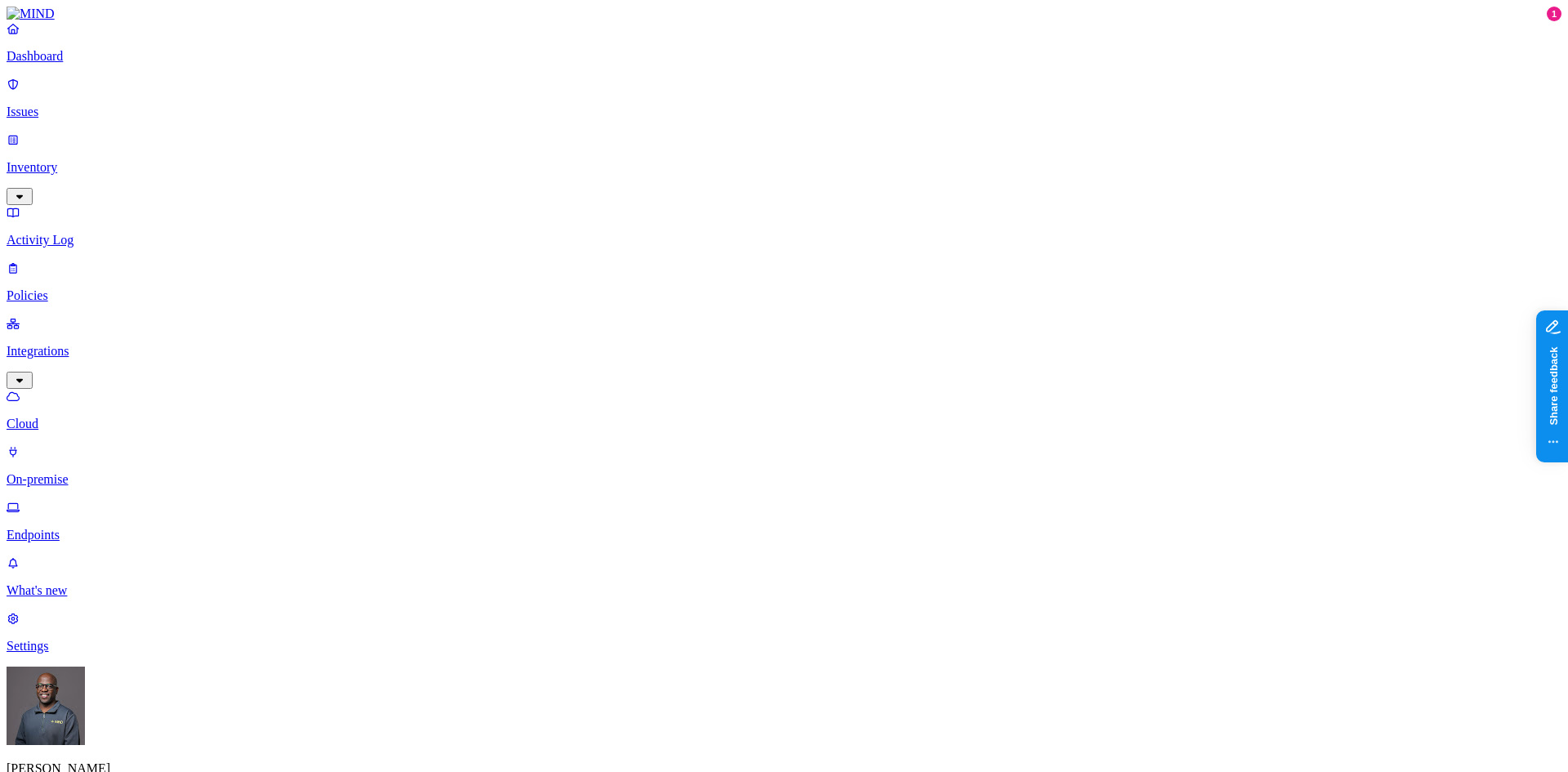
click at [87, 528] on p "Endpoints" at bounding box center [784, 534] width 1556 height 14
drag, startPoint x: 1033, startPoint y: 120, endPoint x: 977, endPoint y: 125, distance: 56.2
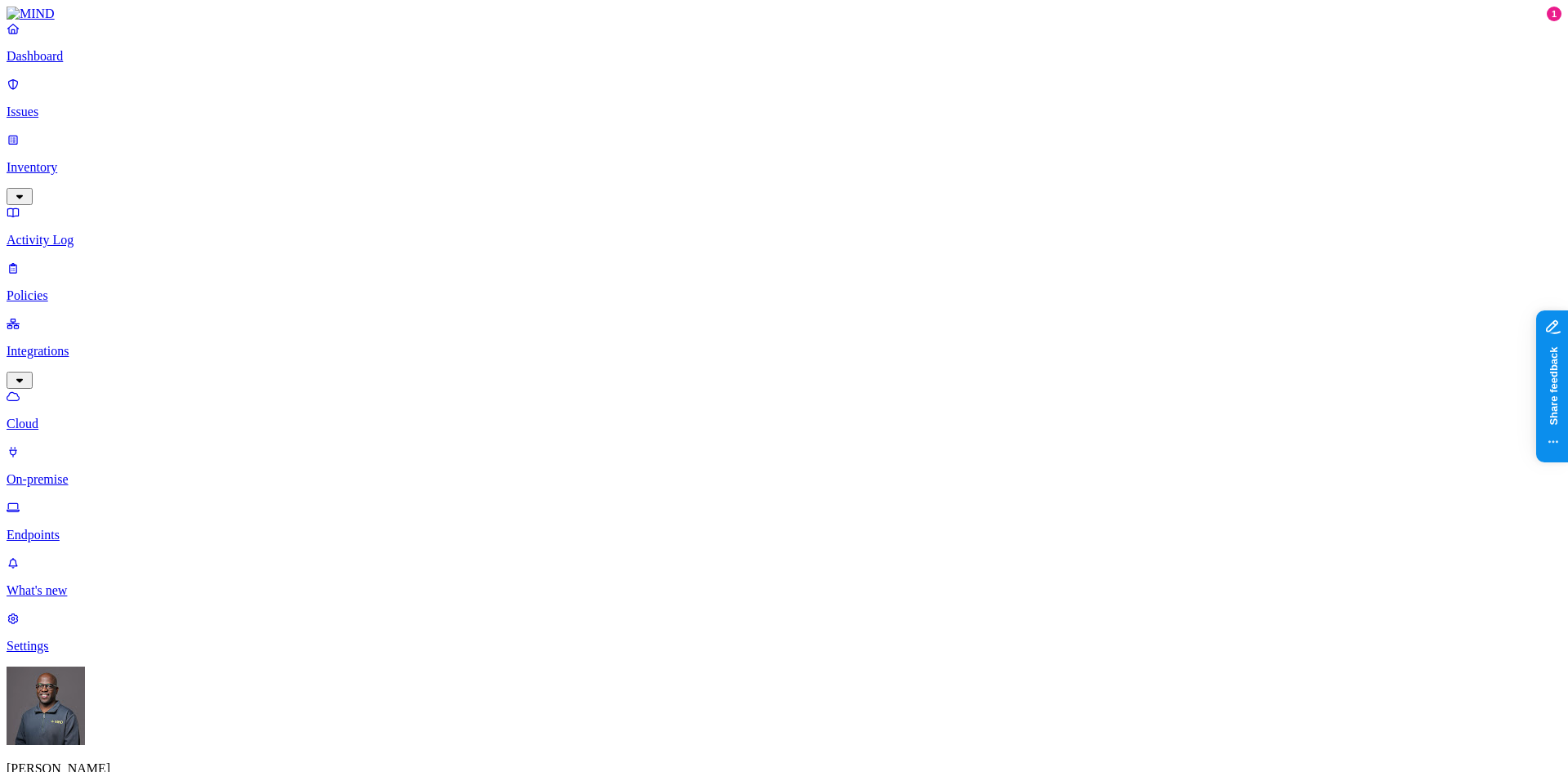
click at [85, 654] on p "Settings" at bounding box center [784, 646] width 1556 height 14
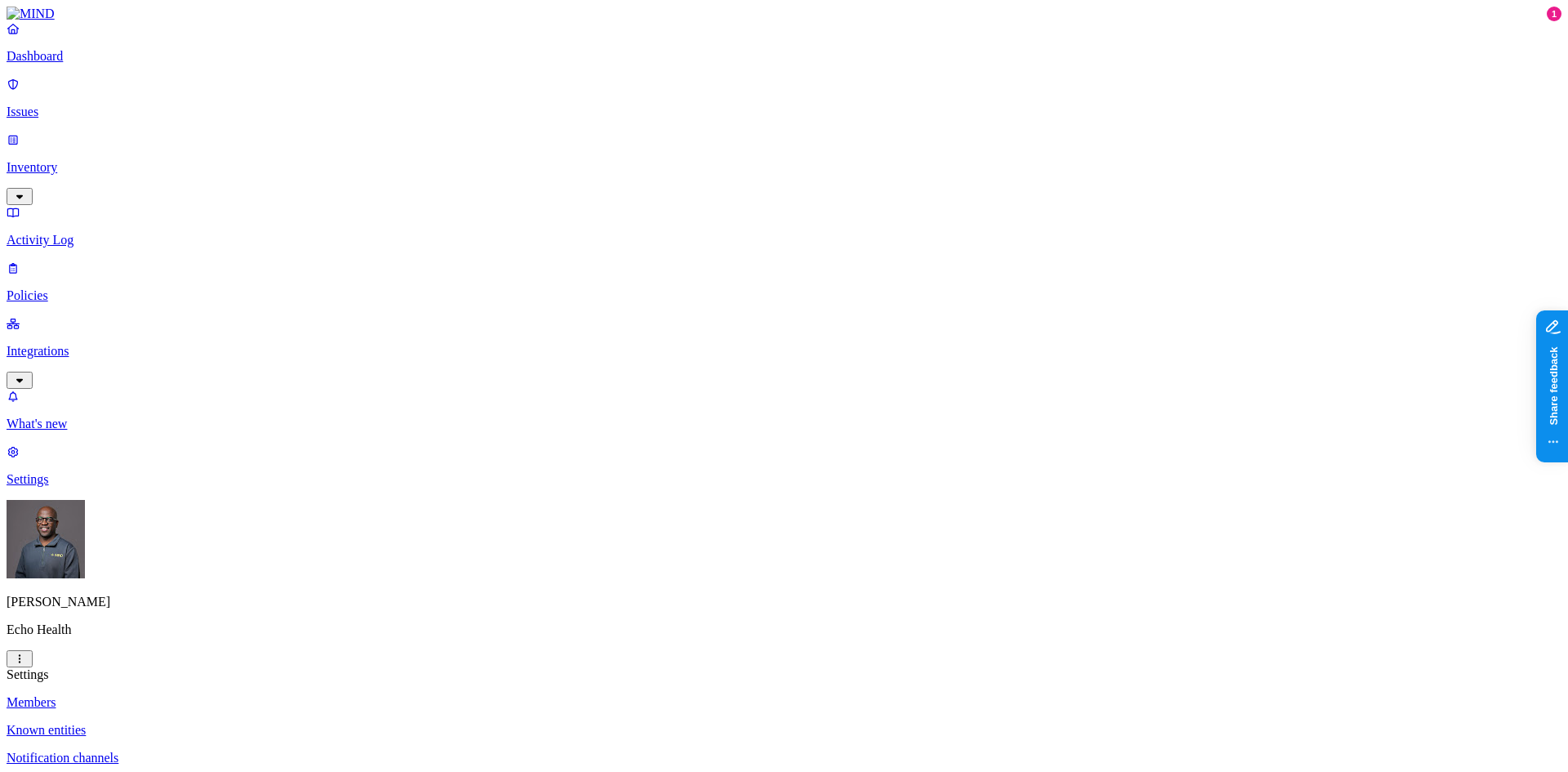
click at [51, 288] on p "Policies" at bounding box center [784, 295] width 1556 height 14
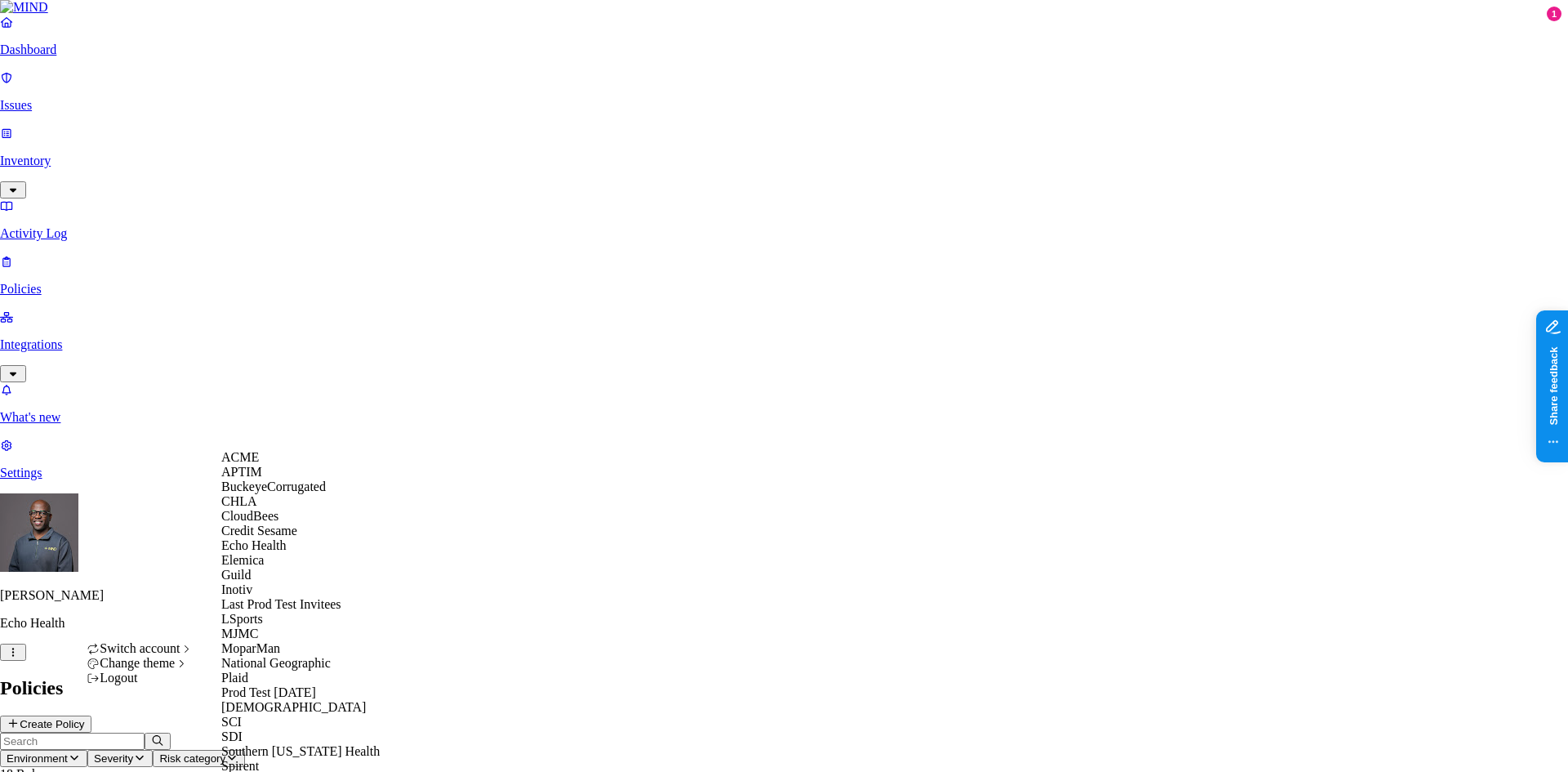
click at [258, 538] on span "Credit Sesame" at bounding box center [259, 531] width 76 height 14
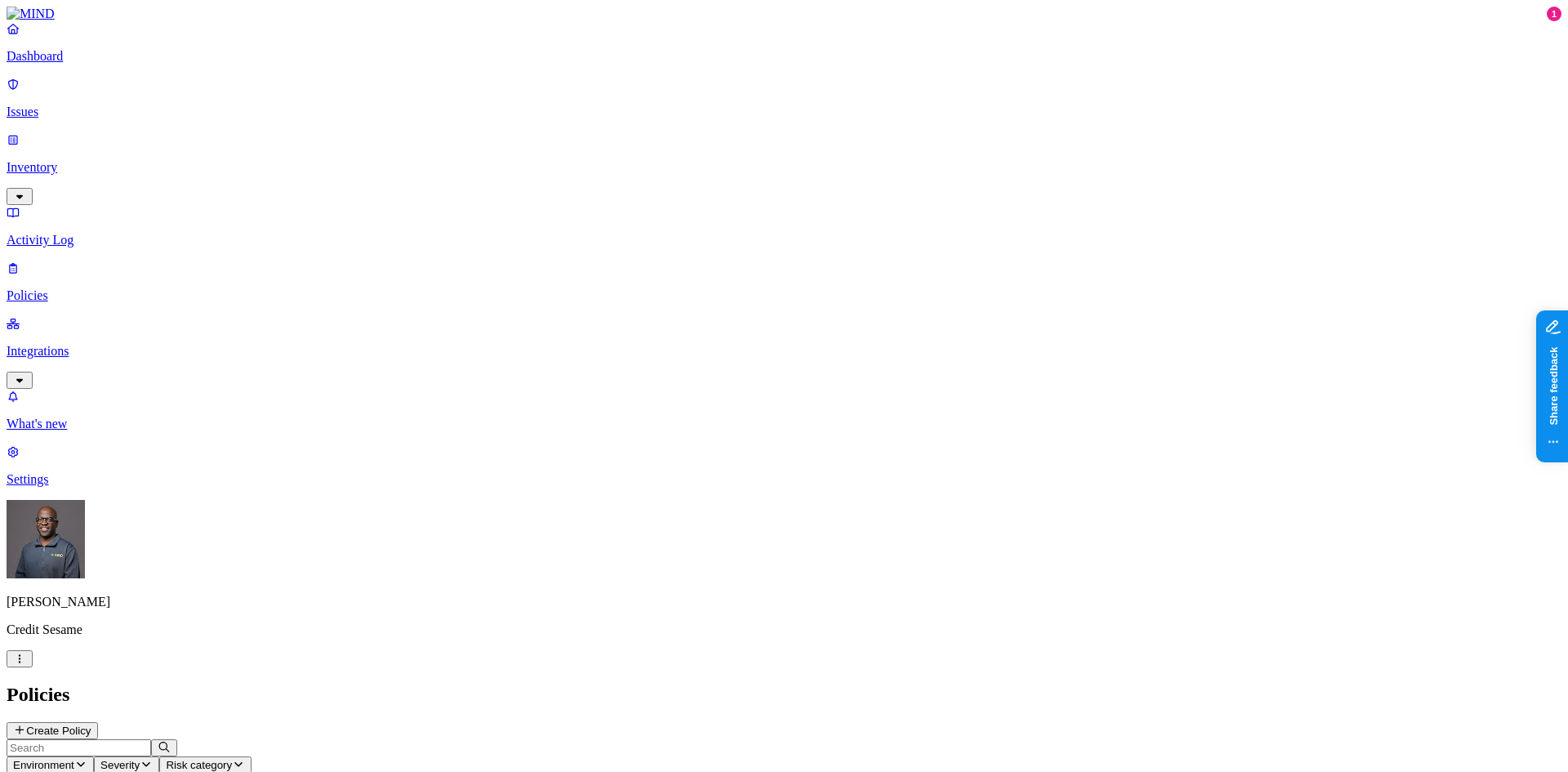
click at [62, 139] on link "Inventory" at bounding box center [784, 168] width 1556 height 71
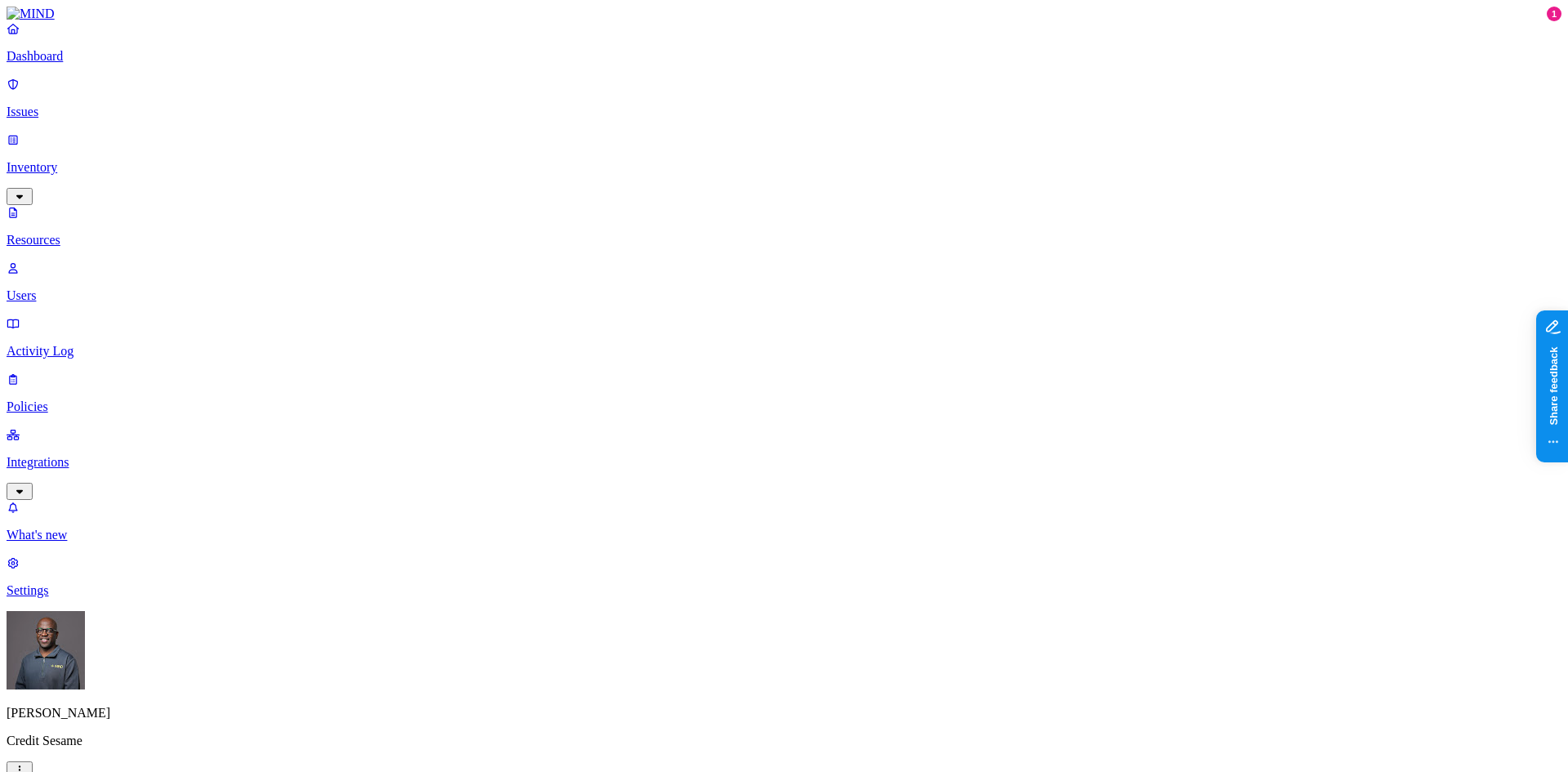
click at [490, 274] on button "button" at bounding box center [497, 276] width 13 height 5
click at [490, 264] on button "button" at bounding box center [497, 273] width 13 height 17
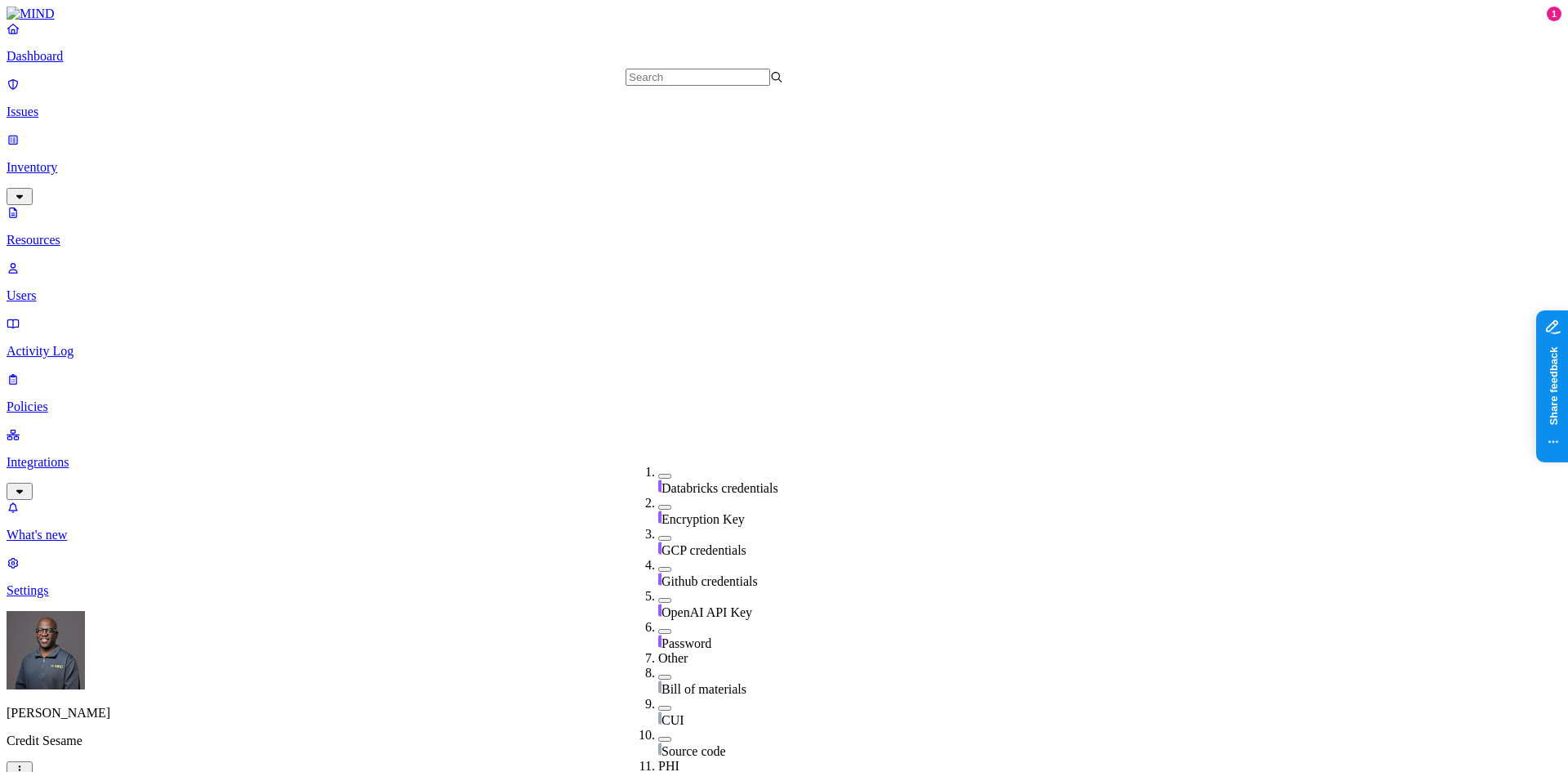
scroll to position [546, 0]
click at [658, 732] on button "button" at bounding box center [665, 734] width 13 height 5
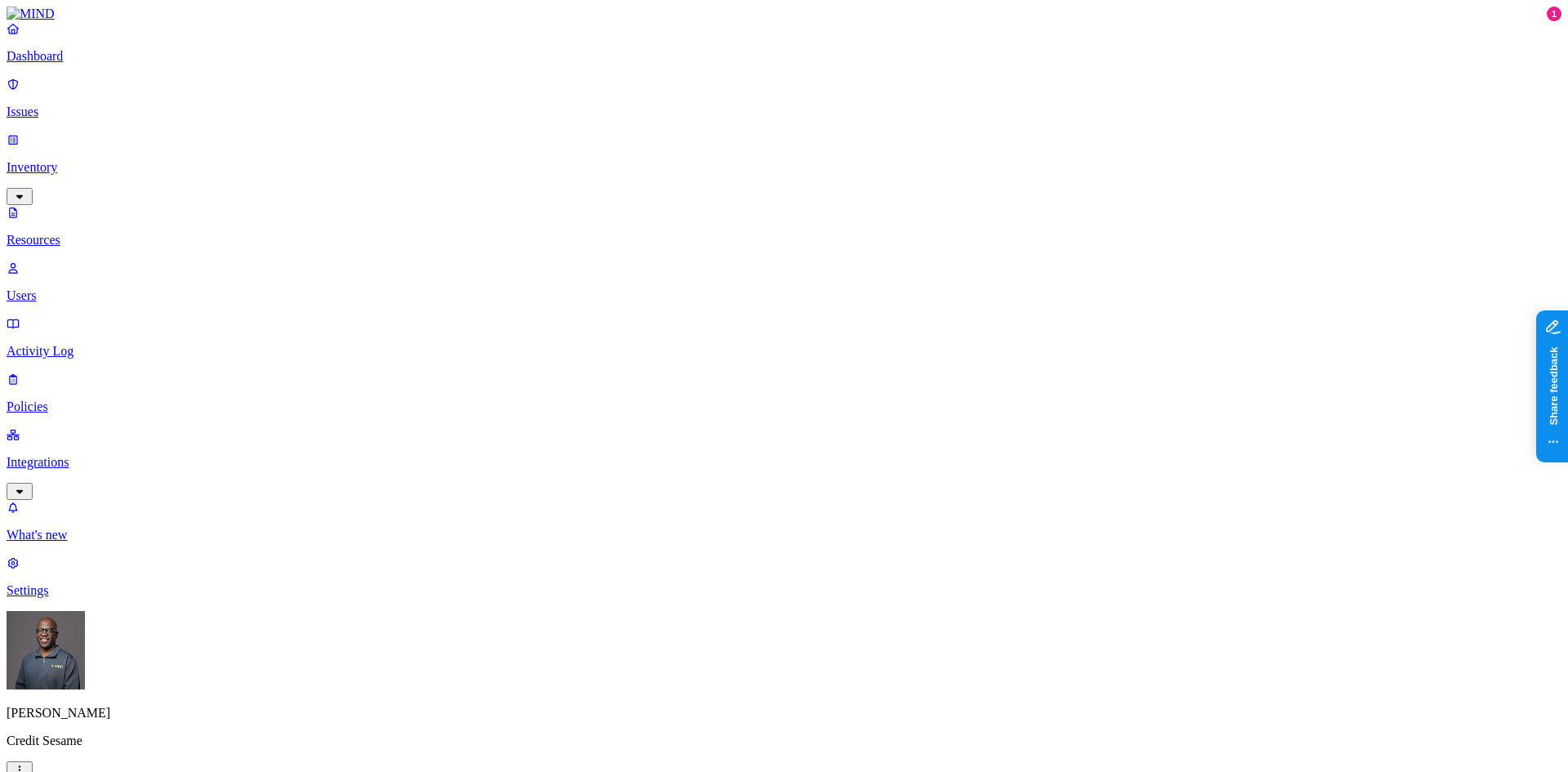
click at [490, 182] on button "button" at bounding box center [497, 184] width 13 height 5
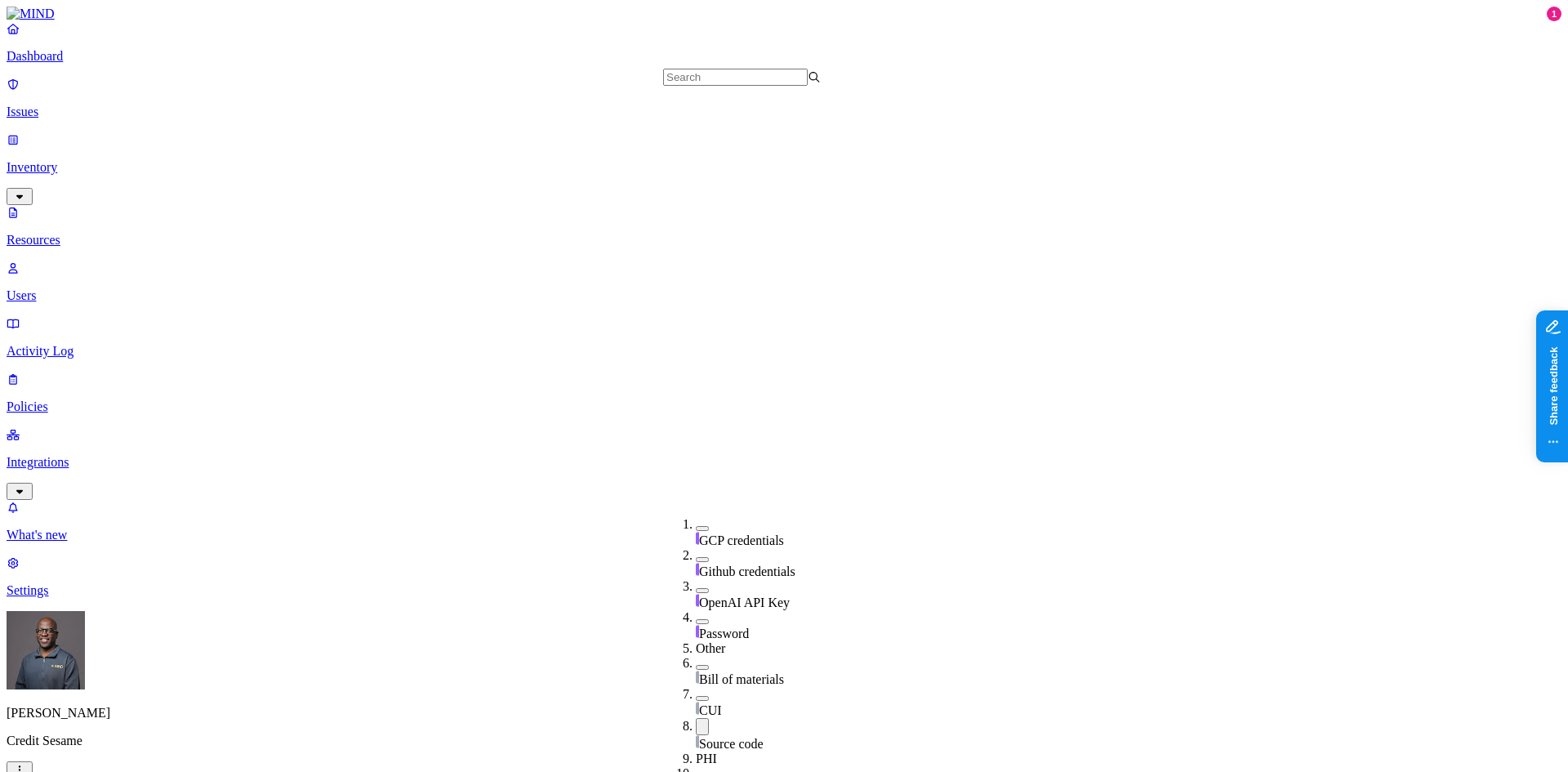
scroll to position [551, 0]
click at [696, 719] on button "button" at bounding box center [703, 727] width 13 height 17
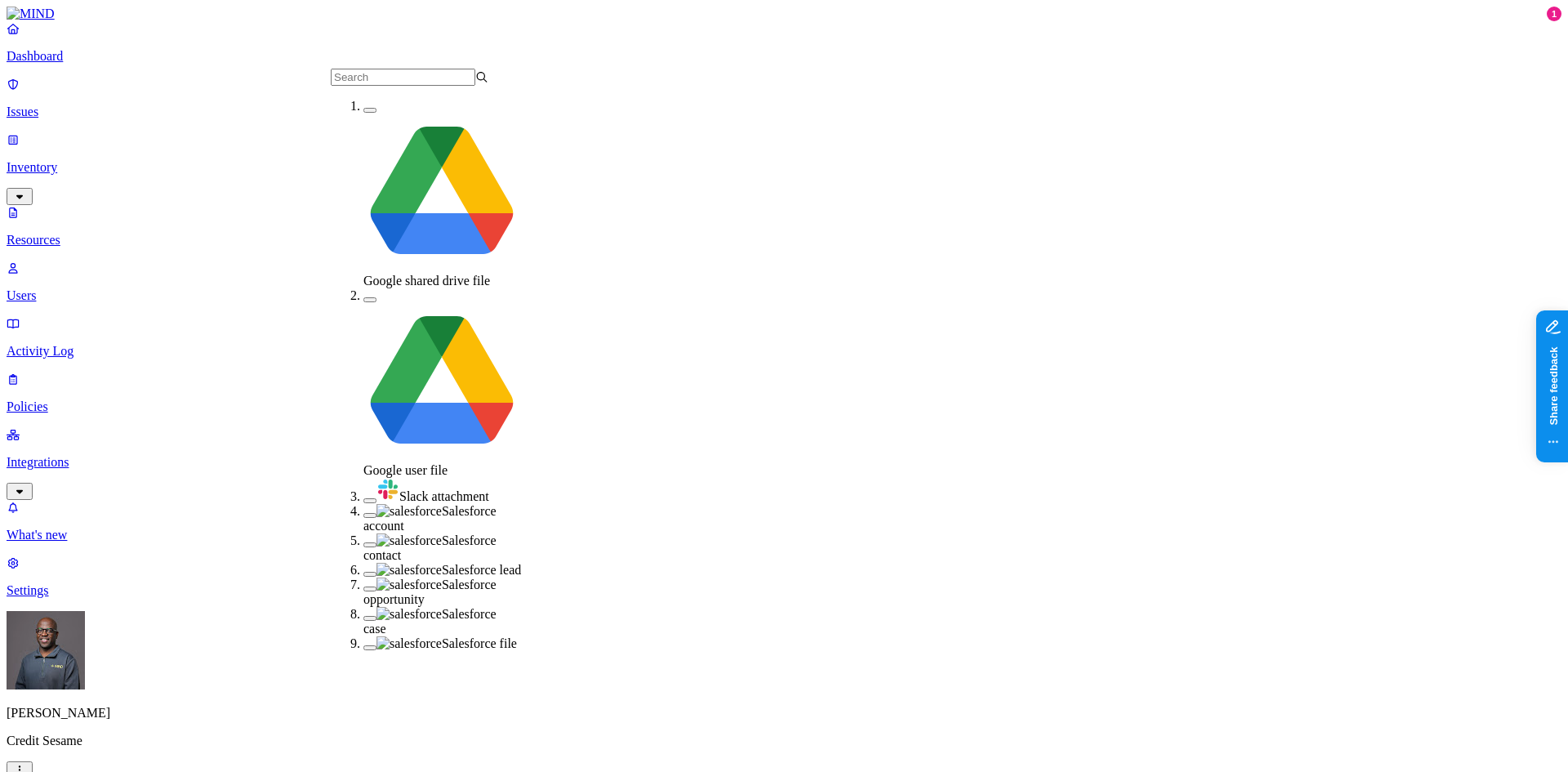
click at [363, 513] on button "button" at bounding box center [370, 515] width 13 height 5
click at [363, 545] on button "button" at bounding box center [370, 547] width 13 height 5
click at [363, 577] on button "button" at bounding box center [370, 579] width 13 height 5
click at [363, 595] on button "button" at bounding box center [370, 596] width 13 height 5
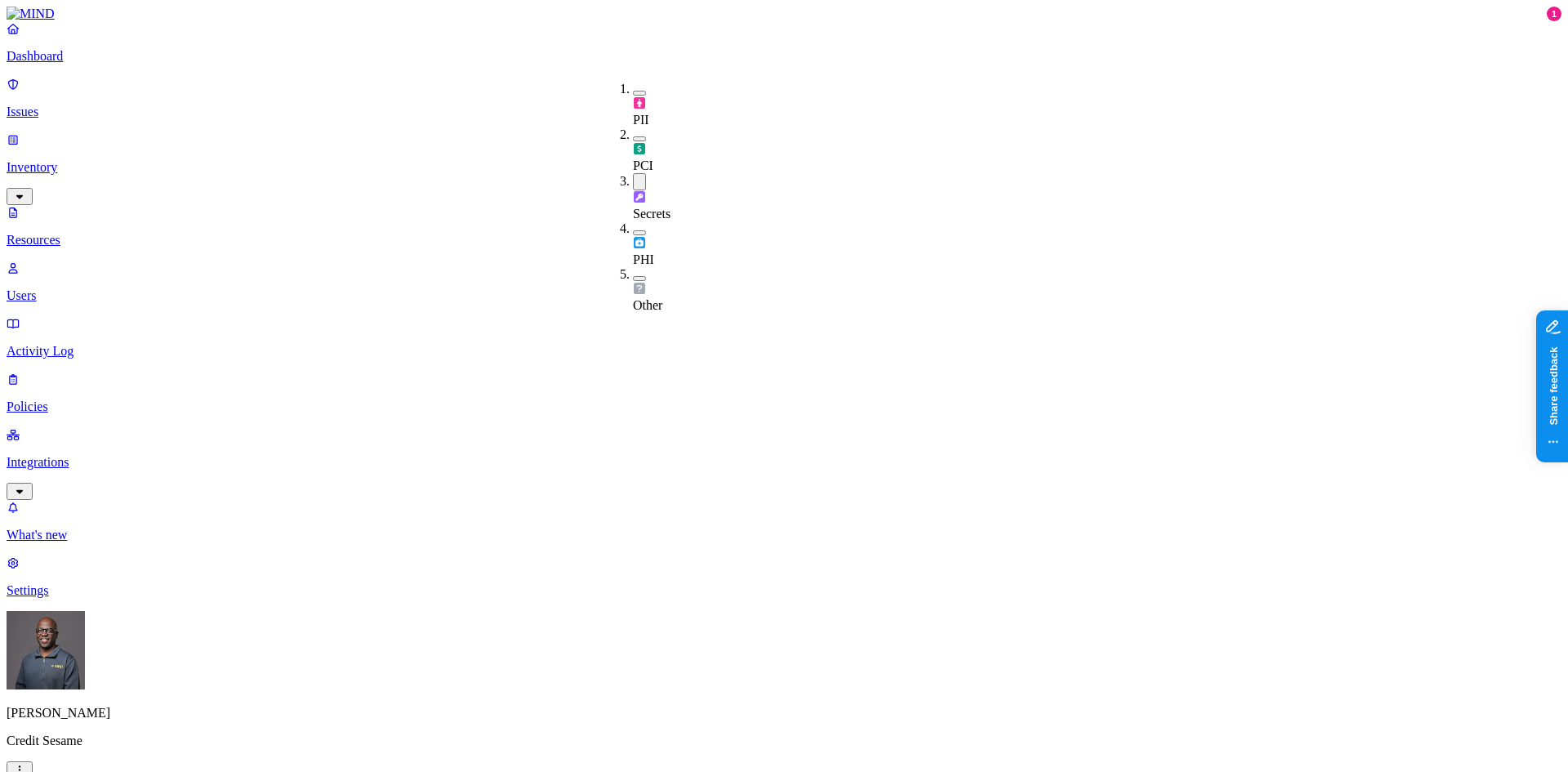
click at [633, 174] on button "button" at bounding box center [640, 182] width 13 height 17
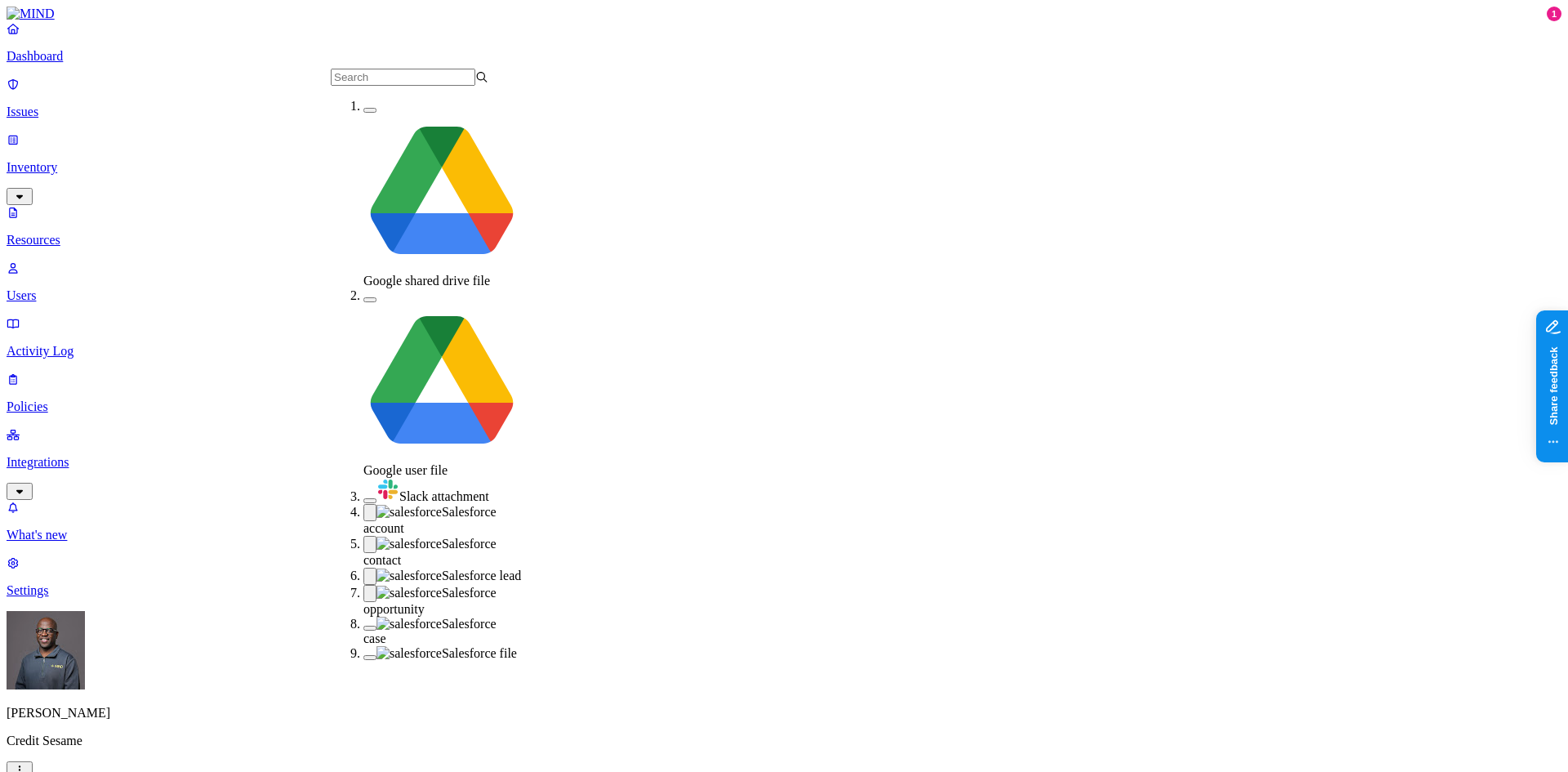
click at [363, 568] on button "button" at bounding box center [370, 576] width 13 height 17
click at [363, 536] on button "button" at bounding box center [370, 545] width 13 height 17
click at [363, 580] on button "button" at bounding box center [370, 589] width 13 height 17
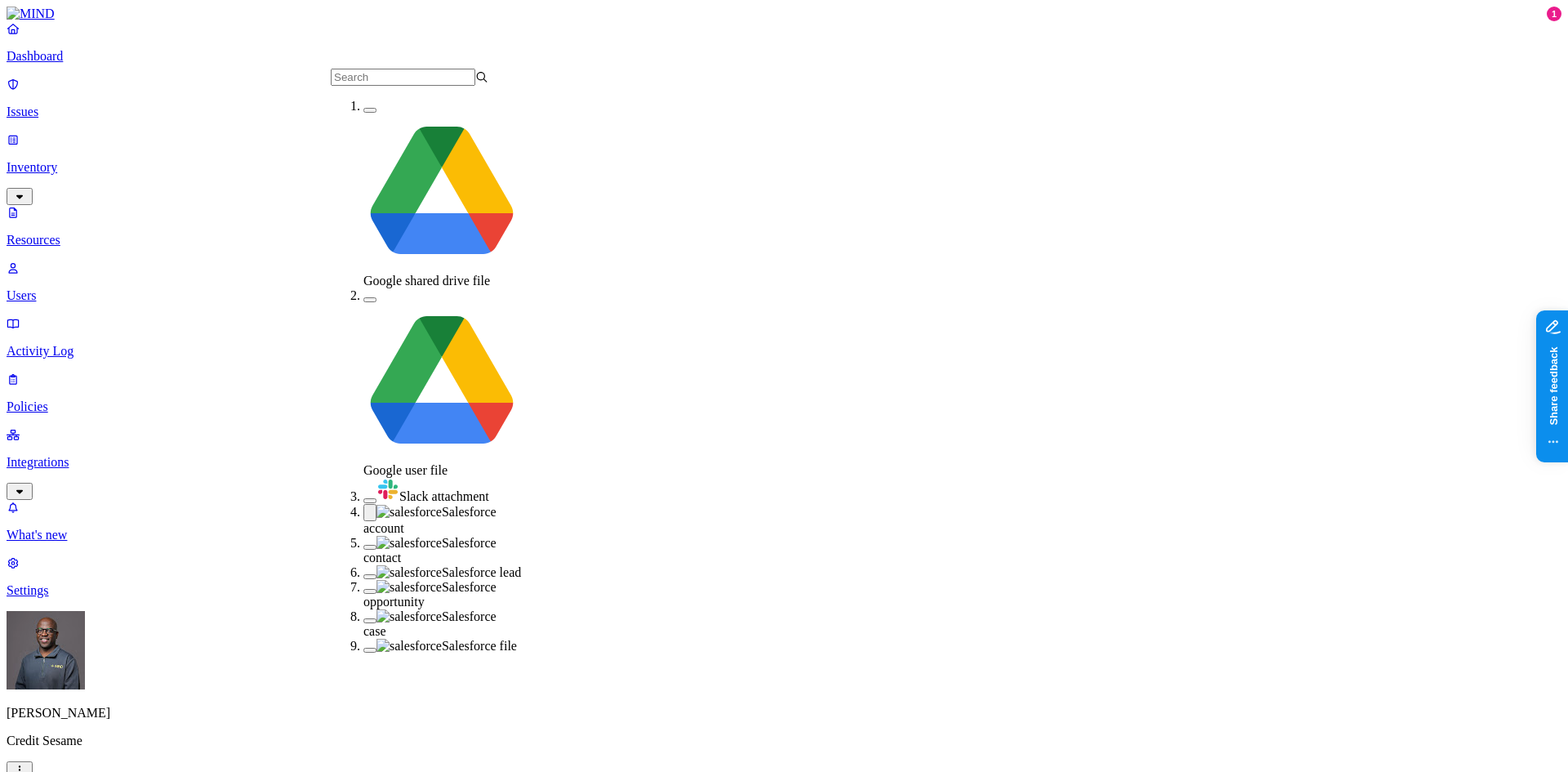
click at [363, 545] on button "button" at bounding box center [370, 547] width 13 height 5
click at [363, 504] on button "button" at bounding box center [370, 512] width 13 height 17
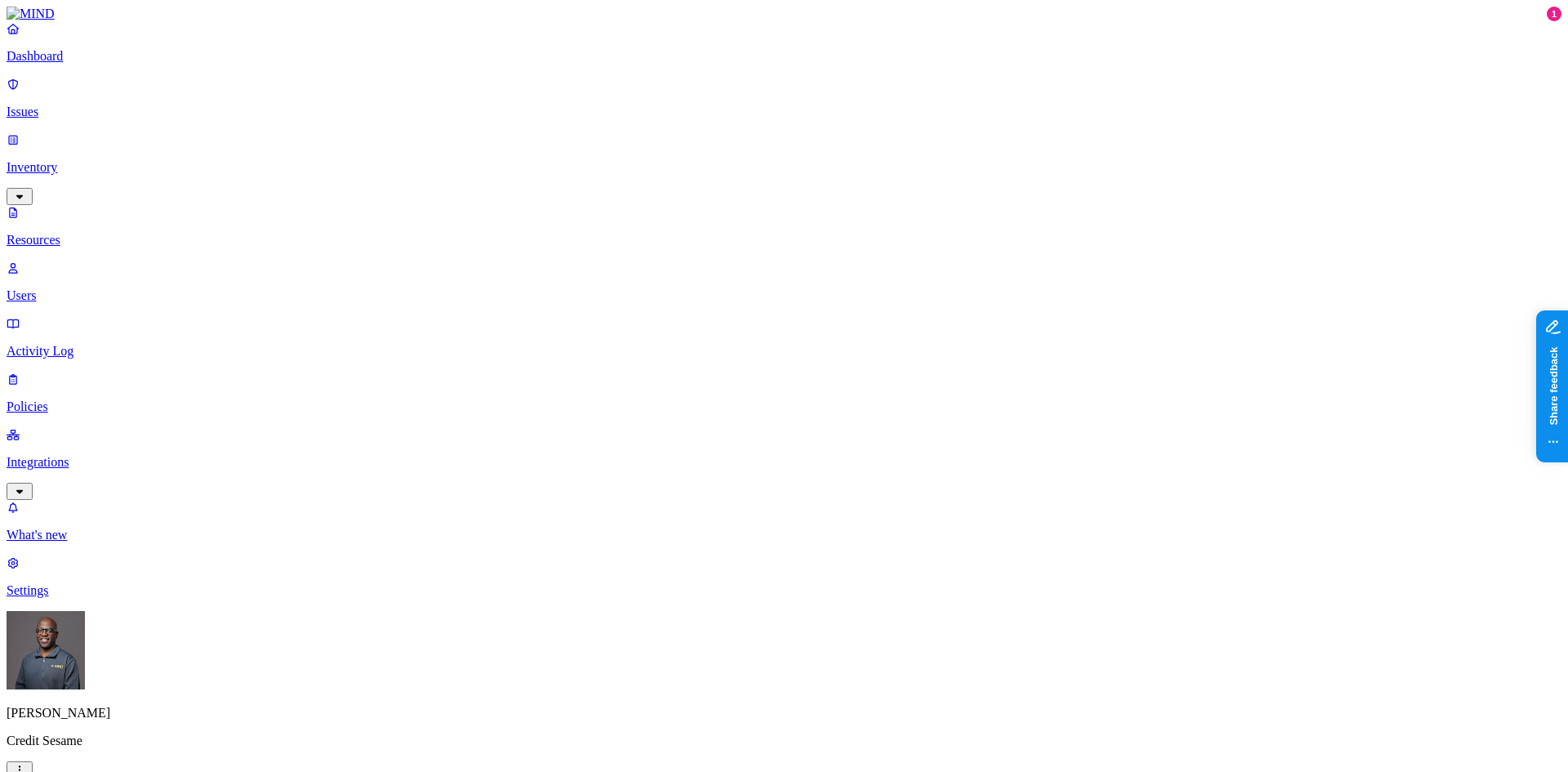
click at [60, 400] on p "Policies" at bounding box center [784, 407] width 1556 height 14
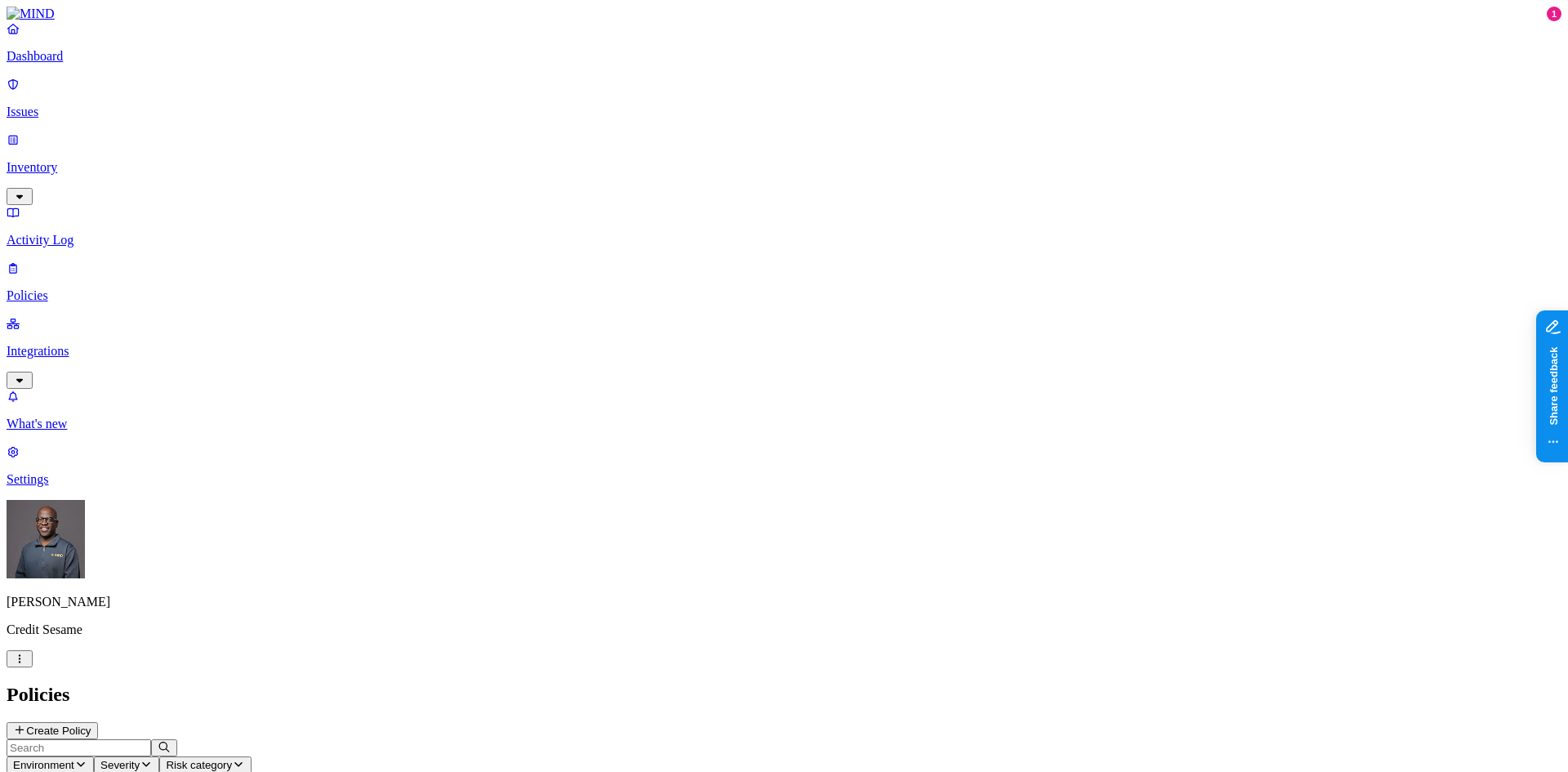
click at [98, 722] on button "Create Policy" at bounding box center [52, 731] width 92 height 17
click at [686, 283] on label "Data type" at bounding box center [674, 277] width 25 height 29
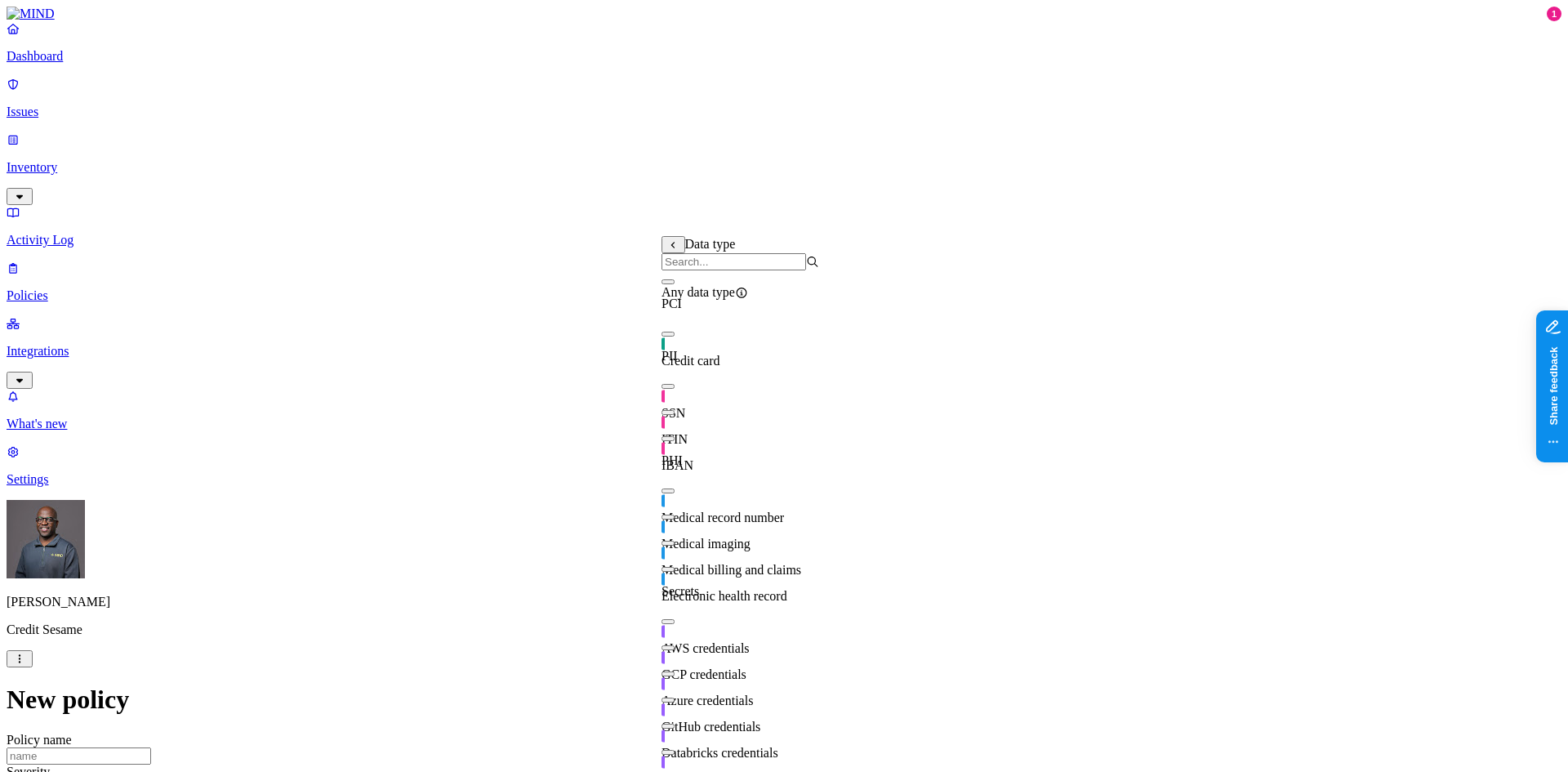
scroll to position [0, 0]
drag, startPoint x: 1022, startPoint y: 346, endPoint x: 1025, endPoint y: 339, distance: 7.6
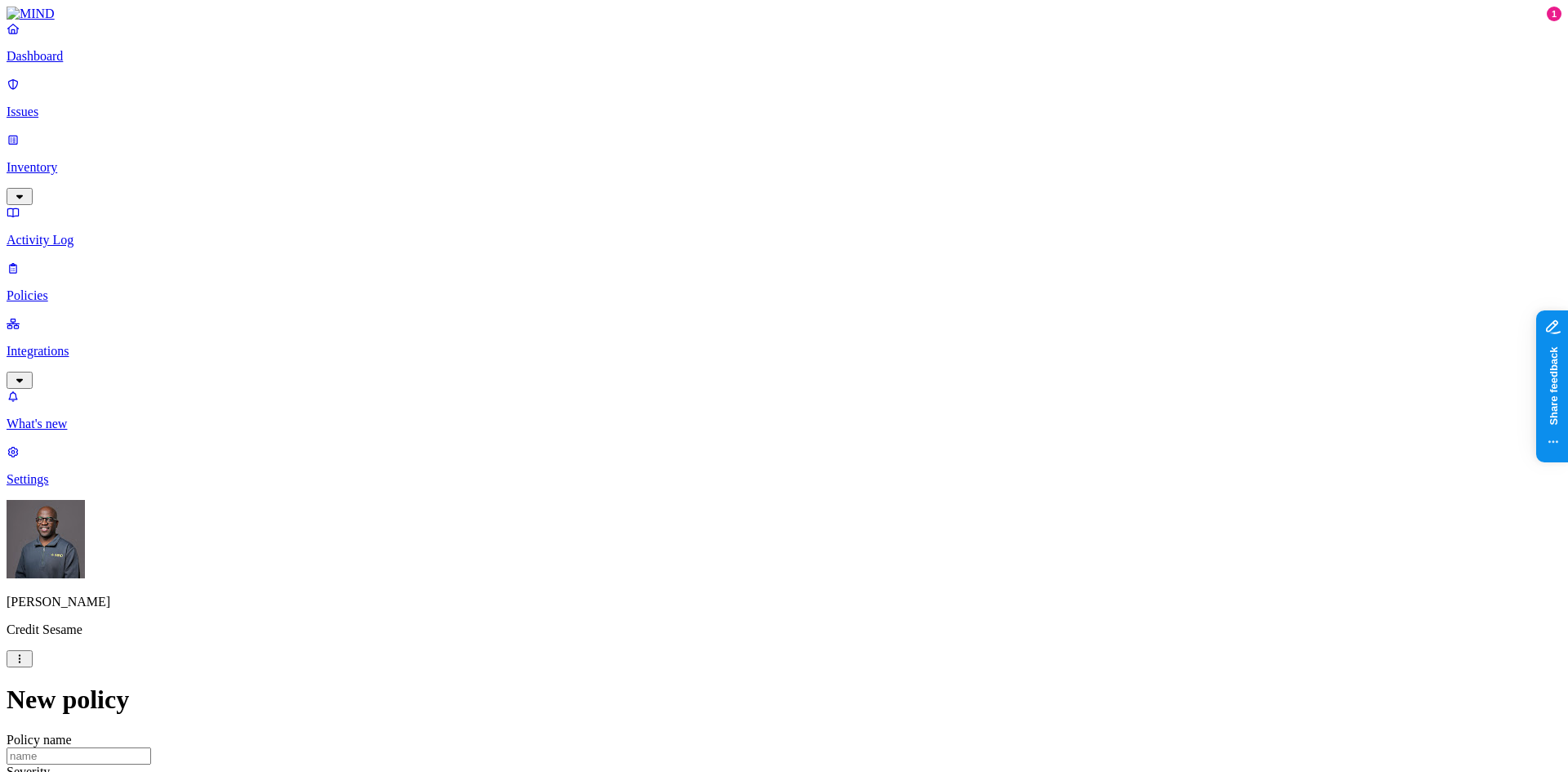
click at [686, 282] on label "Data type" at bounding box center [674, 277] width 25 height 29
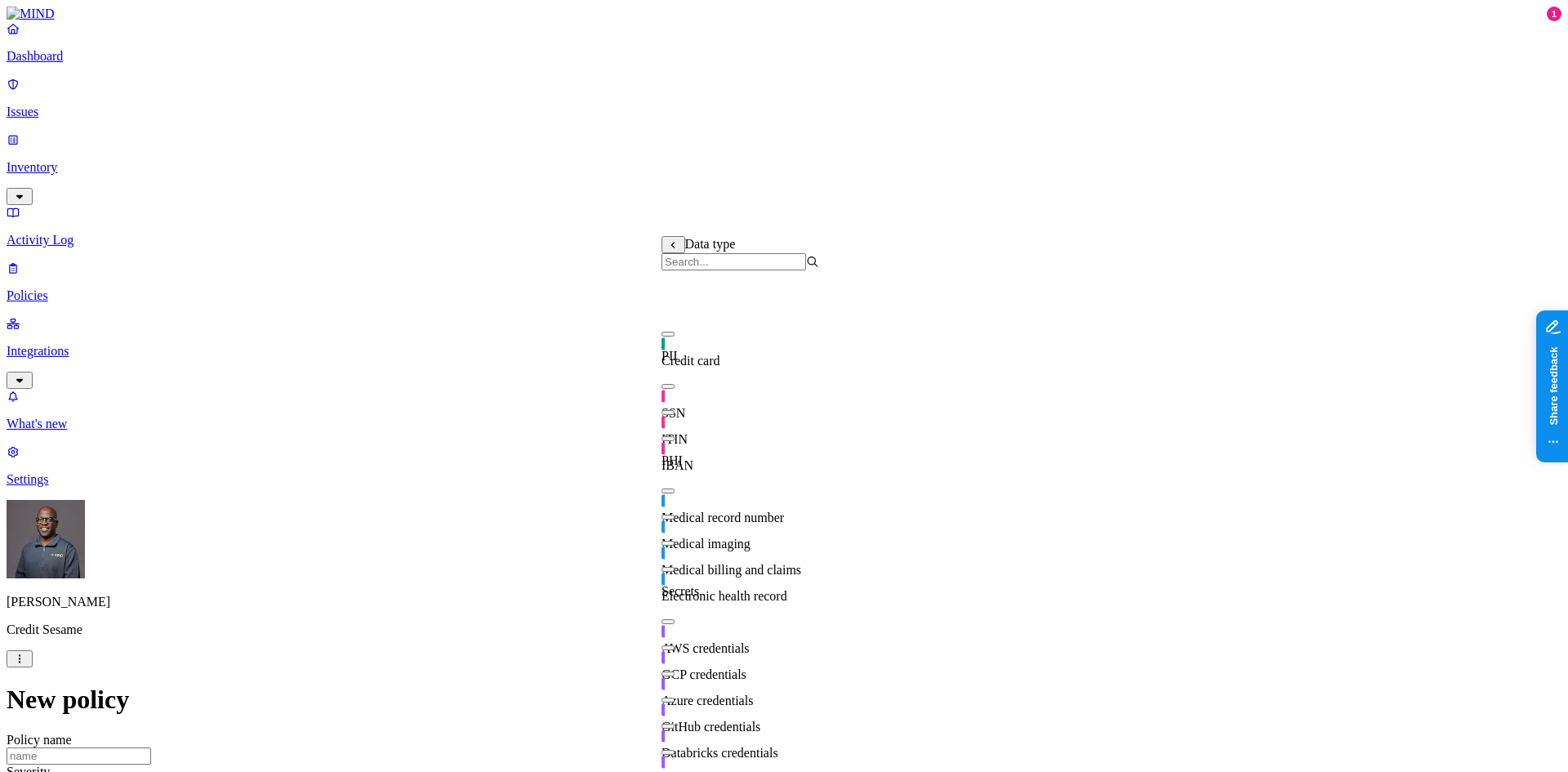
scroll to position [128, 0]
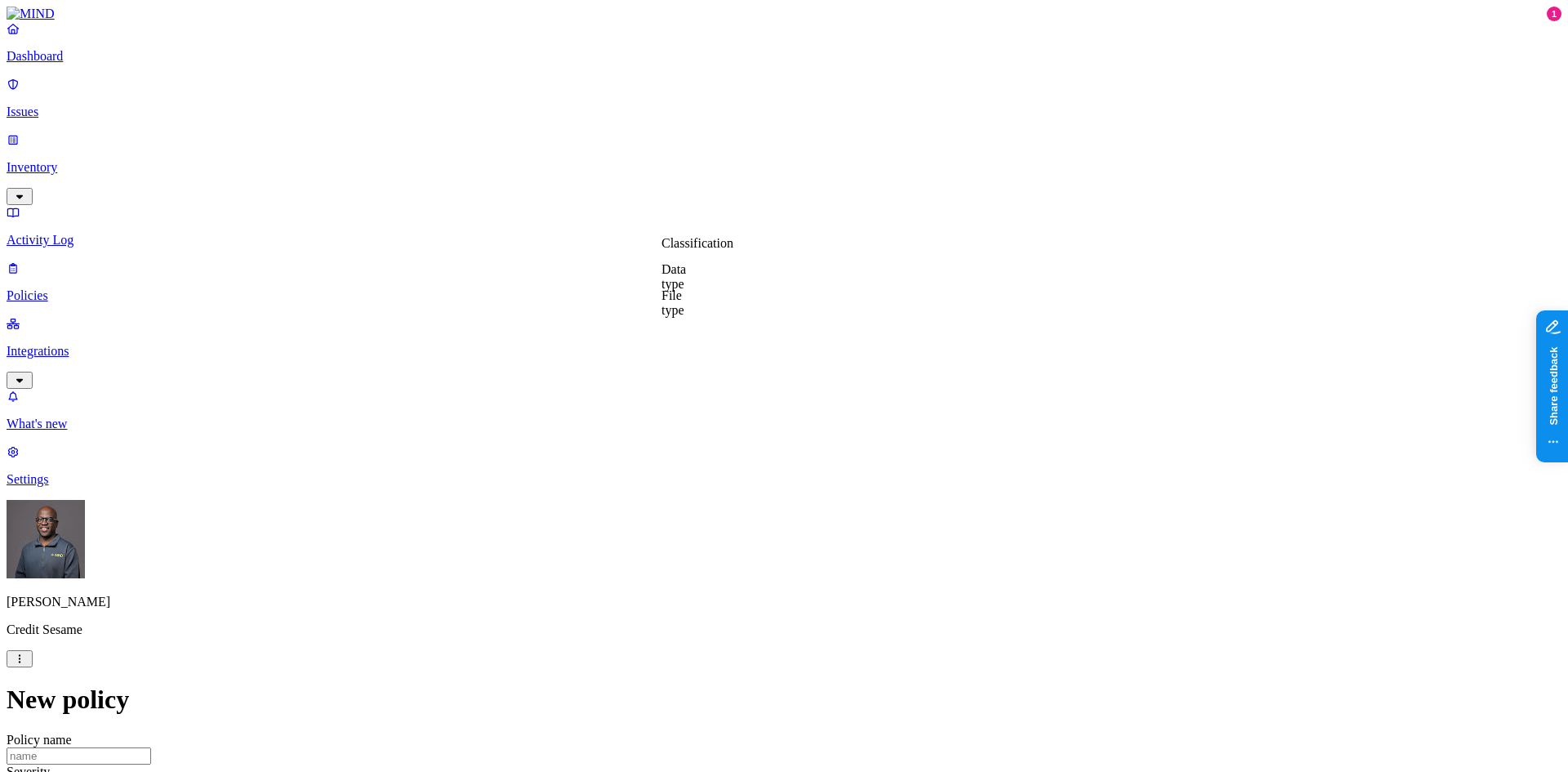
click at [725, 464] on label "Departments" at bounding box center [713, 459] width 67 height 14
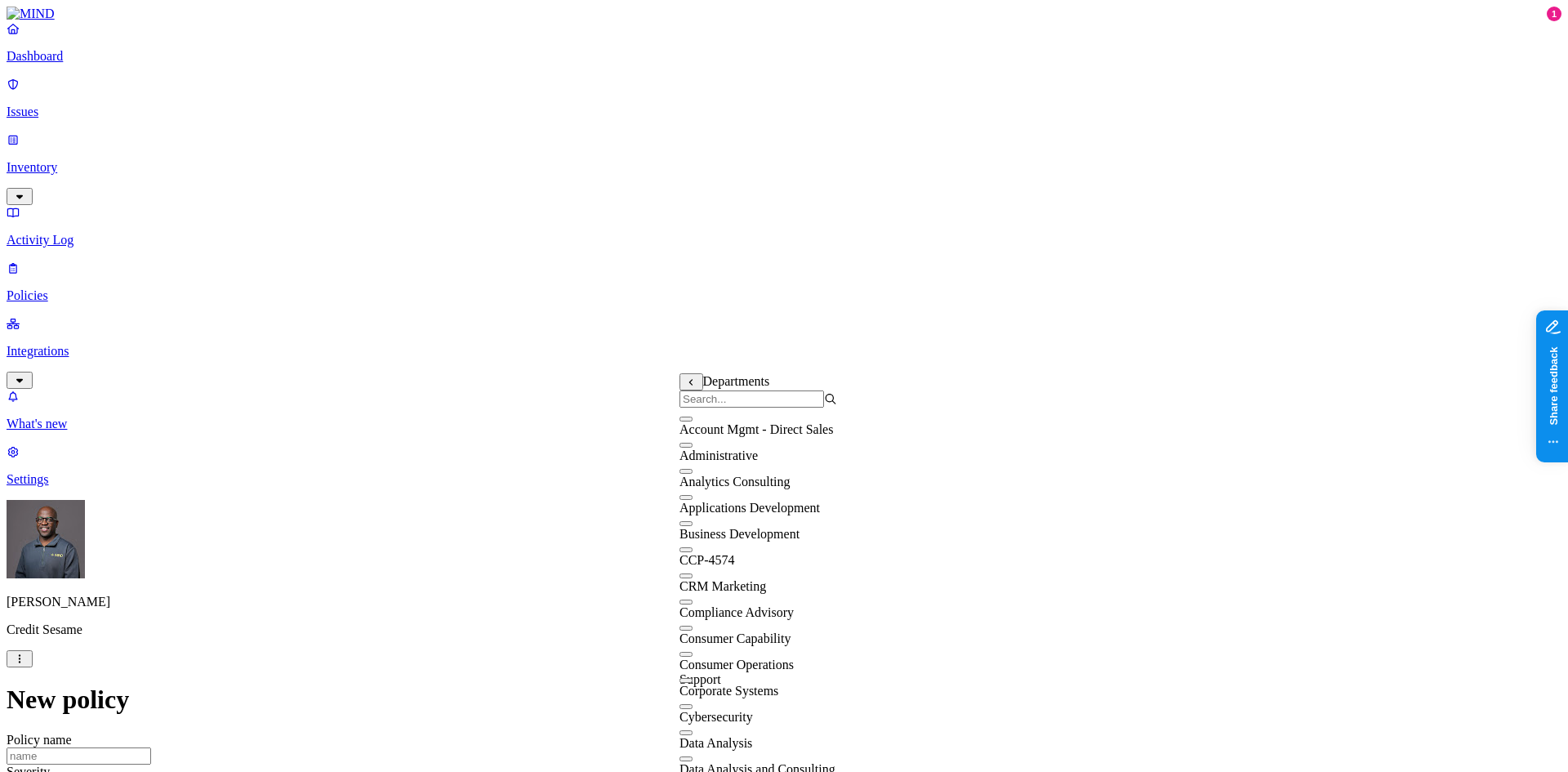
scroll to position [0, 0]
click at [692, 422] on button "button" at bounding box center [687, 419] width 13 height 5
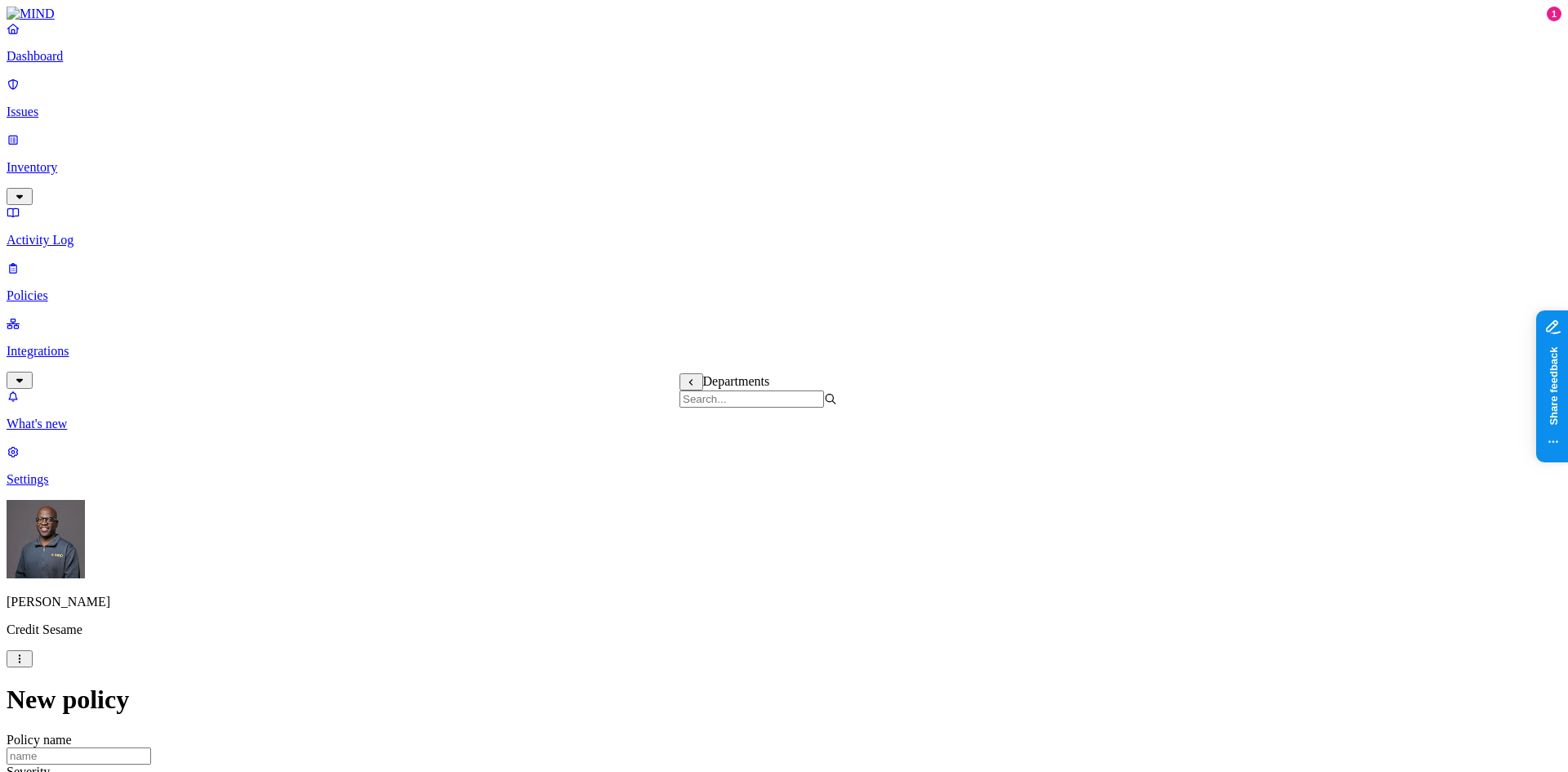
scroll to position [811, 0]
click at [733, 250] on label "Classification" at bounding box center [697, 243] width 72 height 14
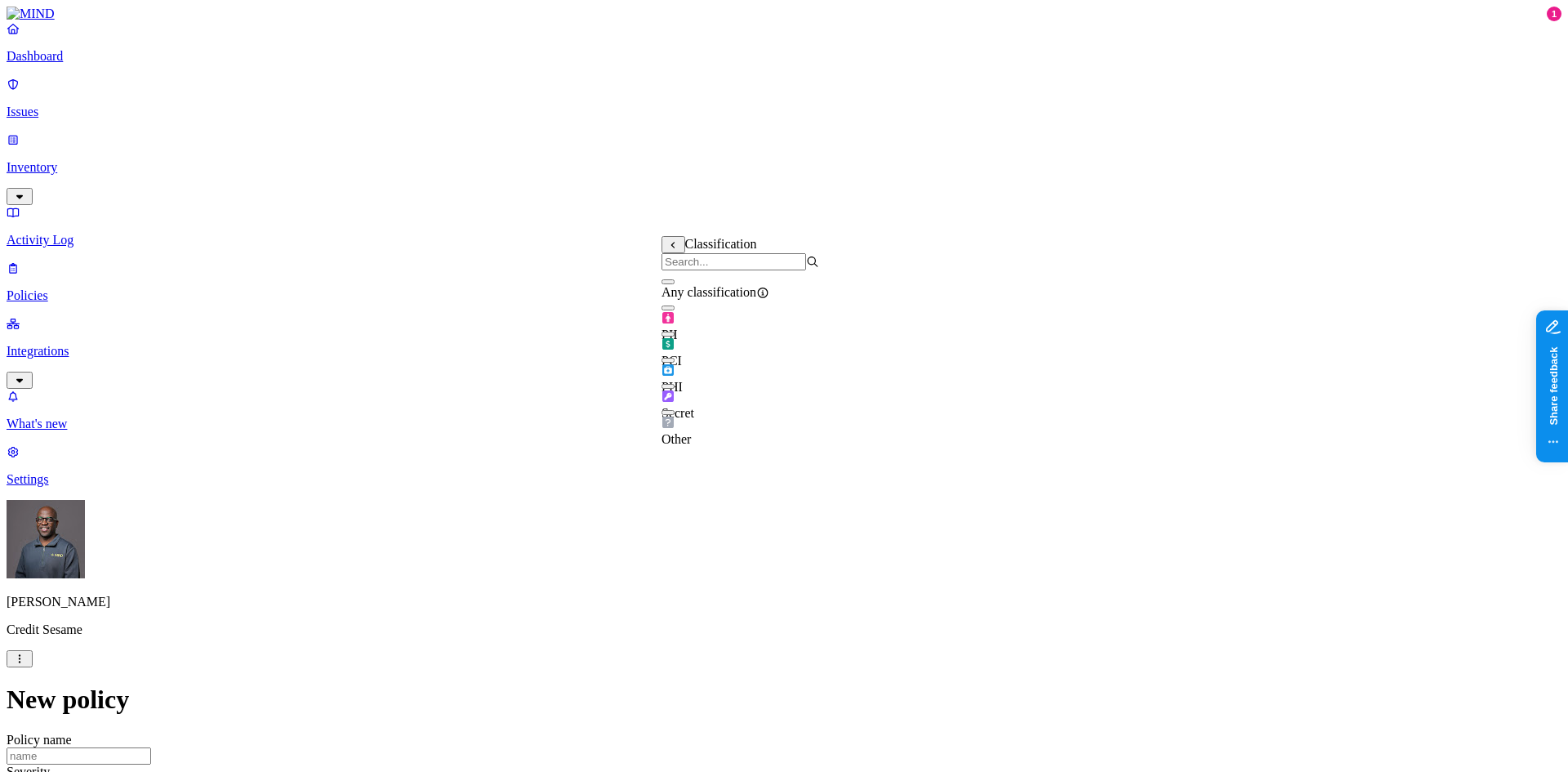
click at [674, 310] on button "button" at bounding box center [669, 307] width 13 height 5
click at [733, 348] on label "Web Domain" at bounding box center [712, 345] width 43 height 29
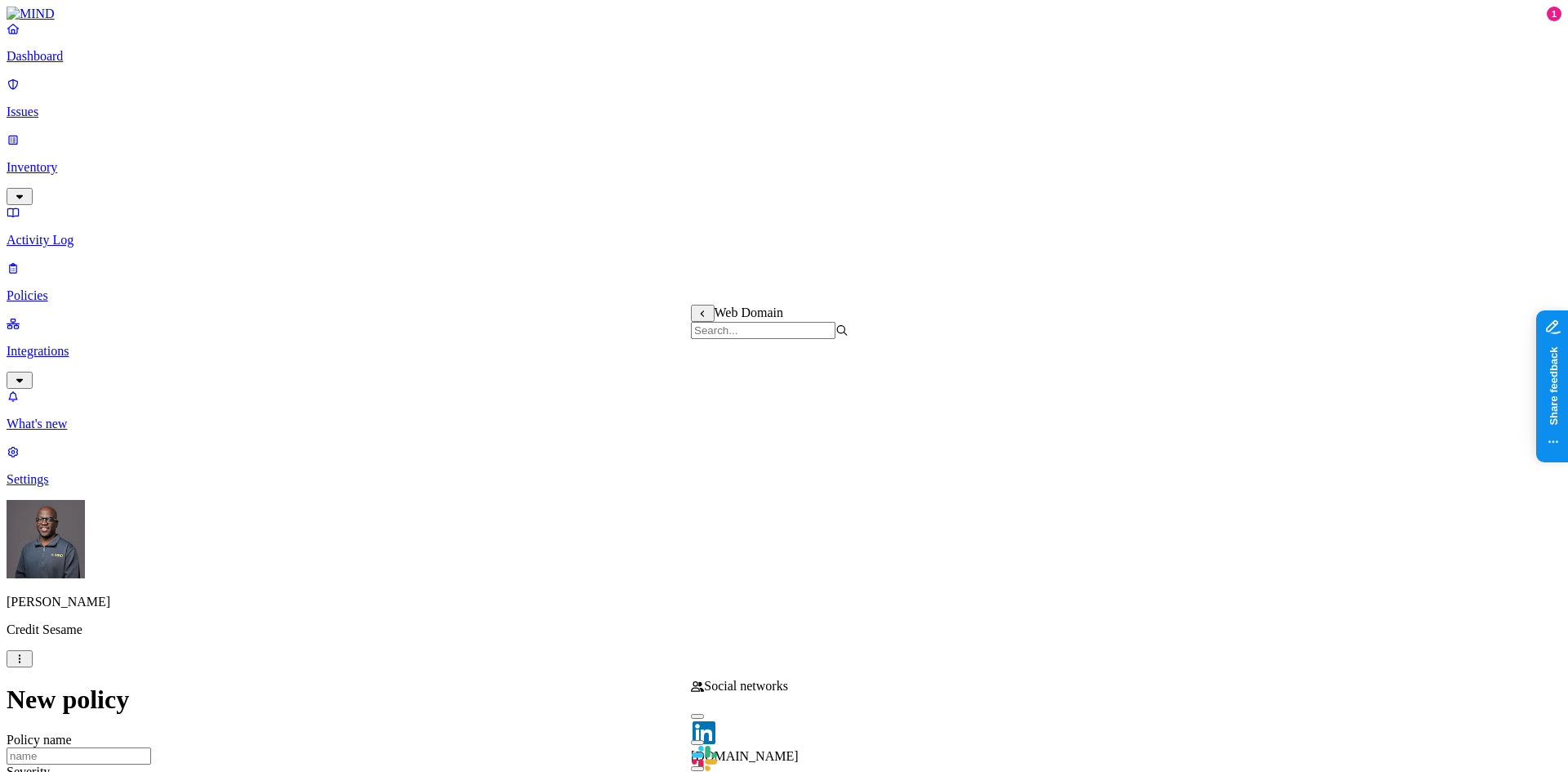
drag, startPoint x: 959, startPoint y: 462, endPoint x: 1010, endPoint y: 441, distance: 55.2
click at [739, 322] on label "Web Category" at bounding box center [715, 319] width 49 height 29
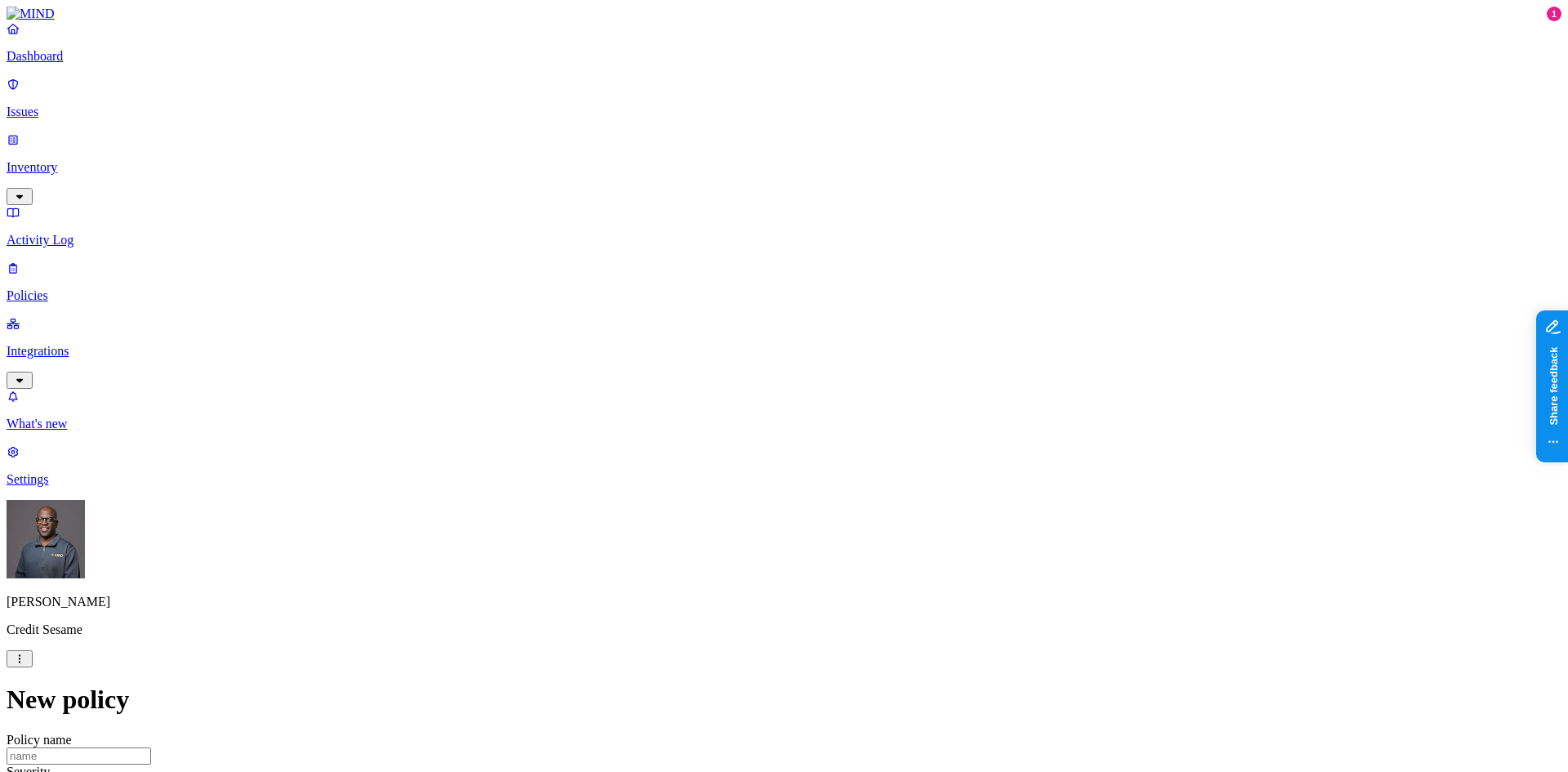
click at [735, 376] on label "Account type" at bounding box center [713, 371] width 44 height 29
click at [739, 325] on label "Web Category" at bounding box center [715, 319] width 49 height 29
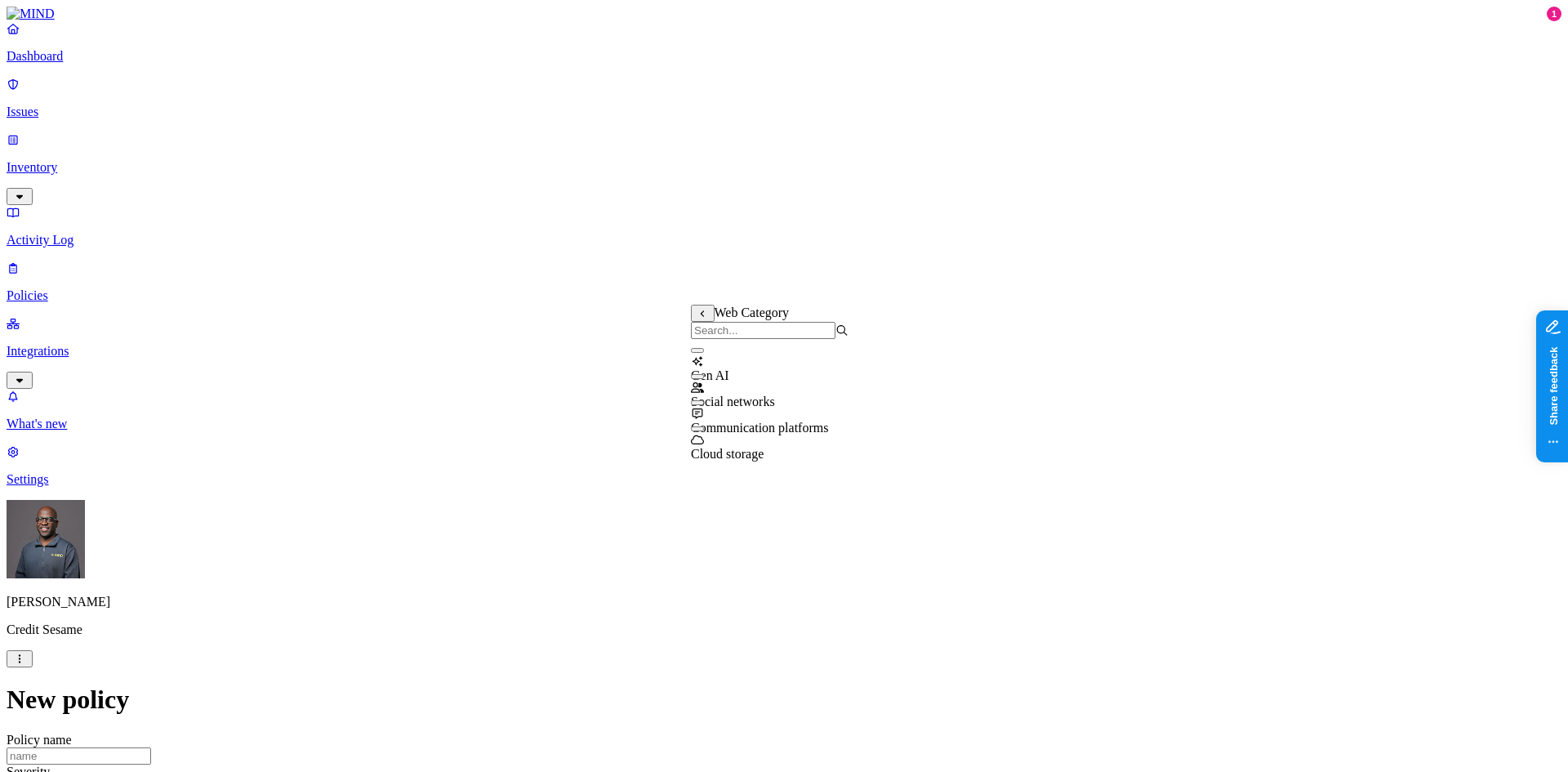
click at [704, 353] on button "button" at bounding box center [698, 350] width 13 height 5
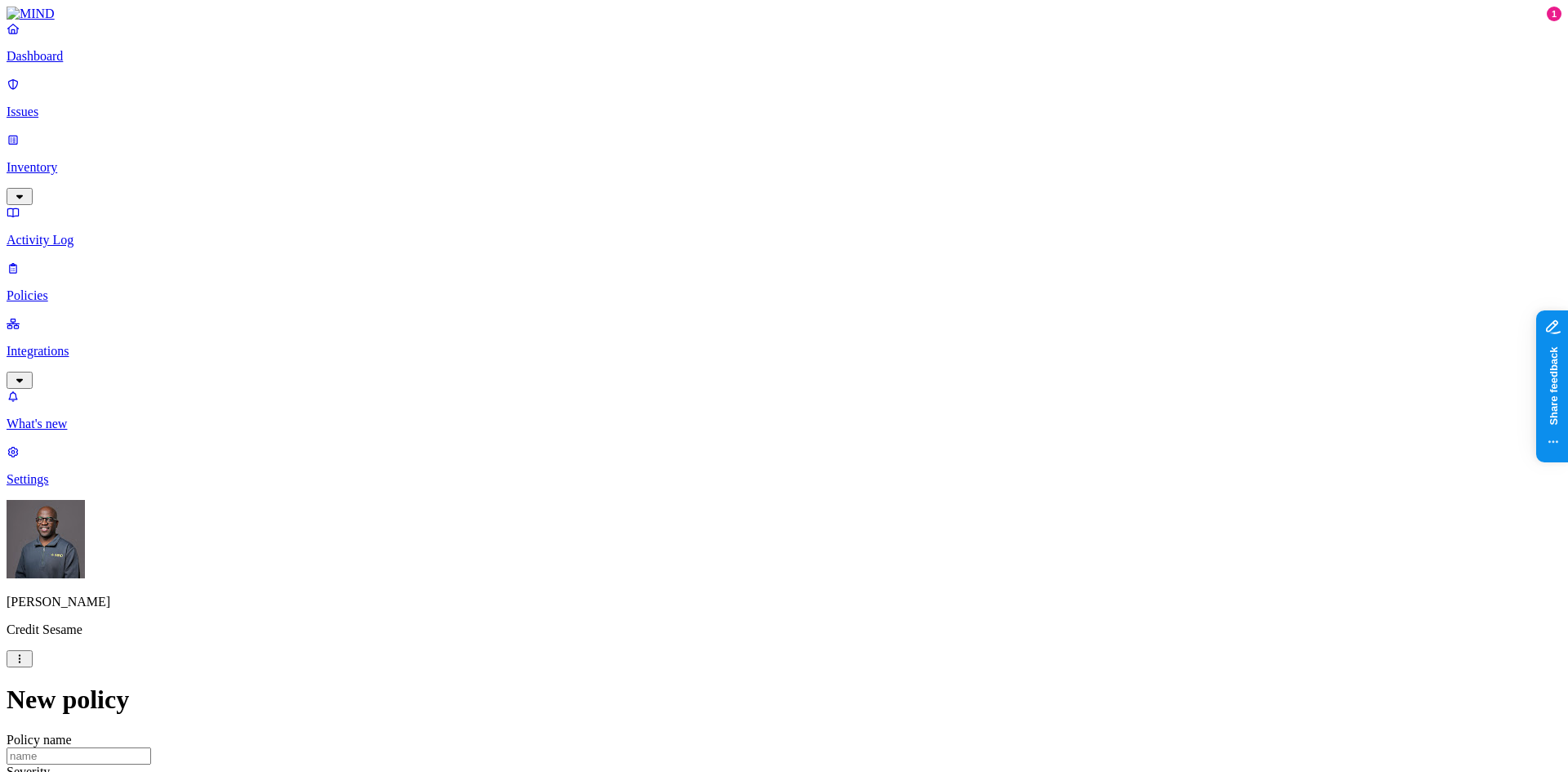
click at [733, 344] on label "Web Domain" at bounding box center [712, 345] width 43 height 29
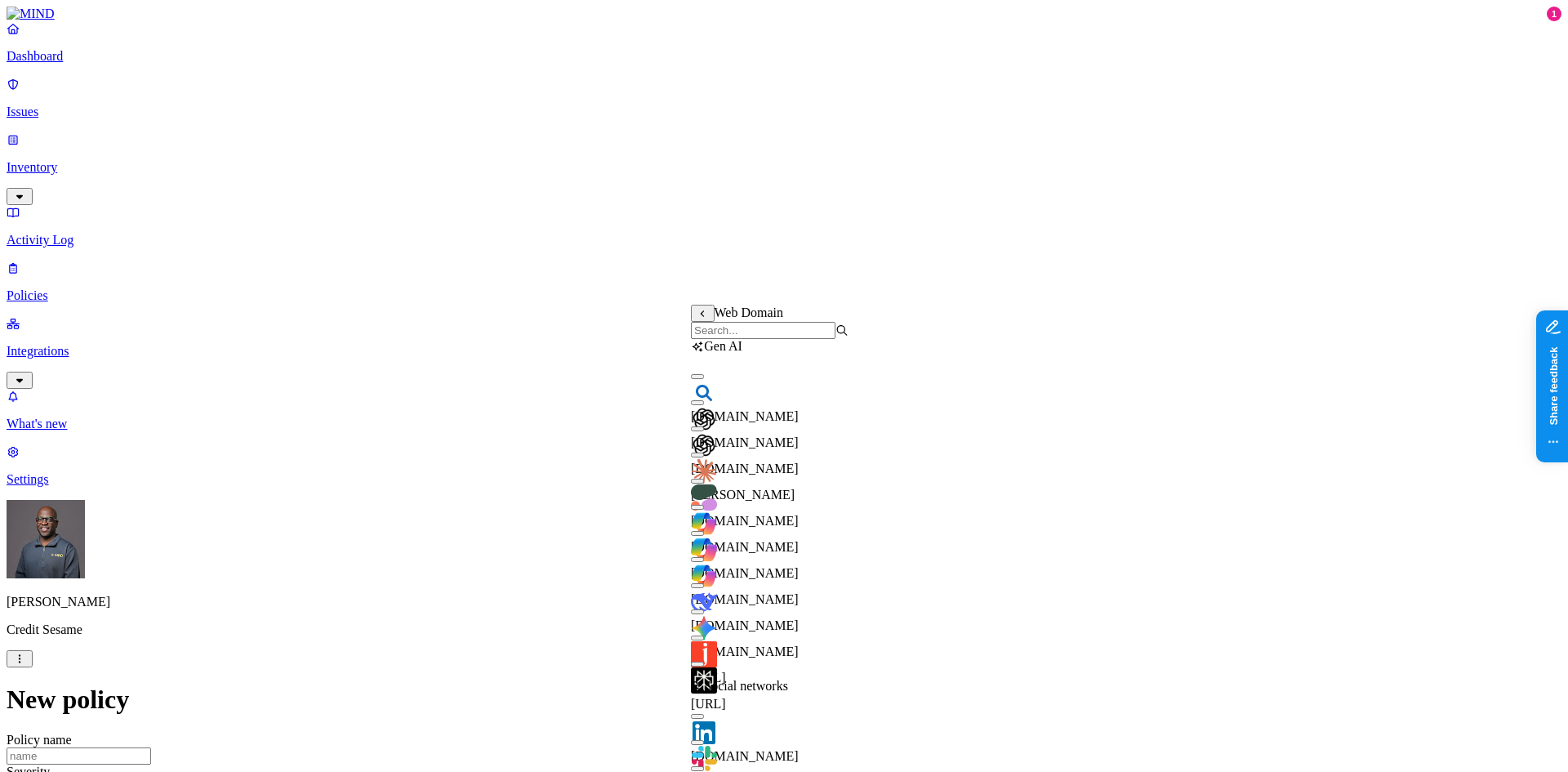
scroll to position [115, 0]
click at [704, 610] on button "button" at bounding box center [698, 612] width 13 height 5
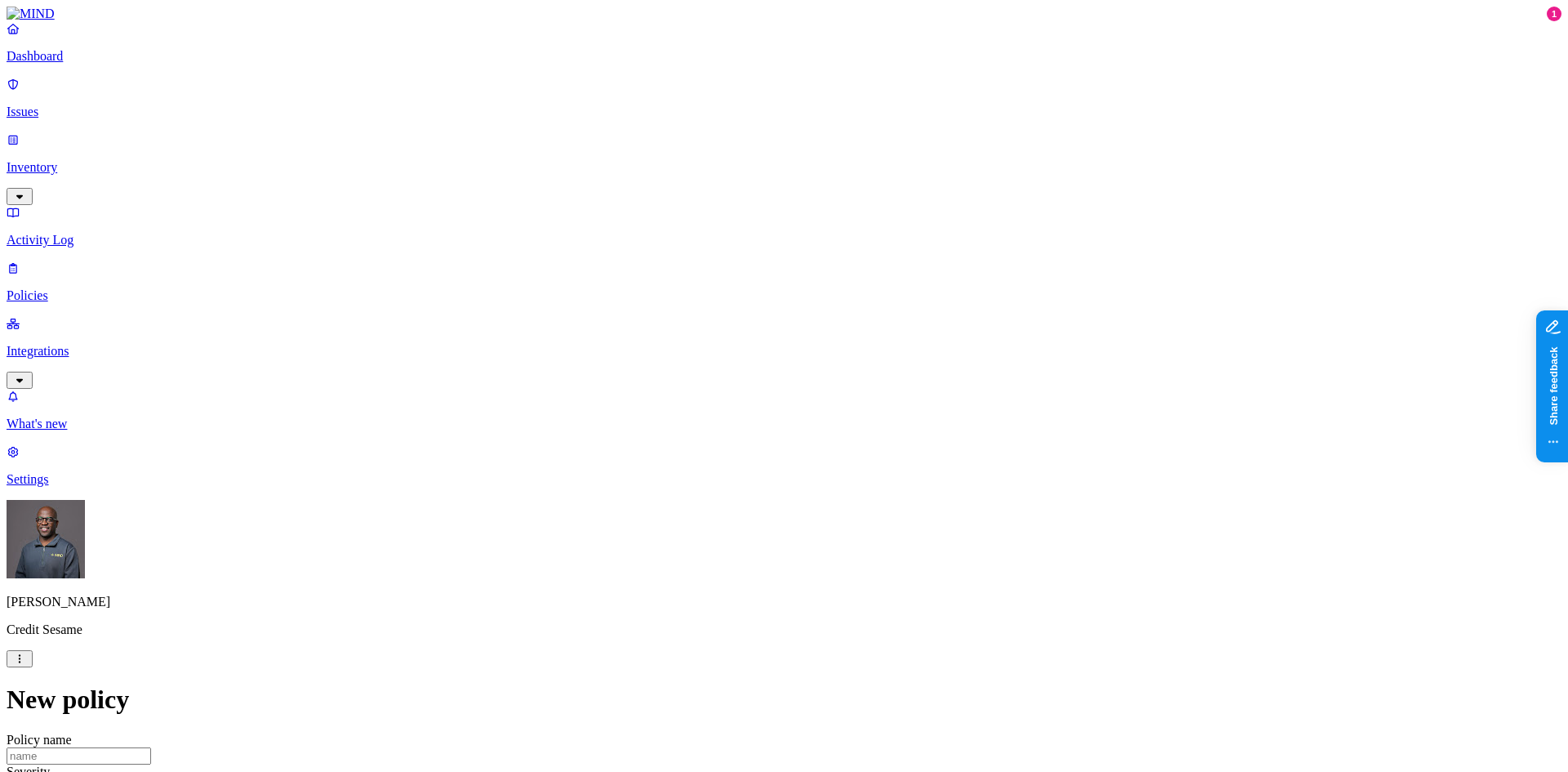
click at [864, 344] on label "AND" at bounding box center [850, 338] width 29 height 14
click at [879, 402] on label "Account type" at bounding box center [857, 388] width 44 height 29
click at [887, 336] on label "Unmanaged" at bounding box center [867, 328] width 63 height 14
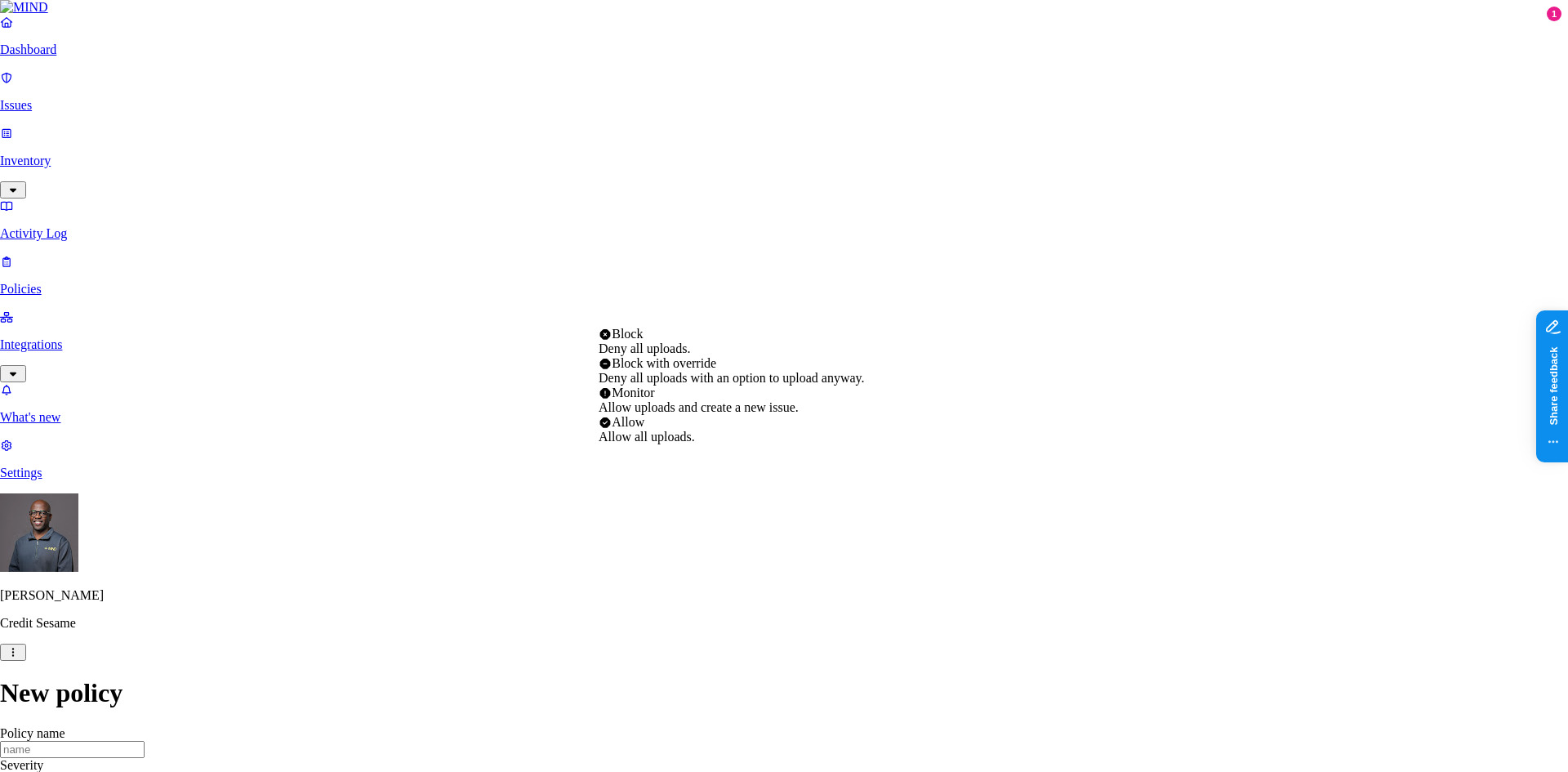
select select "4"
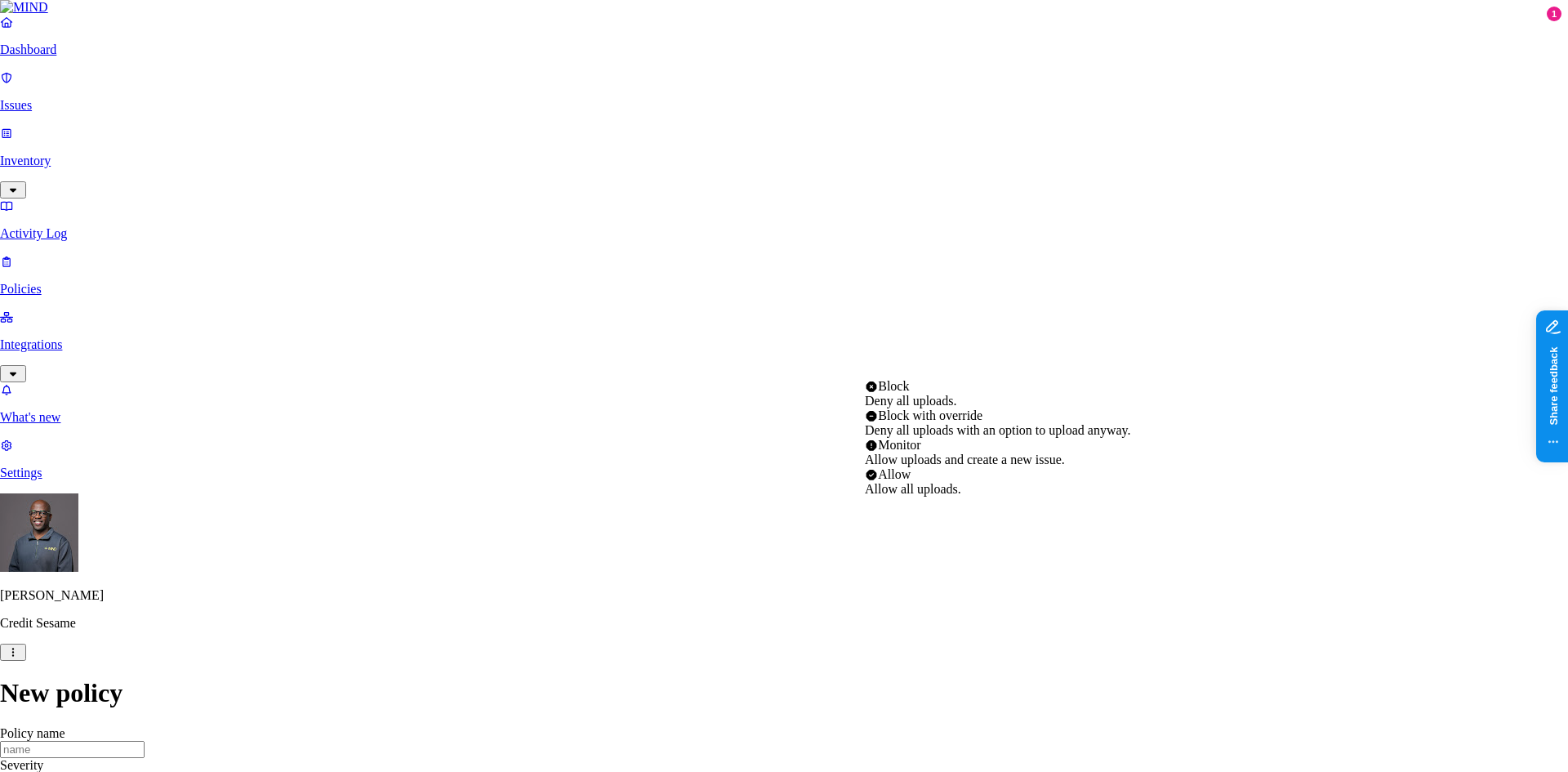
select select "2"
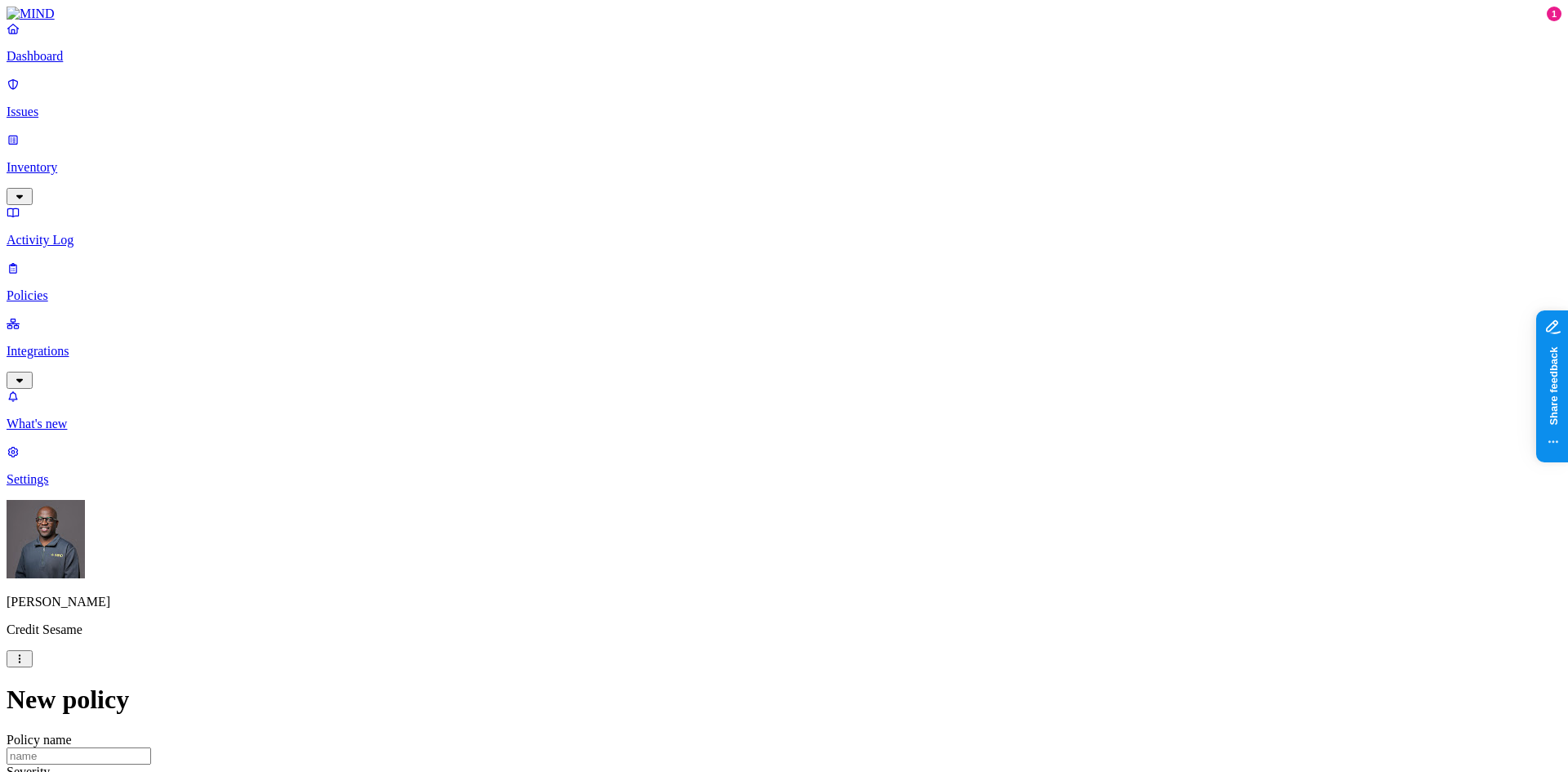
scroll to position [0, 0]
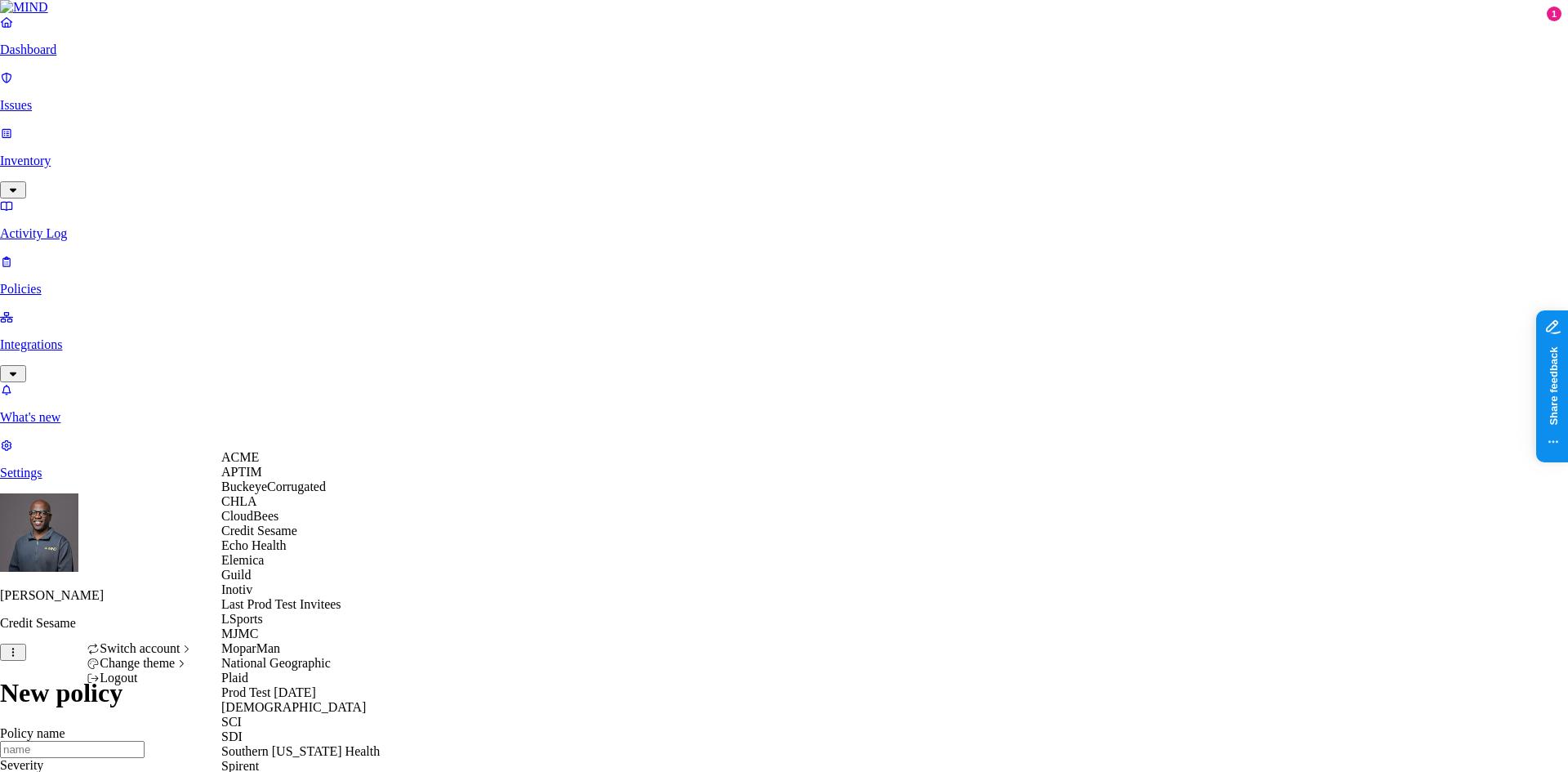
scroll to position [231, 0]
click at [300, 657] on span "National Geographic" at bounding box center [276, 663] width 110 height 14
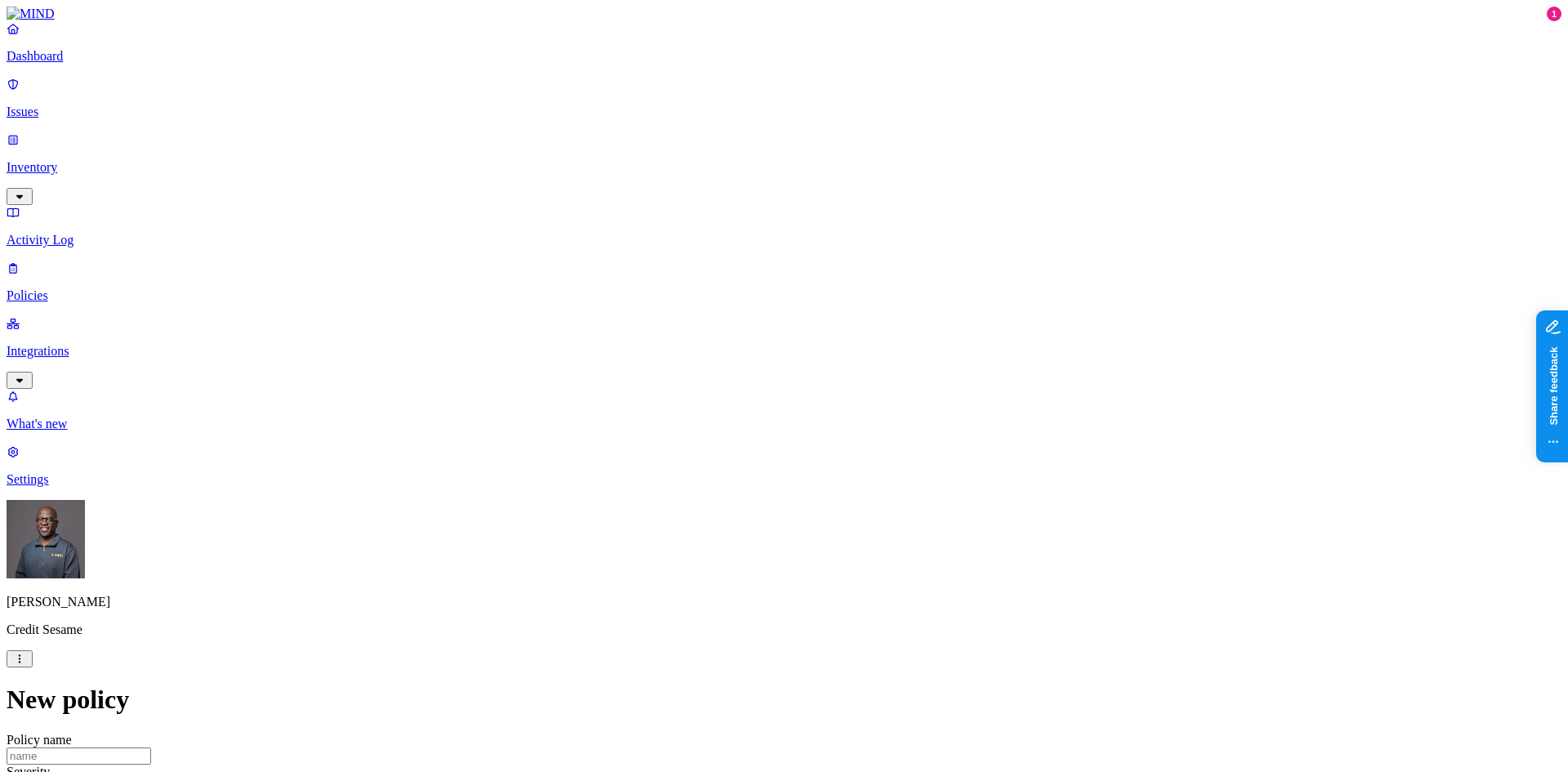
click at [62, 344] on p "Integrations" at bounding box center [784, 351] width 1556 height 14
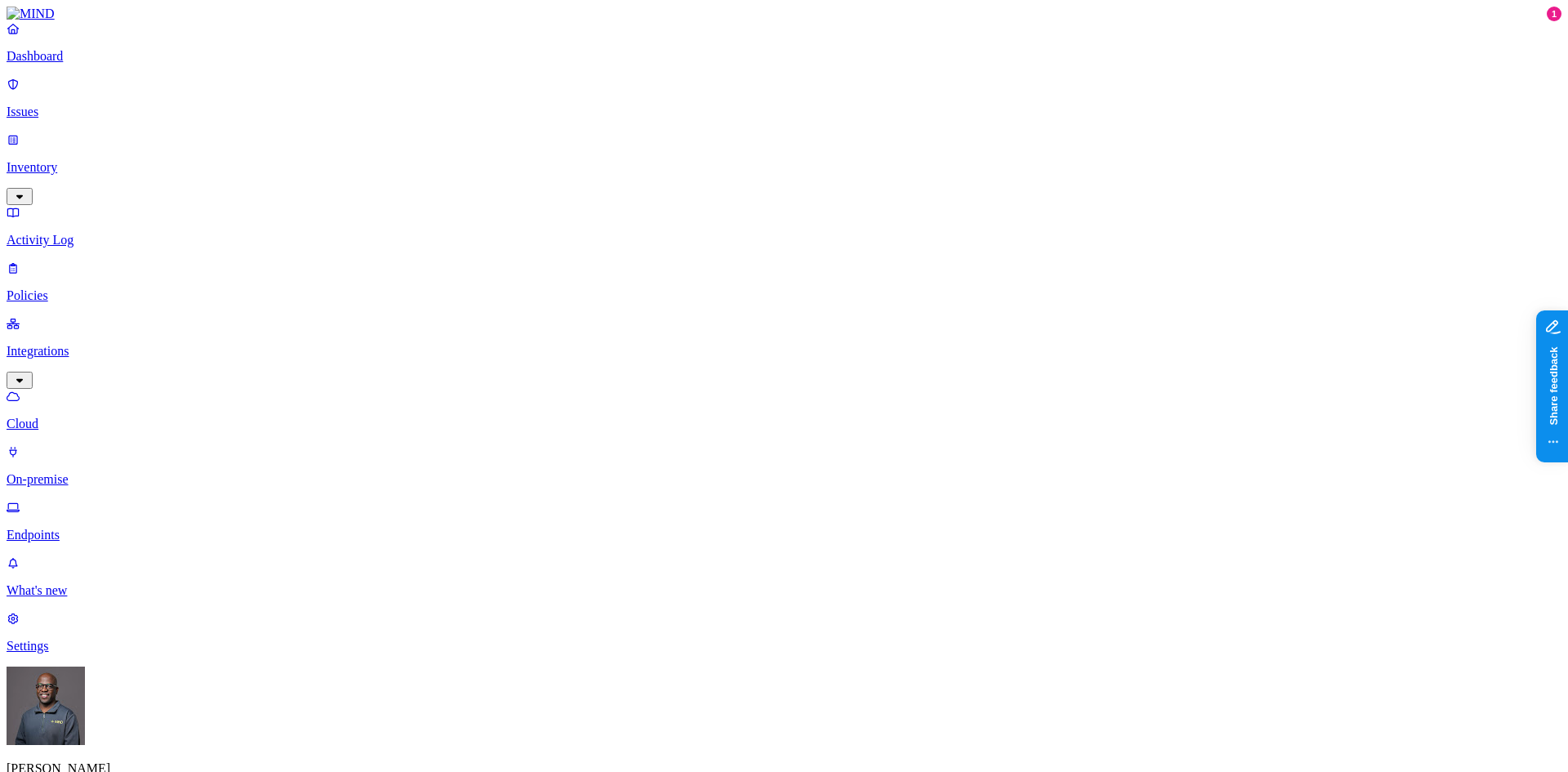
click at [66, 160] on p "Inventory" at bounding box center [784, 167] width 1556 height 14
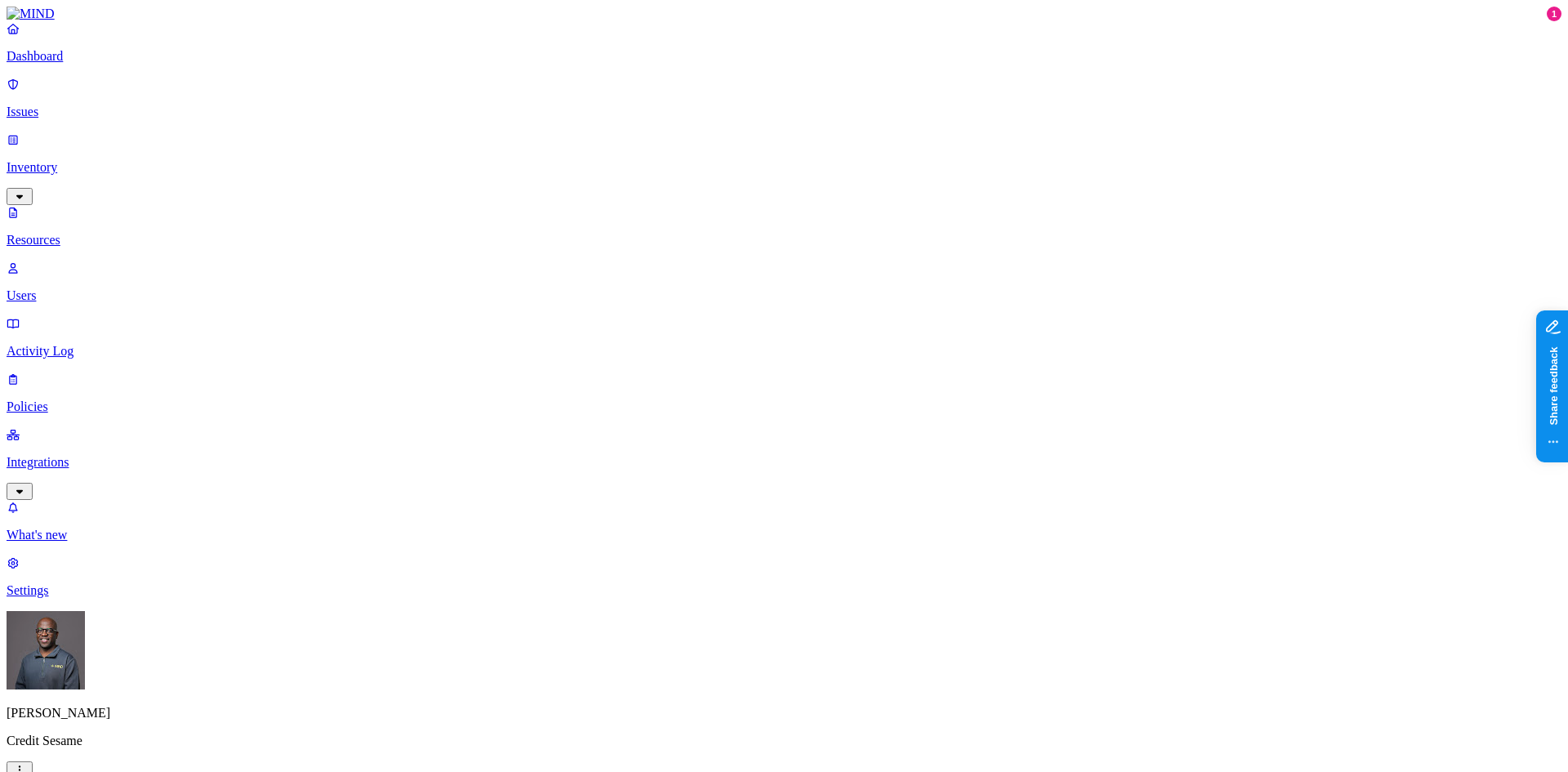
click at [47, 105] on p "Issues" at bounding box center [784, 112] width 1556 height 14
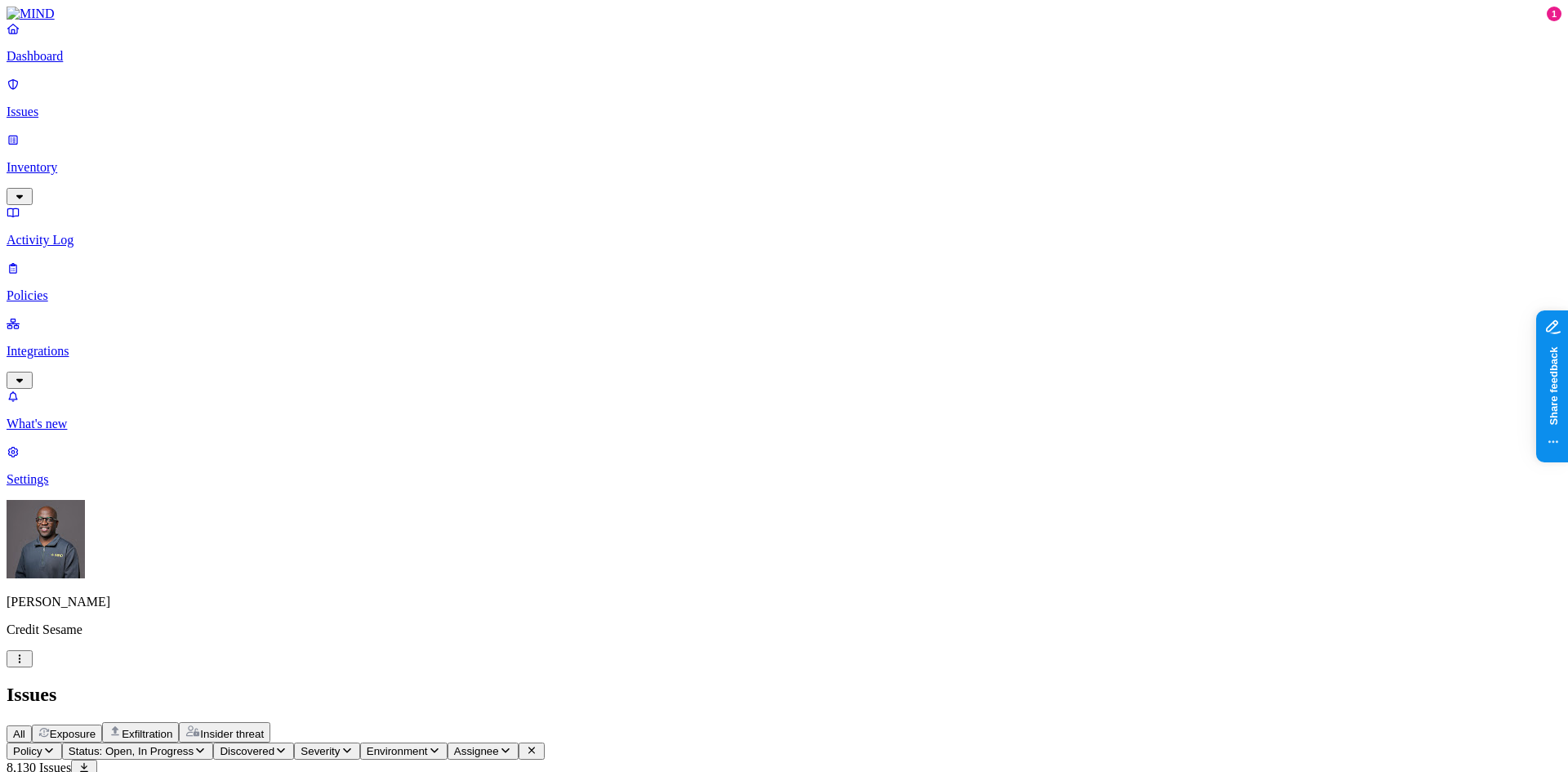
click at [95, 728] on span "Exposure" at bounding box center [72, 734] width 46 height 12
drag, startPoint x: 720, startPoint y: 127, endPoint x: 879, endPoint y: 114, distance: 159.5
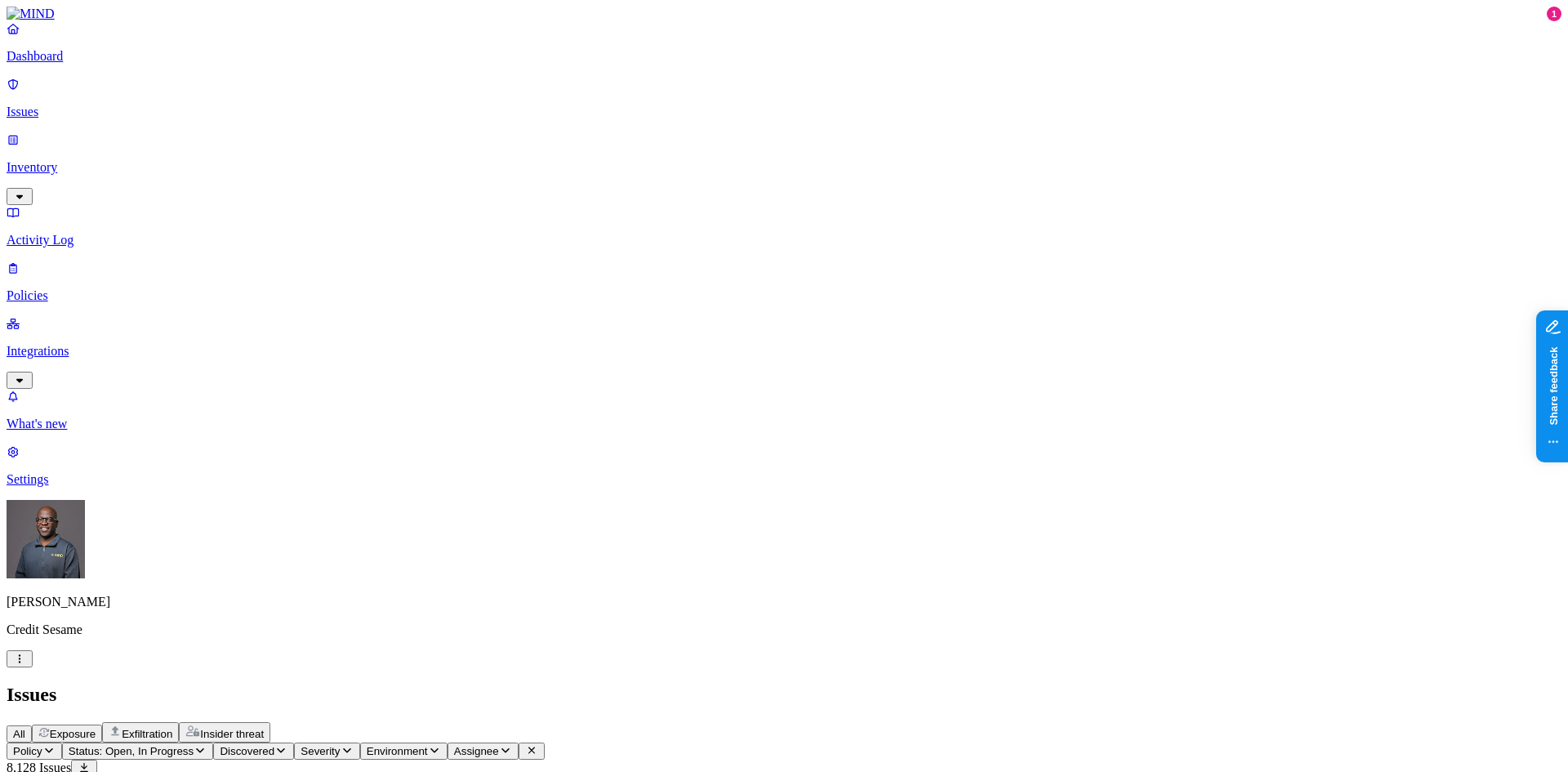
click at [883, 722] on div "All Exposure Exfiltration Insider threat" at bounding box center [784, 732] width 1556 height 20
click at [767, 772] on div "Classification" at bounding box center [701, 786] width 131 height 14
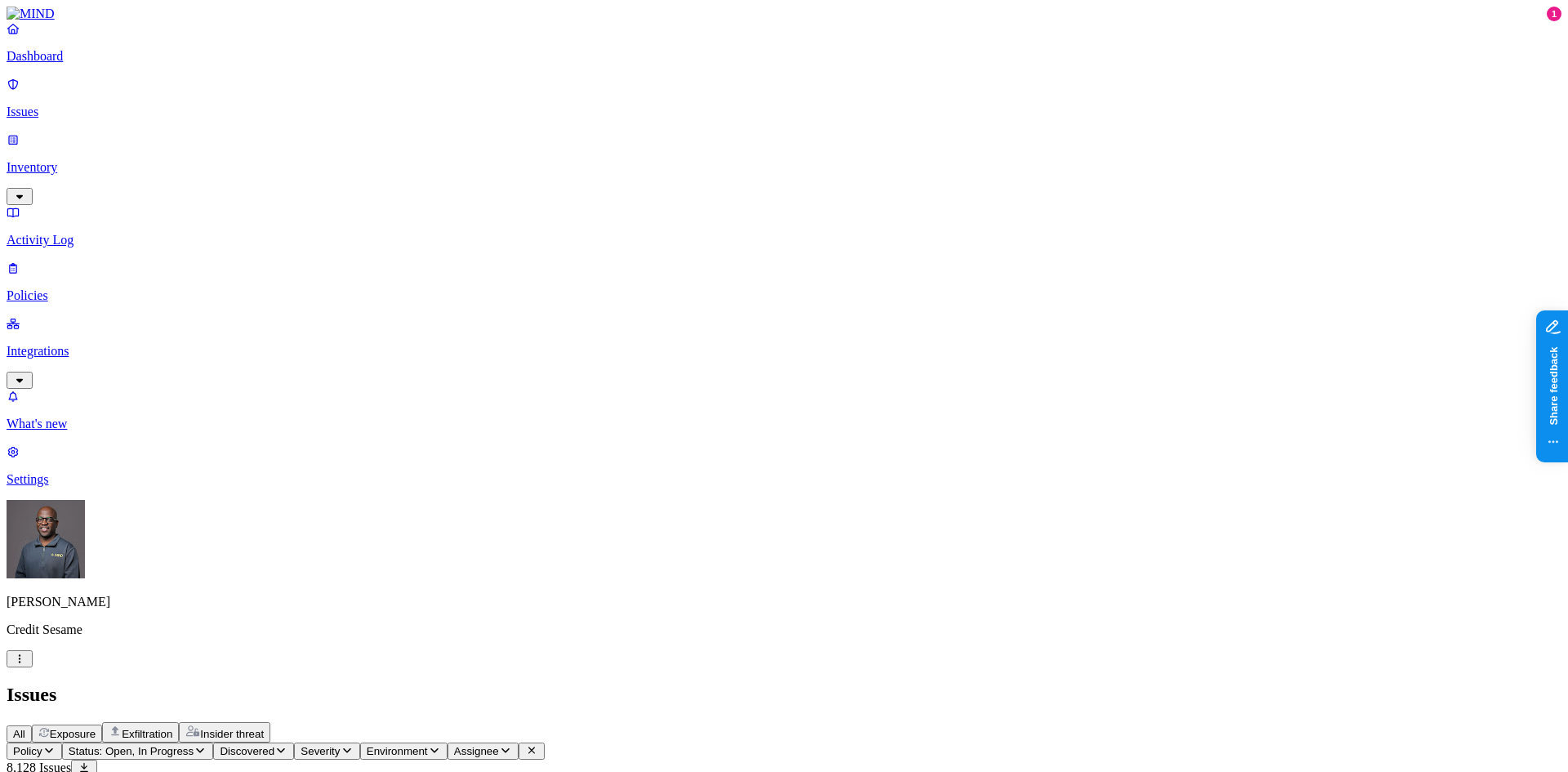
click at [55, 745] on icon "button" at bounding box center [50, 750] width 13 height 10
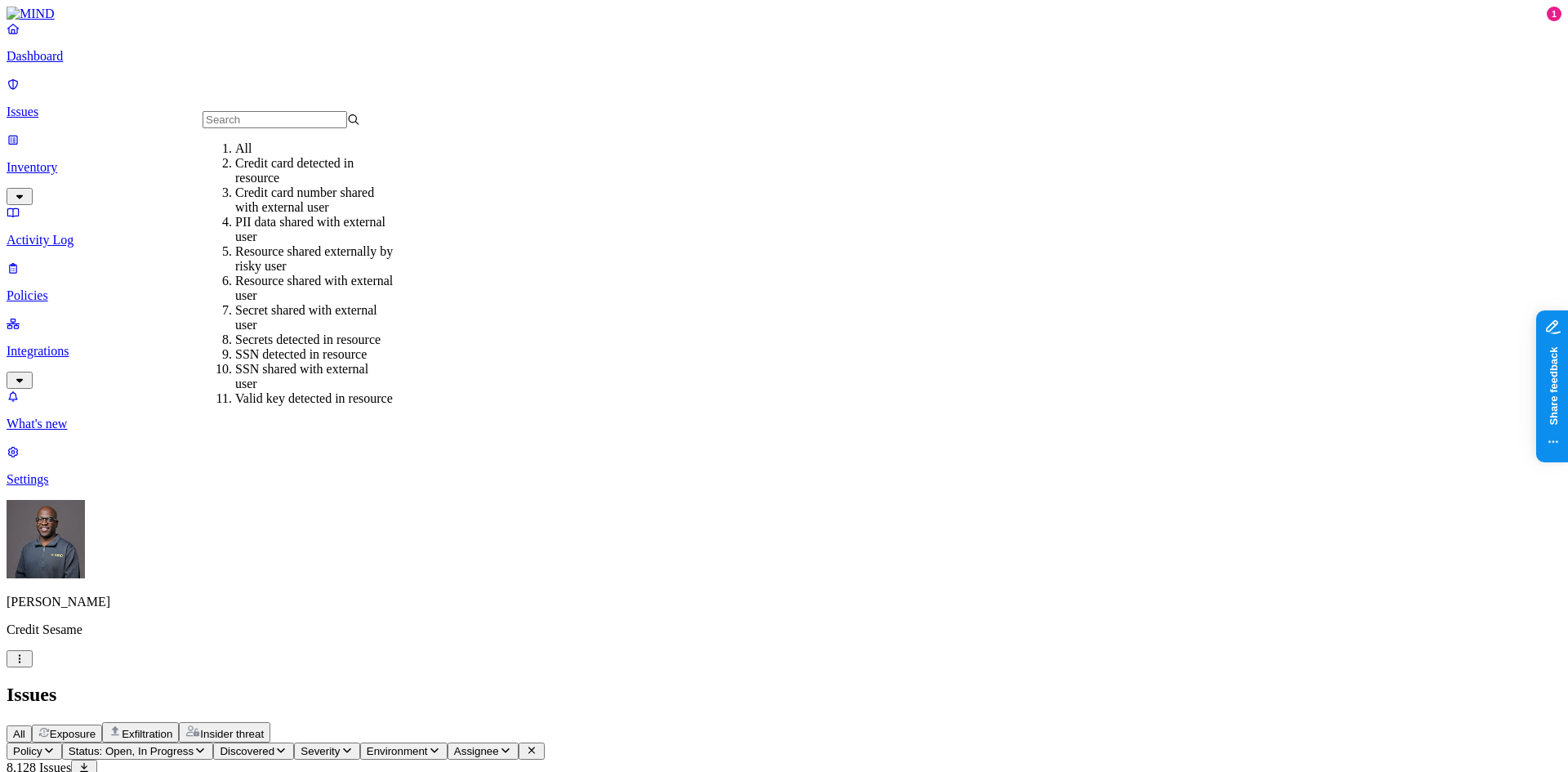
click at [299, 212] on div "Credit card number shared with external user" at bounding box center [314, 199] width 157 height 30
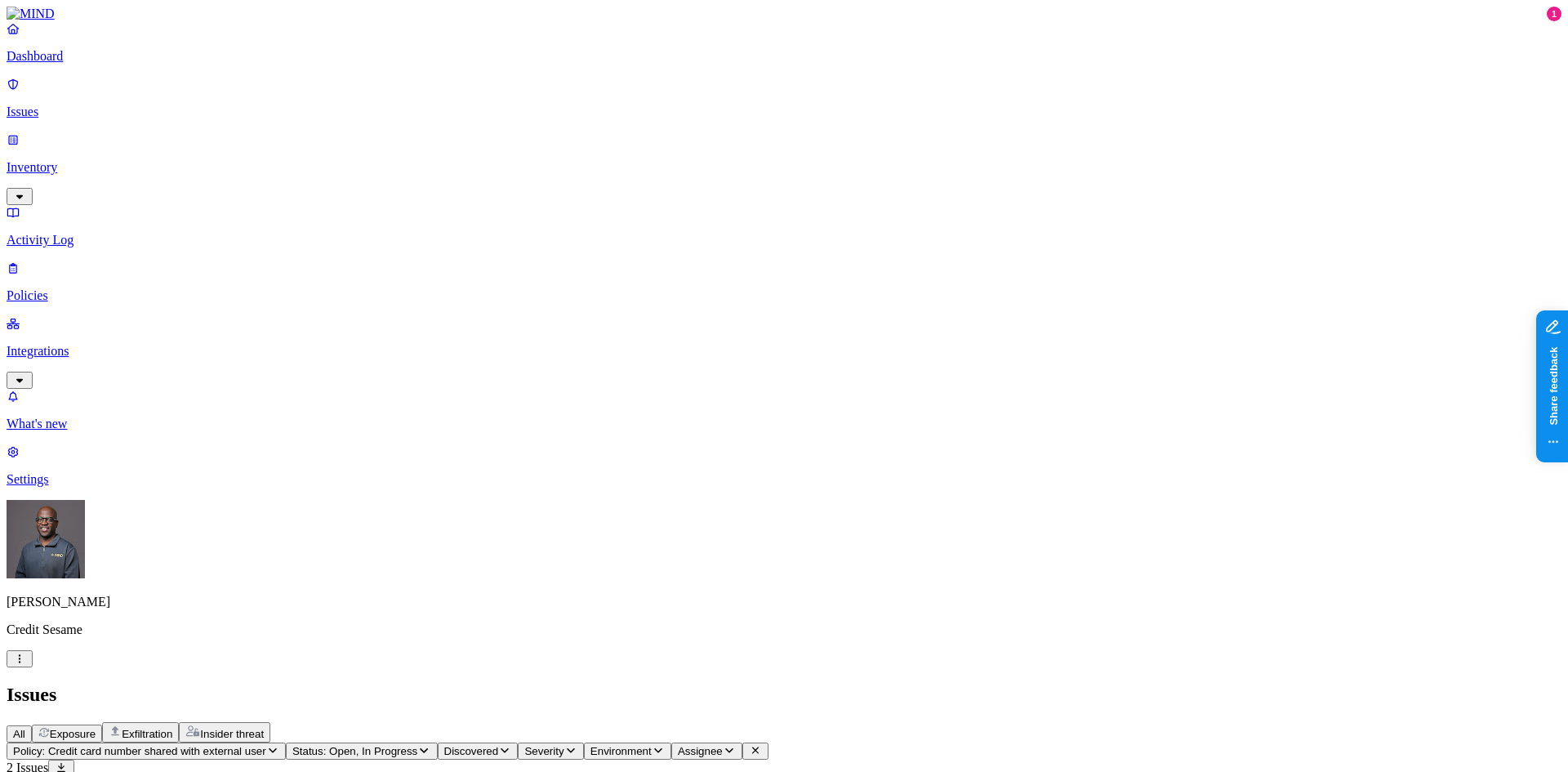
click at [66, 288] on p "Policies" at bounding box center [784, 295] width 1556 height 14
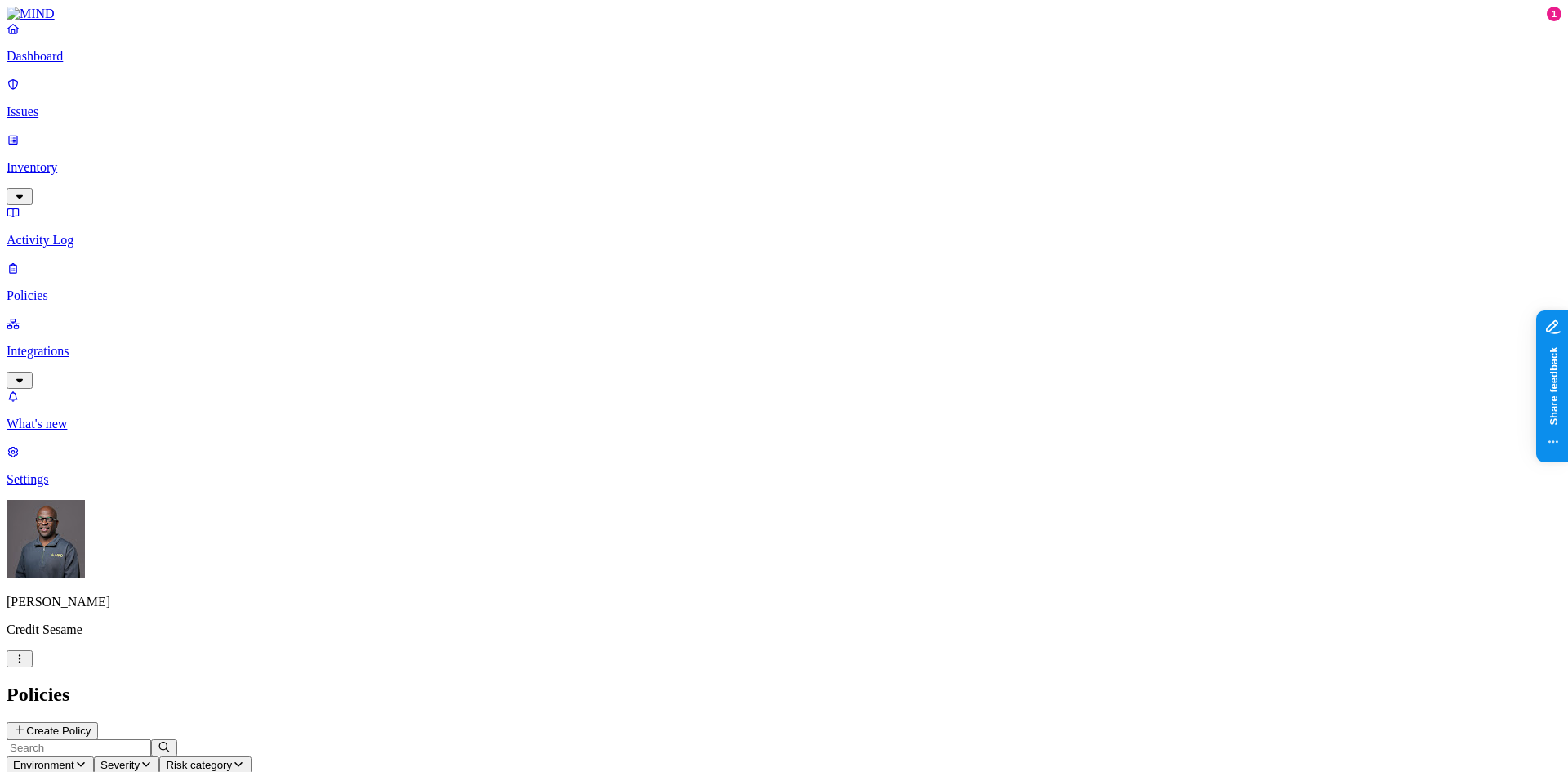
click at [98, 722] on button "Create Policy" at bounding box center [52, 731] width 92 height 17
click at [686, 361] on label "Data type" at bounding box center [674, 359] width 25 height 29
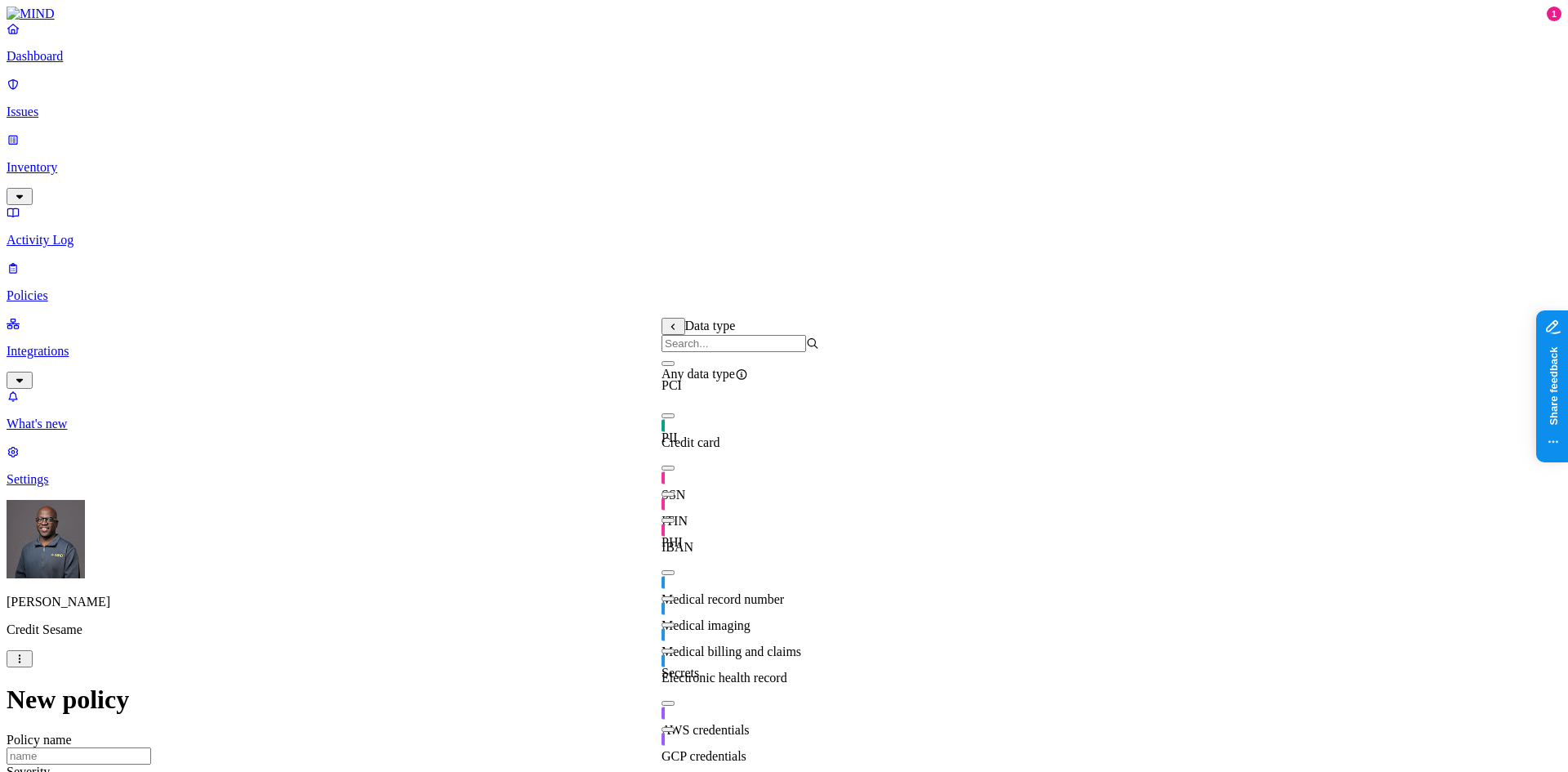
click at [674, 419] on button "button" at bounding box center [669, 415] width 13 height 5
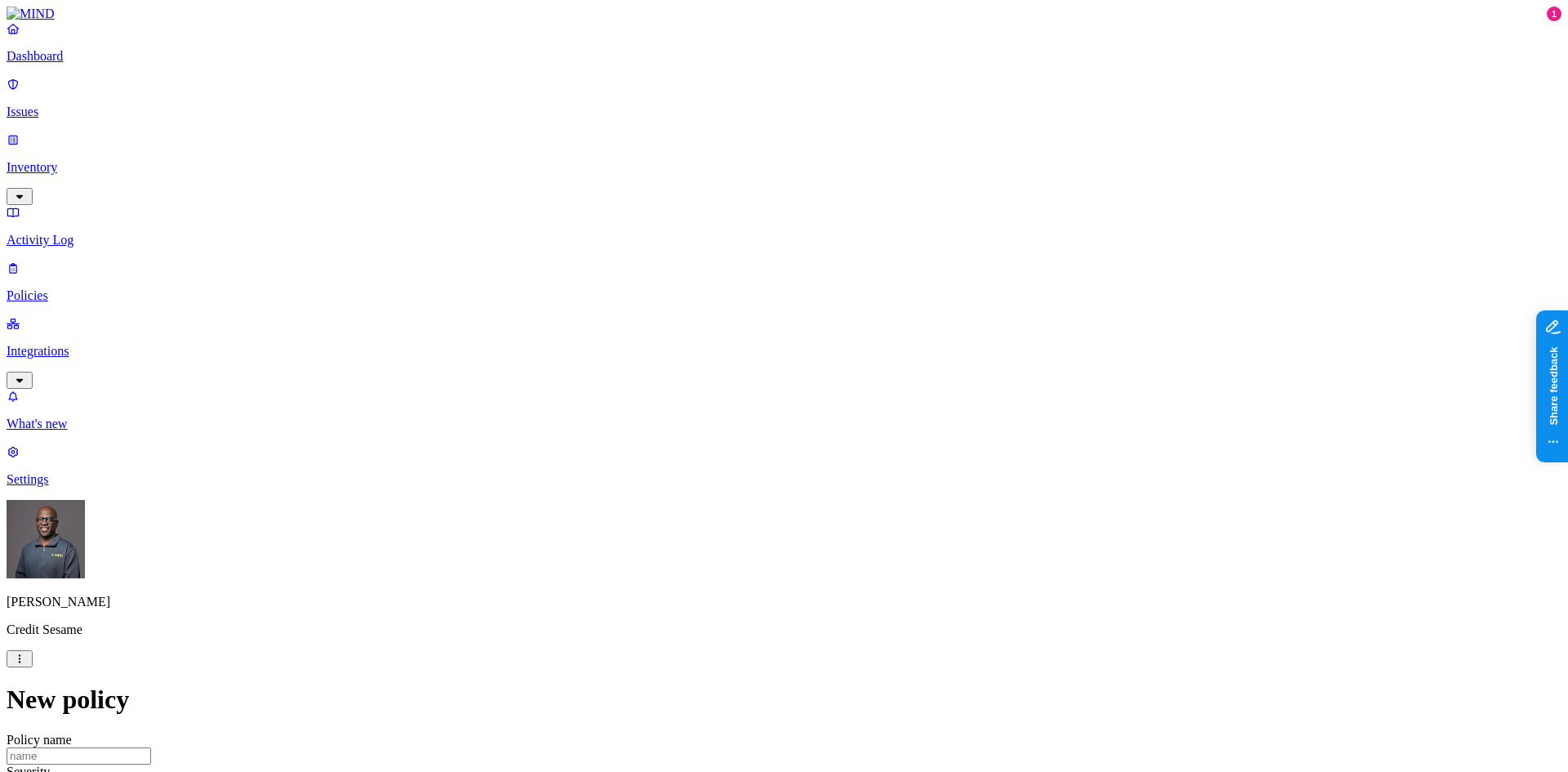
click at [739, 404] on label "Web Category" at bounding box center [715, 401] width 49 height 29
click at [704, 487] on button "button" at bounding box center [698, 484] width 13 height 5
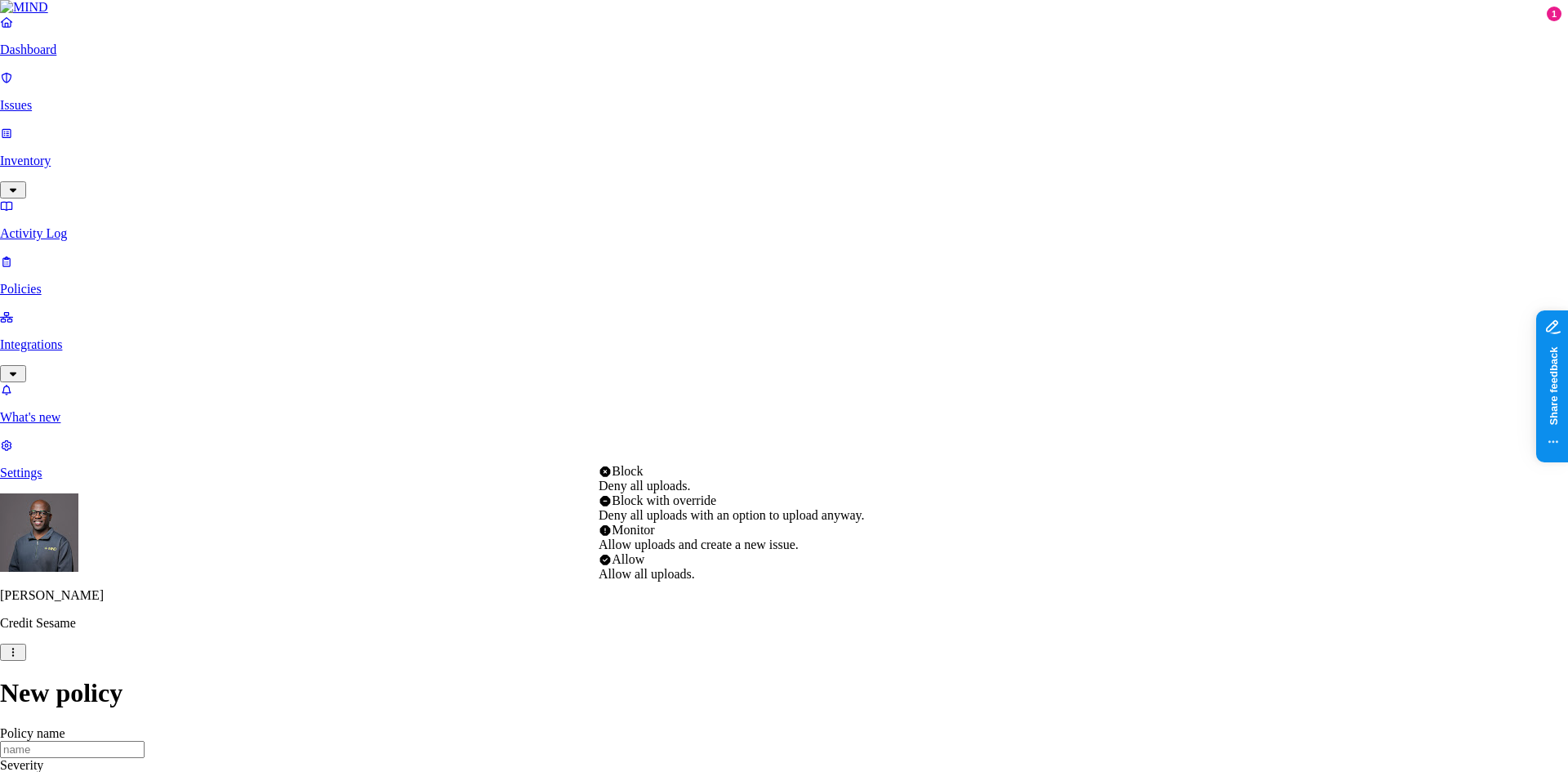
select select "4"
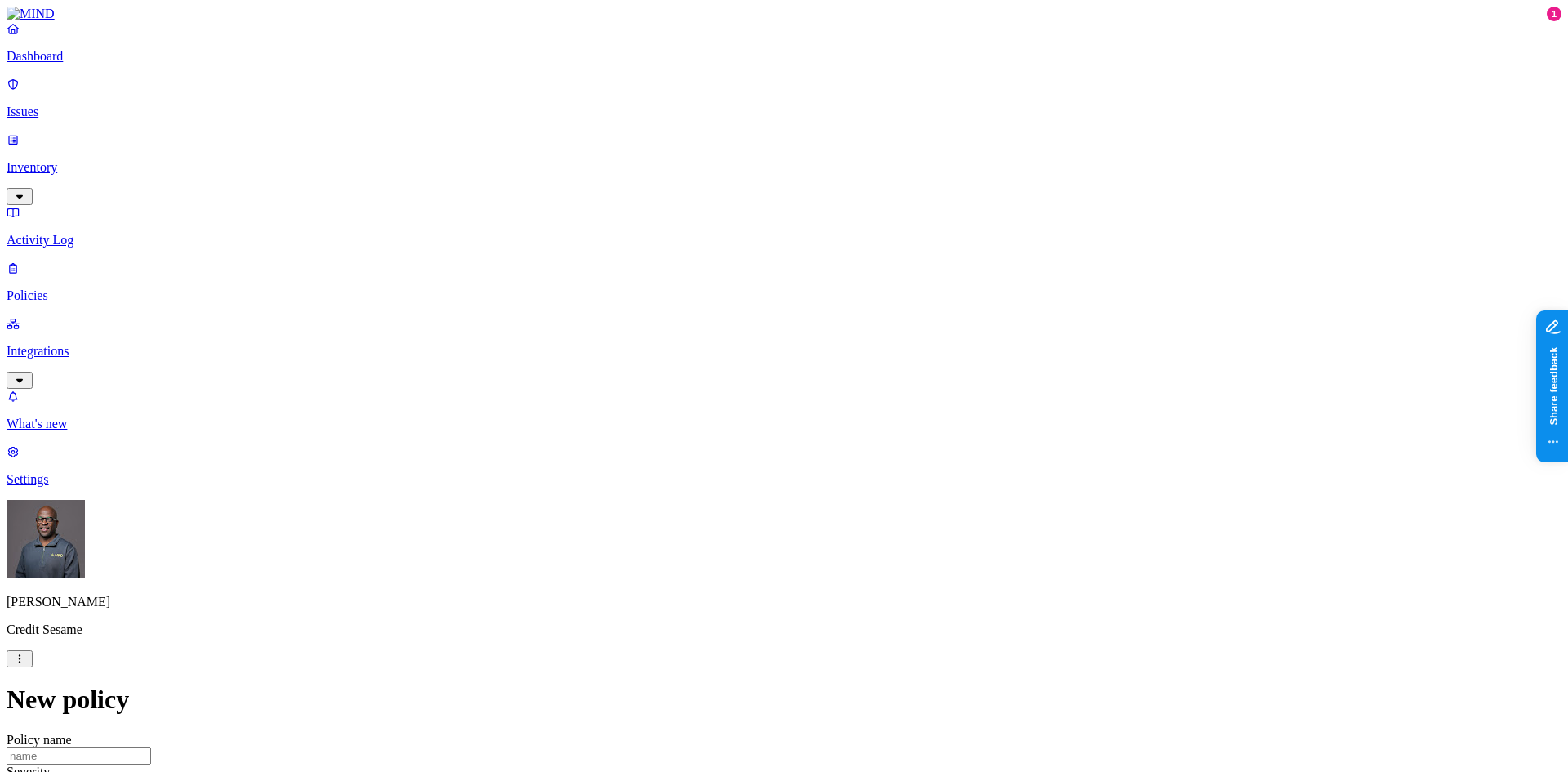
drag, startPoint x: 1004, startPoint y: 358, endPoint x: 1021, endPoint y: 352, distance: 18.0
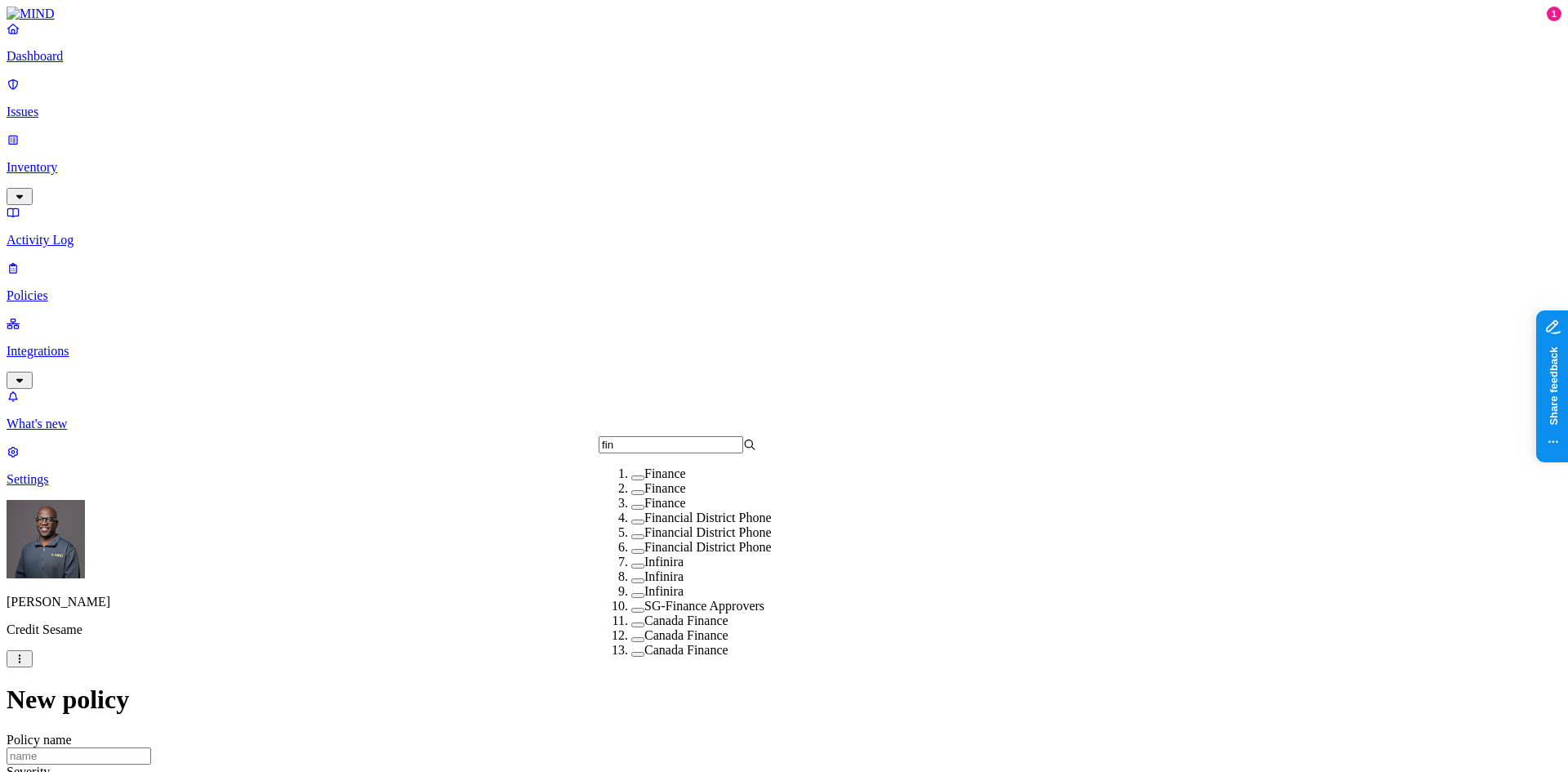
type input "fin"
click at [631, 481] on button "button" at bounding box center [638, 477] width 13 height 5
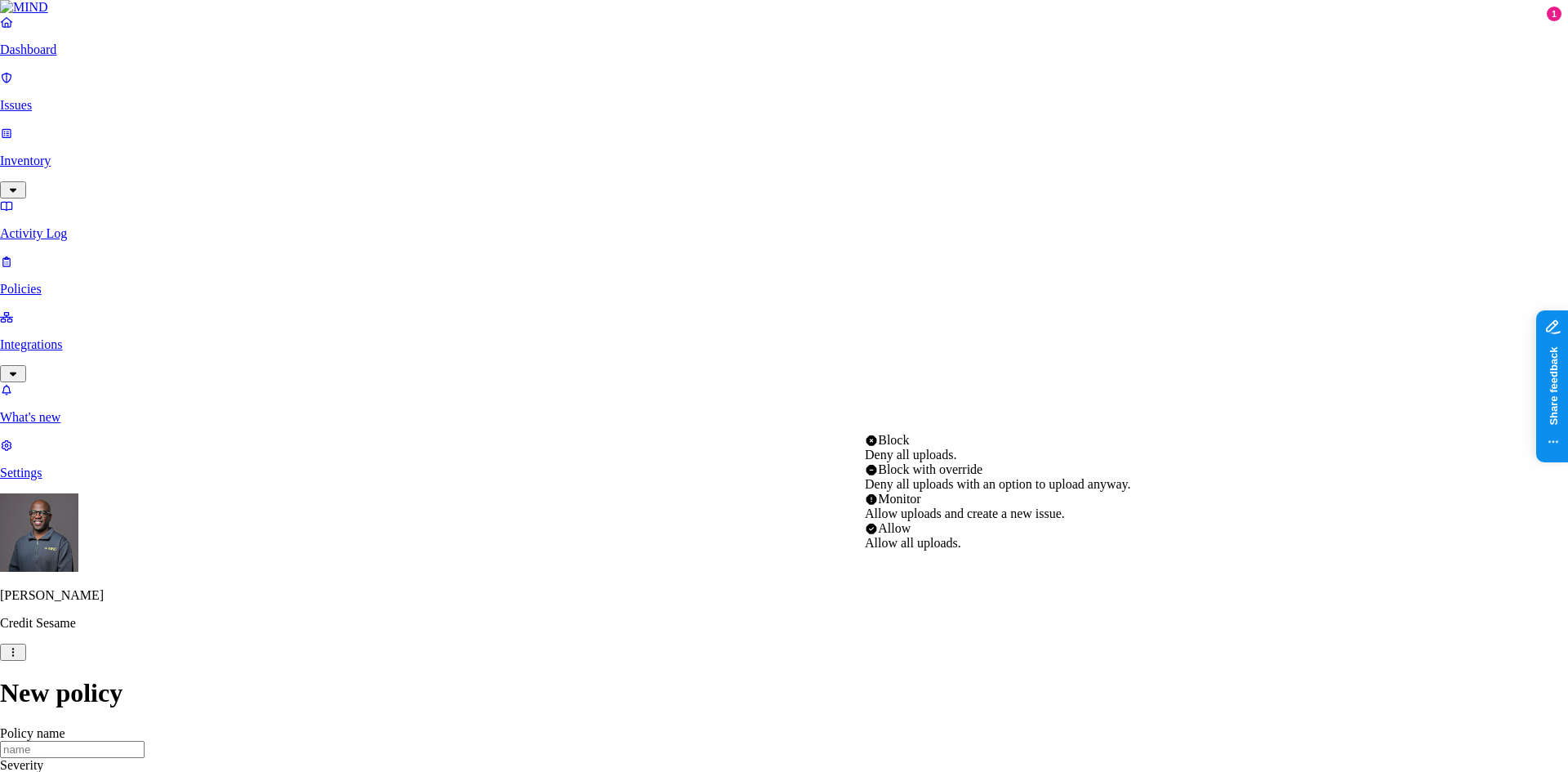
select select "2"
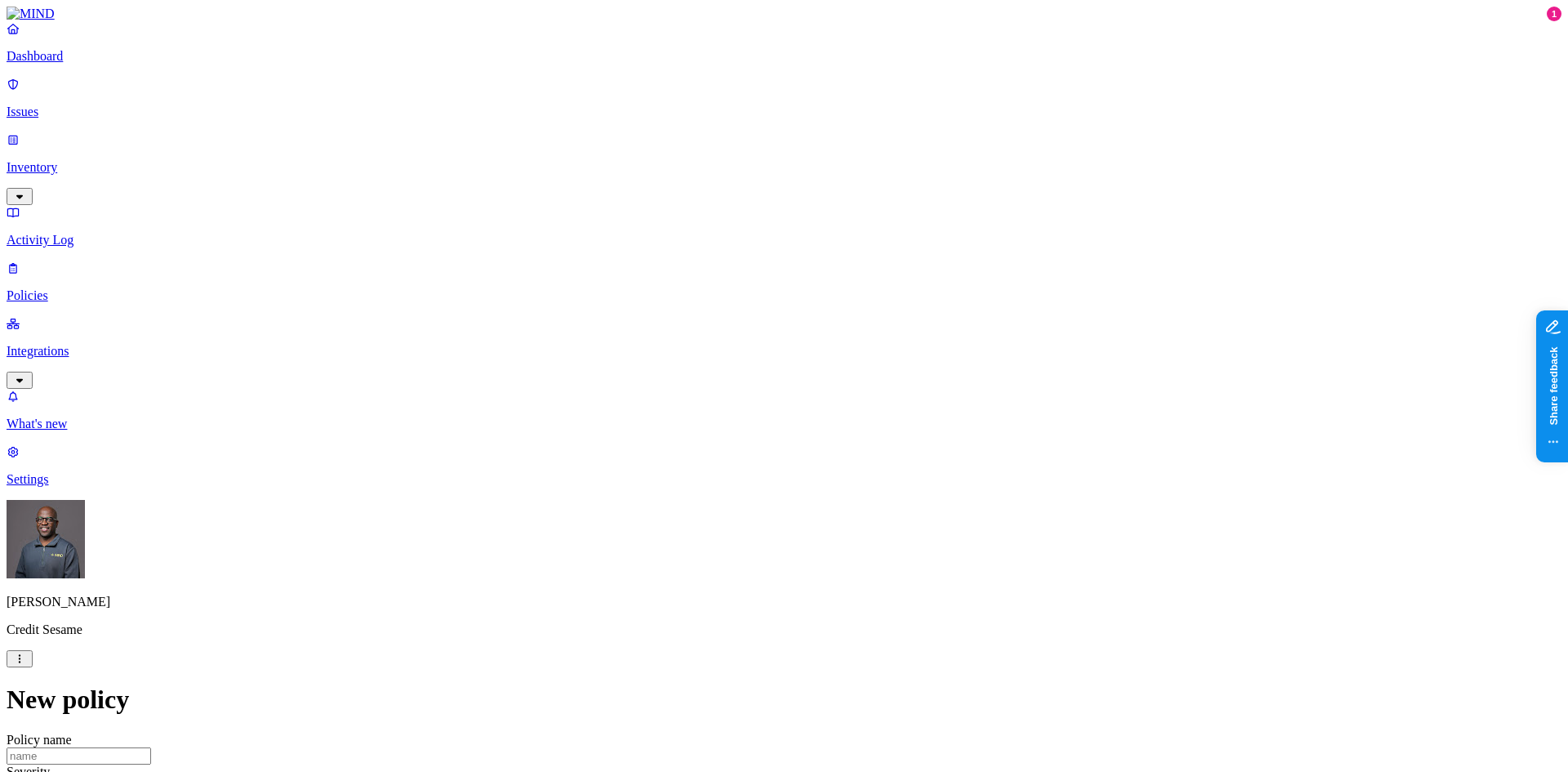
click at [901, 426] on label "AND" at bounding box center [887, 420] width 29 height 14
click at [915, 453] on label "Web Domain" at bounding box center [894, 445] width 43 height 29
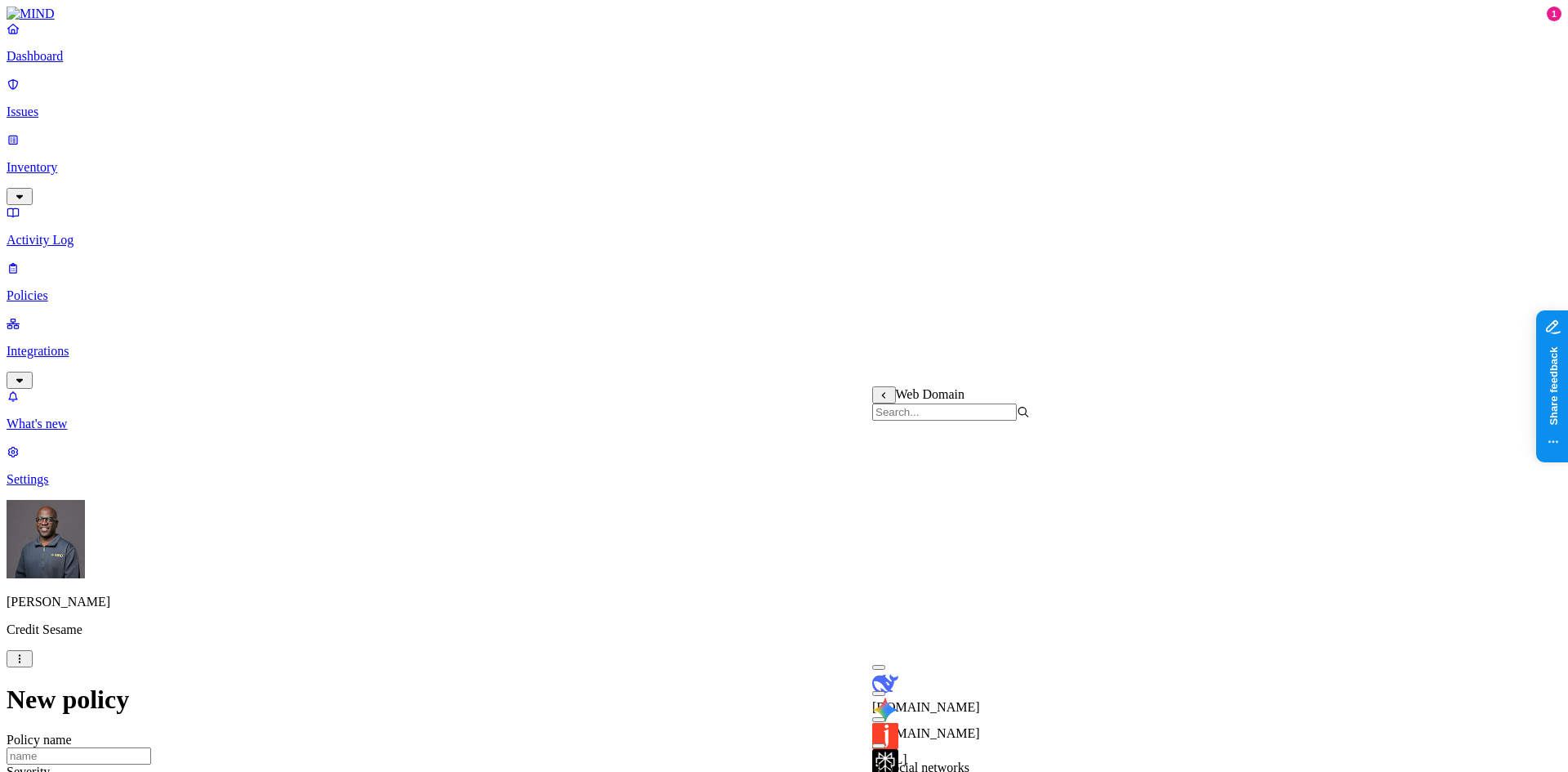
scroll to position [377, 0]
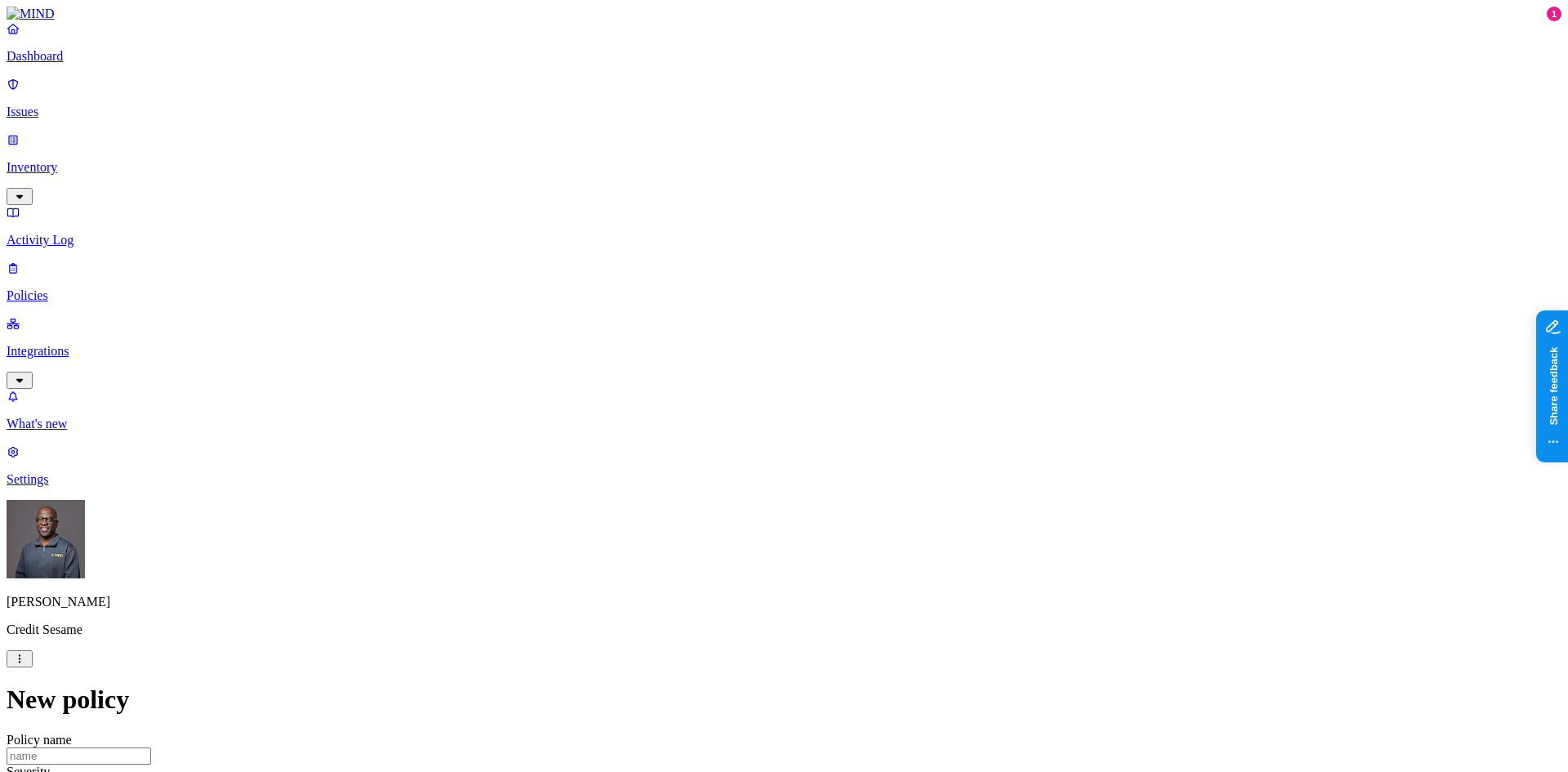
scroll to position [573, 0]
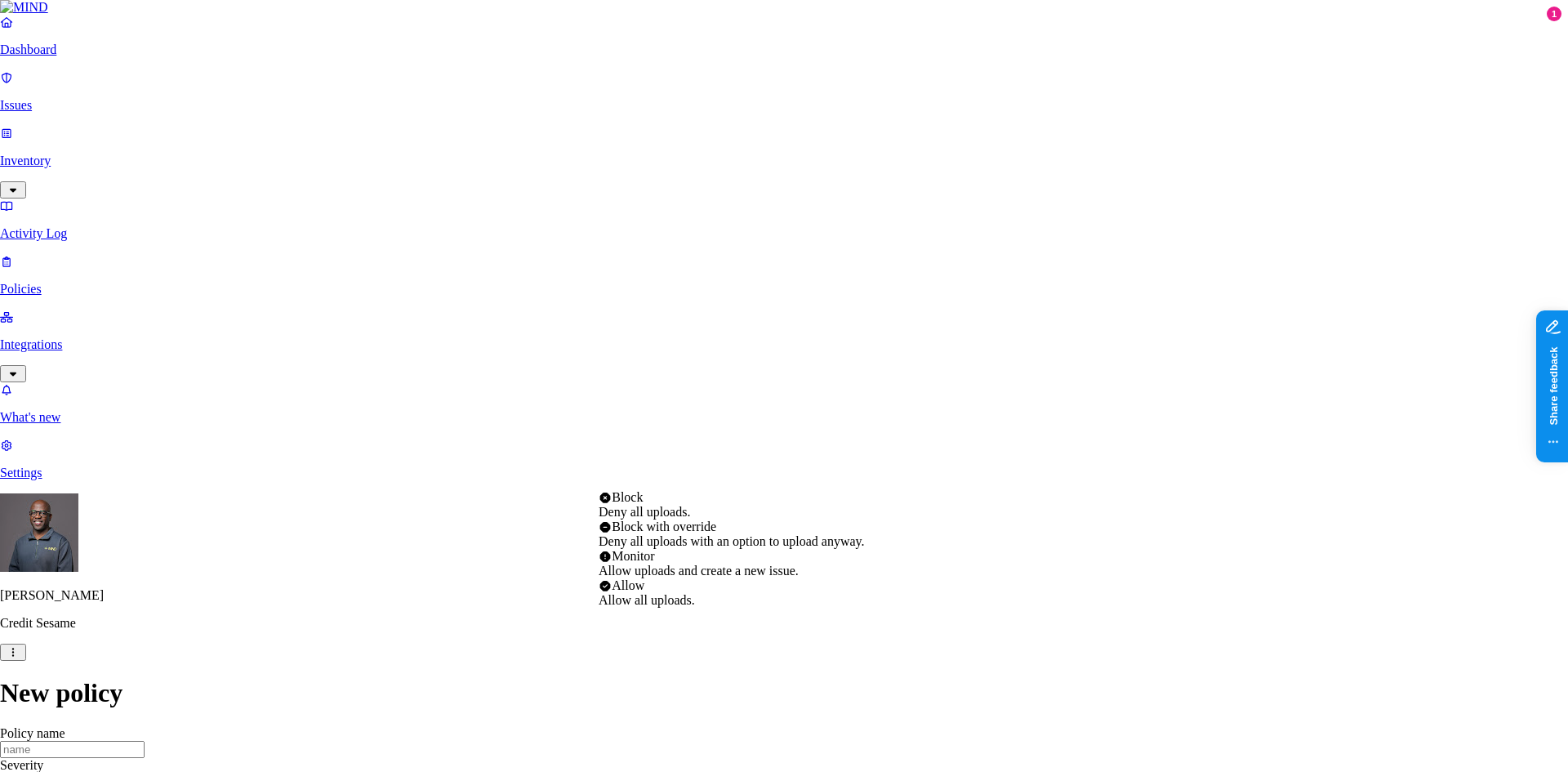
select select "3"
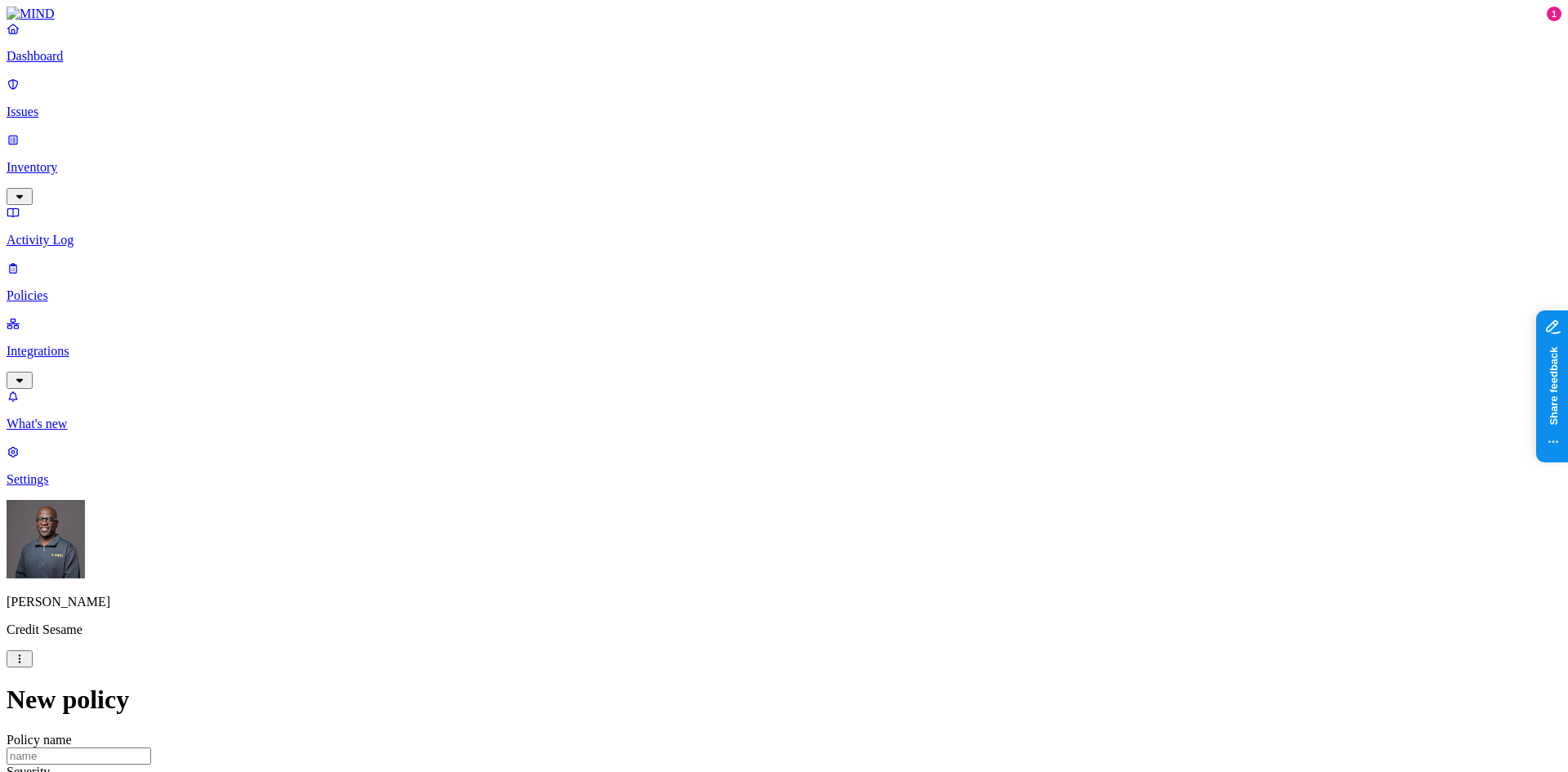
scroll to position [857, 0]
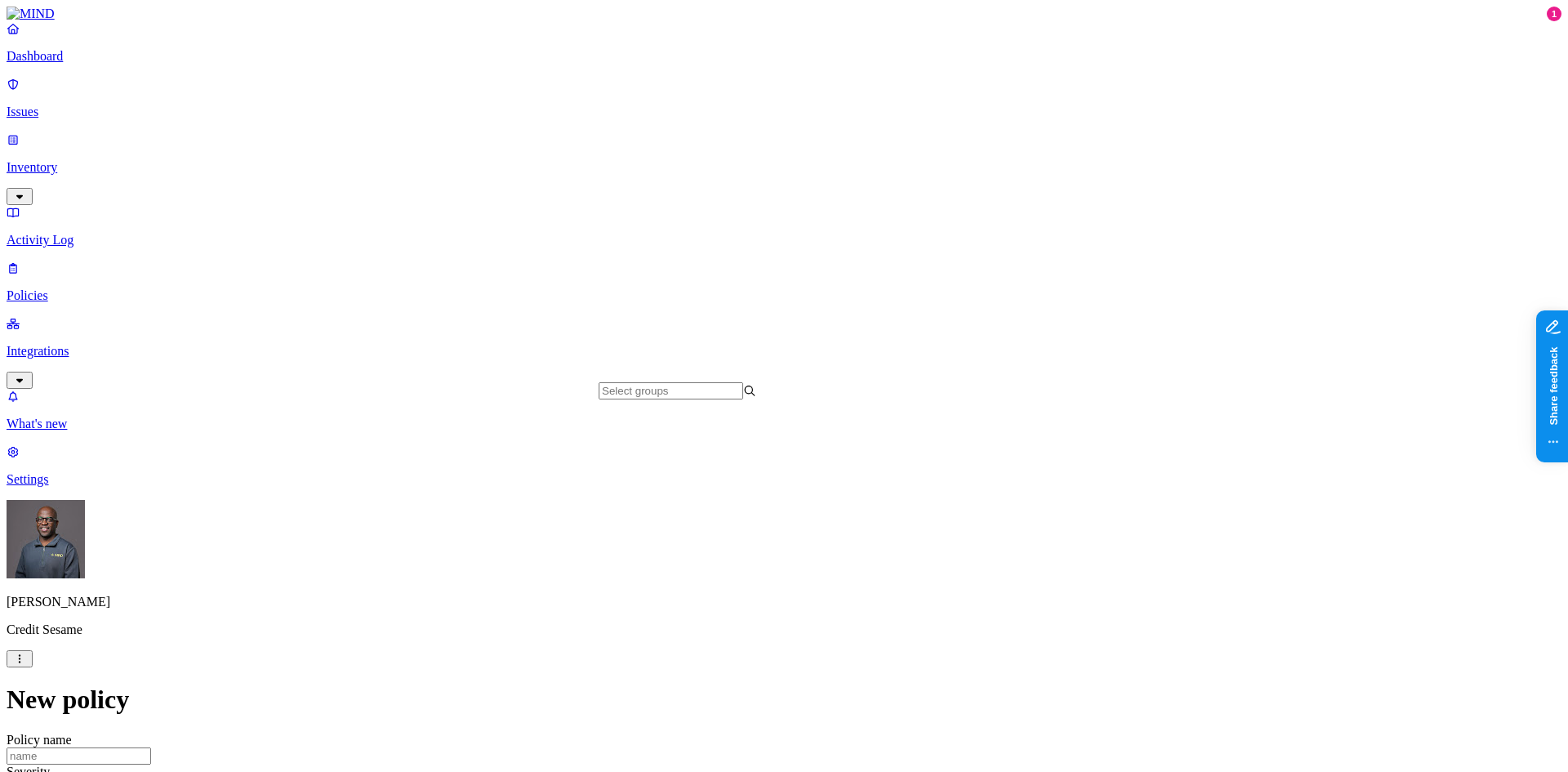
scroll to position [21967, 0]
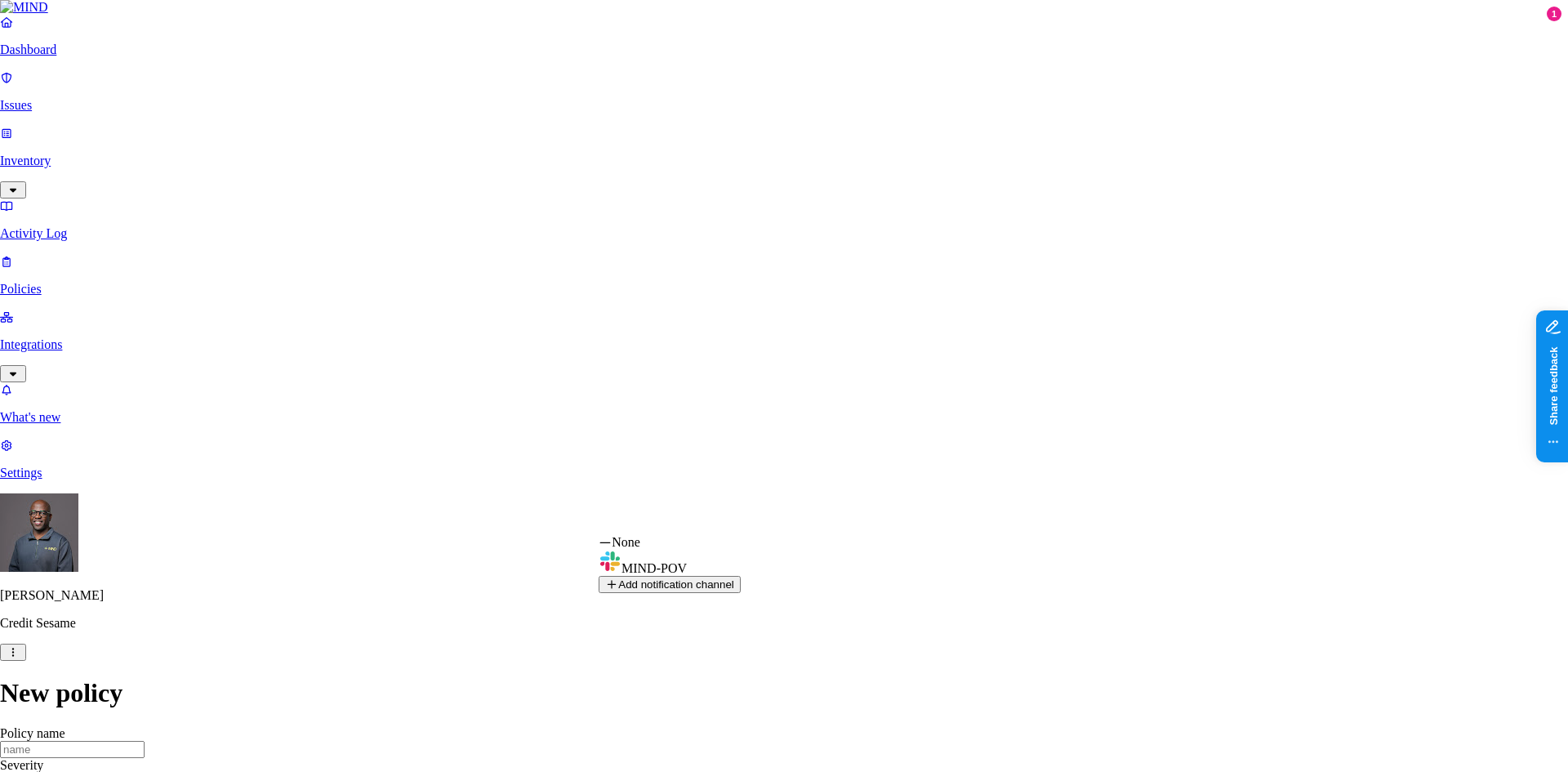
select select "019953a8-4c57-7164-904f-2d248f854334"
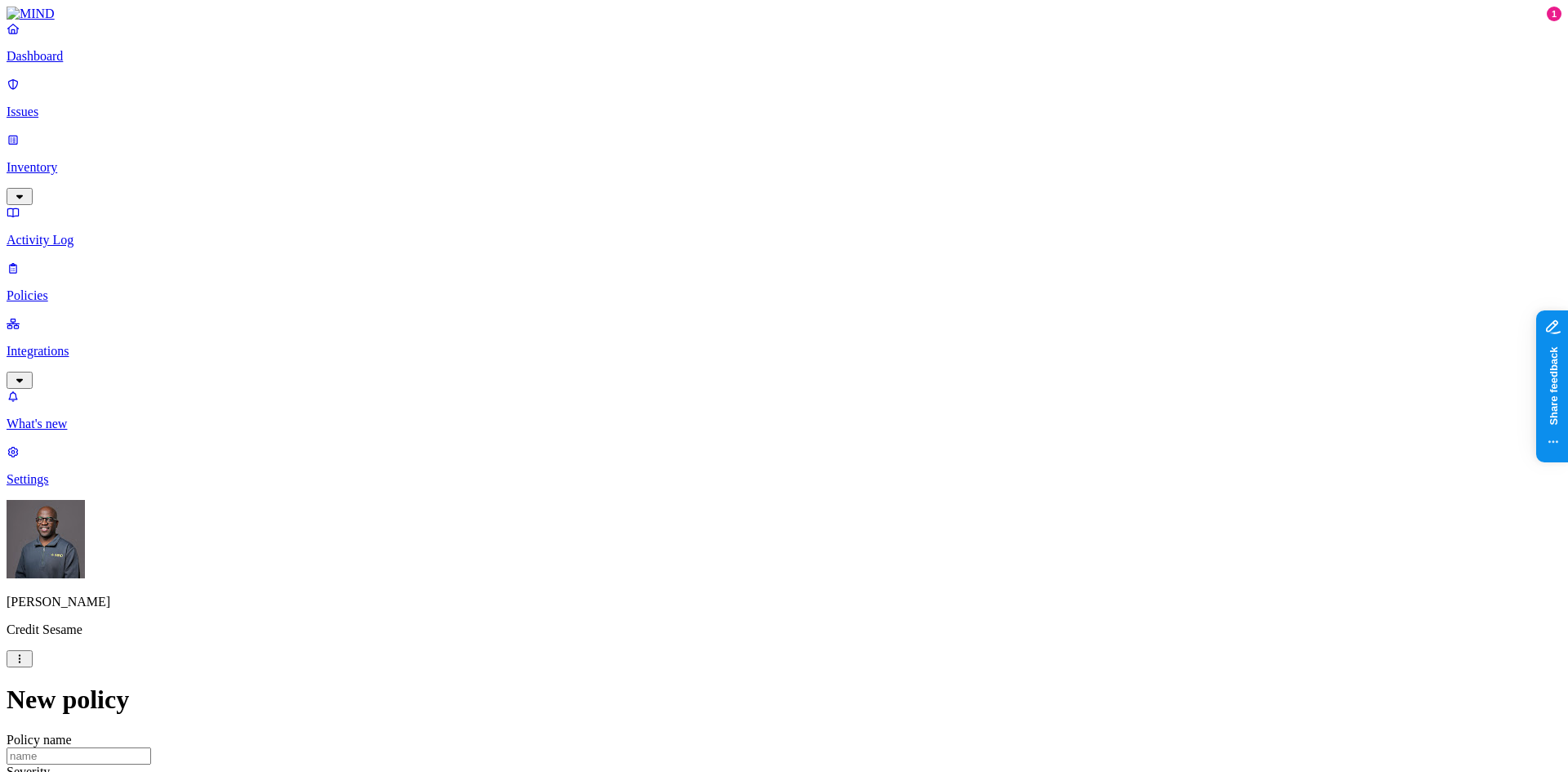
scroll to position [938, 0]
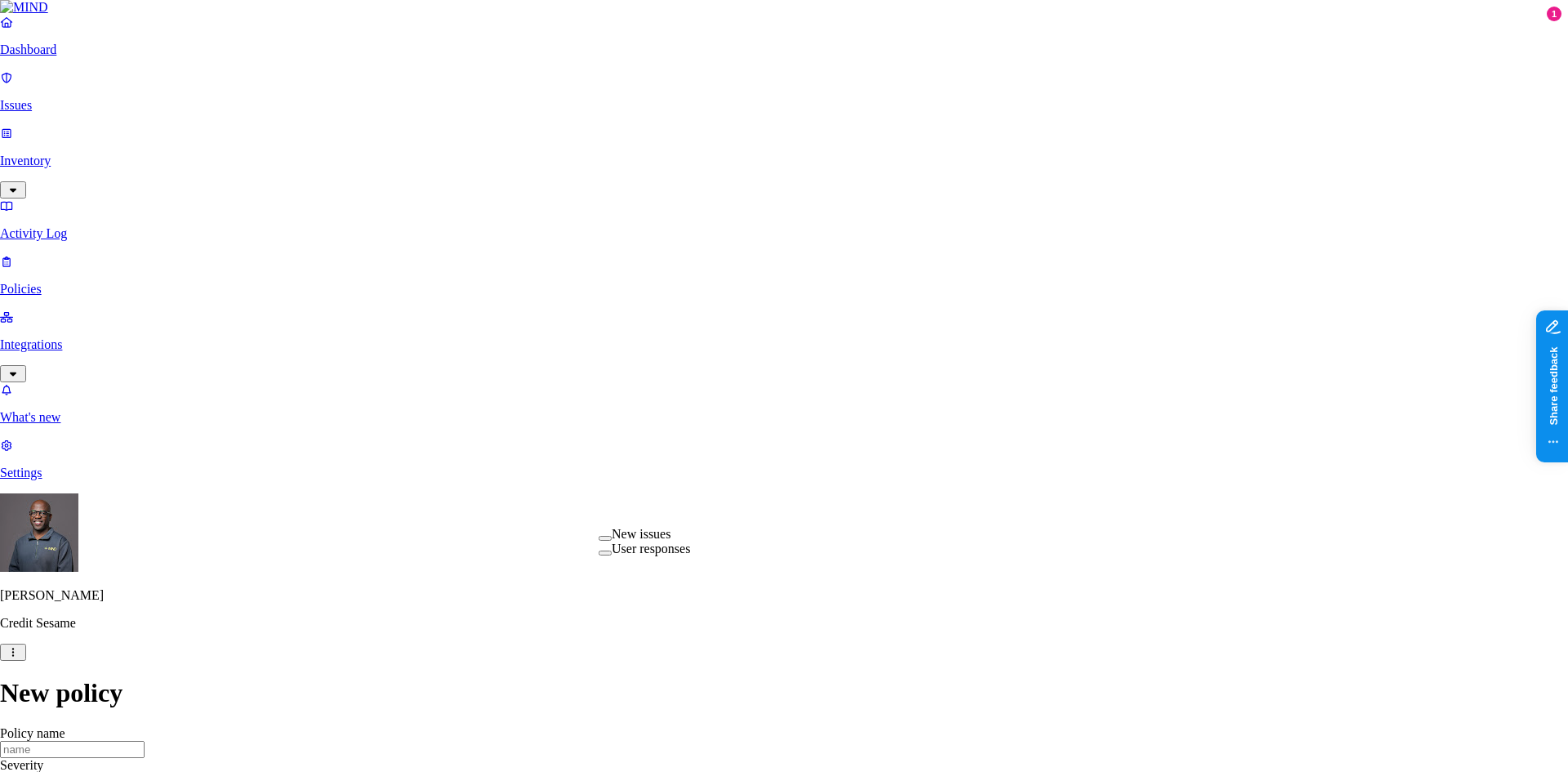
click at [612, 541] on button "button" at bounding box center [606, 538] width 13 height 5
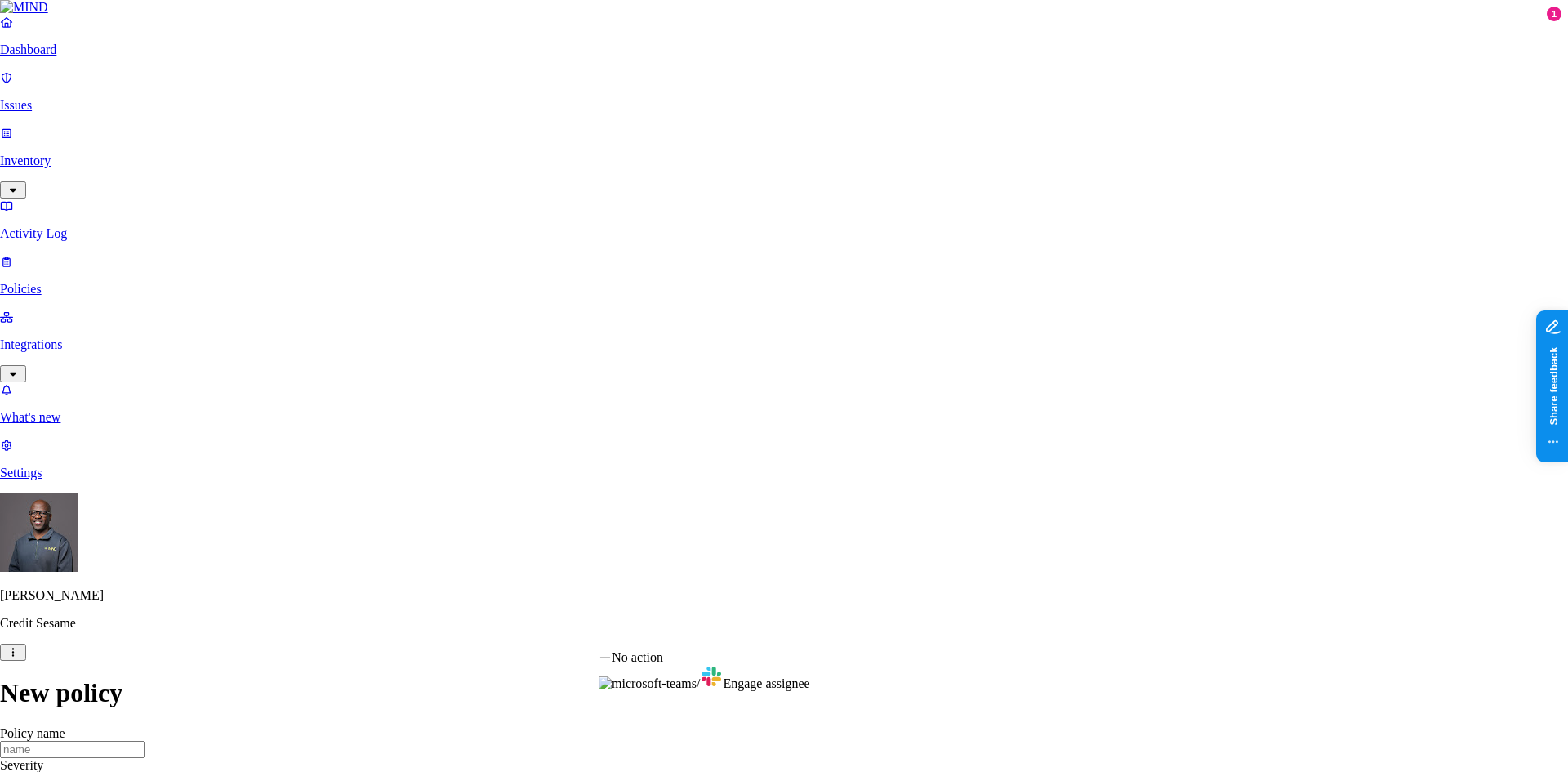
select select "1"
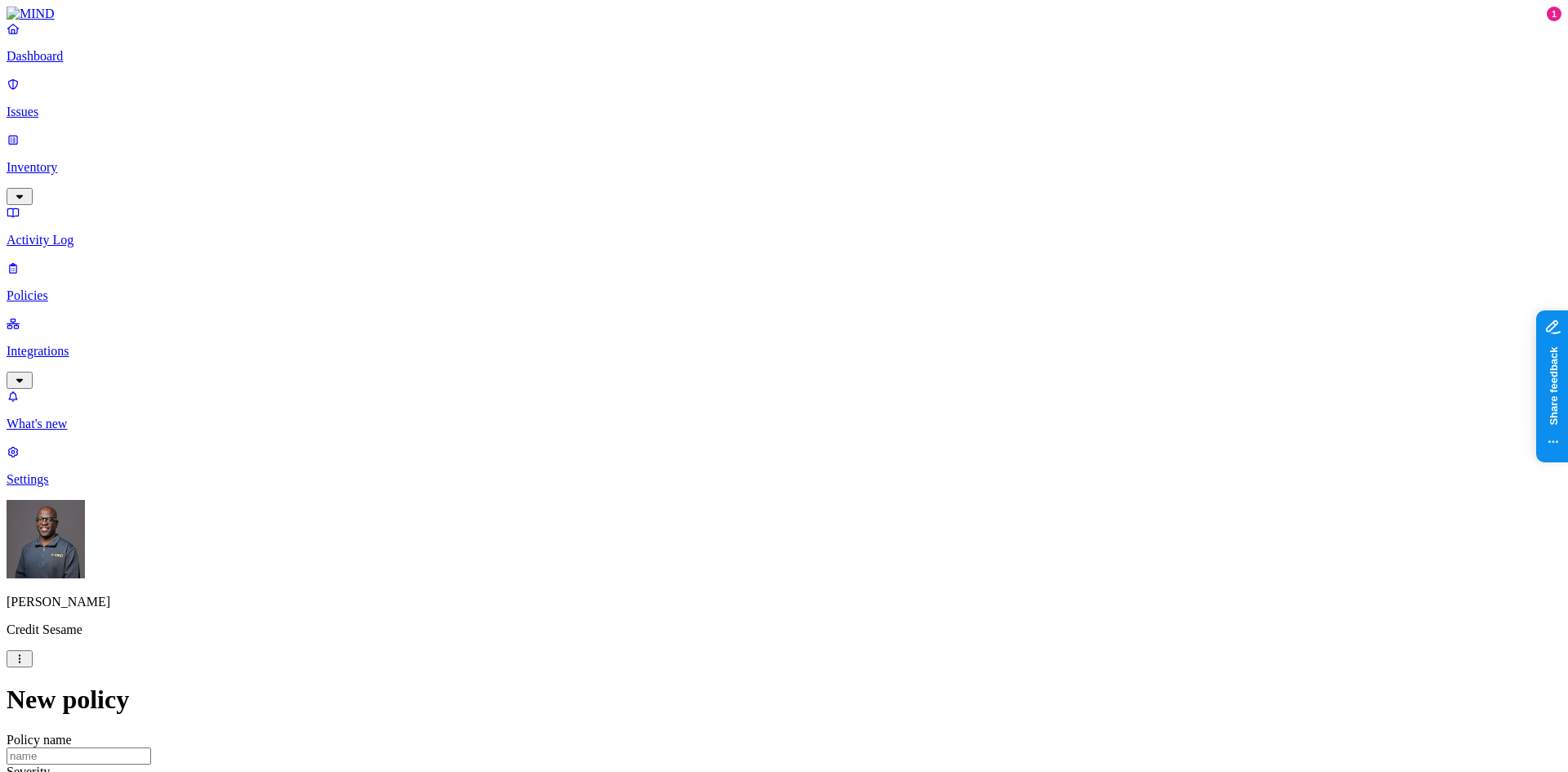
click at [60, 288] on p "Policies" at bounding box center [784, 295] width 1556 height 14
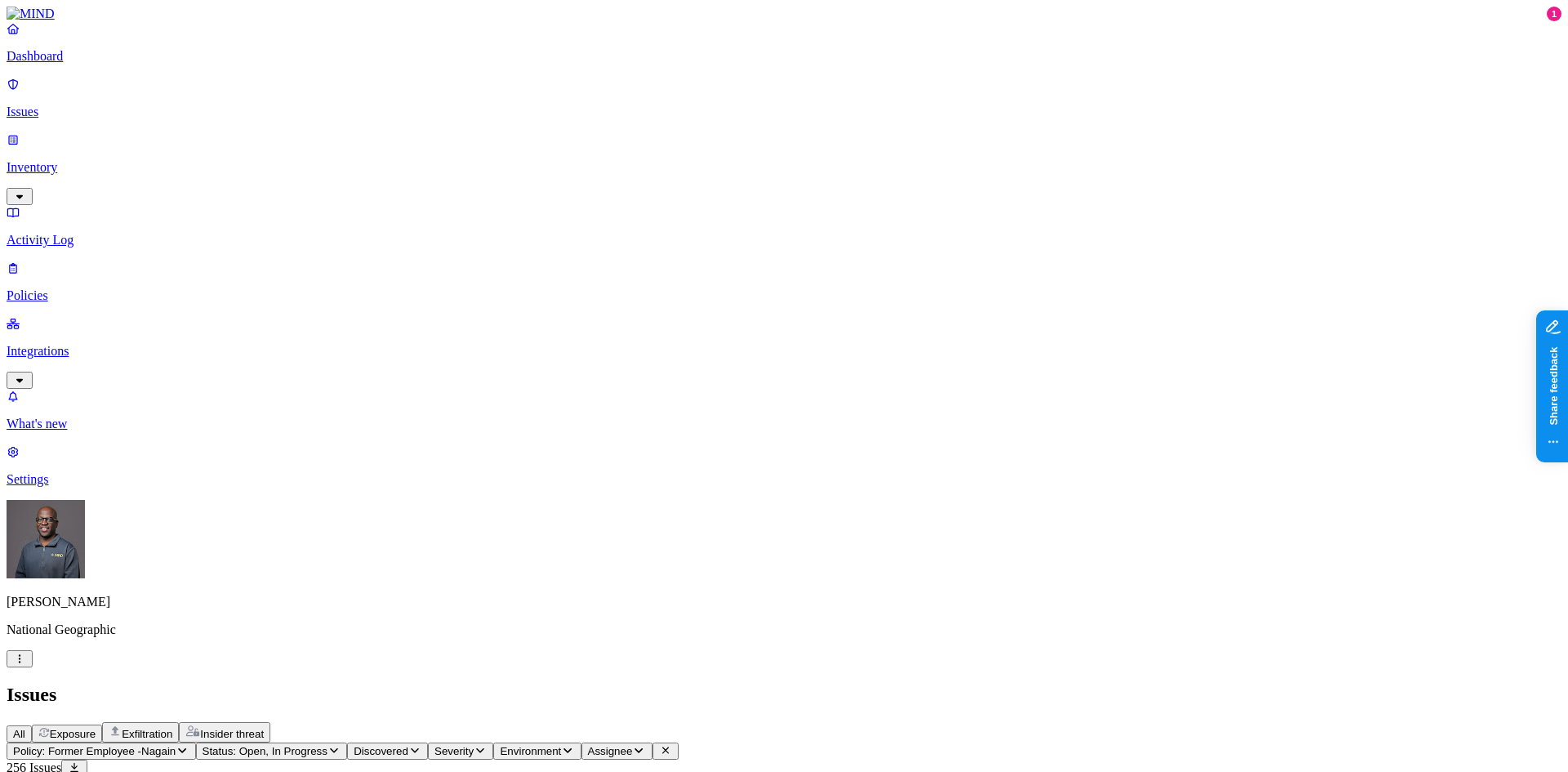
click at [71, 64] on p "Dashboard" at bounding box center [784, 55] width 1556 height 14
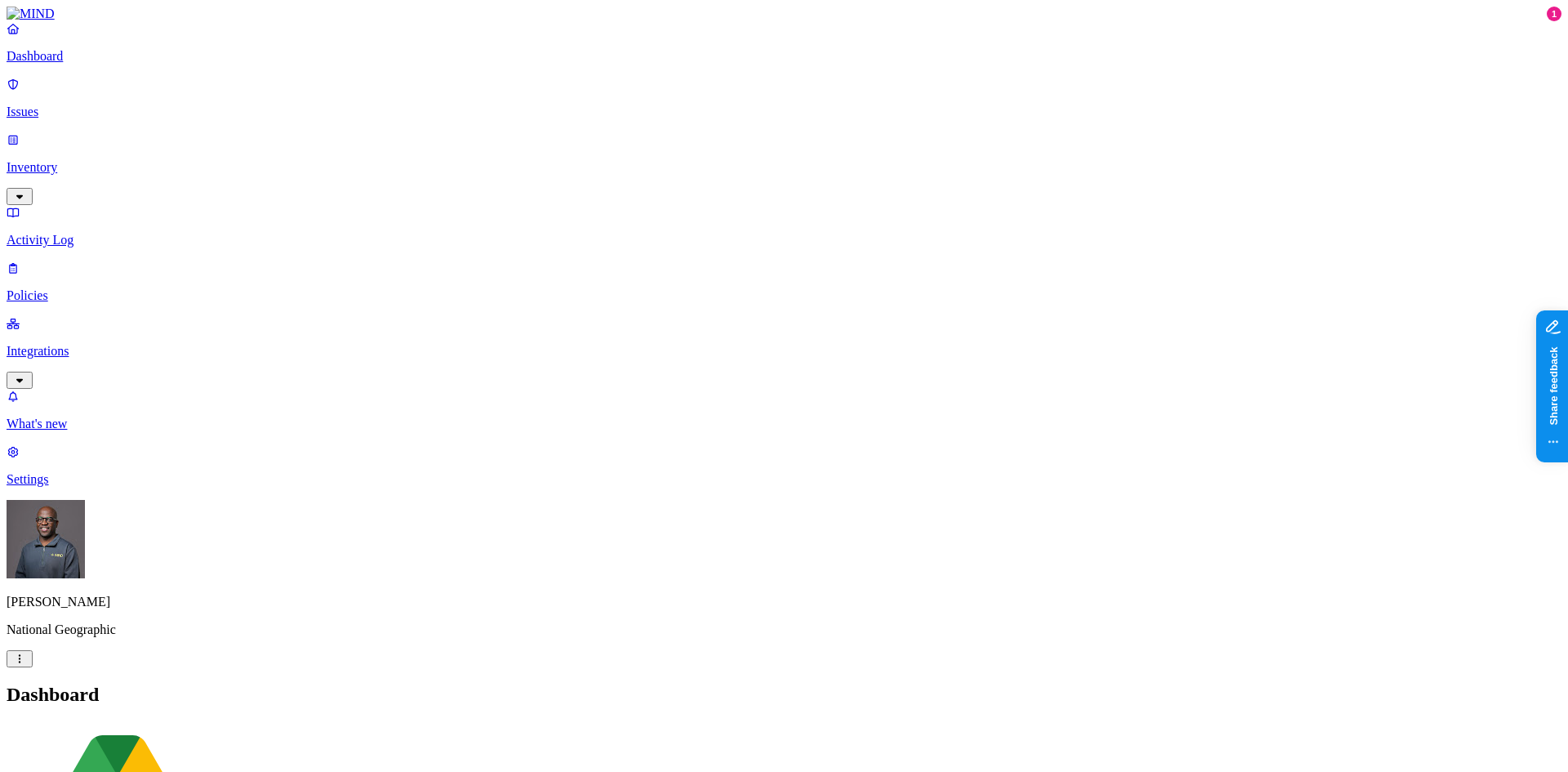
click at [115, 344] on p "Integrations" at bounding box center [784, 351] width 1556 height 14
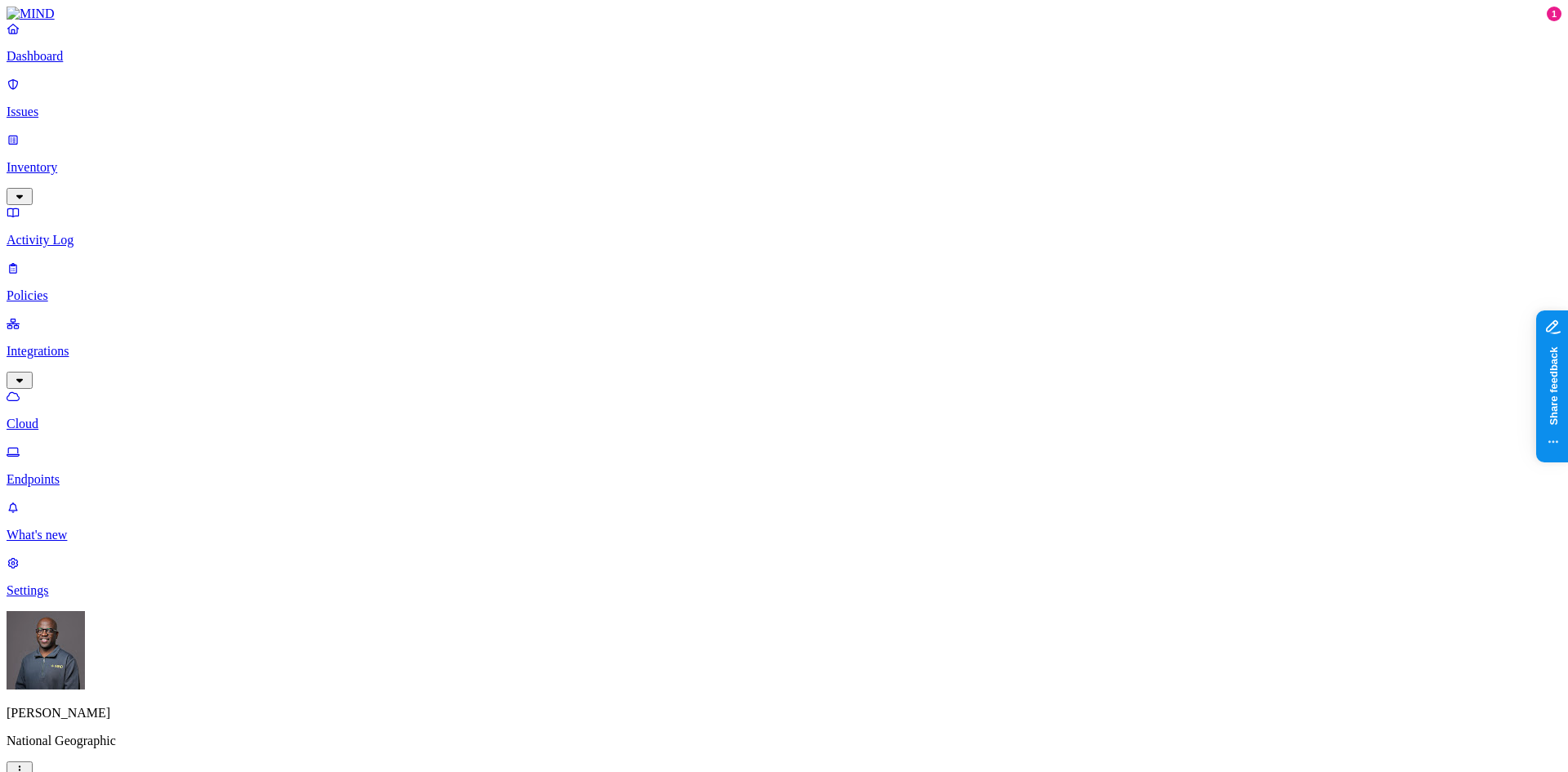
click at [66, 288] on p "Policies" at bounding box center [784, 295] width 1556 height 14
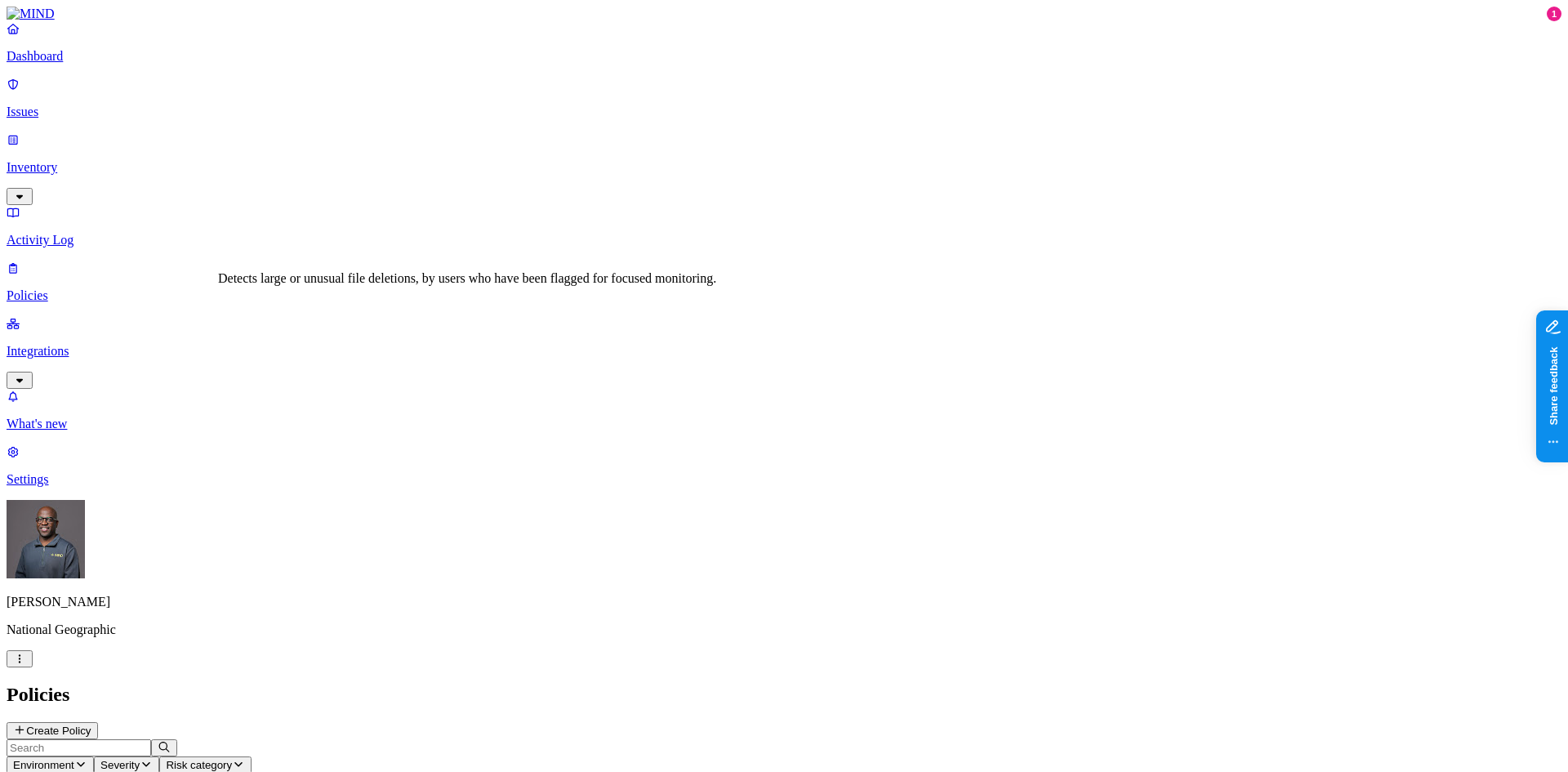
scroll to position [43, 0]
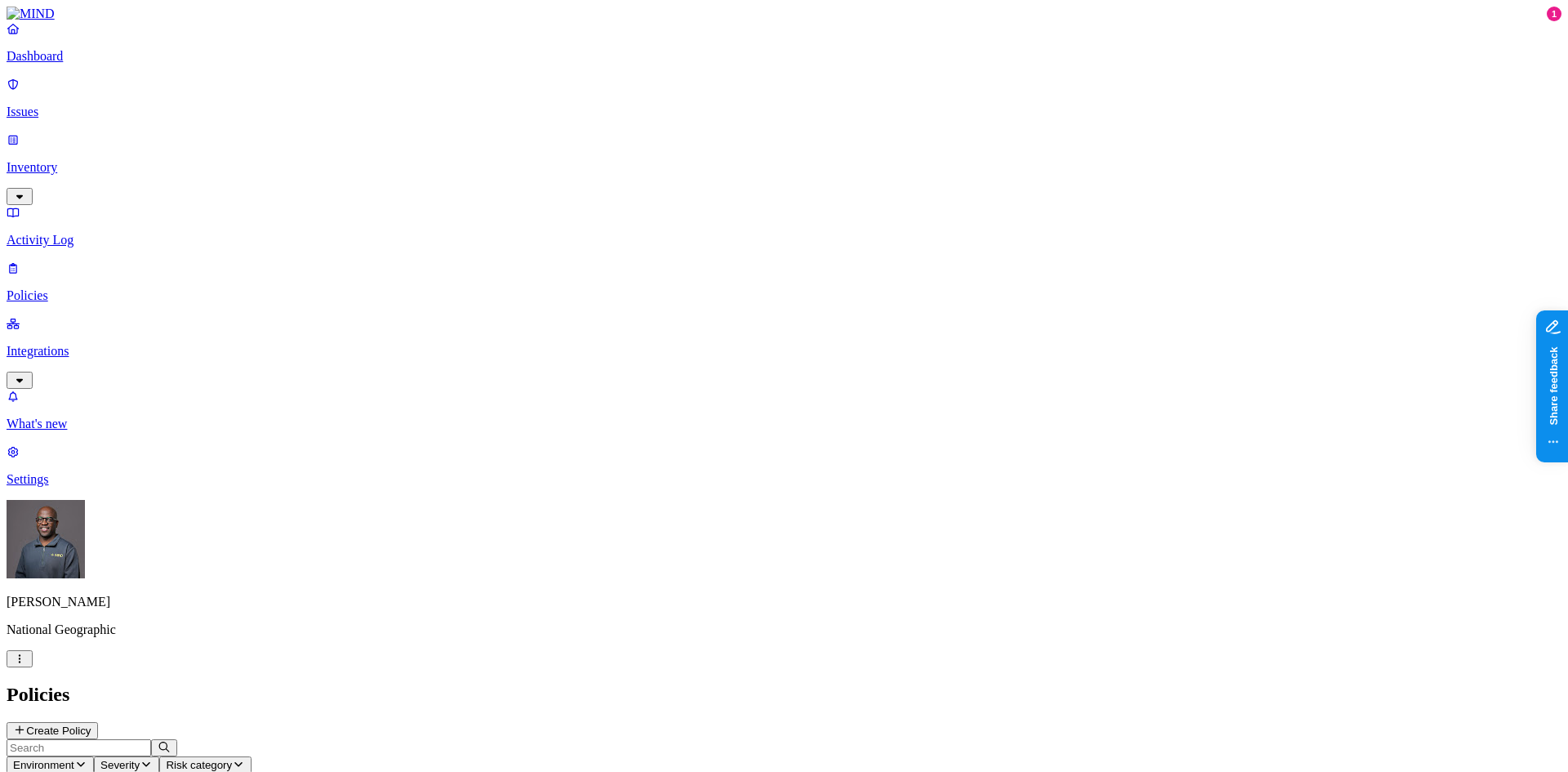
scroll to position [43, 0]
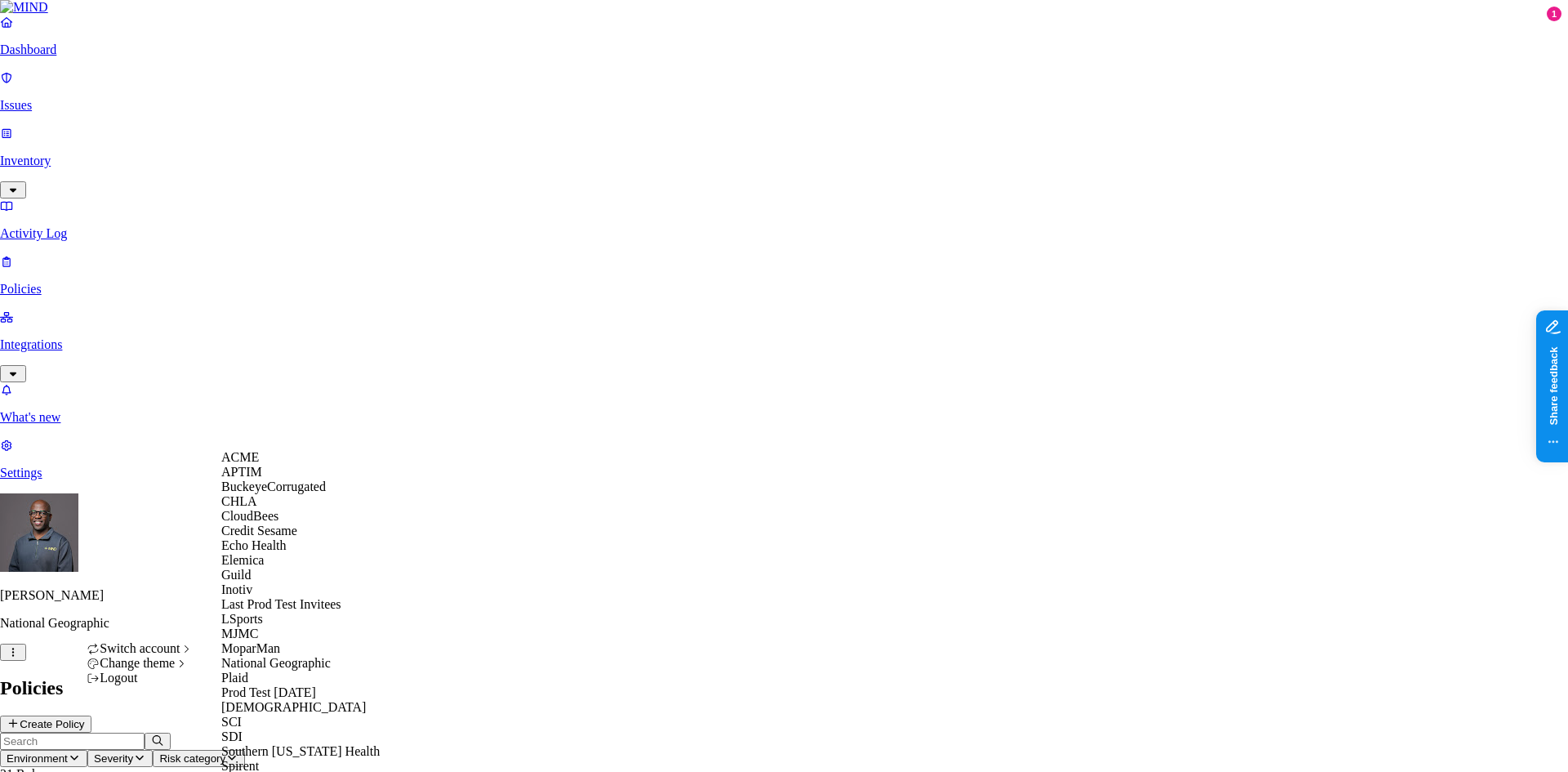
click at [270, 523] on span "CloudBees" at bounding box center [250, 516] width 57 height 14
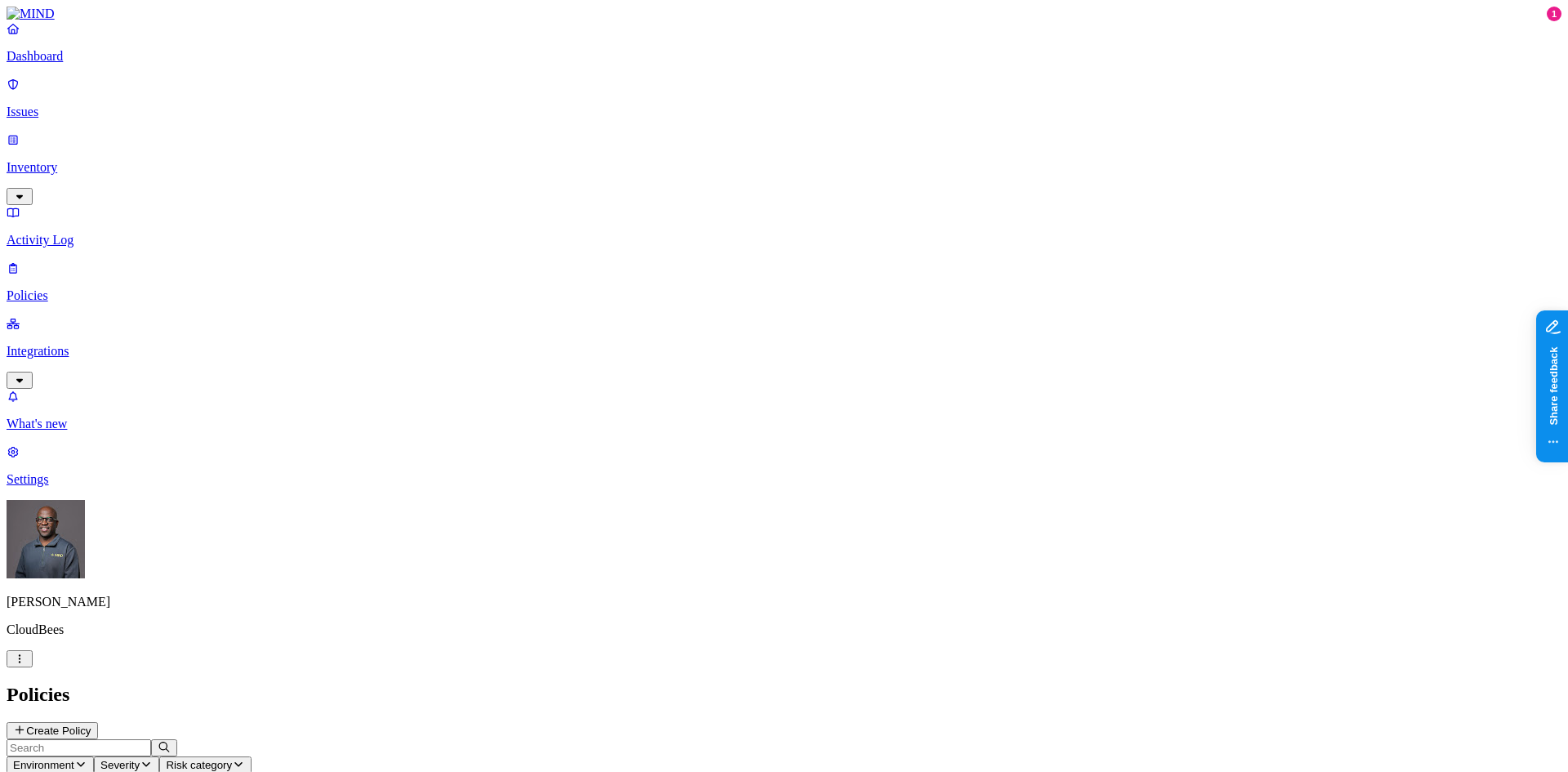
click at [43, 64] on p "Dashboard" at bounding box center [784, 55] width 1556 height 14
click at [88, 344] on p "Integrations" at bounding box center [784, 351] width 1556 height 14
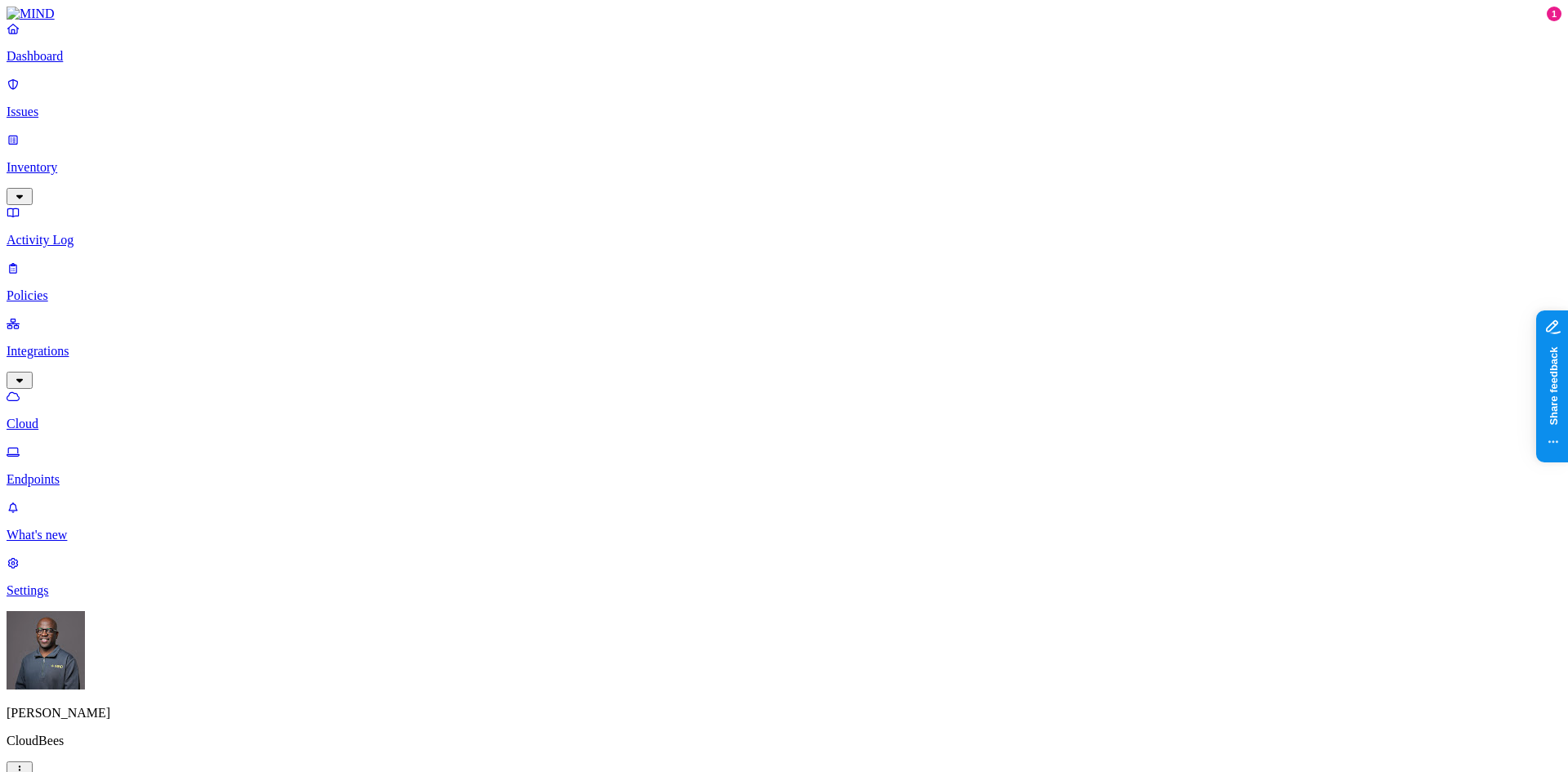
click at [71, 472] on p "Endpoints" at bounding box center [784, 479] width 1556 height 14
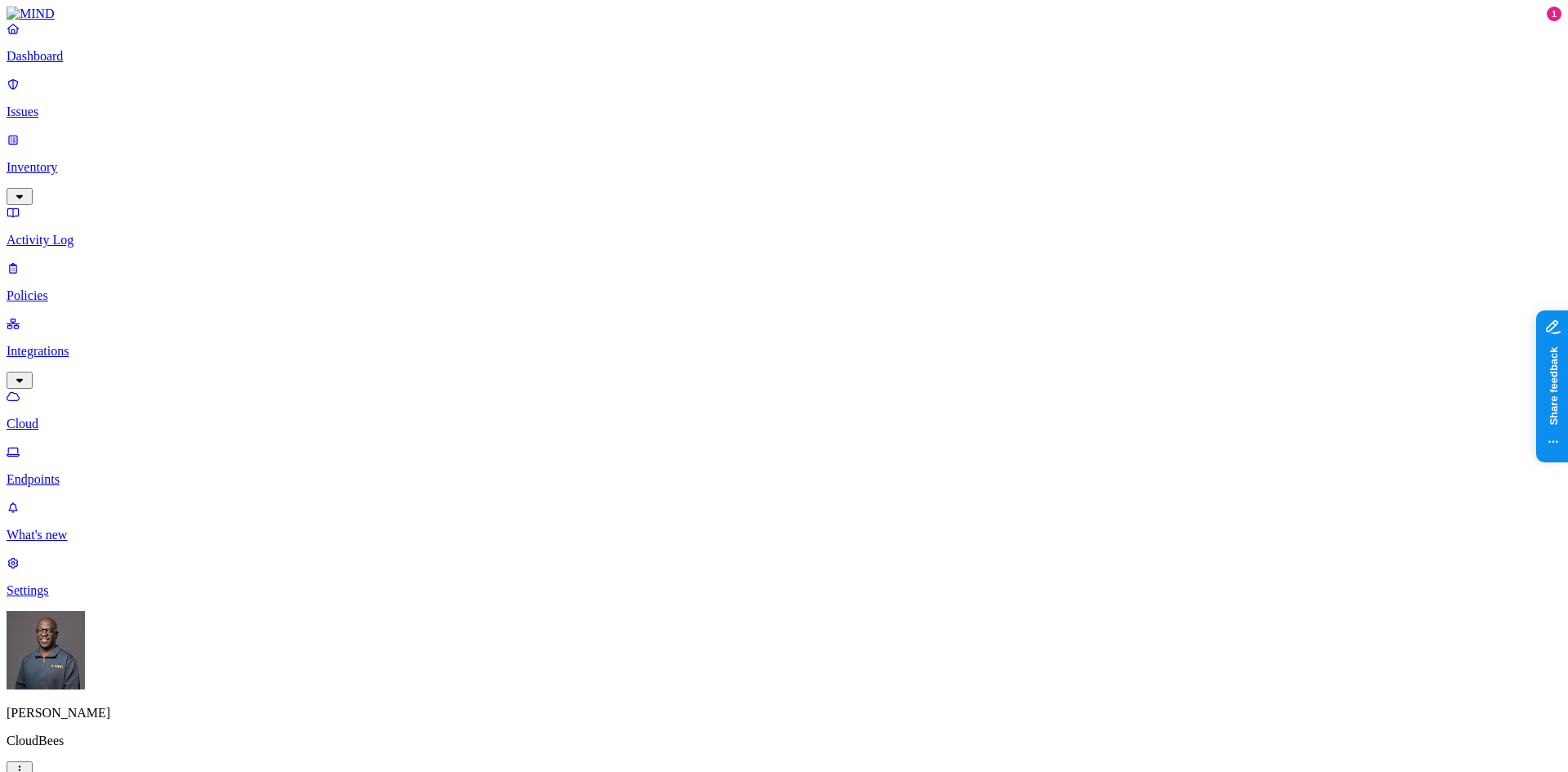
drag, startPoint x: 289, startPoint y: 116, endPoint x: 237, endPoint y: 129, distance: 53.6
drag, startPoint x: 1097, startPoint y: 16, endPoint x: 1050, endPoint y: 31, distance: 49.3
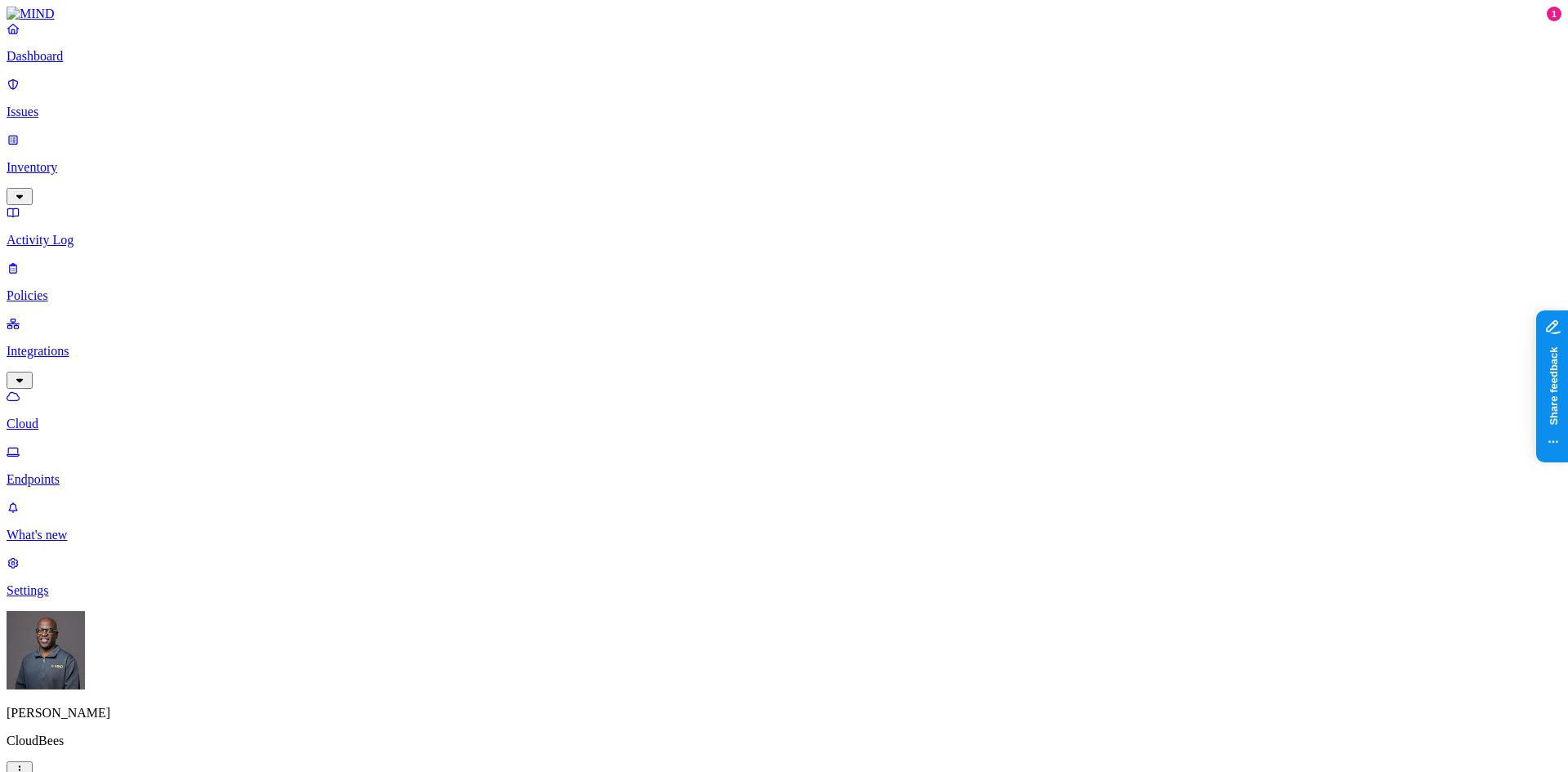
click at [57, 598] on p "Settings" at bounding box center [784, 591] width 1556 height 14
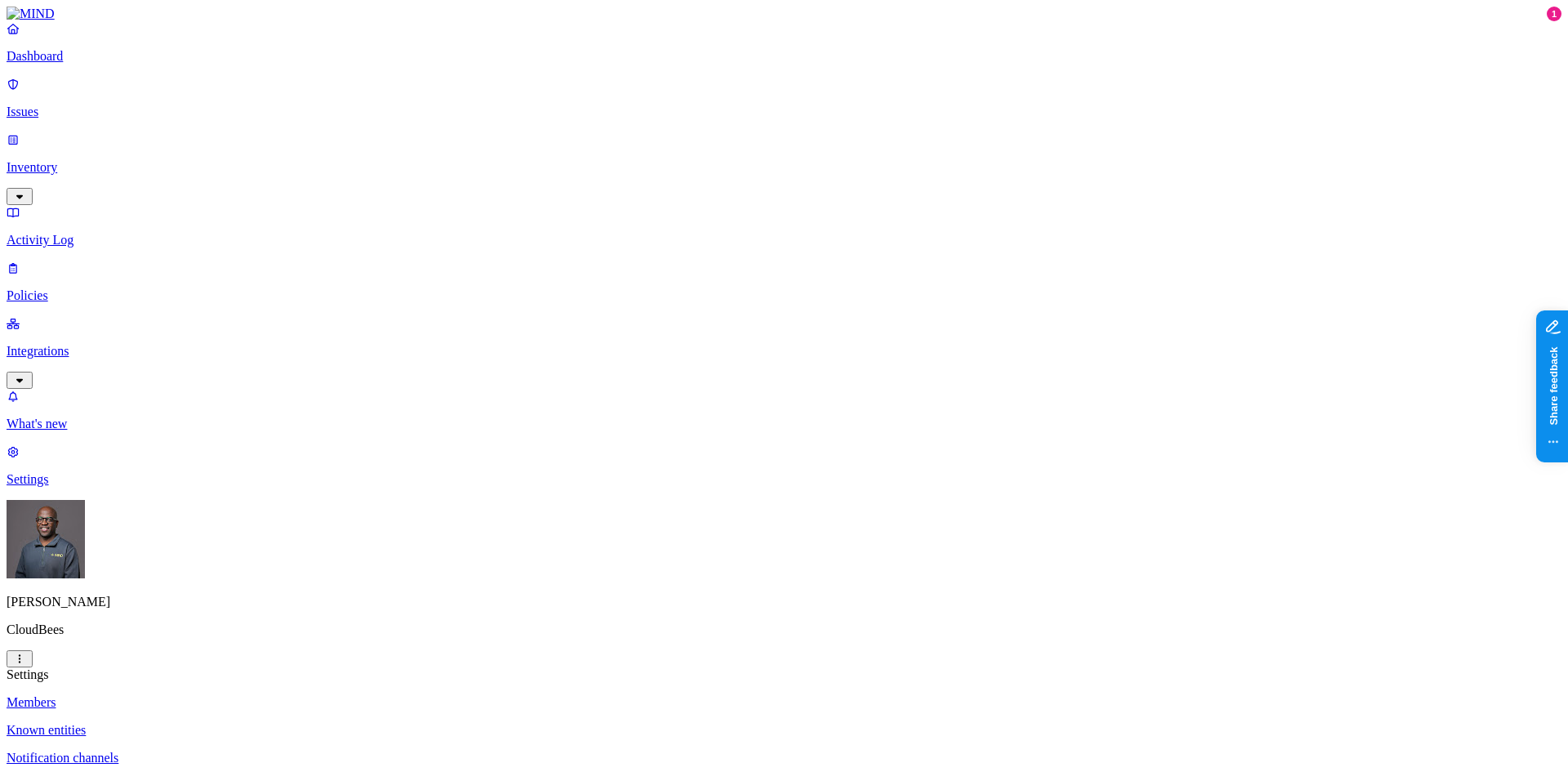
click at [66, 344] on p "Integrations" at bounding box center [784, 351] width 1556 height 14
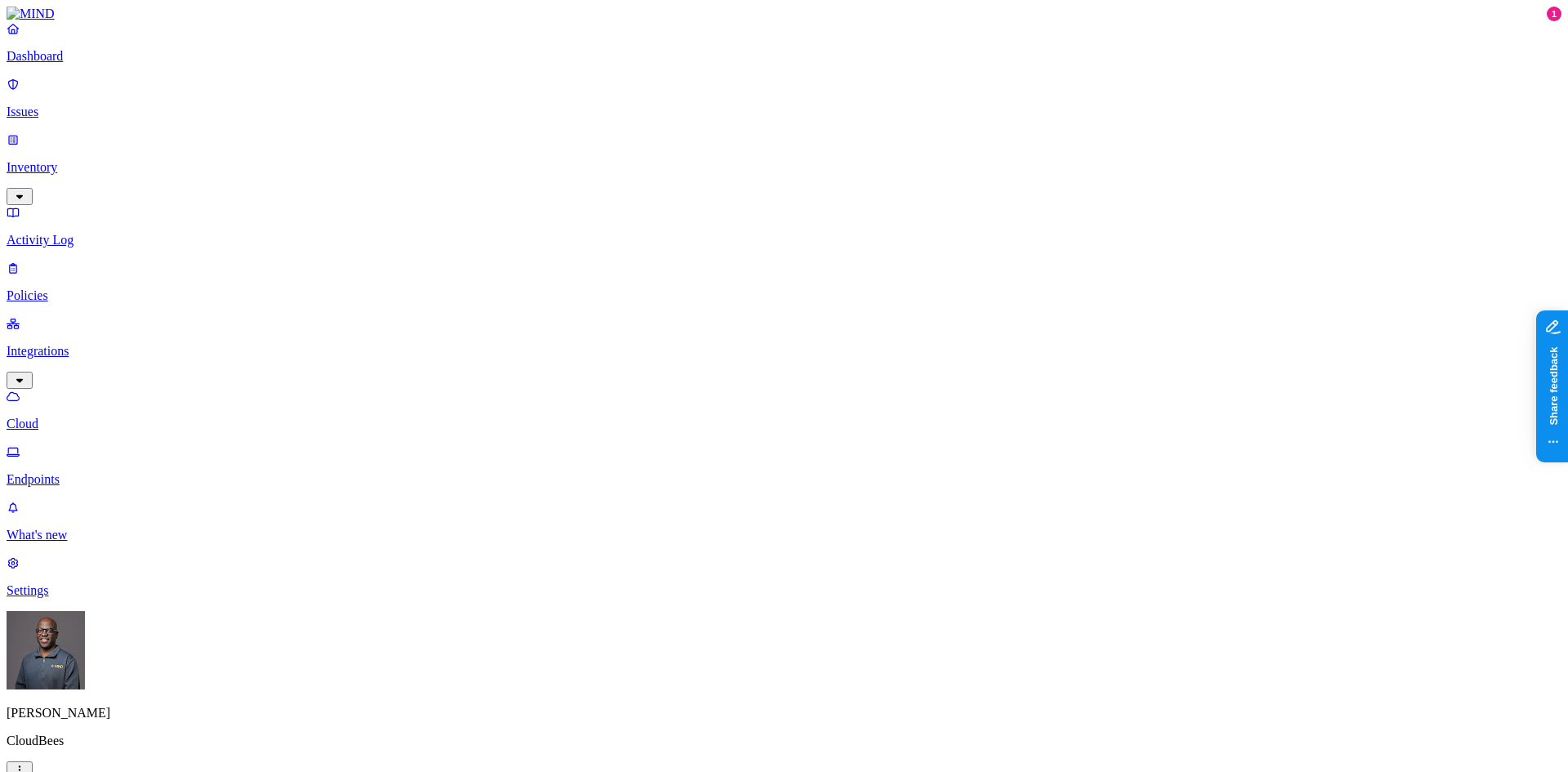
click at [81, 472] on p "Endpoints" at bounding box center [784, 479] width 1556 height 14
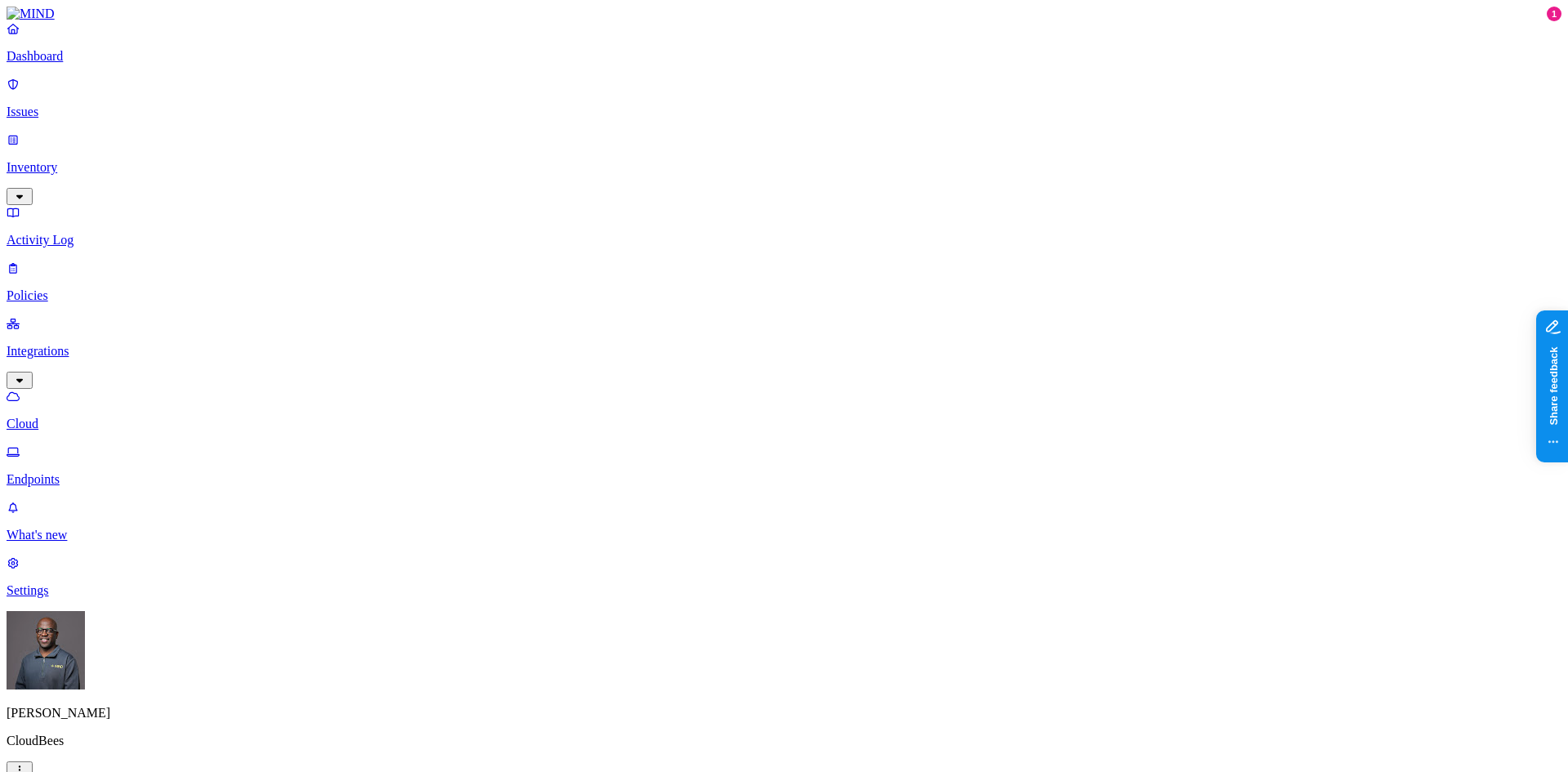
click at [155, 753] on html "Dashboard Issues Inventory Activity Log Policies Integrations Cloud Endpoints W…" at bounding box center [784, 615] width 1568 height 1229
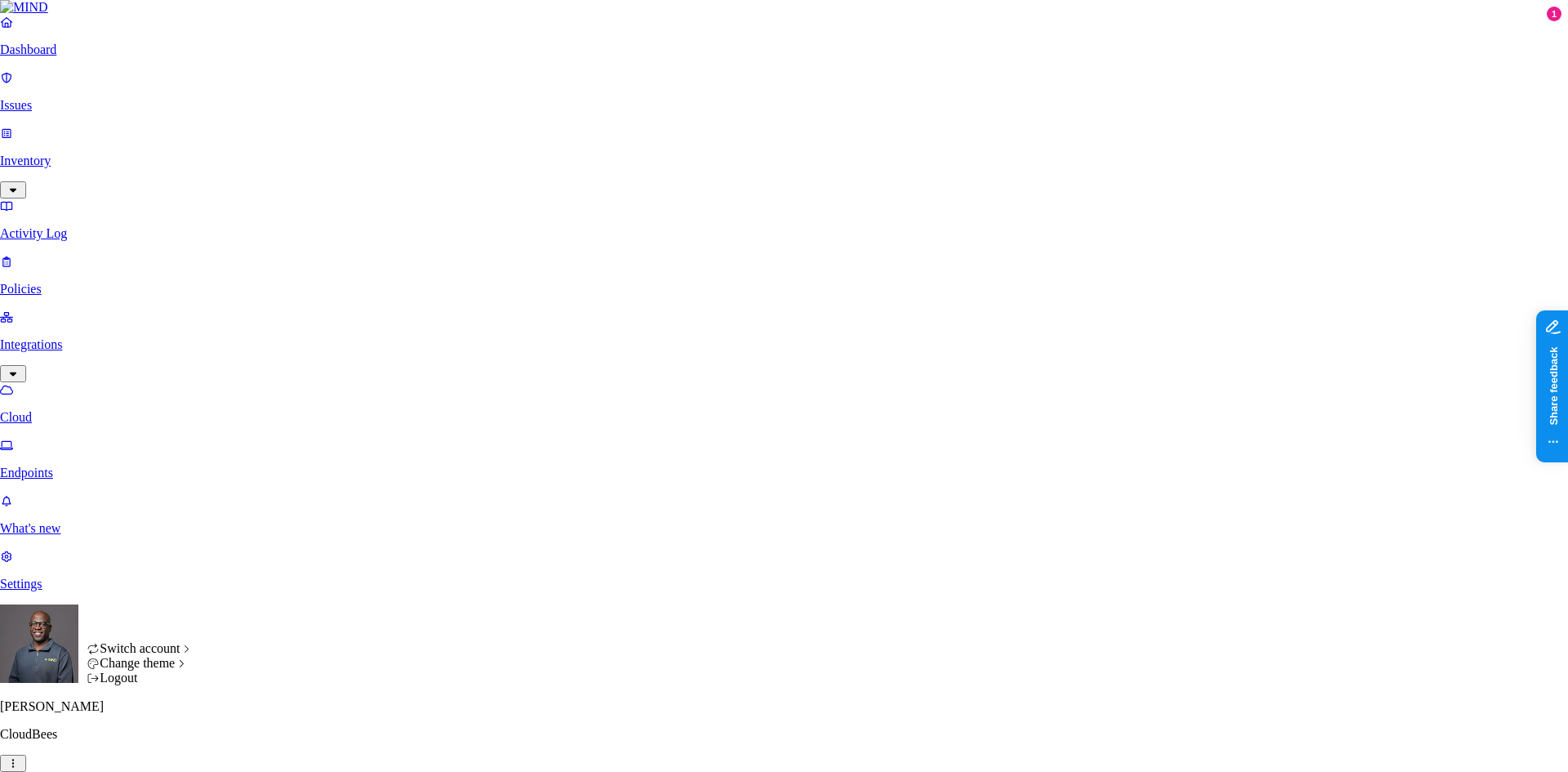
click at [149, 686] on div "Logout" at bounding box center [140, 678] width 107 height 14
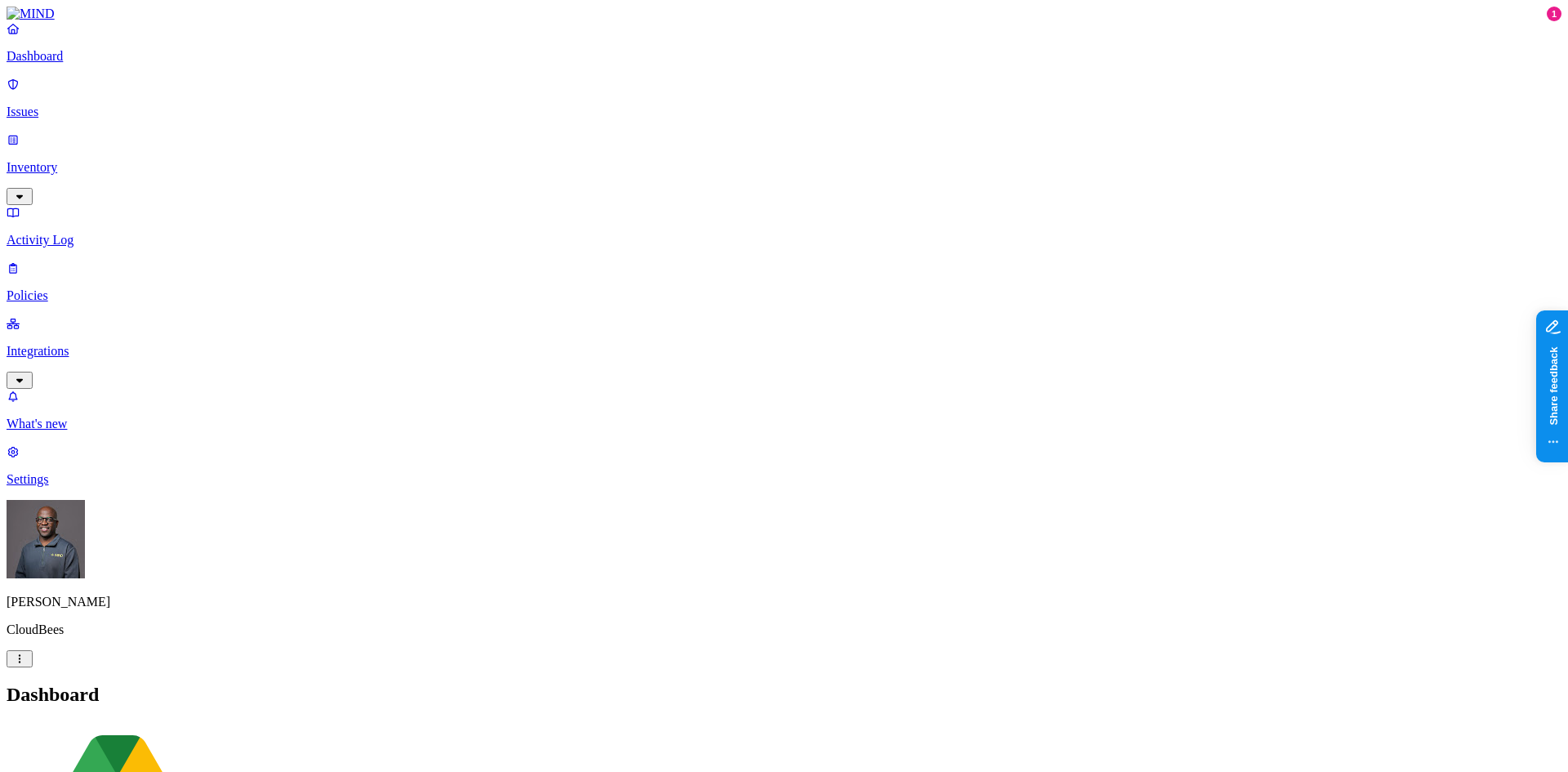
click at [106, 344] on p "Integrations" at bounding box center [784, 351] width 1556 height 14
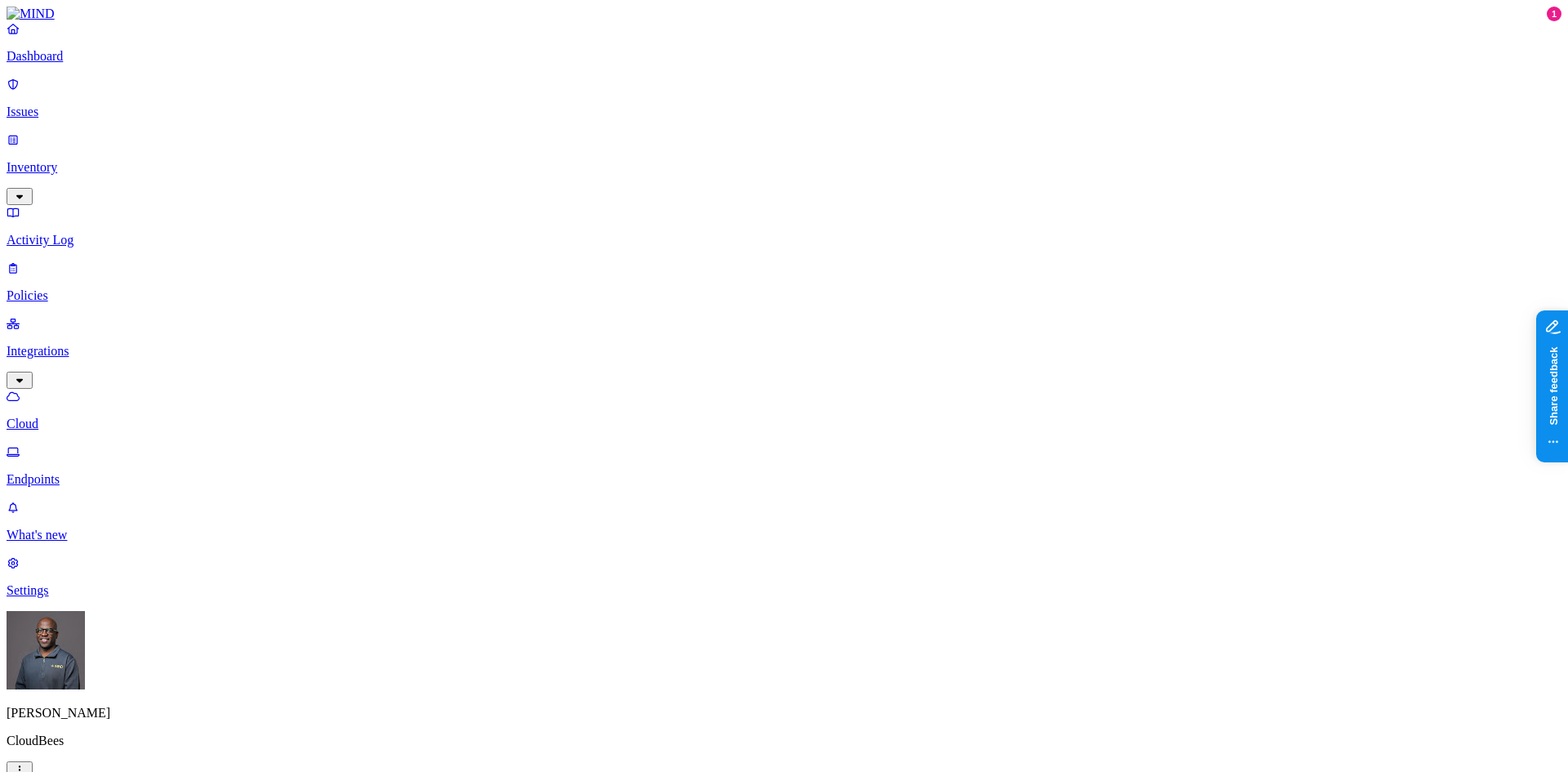
click at [105, 472] on p "Endpoints" at bounding box center [784, 479] width 1556 height 14
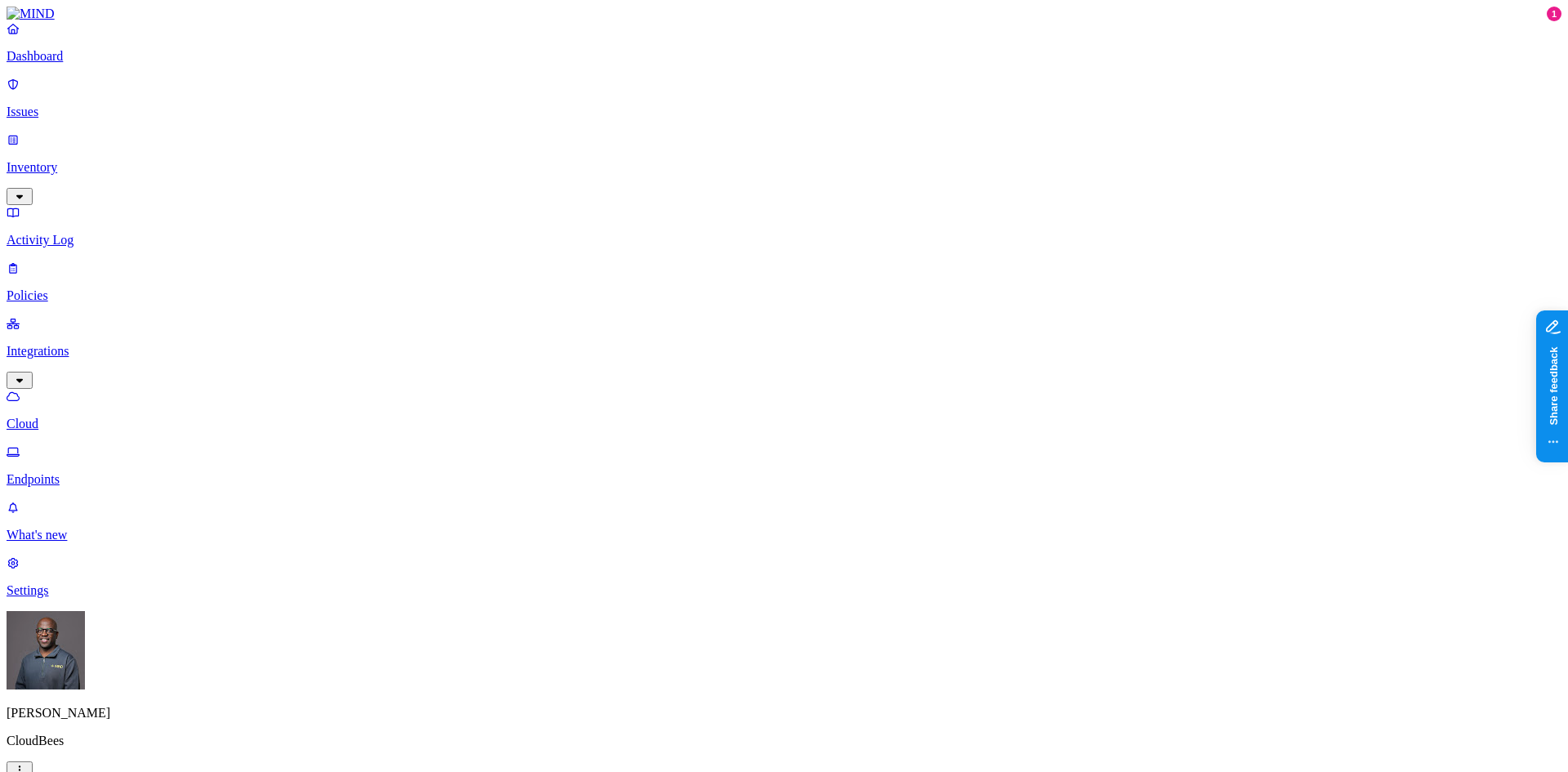
drag, startPoint x: 1484, startPoint y: 385, endPoint x: 1469, endPoint y: 386, distance: 15.0
